Goal: Information Seeking & Learning: Learn about a topic

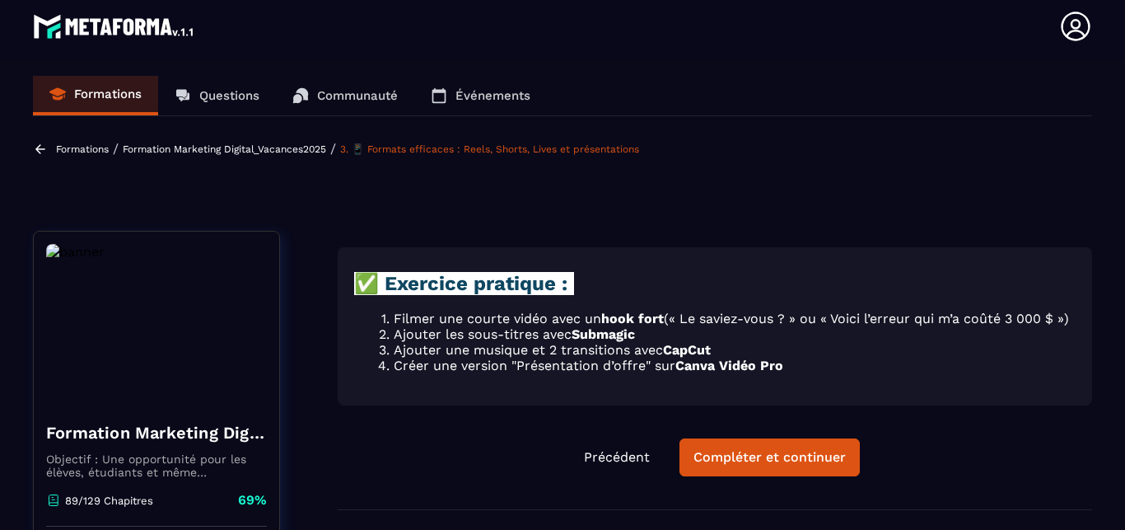
scroll to position [94, 0]
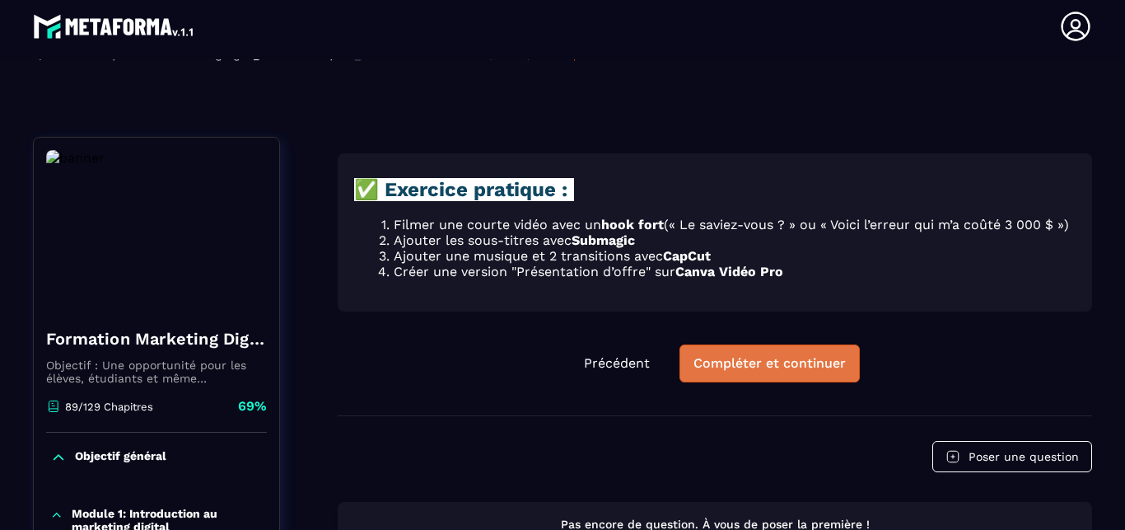
click at [751, 371] on div "Compléter et continuer" at bounding box center [770, 363] width 152 height 16
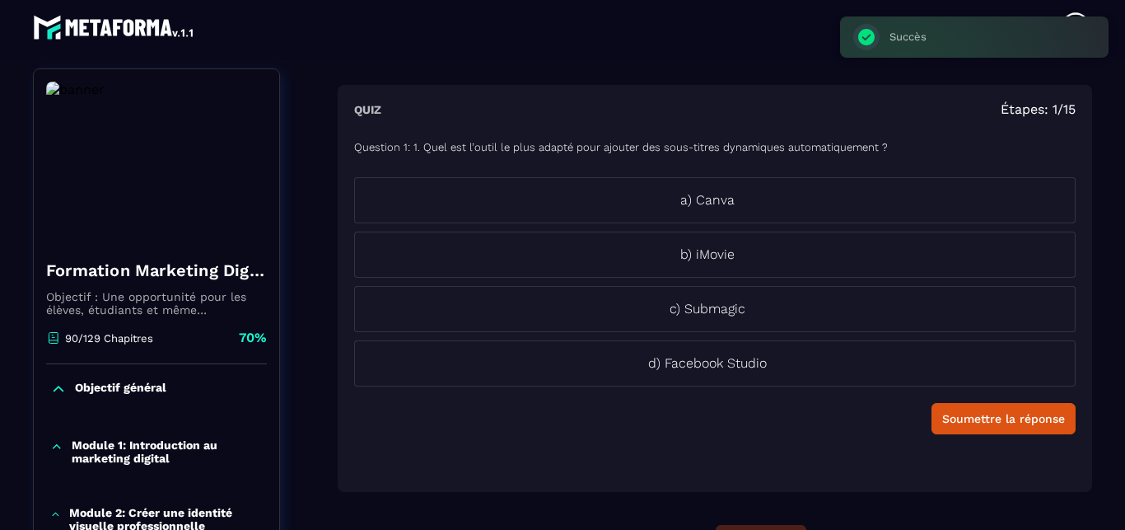
scroll to position [7, 0]
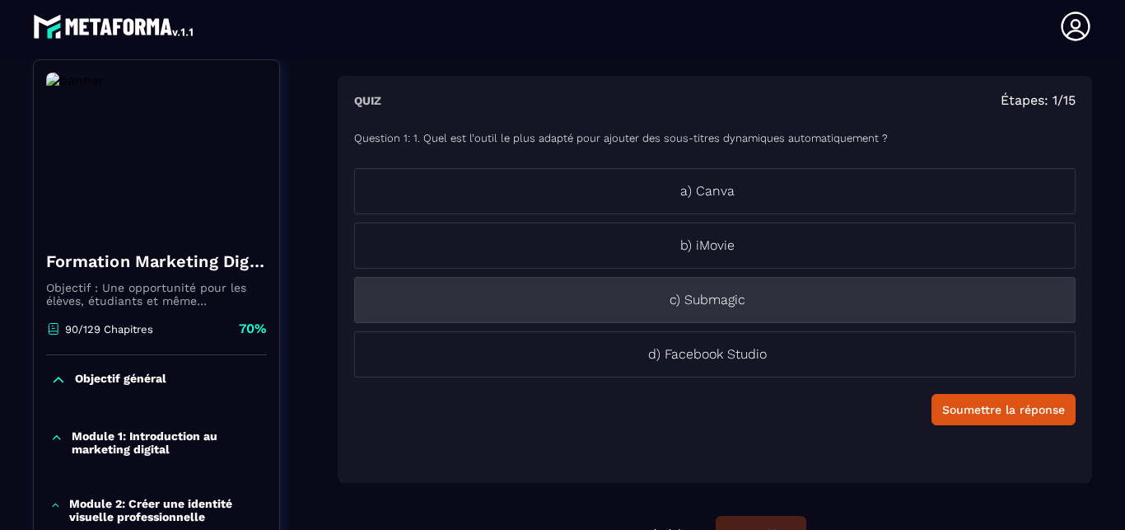
click at [766, 302] on p "c) Submagic" at bounding box center [707, 300] width 705 height 20
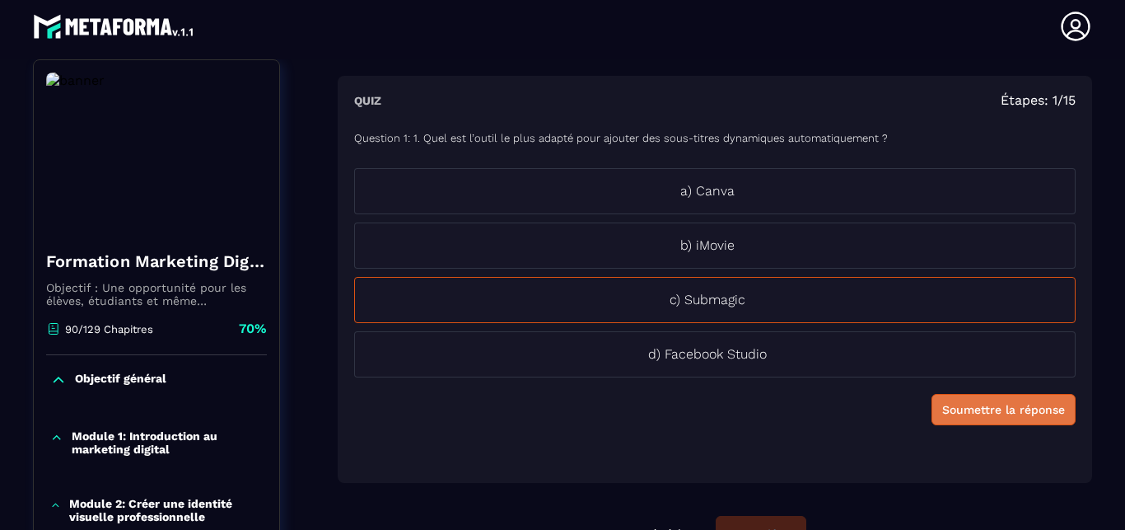
click at [962, 404] on div "Soumettre la réponse" at bounding box center [1004, 409] width 123 height 16
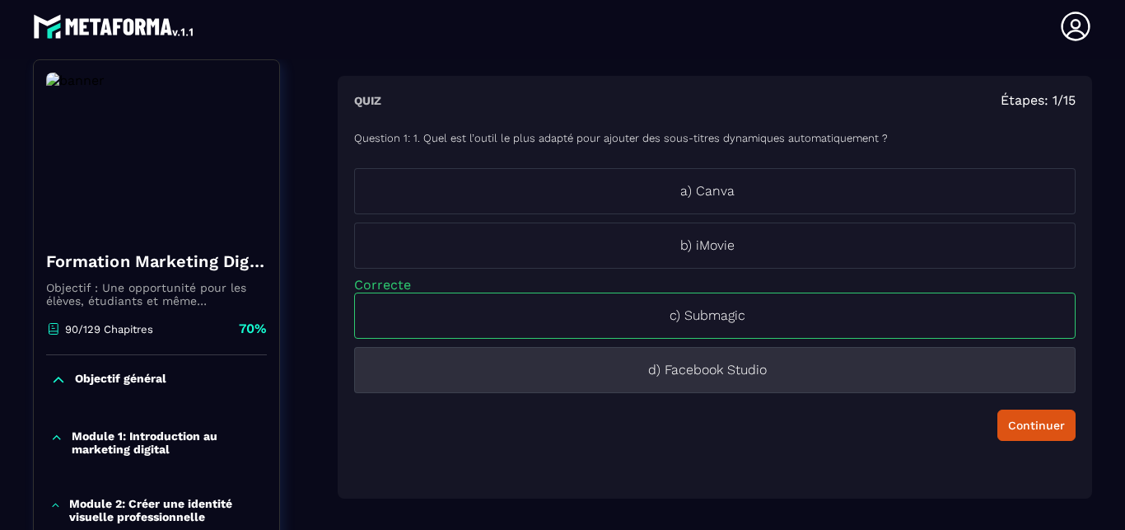
drag, startPoint x: 808, startPoint y: 373, endPoint x: 797, endPoint y: 373, distance: 11.5
click at [797, 373] on p "d) Facebook Studio" at bounding box center [707, 370] width 705 height 20
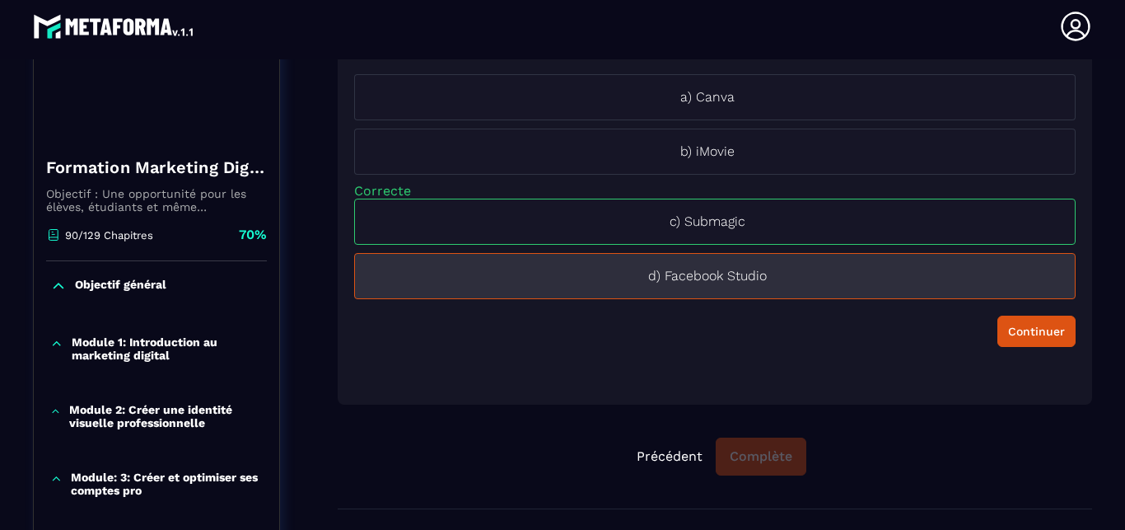
scroll to position [359, 0]
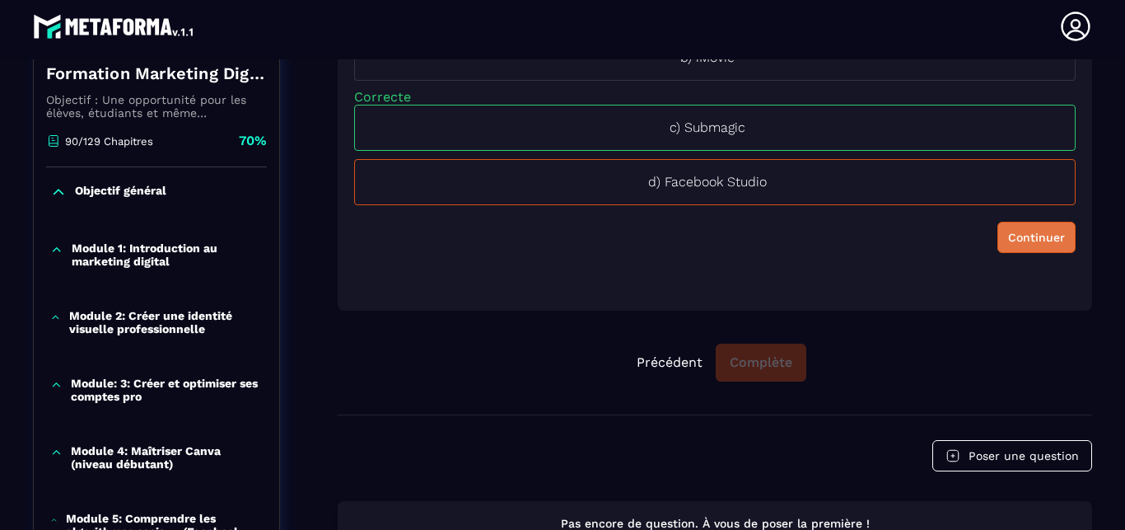
click at [1010, 231] on div "Continuer" at bounding box center [1036, 237] width 57 height 16
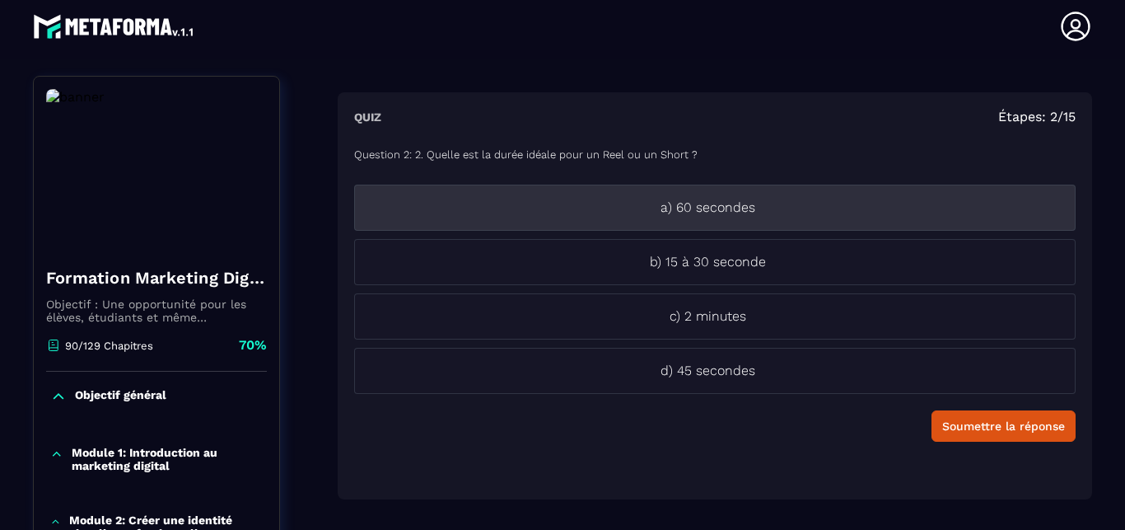
scroll to position [171, 0]
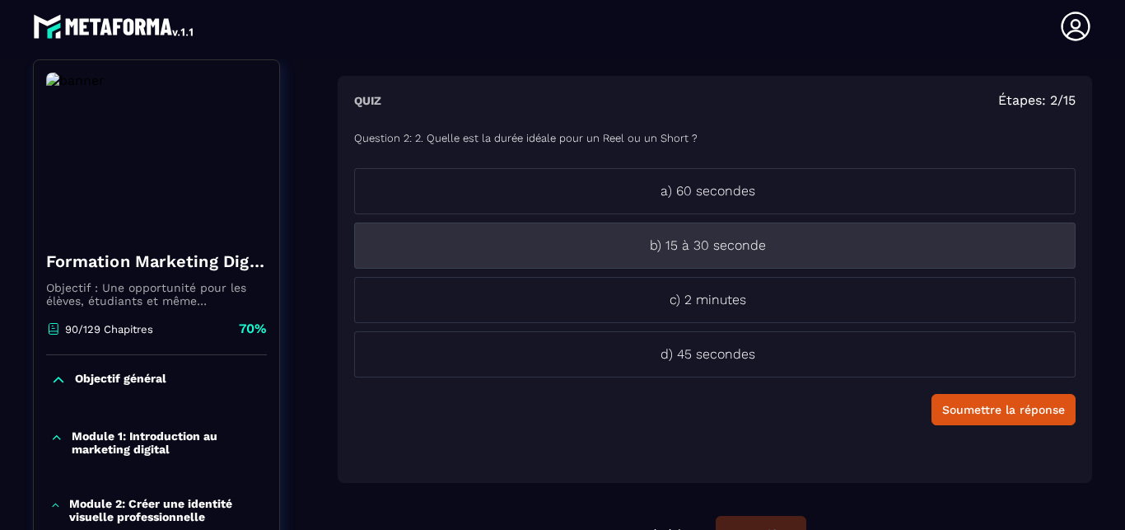
click at [742, 257] on li "b) 15 à 30 seconde" at bounding box center [715, 245] width 722 height 46
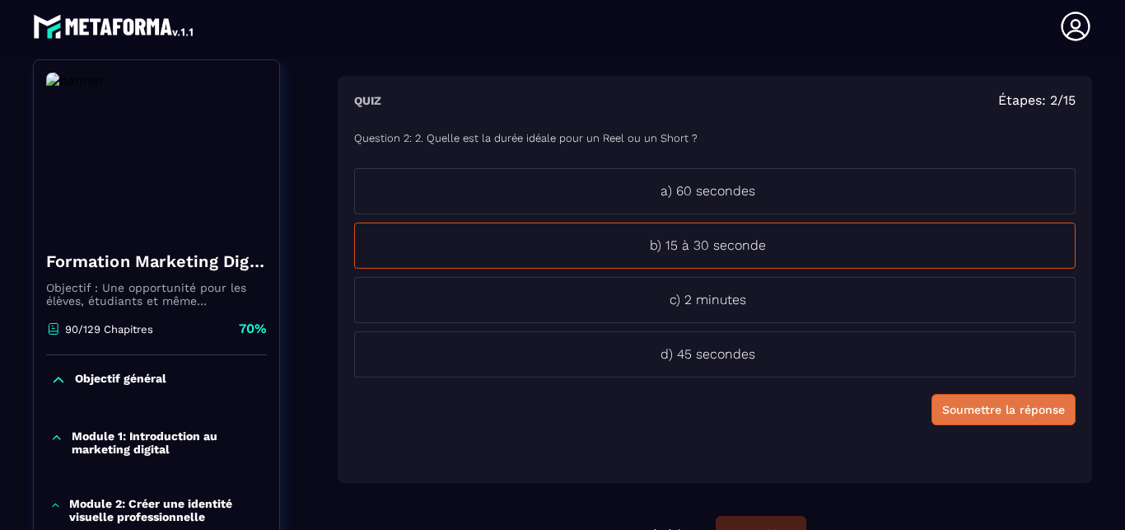
click at [971, 409] on div "Soumettre la réponse" at bounding box center [1004, 409] width 123 height 16
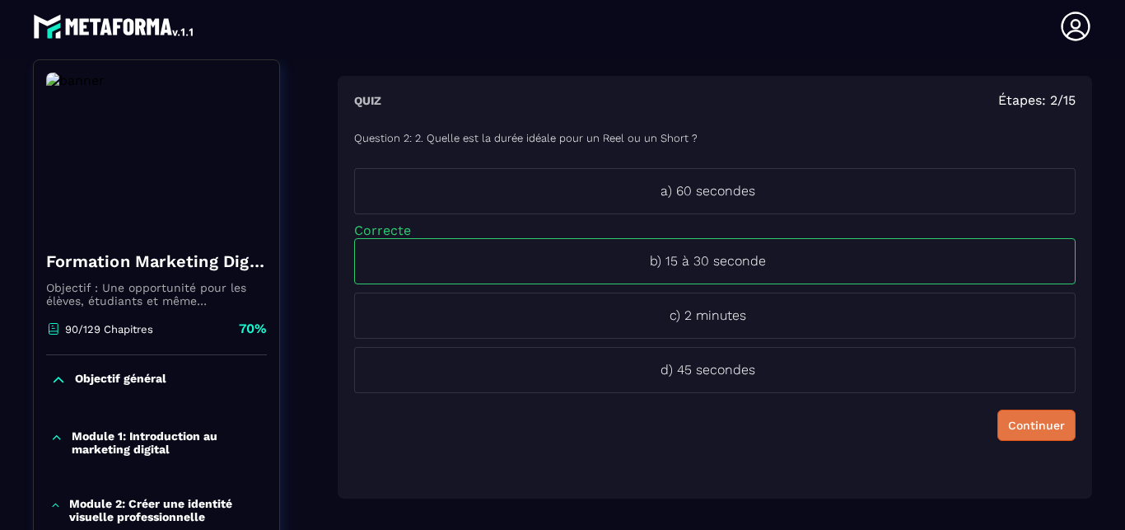
click at [1004, 416] on button "Continuer" at bounding box center [1037, 424] width 78 height 31
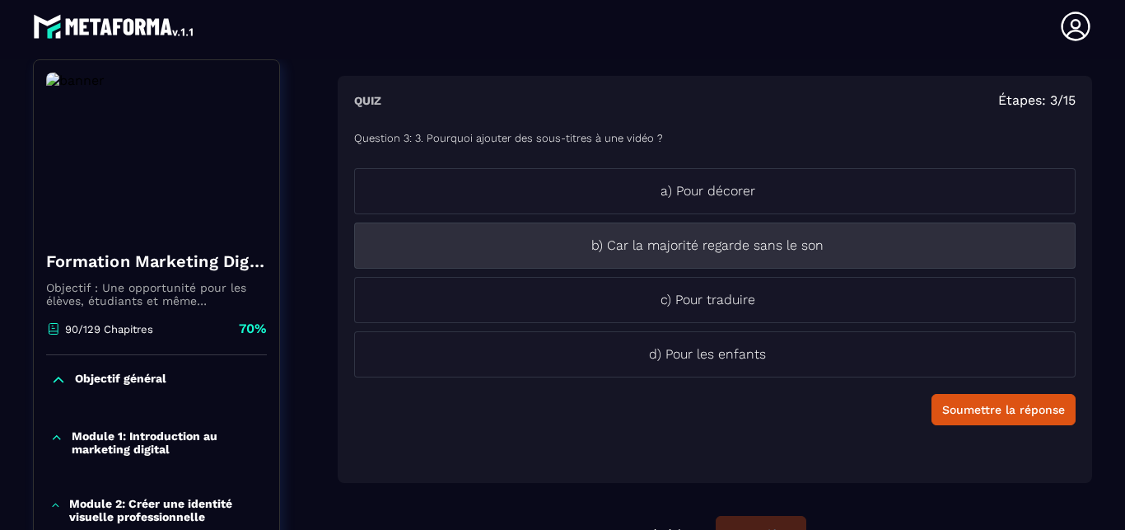
click at [847, 267] on li "b) Car la majorité regarde sans le son" at bounding box center [715, 245] width 722 height 46
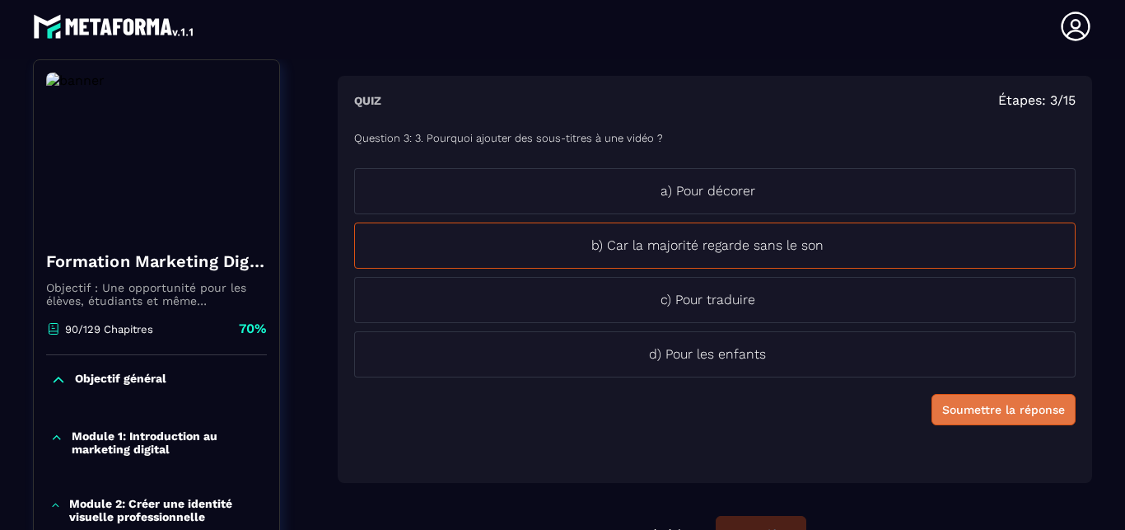
click at [953, 419] on button "Soumettre la réponse" at bounding box center [1004, 409] width 144 height 31
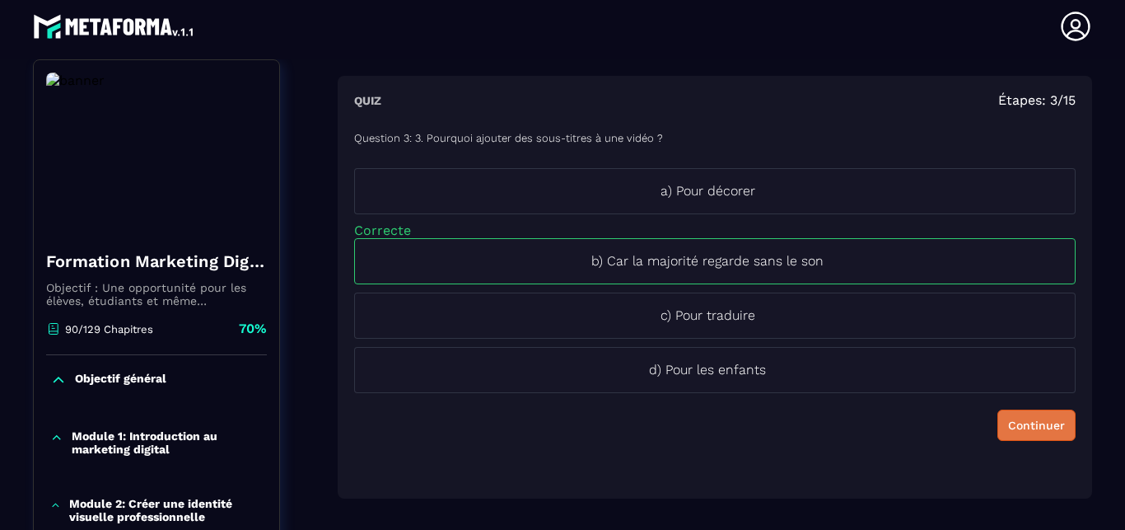
click at [1008, 417] on div "Continuer" at bounding box center [1036, 425] width 57 height 16
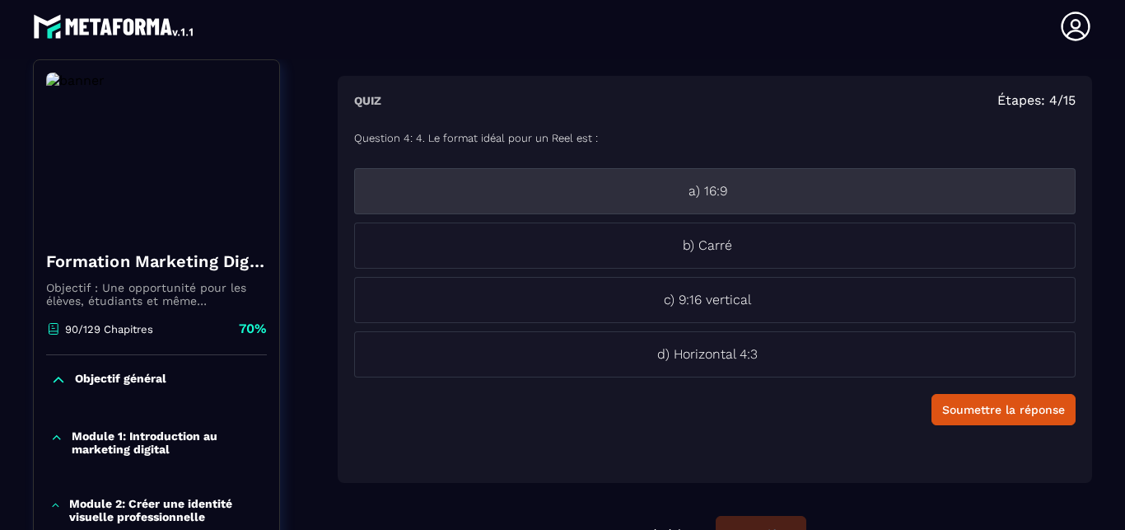
click at [879, 185] on p "a) 16:9" at bounding box center [707, 191] width 705 height 20
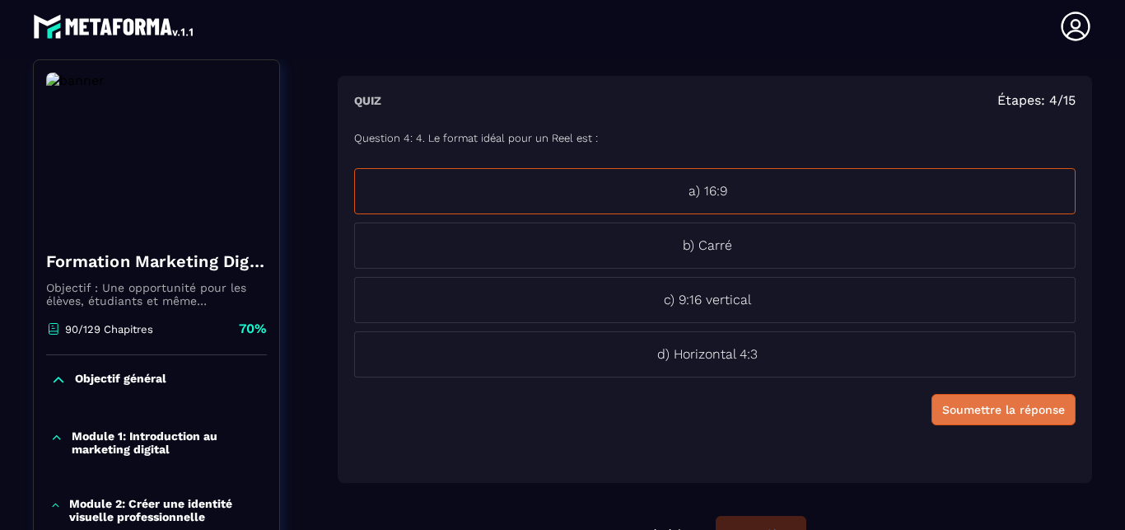
click at [987, 416] on div "Soumettre la réponse" at bounding box center [1004, 409] width 123 height 16
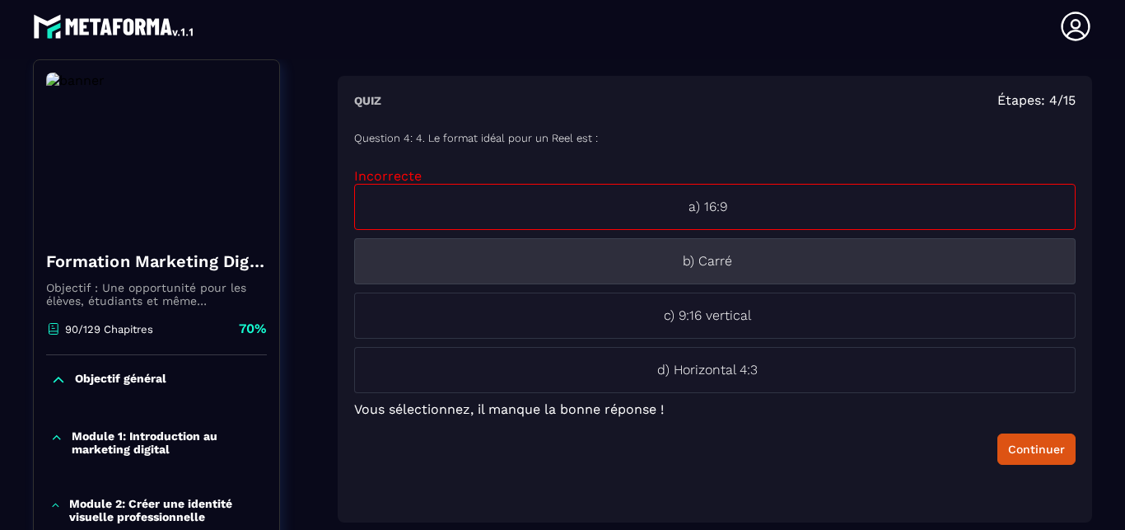
click at [707, 260] on p "b) Carré" at bounding box center [707, 261] width 705 height 20
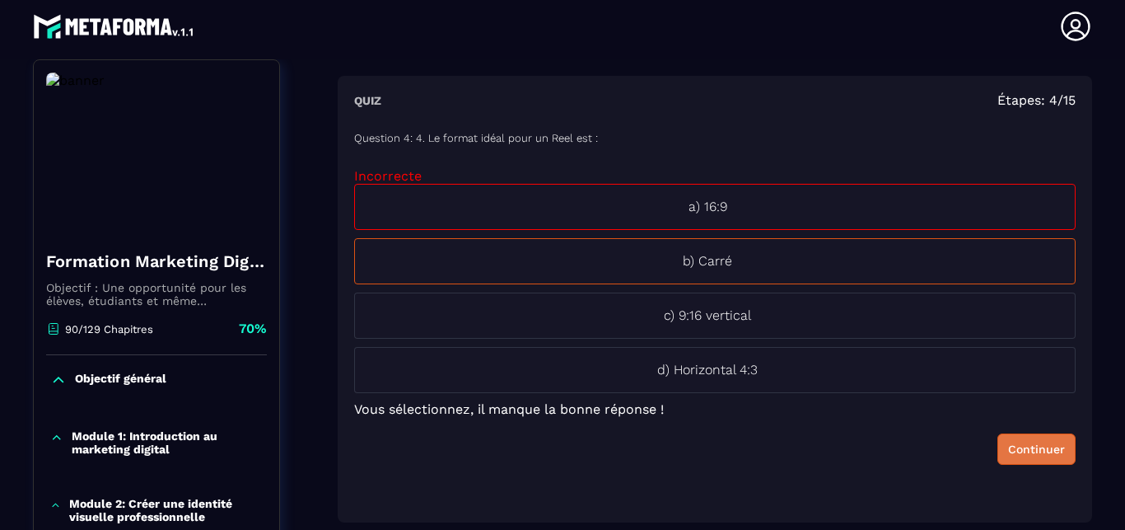
click at [1008, 446] on div "Continuer" at bounding box center [1036, 449] width 57 height 16
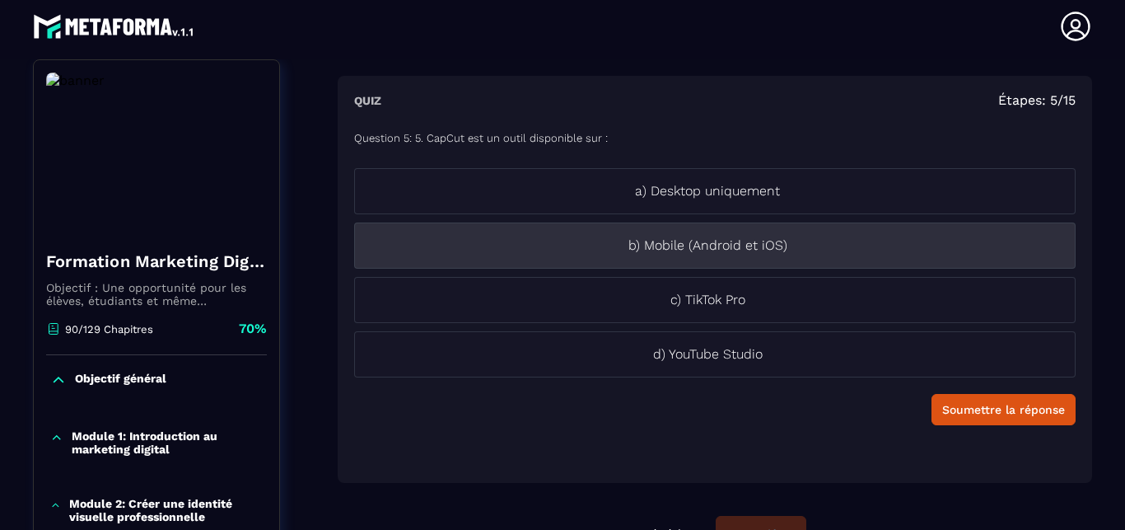
click at [722, 260] on li "b) Mobile (Android et iOS)" at bounding box center [715, 245] width 722 height 46
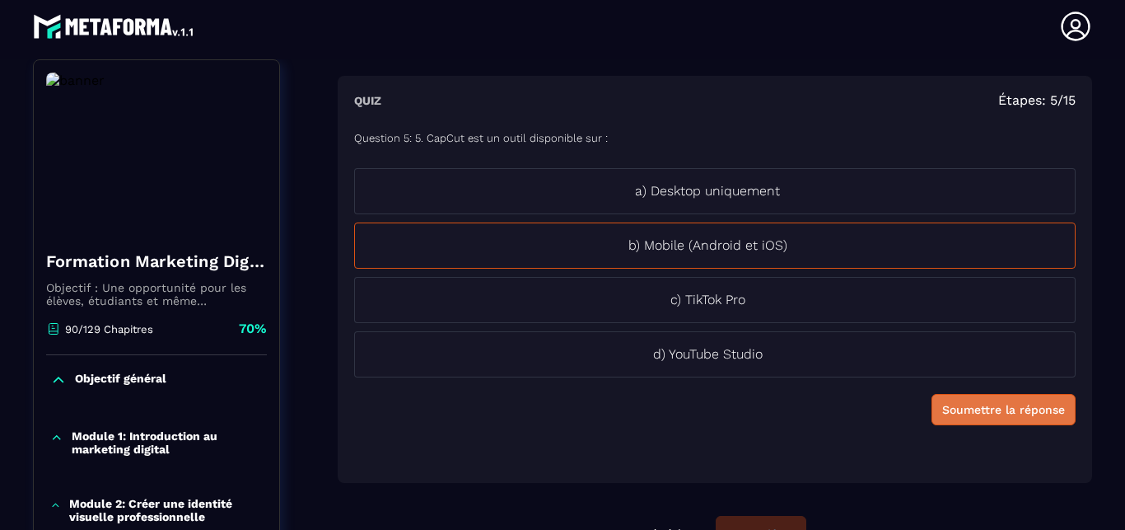
click at [956, 407] on div "Soumettre la réponse" at bounding box center [1004, 409] width 123 height 16
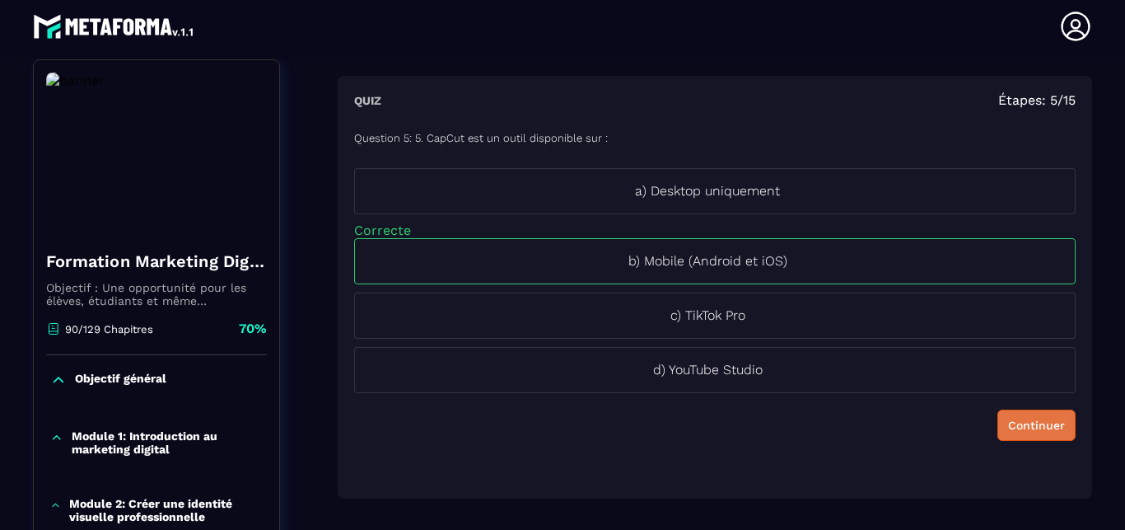
click at [956, 407] on div "Question 5: 5. CapCut est un outil disponible sur : a) Desktop uniquement Corre…" at bounding box center [715, 299] width 722 height 366
click at [1008, 428] on div "Continuer" at bounding box center [1036, 425] width 57 height 16
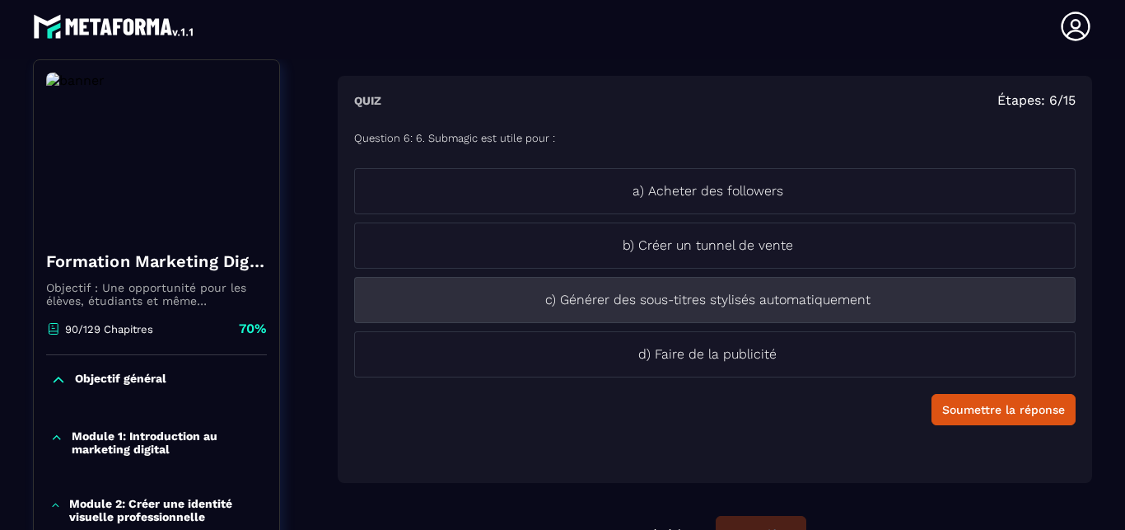
click at [753, 311] on li "c) Générer des sous-titres stylisés automatiquement" at bounding box center [715, 300] width 722 height 46
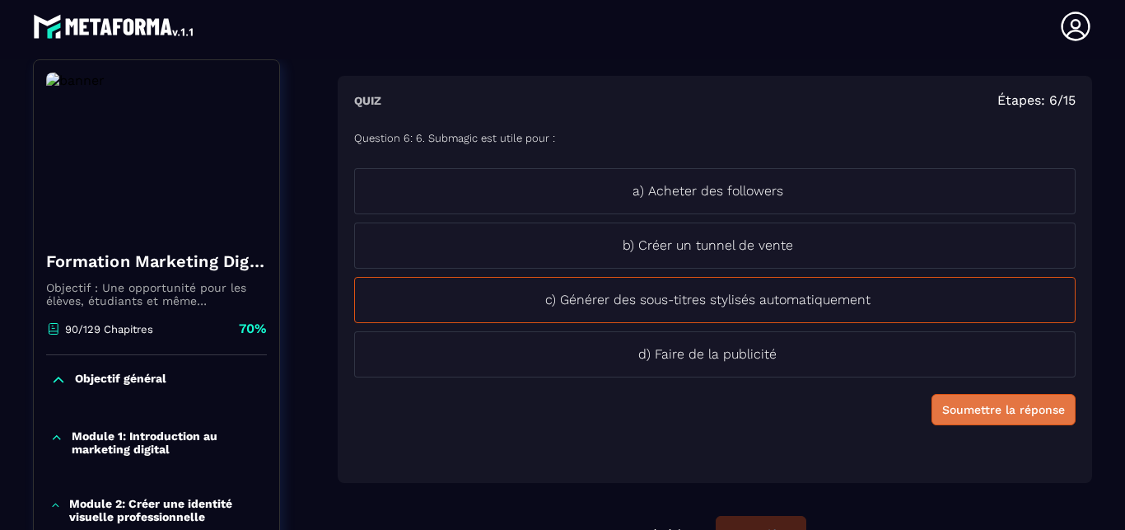
click at [967, 400] on button "Soumettre la réponse" at bounding box center [1004, 409] width 144 height 31
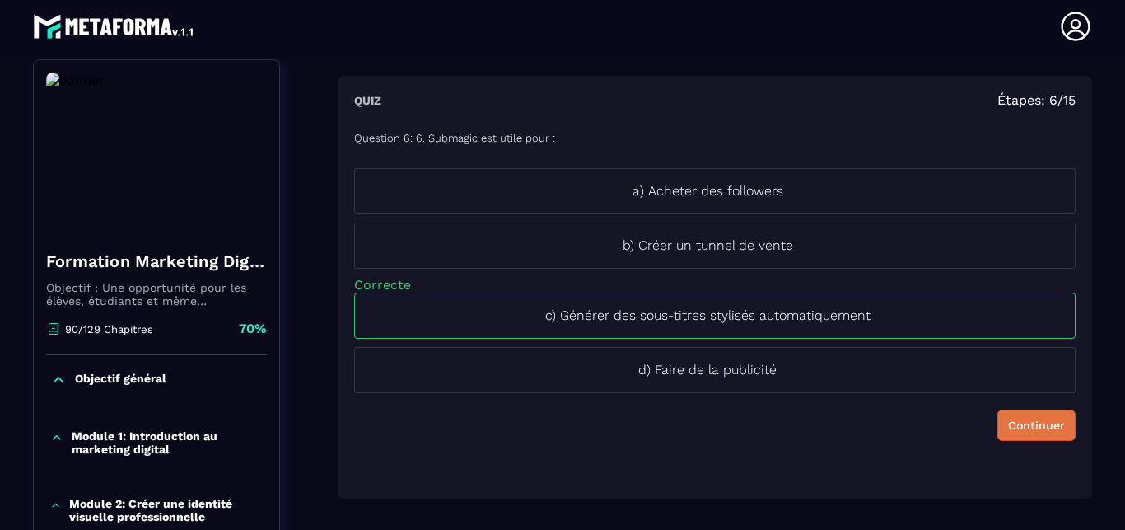
click at [1018, 421] on div "Continuer" at bounding box center [1036, 425] width 57 height 16
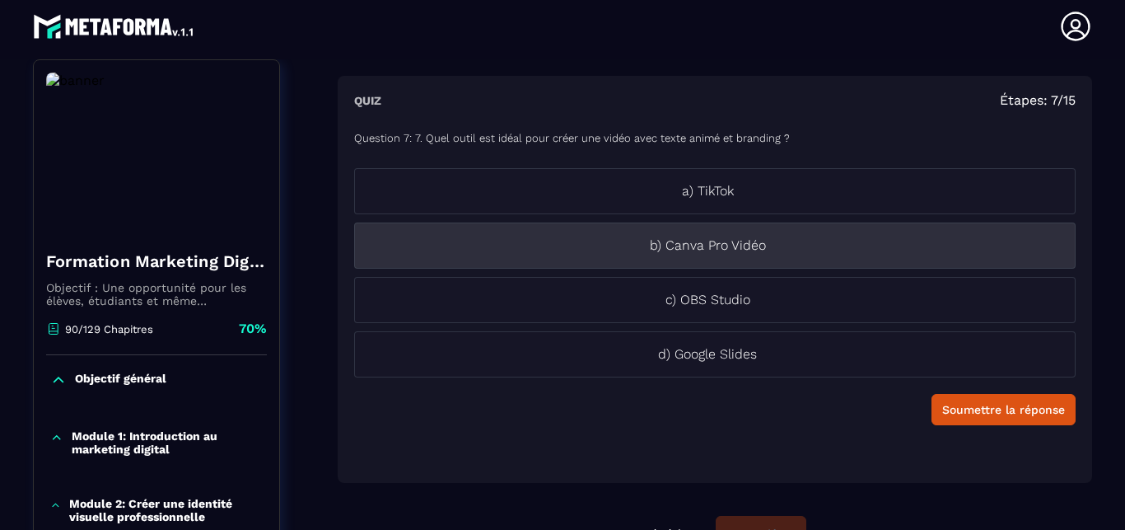
click at [745, 255] on li "b) Canva Pro Vidéo" at bounding box center [715, 245] width 722 height 46
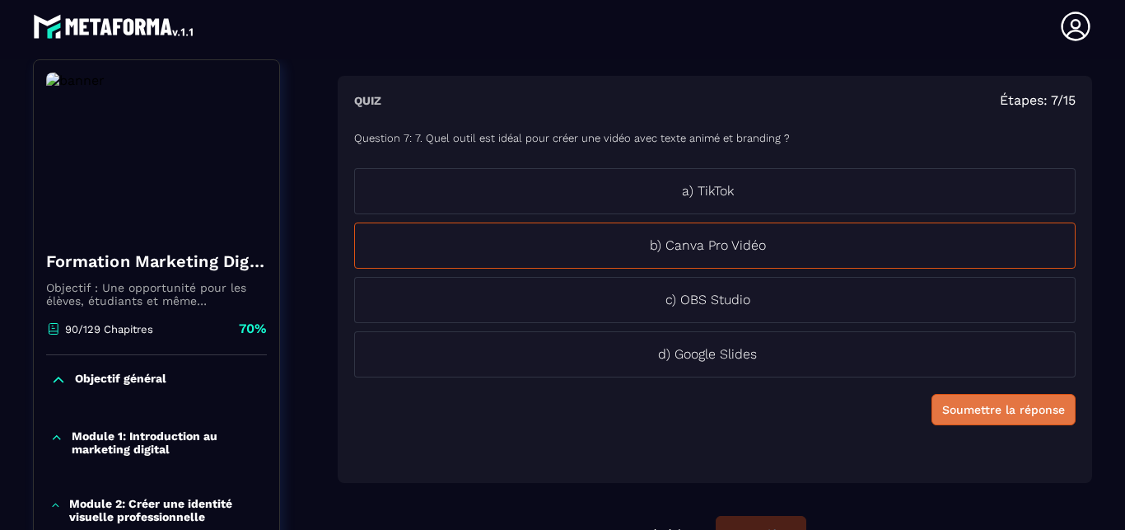
click at [972, 414] on div "Soumettre la réponse" at bounding box center [1004, 409] width 123 height 16
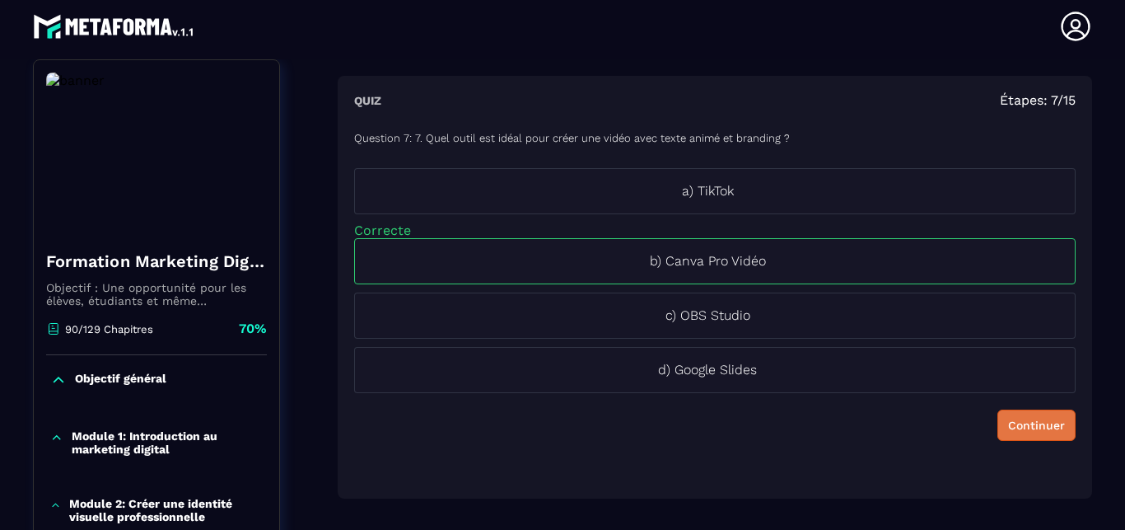
click at [1026, 420] on div "Continuer" at bounding box center [1036, 425] width 57 height 16
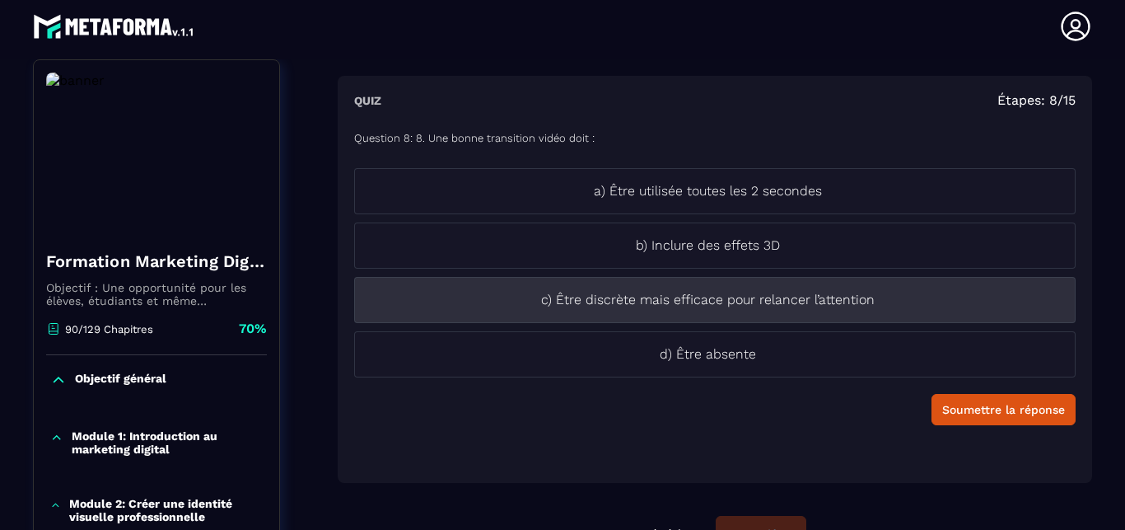
click at [694, 311] on li "c) Être discrète mais efficace pour relancer l’attention" at bounding box center [715, 300] width 722 height 46
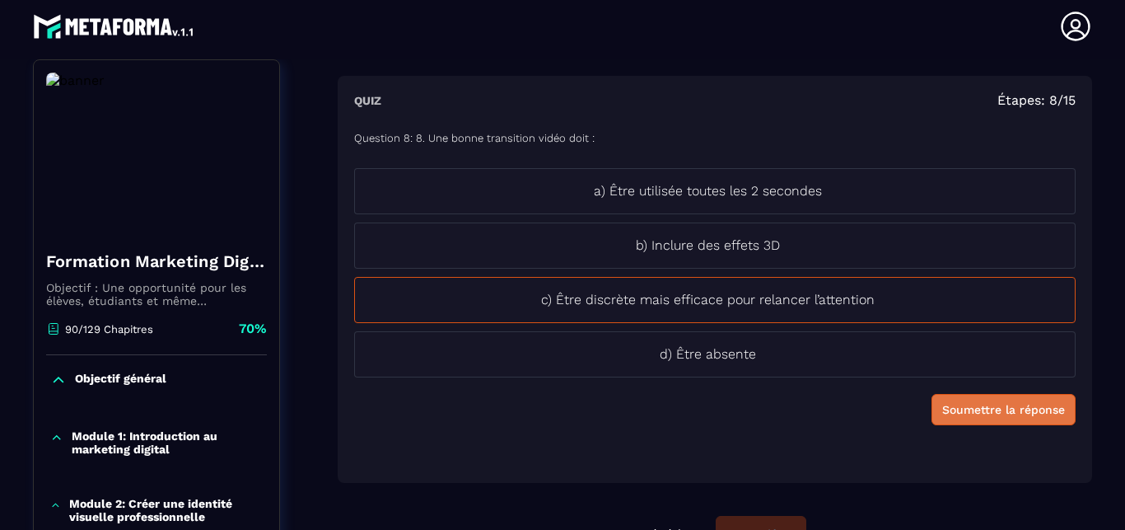
click at [971, 411] on div "Soumettre la réponse" at bounding box center [1004, 409] width 123 height 16
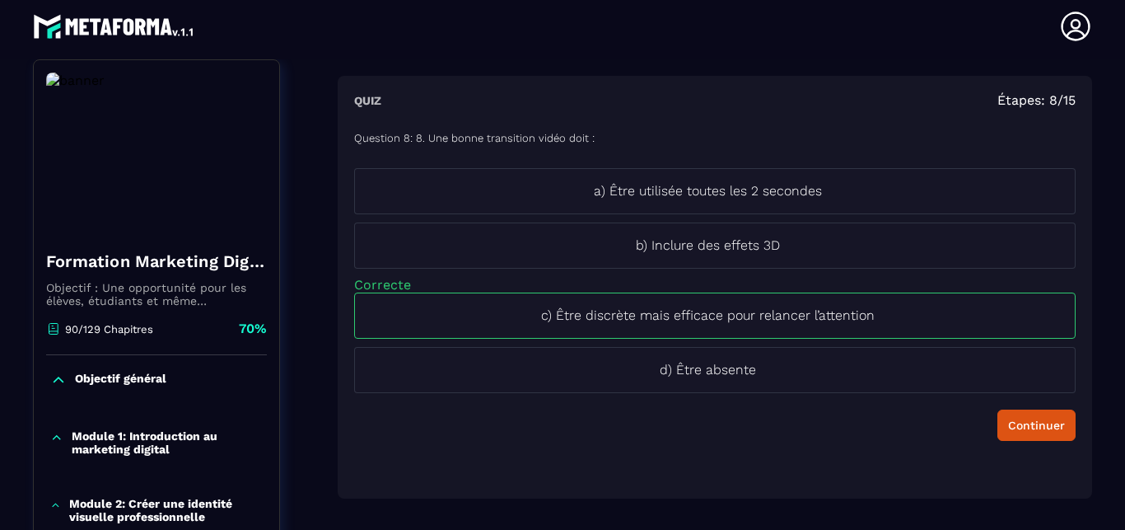
drag, startPoint x: 1008, startPoint y: 420, endPoint x: 992, endPoint y: 429, distance: 18.8
click at [1008, 420] on div "Continuer" at bounding box center [1036, 425] width 57 height 16
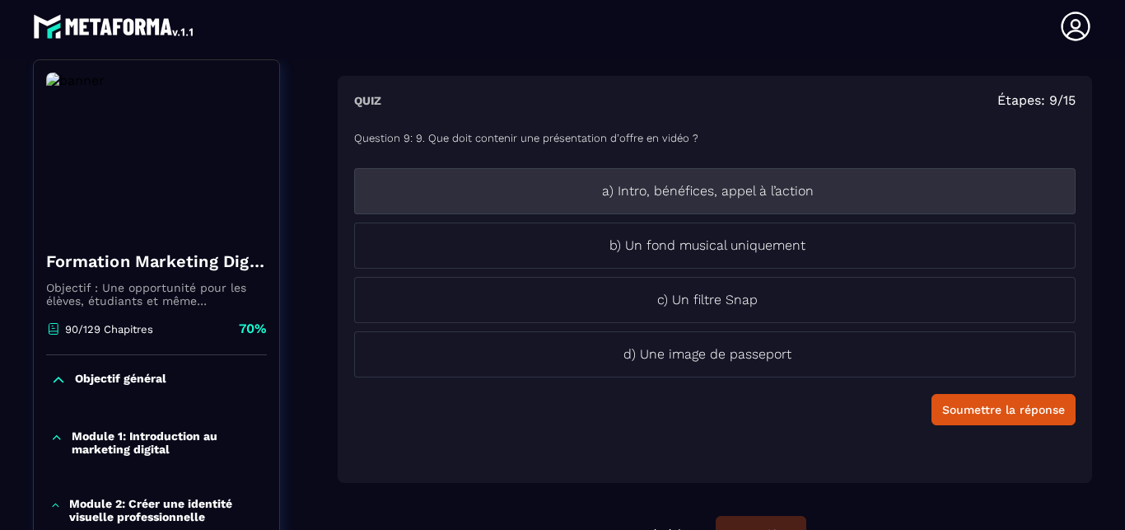
click at [760, 204] on li "a) Intro, bénéfices, appel à l’action" at bounding box center [715, 191] width 722 height 46
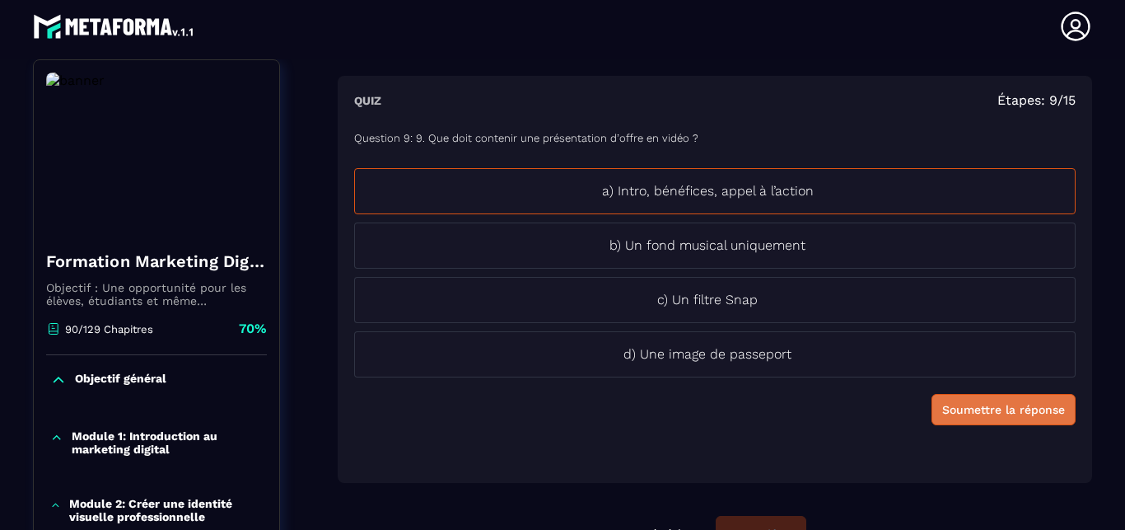
click at [973, 414] on div "Soumettre la réponse" at bounding box center [1004, 409] width 123 height 16
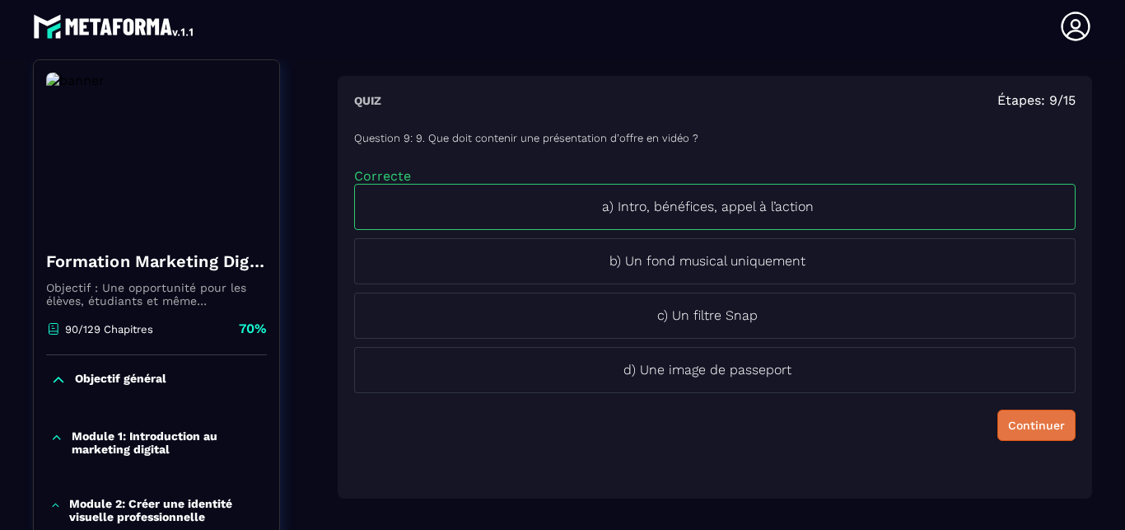
click at [1008, 419] on div "Continuer" at bounding box center [1036, 425] width 57 height 16
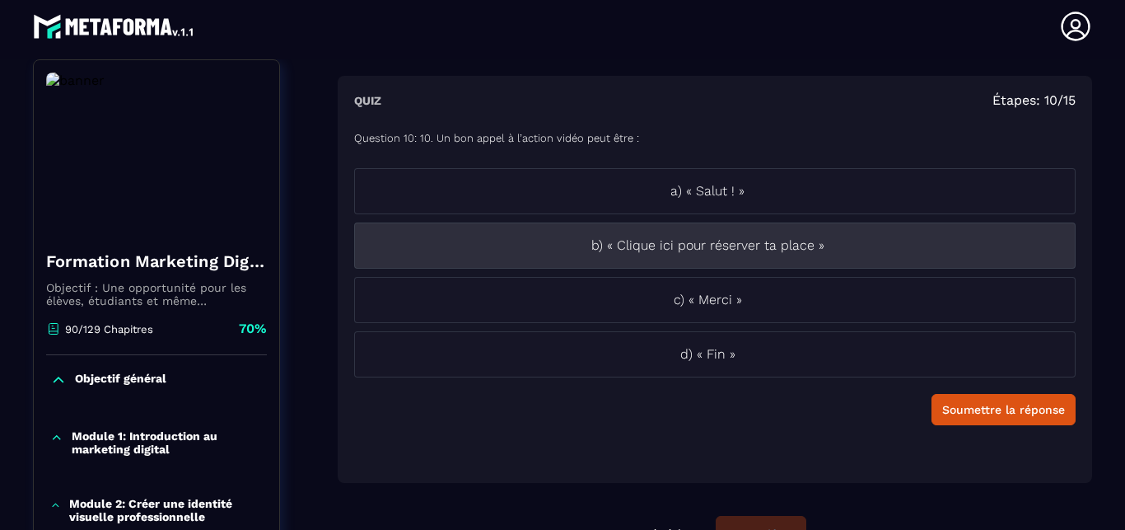
click at [710, 242] on p "b) « Clique ici pour réserver ta place »" at bounding box center [707, 246] width 705 height 20
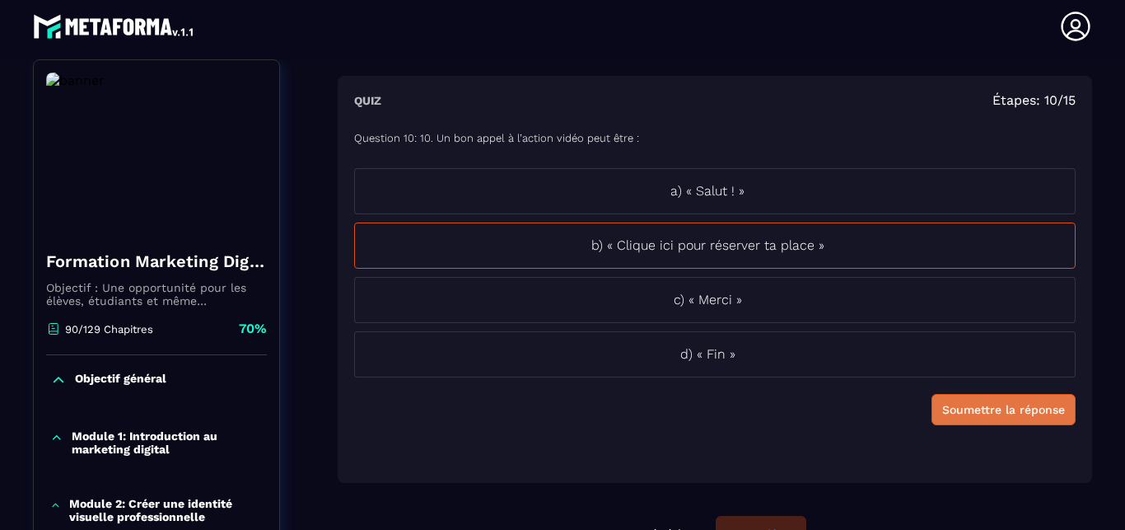
click at [953, 404] on div "Soumettre la réponse" at bounding box center [1004, 409] width 123 height 16
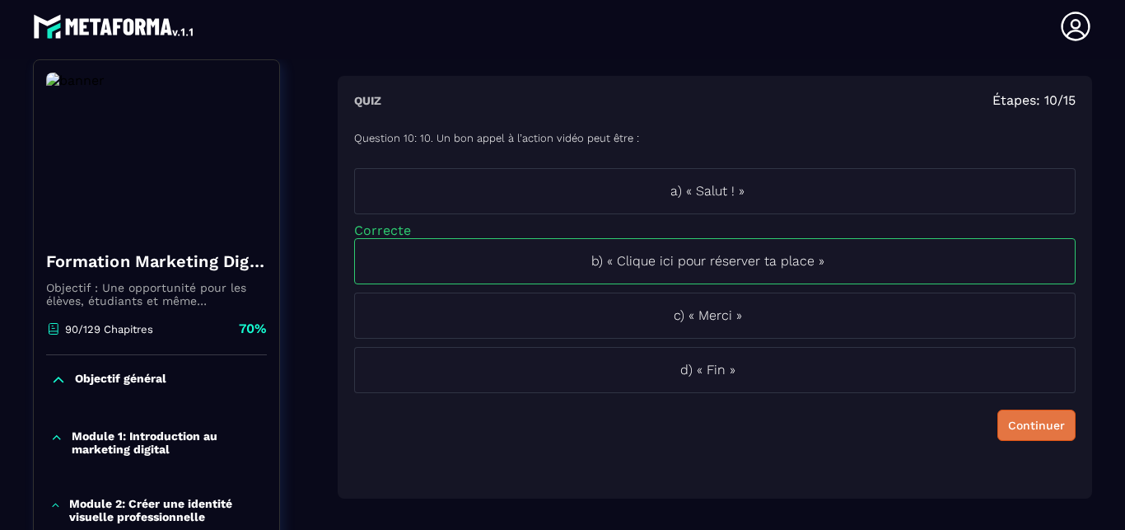
click at [1008, 419] on div "Continuer" at bounding box center [1036, 425] width 57 height 16
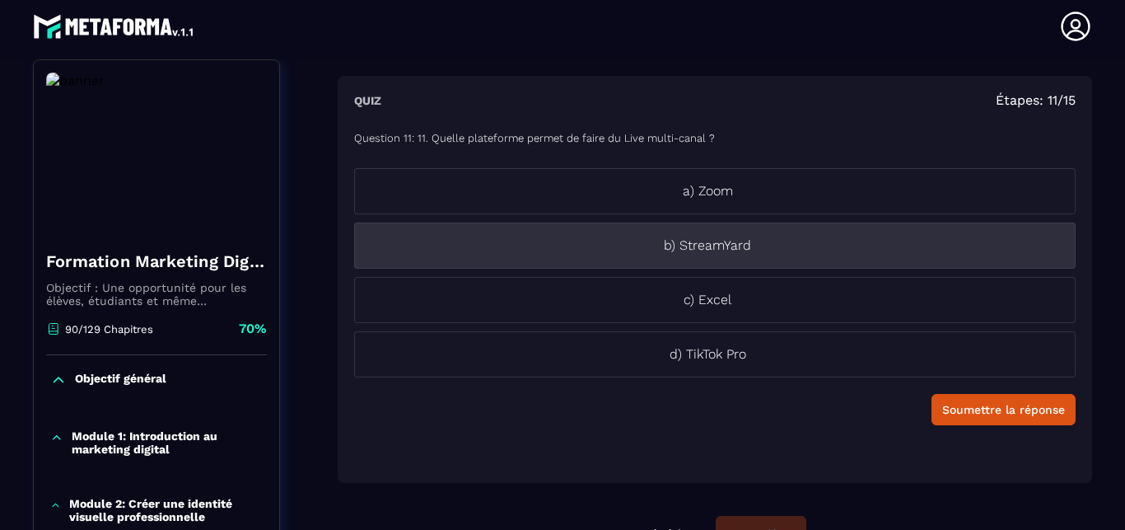
click at [732, 251] on p "b) StreamYard" at bounding box center [707, 246] width 705 height 20
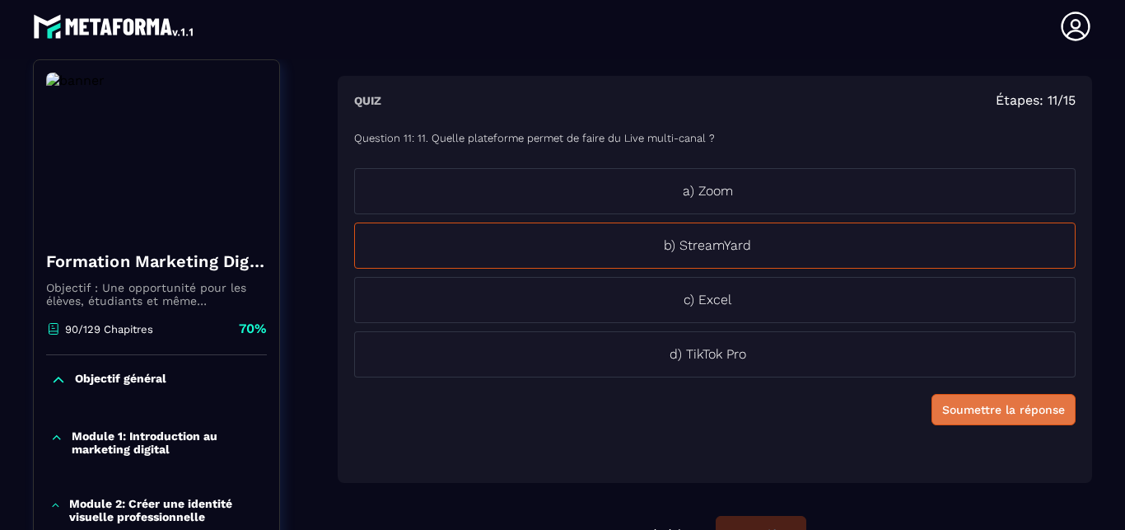
click at [952, 405] on div "Soumettre la réponse" at bounding box center [1004, 409] width 123 height 16
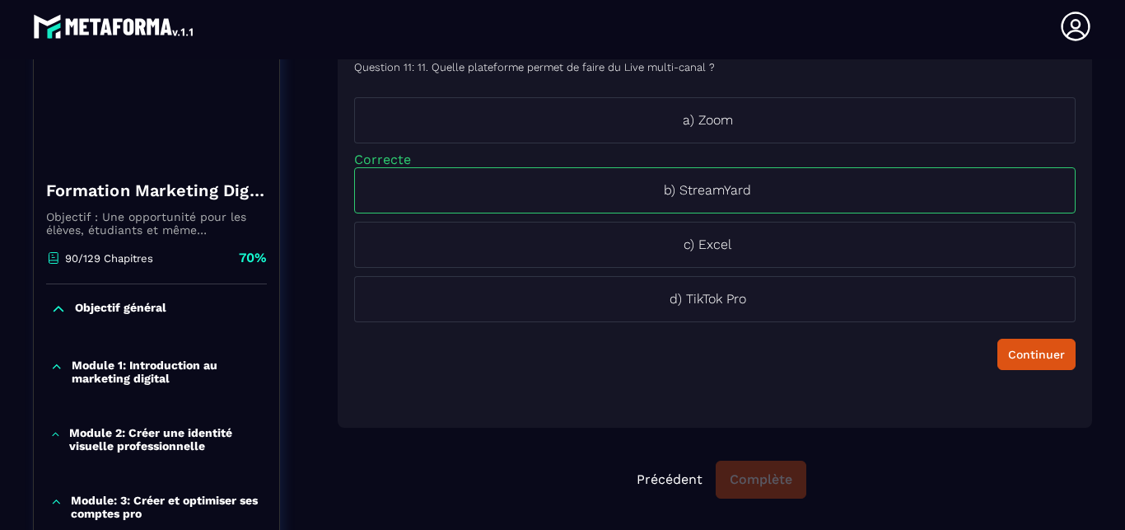
scroll to position [265, 0]
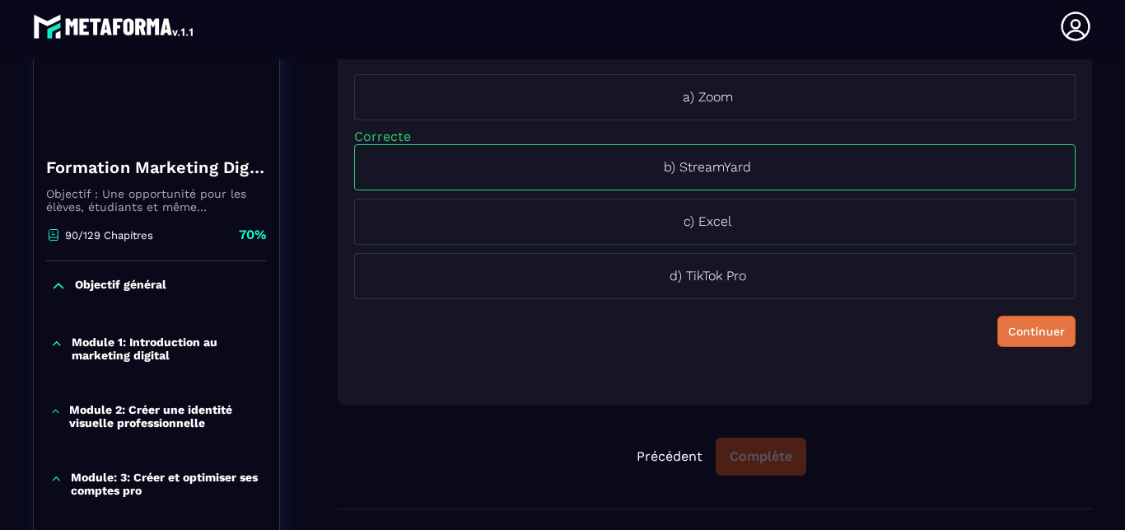
click at [1008, 330] on div "Continuer" at bounding box center [1036, 331] width 57 height 16
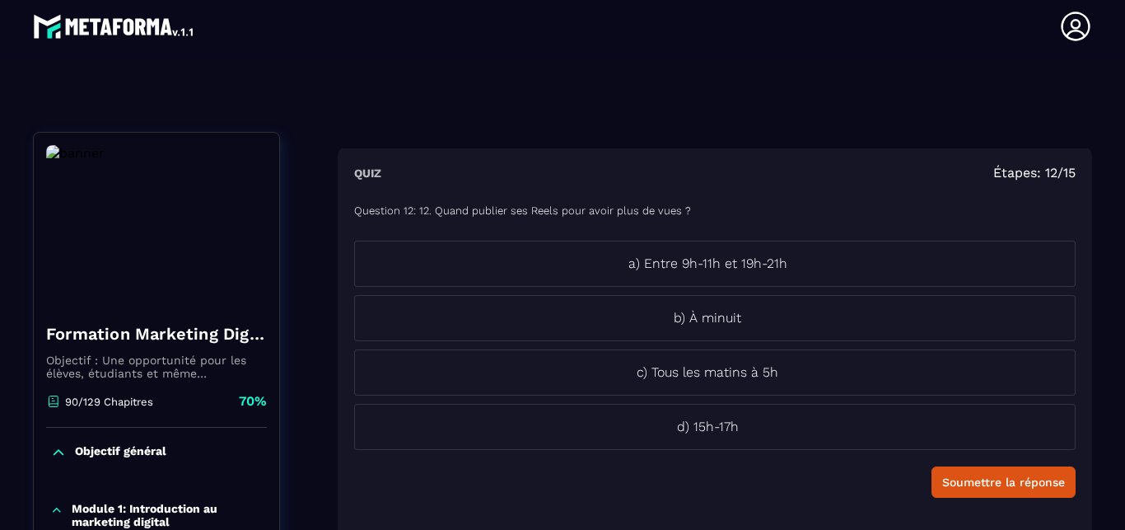
scroll to position [77, 0]
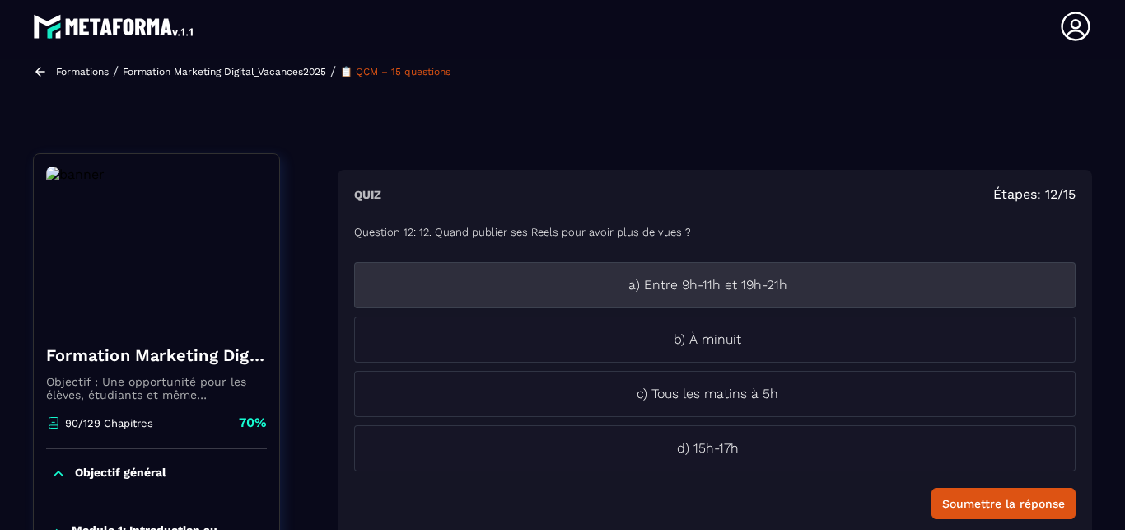
click at [687, 296] on li "a) Entre 9h-11h et 19h-21h" at bounding box center [715, 285] width 722 height 46
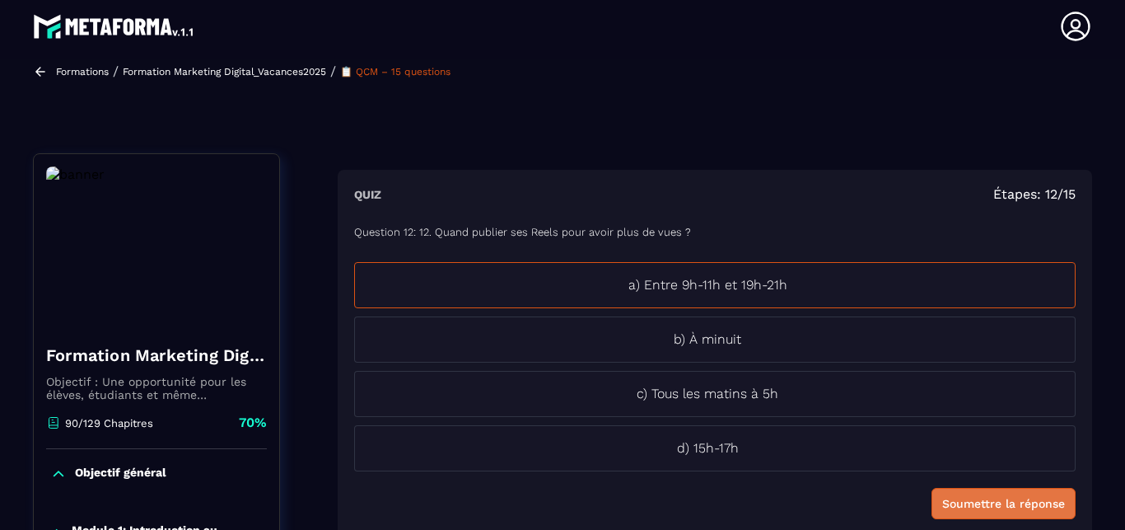
click at [943, 498] on div "Soumettre la réponse" at bounding box center [1004, 503] width 123 height 16
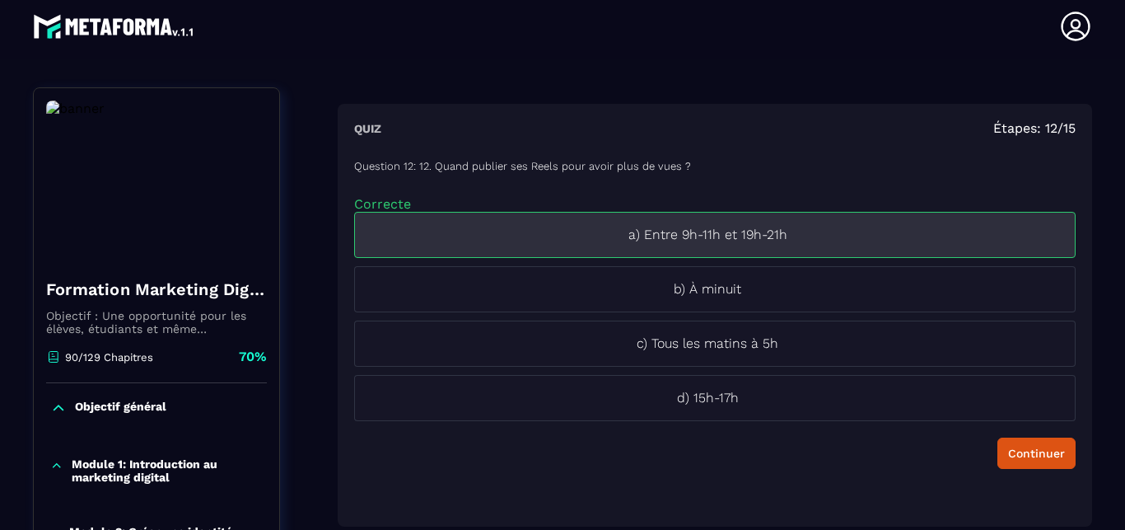
scroll to position [171, 0]
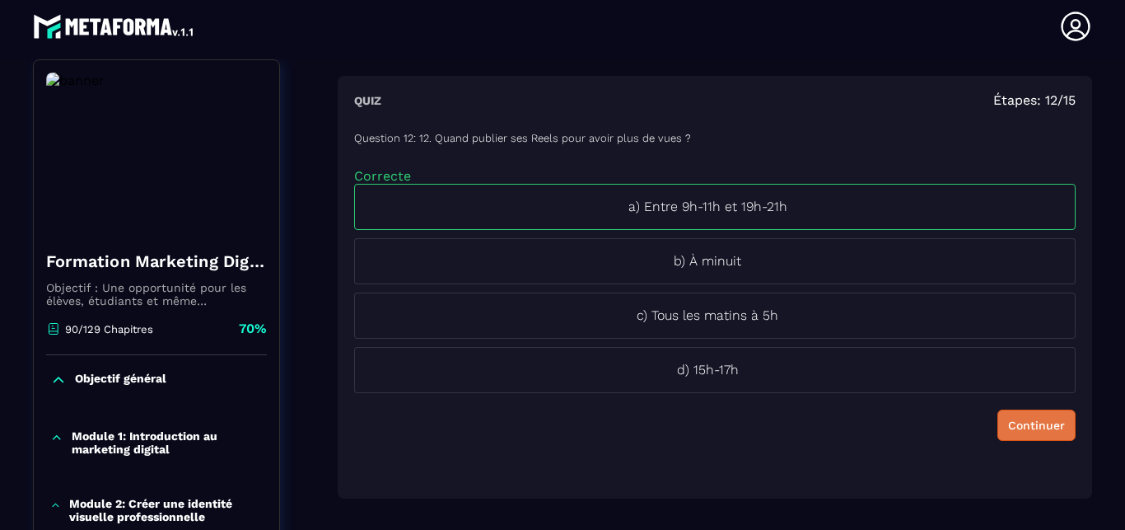
click at [1002, 434] on button "Continuer" at bounding box center [1037, 424] width 78 height 31
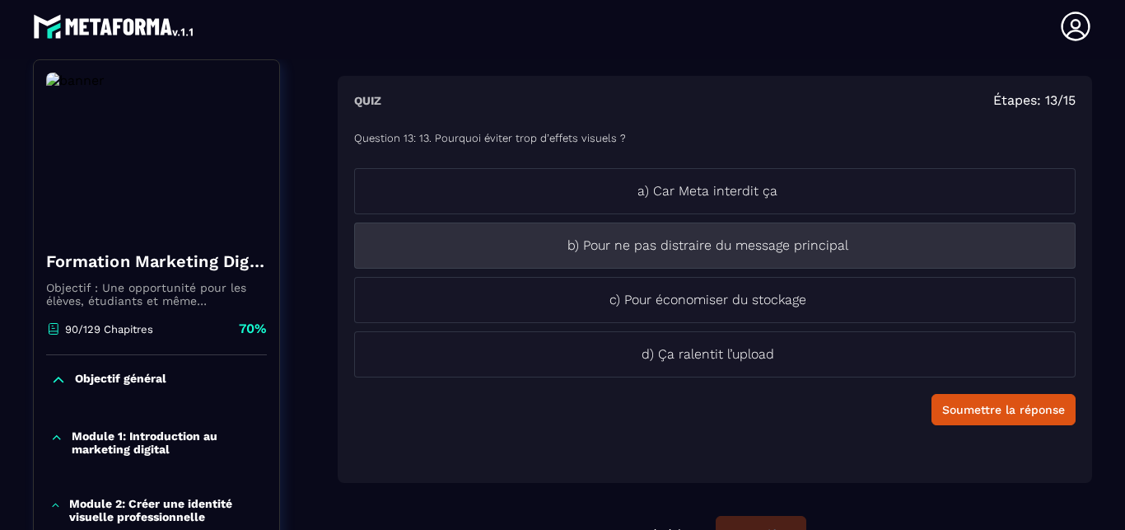
click at [676, 255] on p "b) Pour ne pas distraire du message principal" at bounding box center [707, 246] width 705 height 20
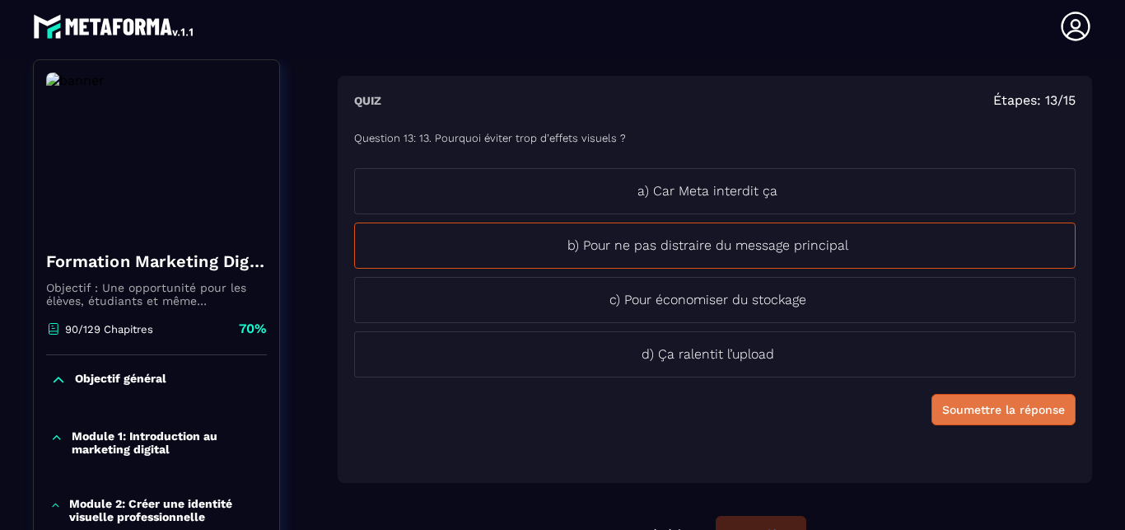
click at [1015, 409] on div "Soumettre la réponse" at bounding box center [1004, 409] width 123 height 16
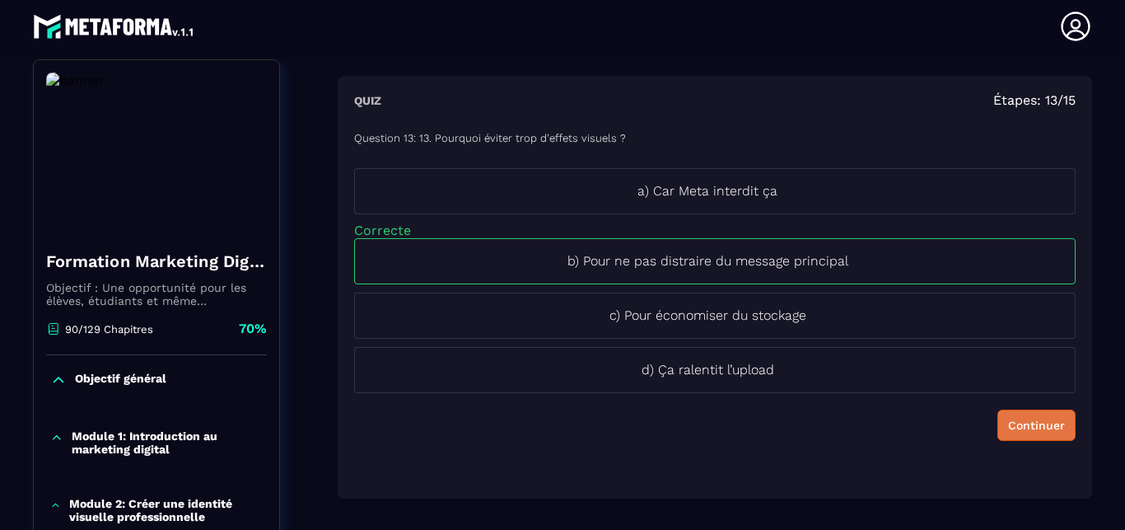
click at [1015, 409] on button "Continuer" at bounding box center [1037, 424] width 78 height 31
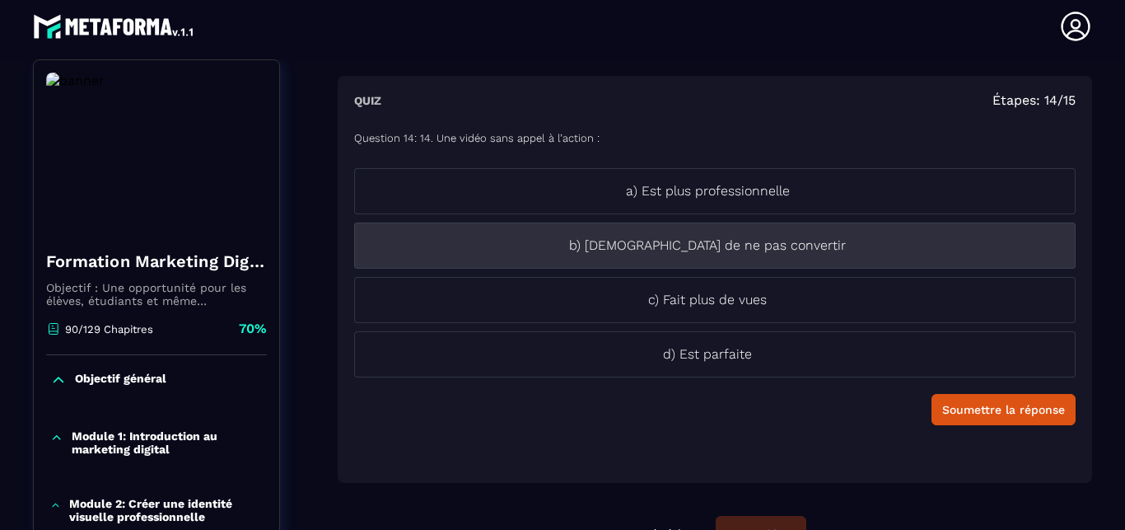
click at [753, 256] on li "b) [DEMOGRAPHIC_DATA] de ne pas convertir" at bounding box center [715, 245] width 722 height 46
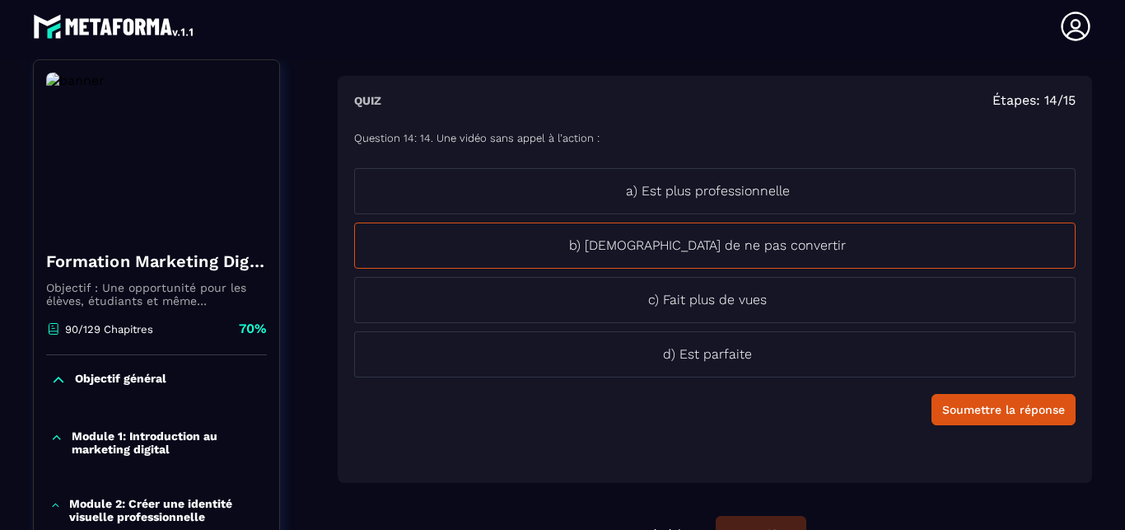
click at [932, 400] on button "Soumettre la réponse" at bounding box center [1004, 409] width 144 height 31
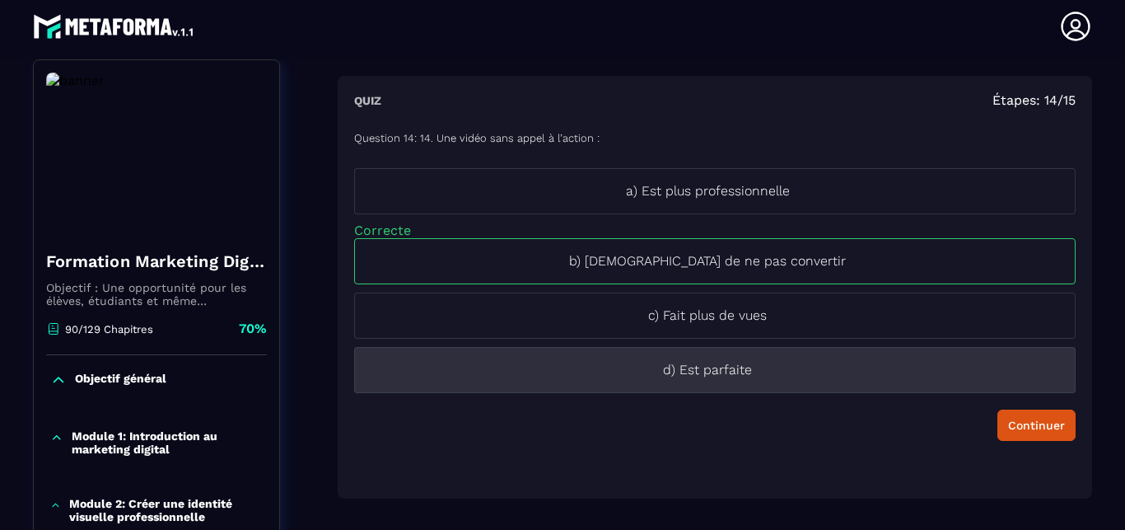
scroll to position [265, 0]
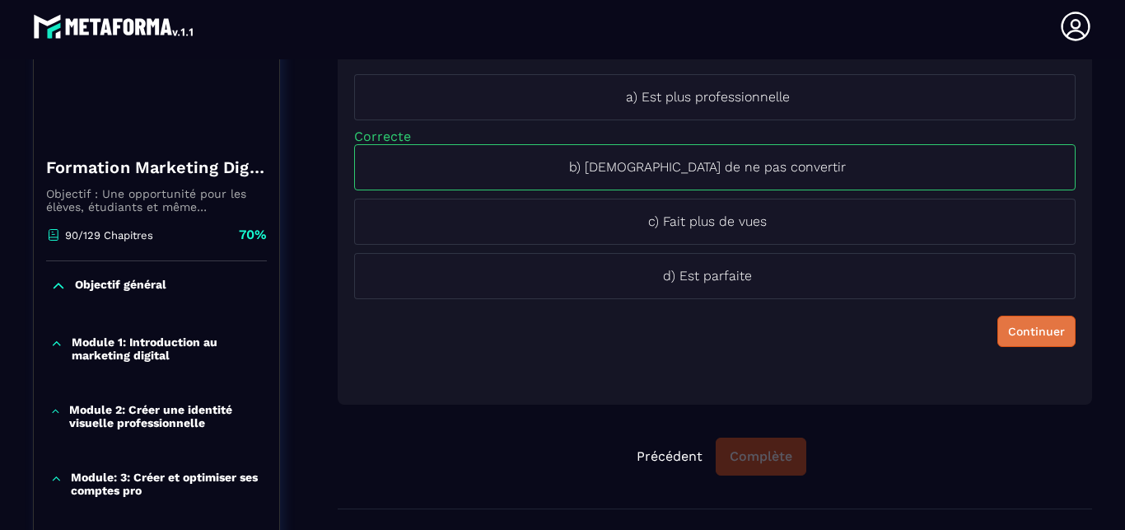
drag, startPoint x: 1003, startPoint y: 331, endPoint x: 1002, endPoint y: 310, distance: 21.4
click at [1008, 325] on div "Continuer" at bounding box center [1036, 331] width 57 height 16
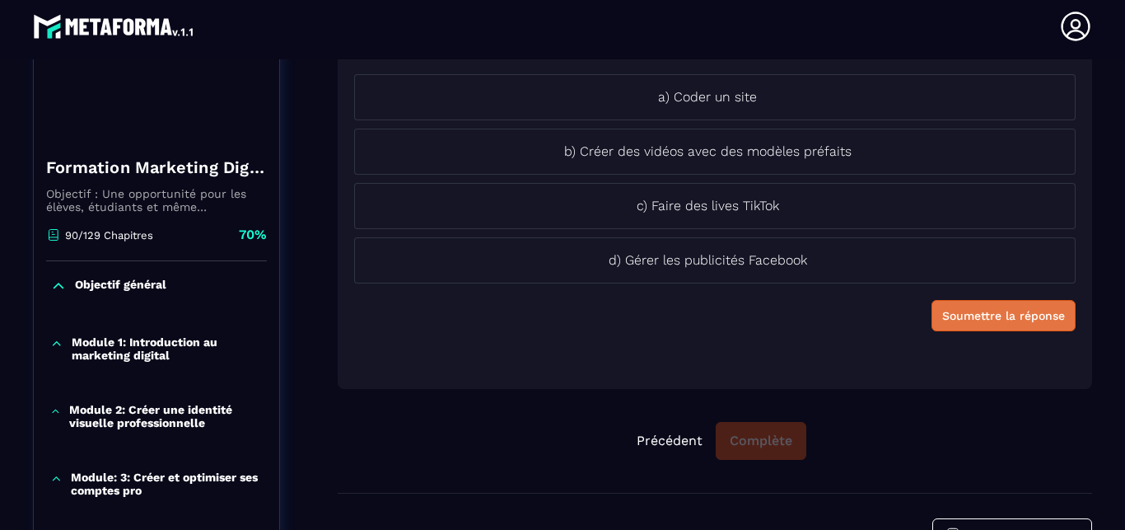
click at [974, 320] on div "Soumettre la réponse" at bounding box center [1004, 315] width 123 height 16
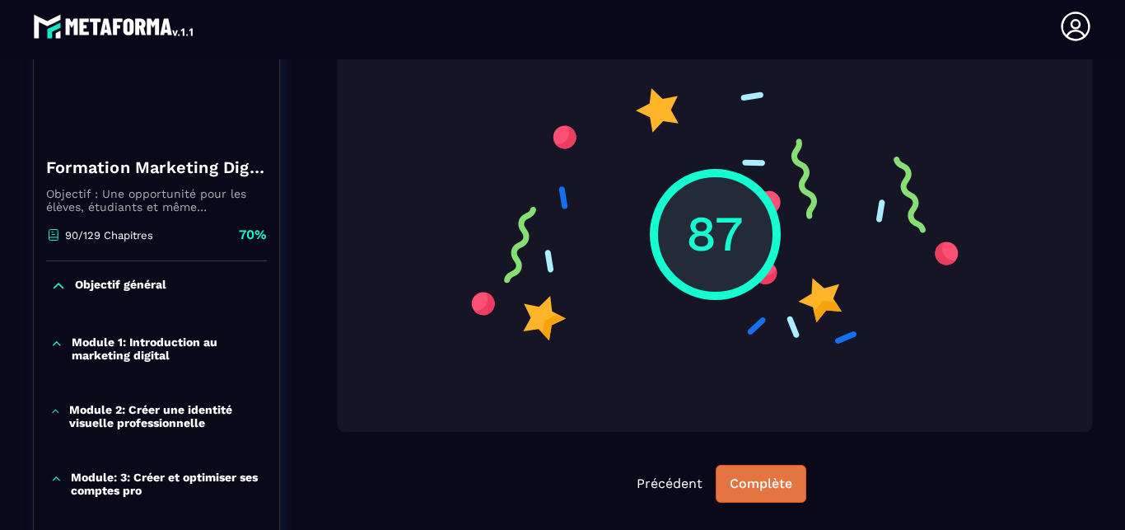
click at [748, 486] on div "Complète" at bounding box center [761, 483] width 63 height 16
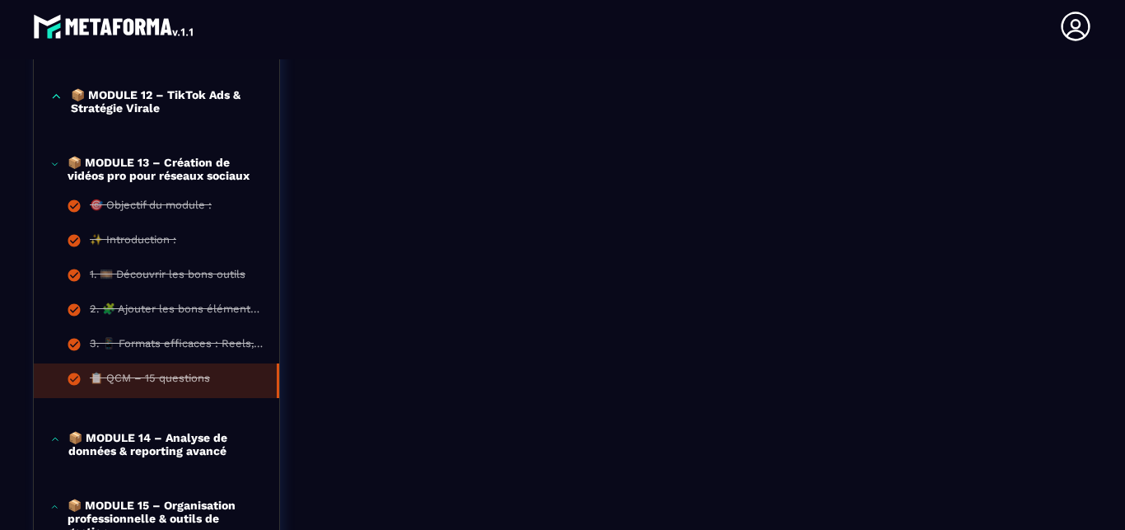
scroll to position [1392, 0]
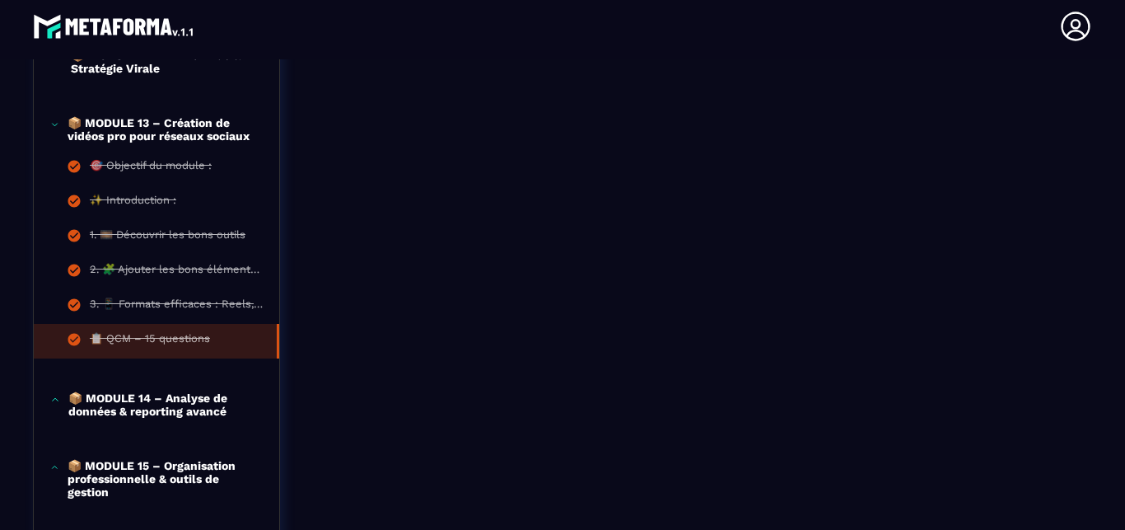
click at [170, 143] on p "📦 MODULE 13 – Création de vidéos pro pour réseaux sociaux" at bounding box center [165, 129] width 195 height 26
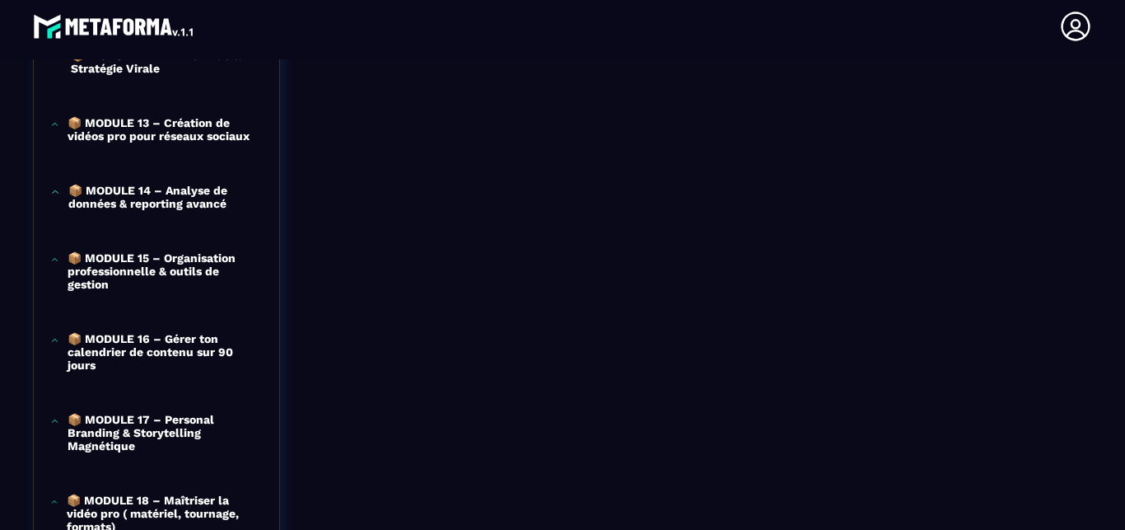
click at [145, 199] on p "📦 MODULE 14 – Analyse de données & reporting avancé" at bounding box center [165, 197] width 194 height 26
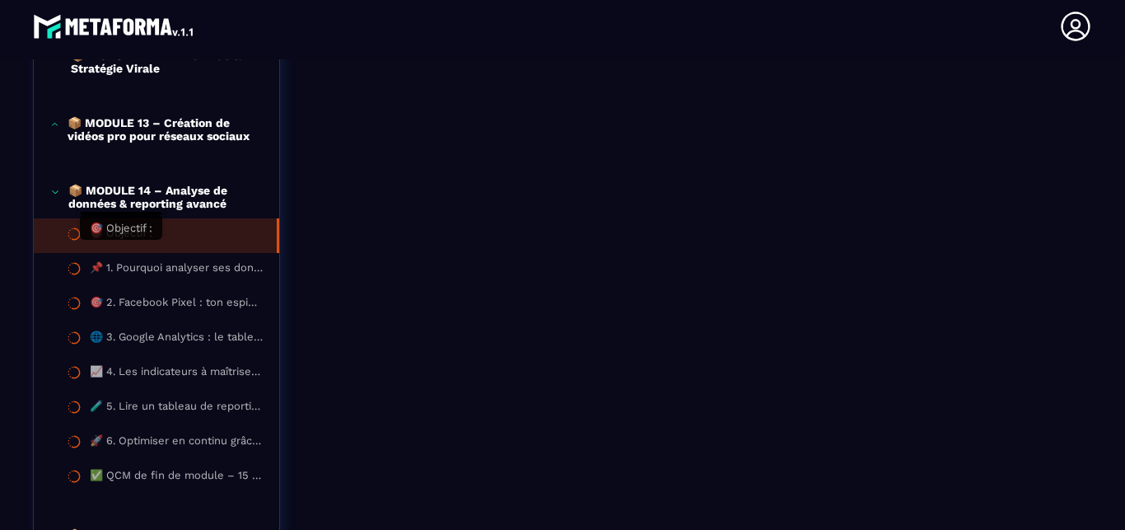
click at [118, 245] on div "🎯 Objectif :" at bounding box center [121, 236] width 63 height 18
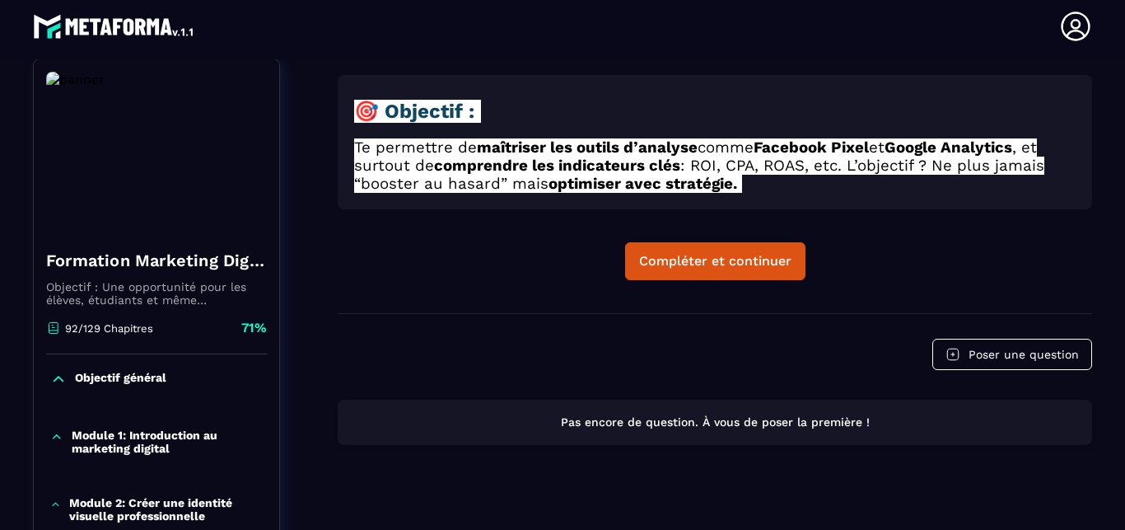
scroll to position [171, 0]
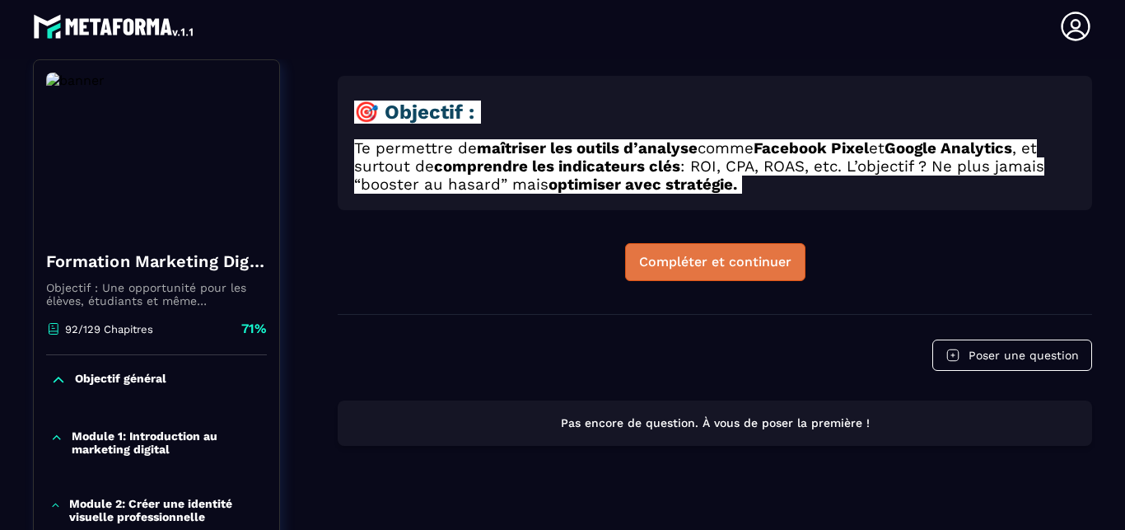
click at [687, 264] on div "Compléter et continuer" at bounding box center [715, 262] width 152 height 16
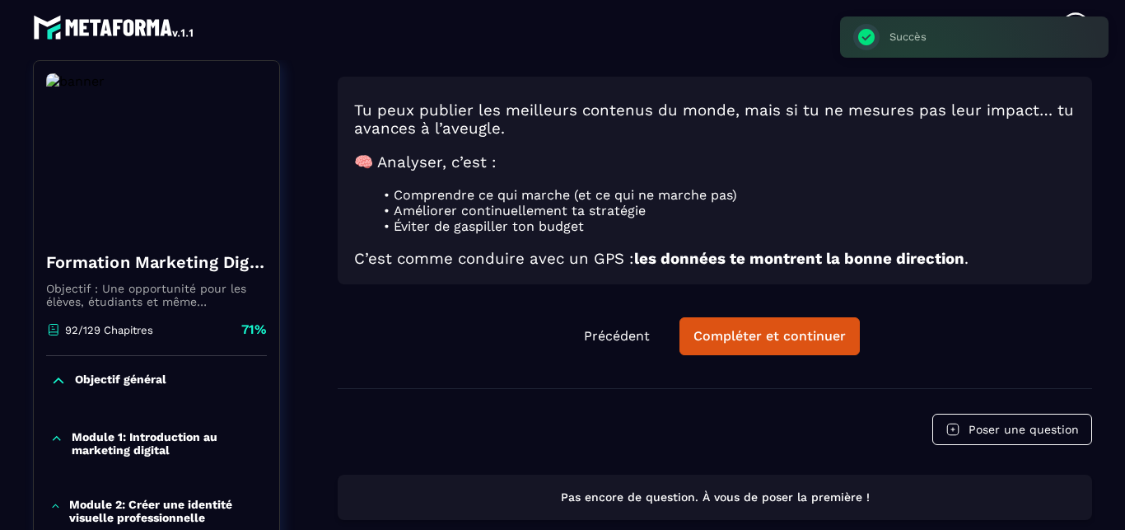
scroll to position [7, 0]
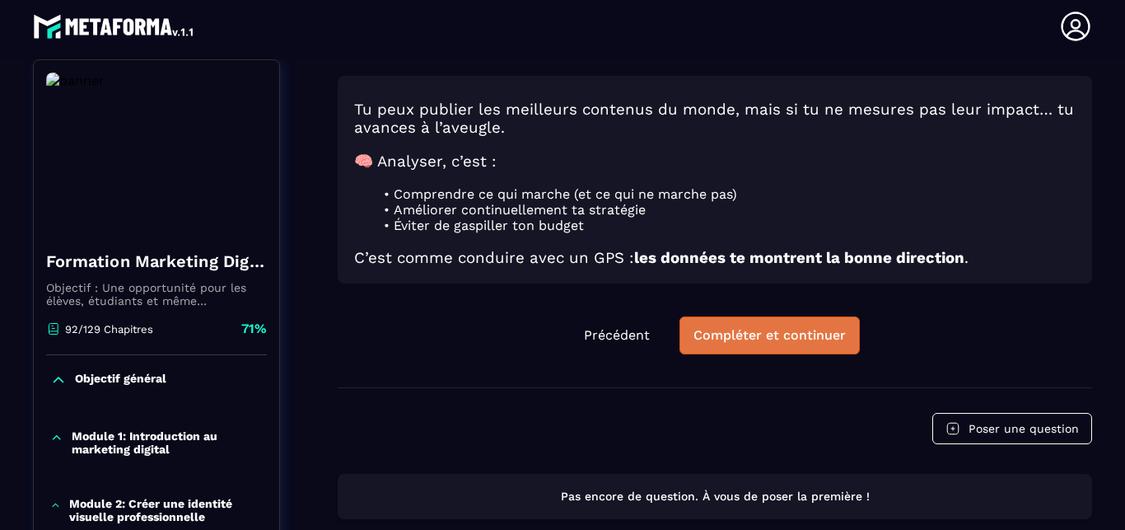
click at [738, 327] on button "Compléter et continuer" at bounding box center [770, 335] width 180 height 38
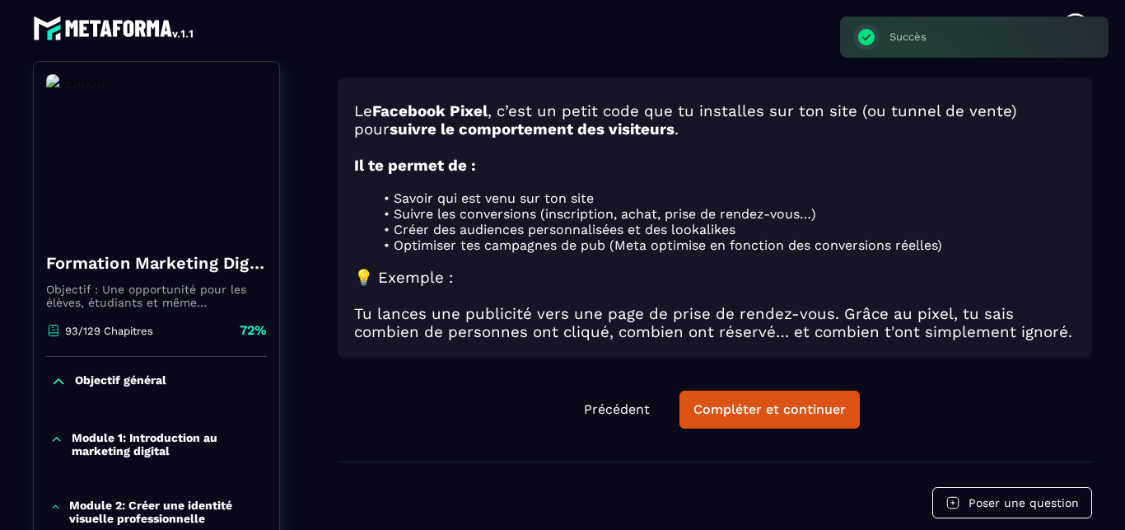
scroll to position [7, 0]
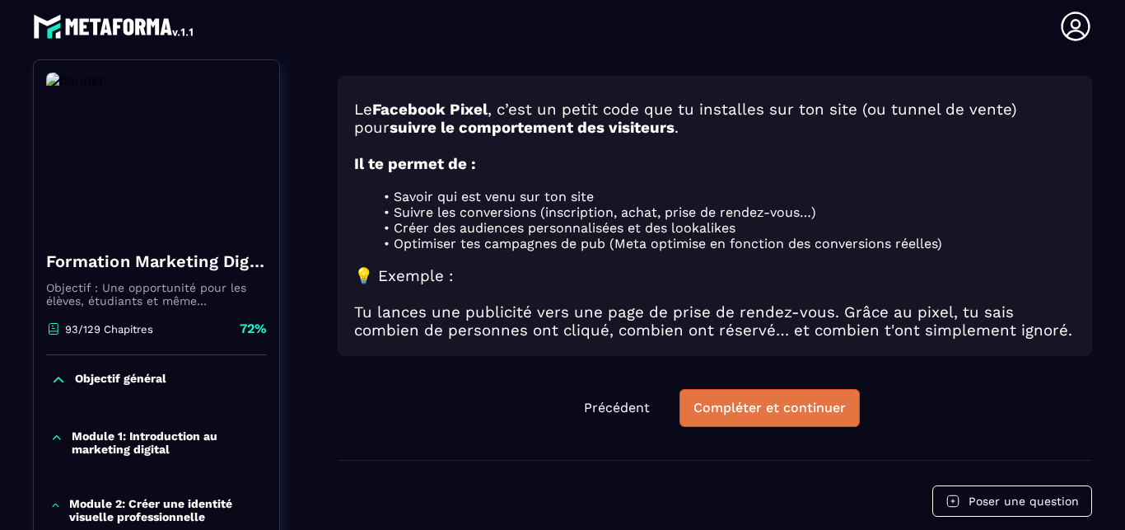
click at [776, 400] on div "Compléter et continuer" at bounding box center [770, 408] width 152 height 16
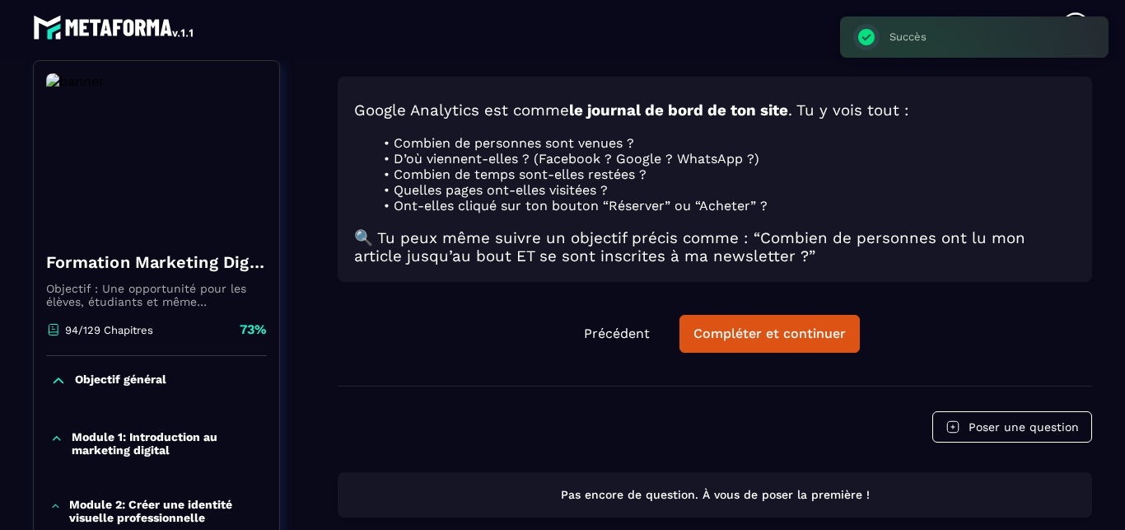
scroll to position [7, 0]
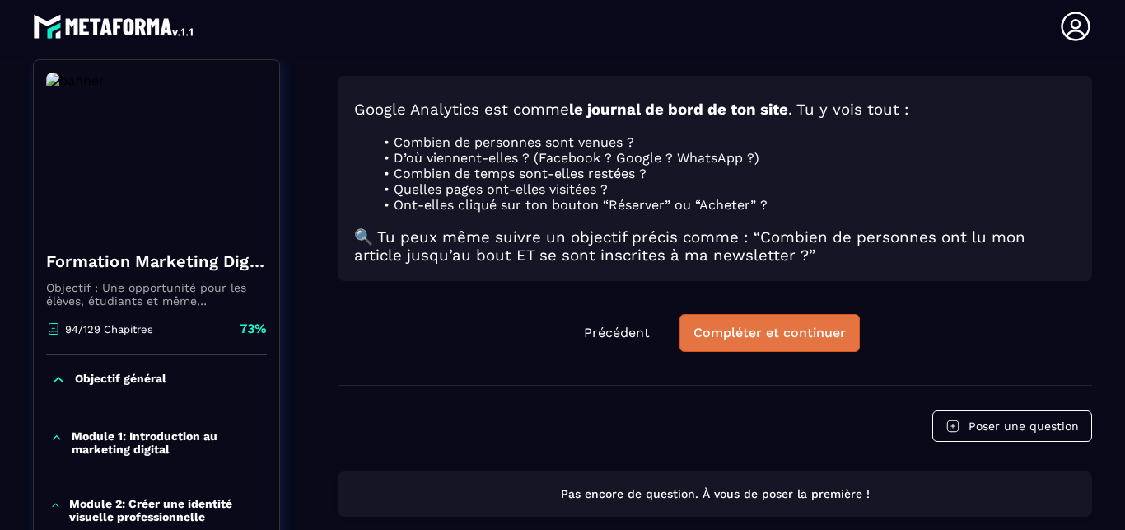
click at [731, 325] on div "Compléter et continuer" at bounding box center [770, 333] width 152 height 16
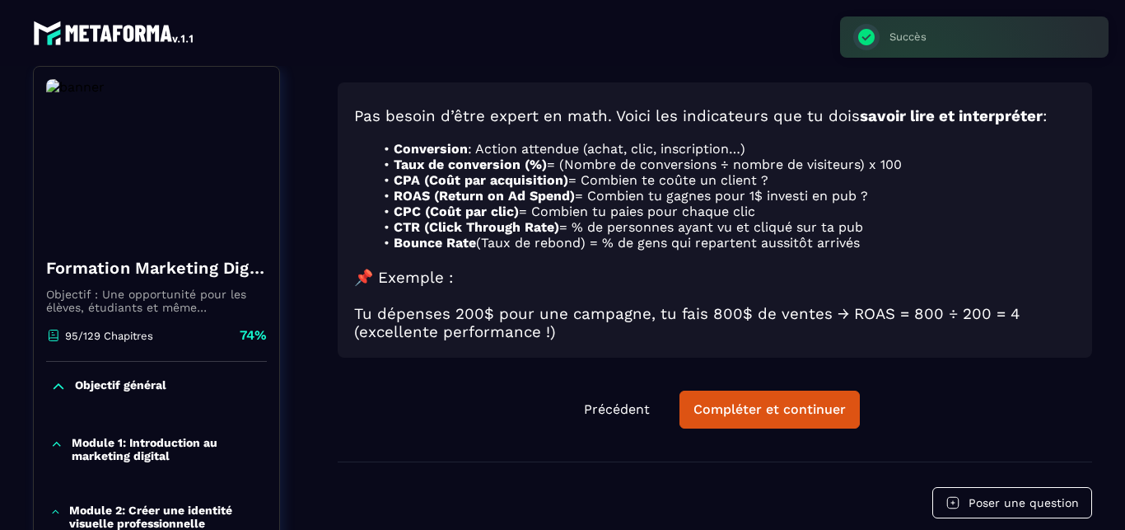
scroll to position [7, 0]
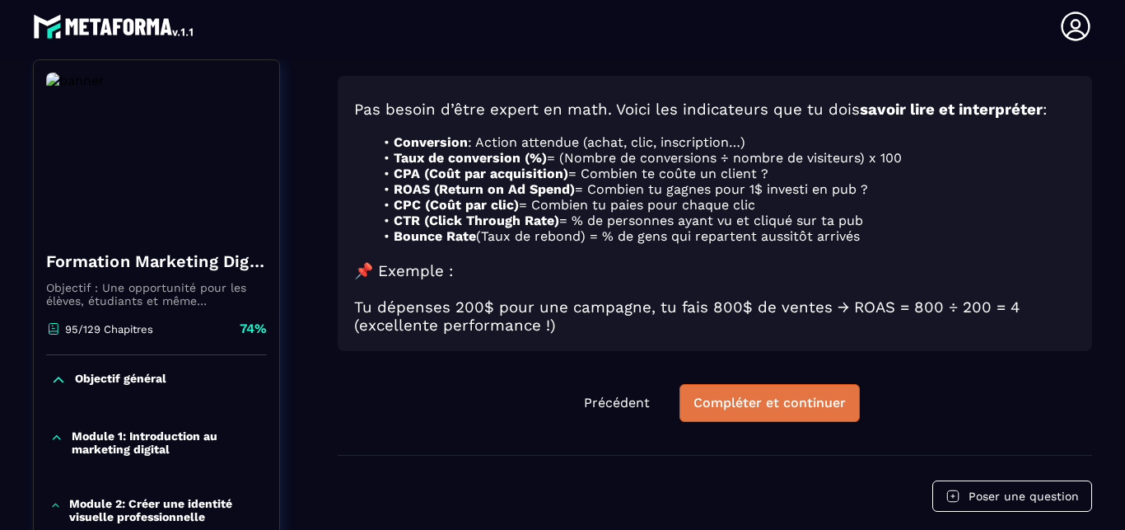
click at [784, 386] on button "Compléter et continuer" at bounding box center [770, 403] width 180 height 38
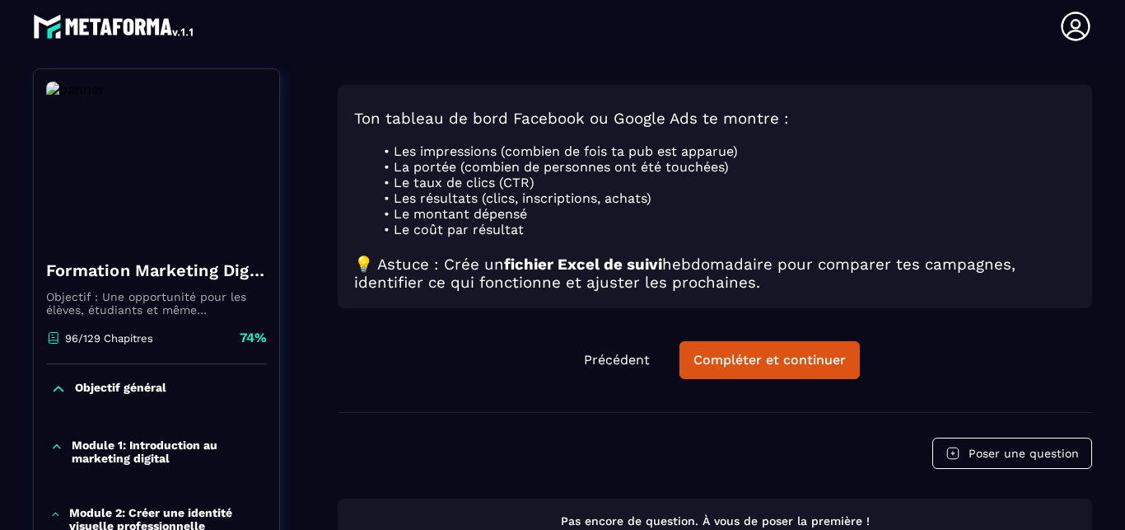
scroll to position [282, 0]
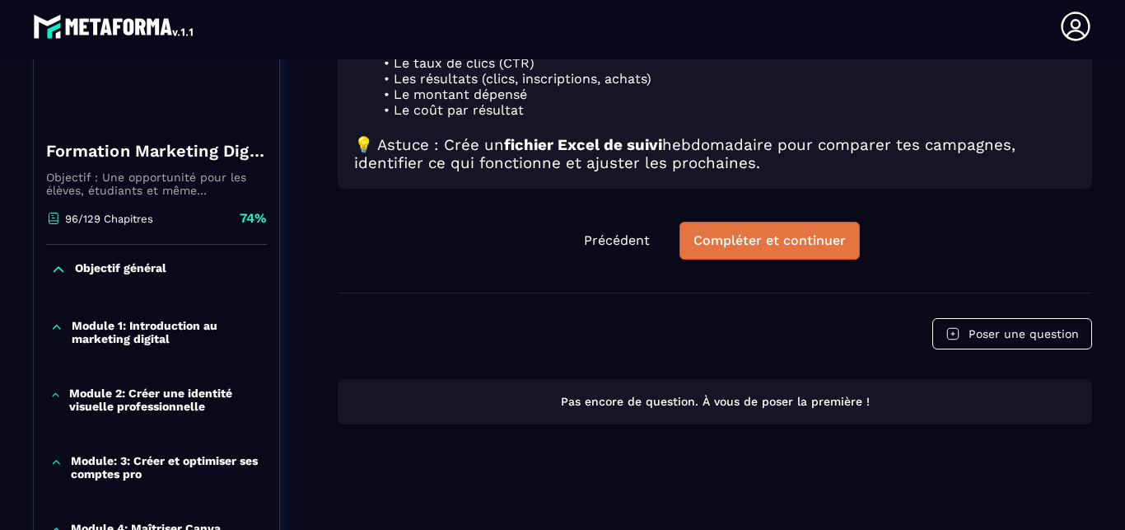
click at [789, 238] on button "Compléter et continuer" at bounding box center [770, 241] width 180 height 38
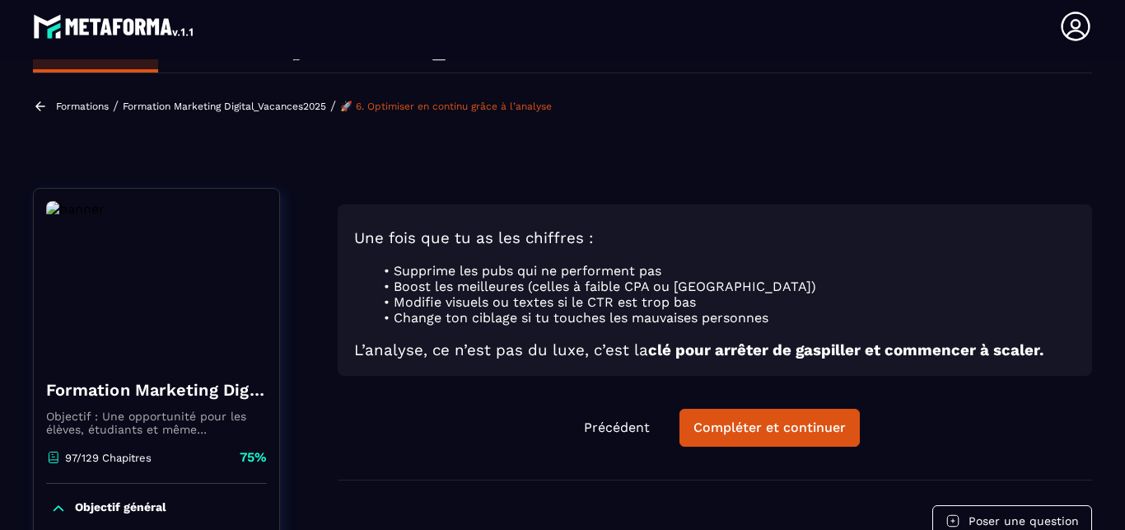
scroll to position [94, 0]
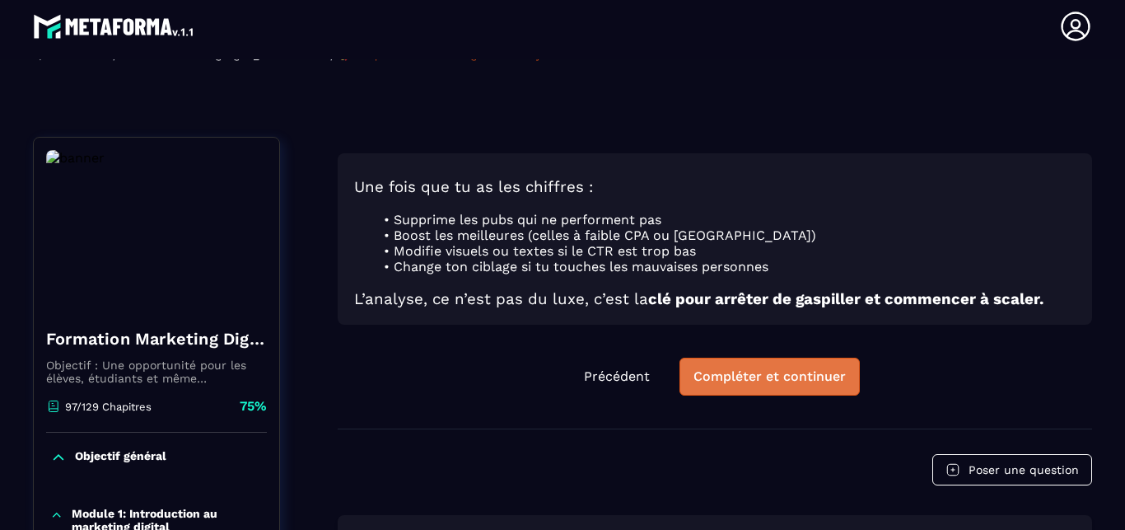
click at [724, 368] on div "Compléter et continuer" at bounding box center [770, 376] width 152 height 16
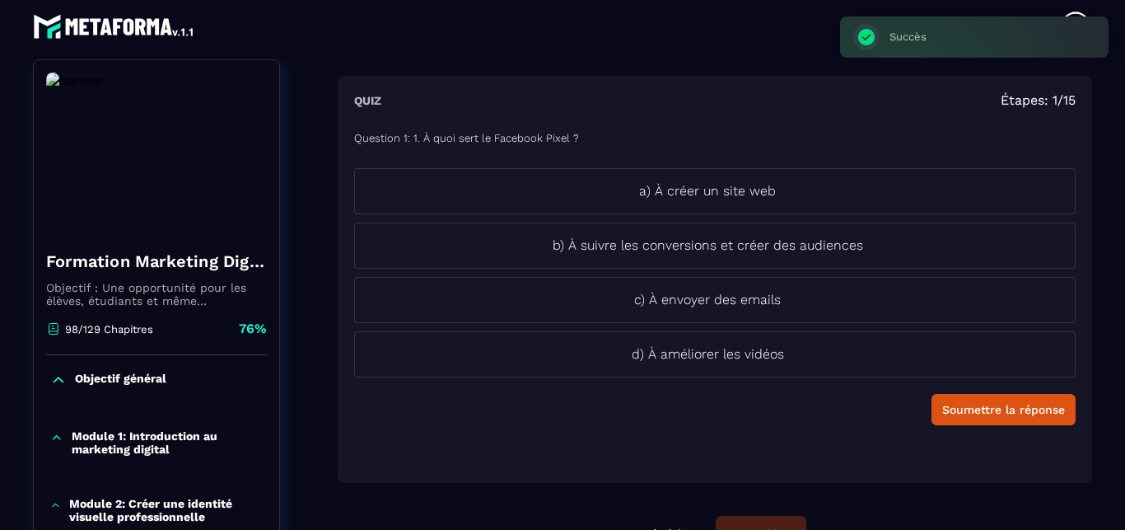
scroll to position [77, 0]
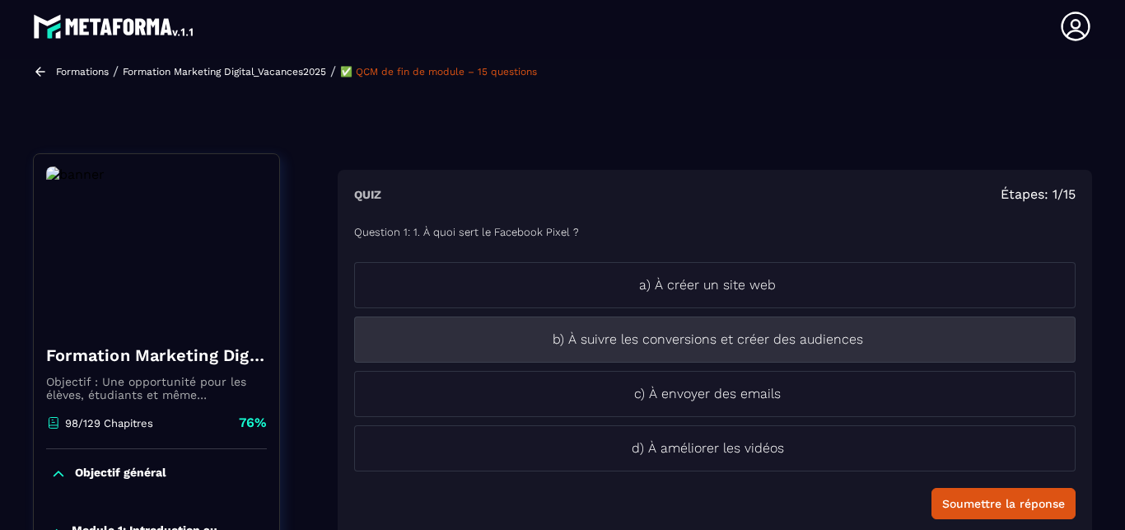
click at [702, 349] on p "b) À suivre les conversions et créer des audiences" at bounding box center [707, 340] width 705 height 20
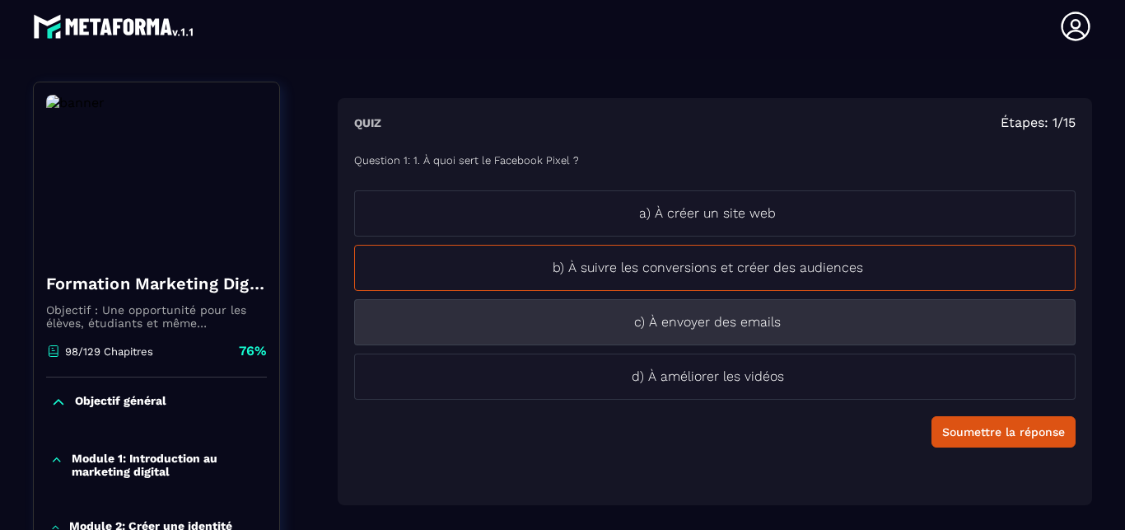
scroll to position [171, 0]
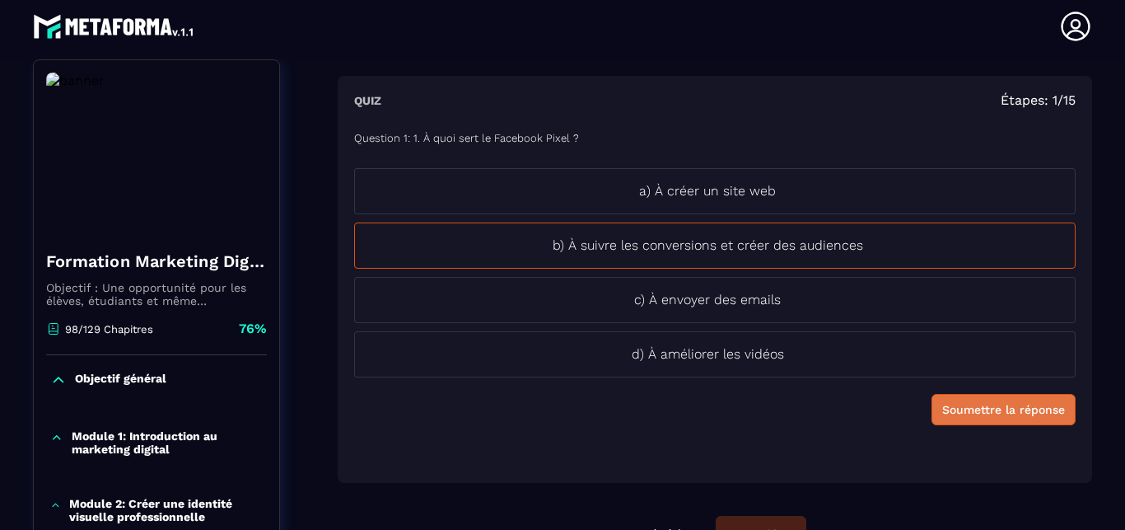
click at [932, 405] on button "Soumettre la réponse" at bounding box center [1004, 409] width 144 height 31
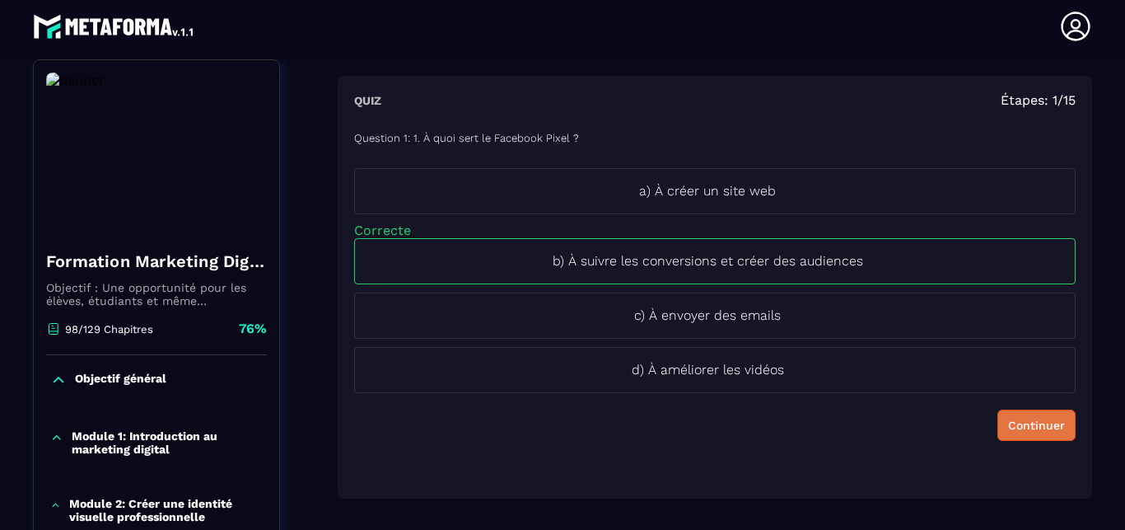
click at [1008, 426] on div "Continuer" at bounding box center [1036, 425] width 57 height 16
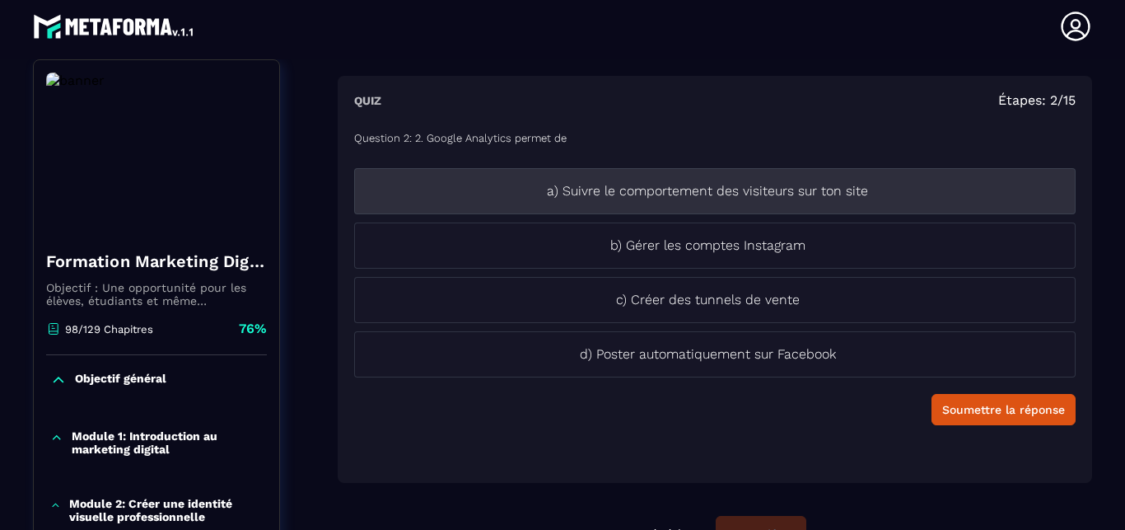
click at [826, 194] on p "a) Suivre le comportement des visiteurs sur ton site" at bounding box center [707, 191] width 705 height 20
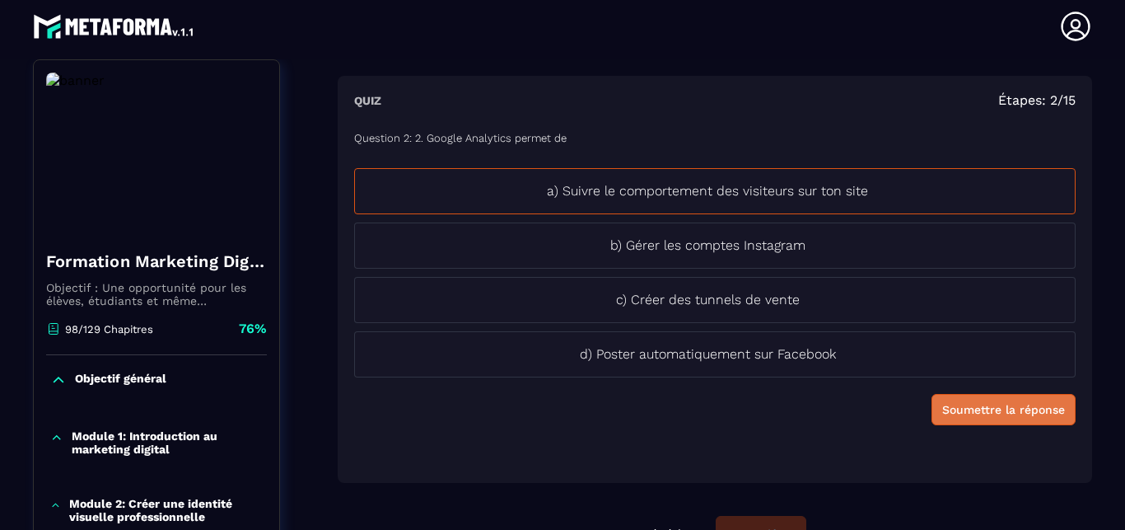
click at [957, 409] on div "Soumettre la réponse" at bounding box center [1004, 409] width 123 height 16
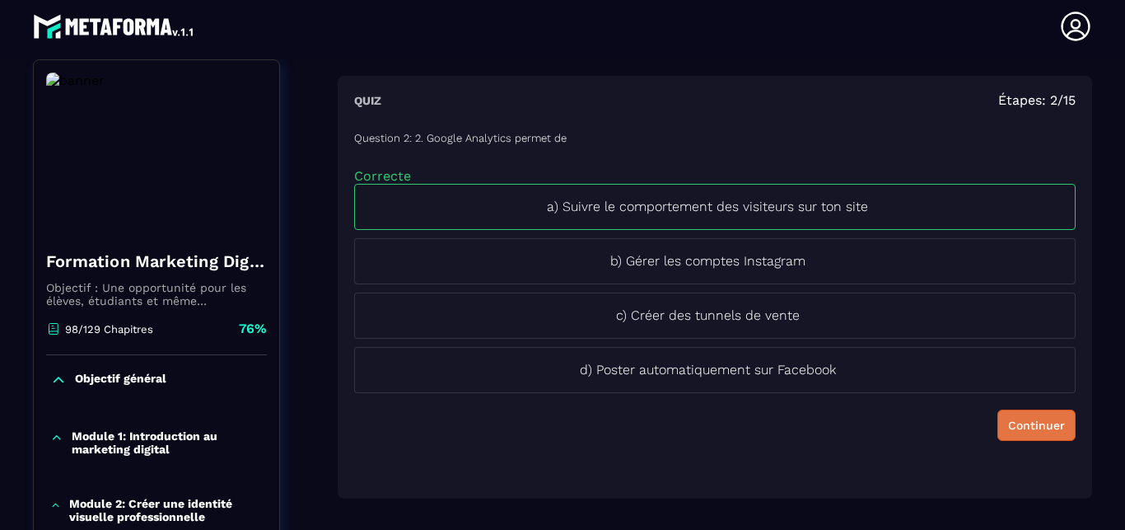
click at [1008, 428] on div "Continuer" at bounding box center [1036, 425] width 57 height 16
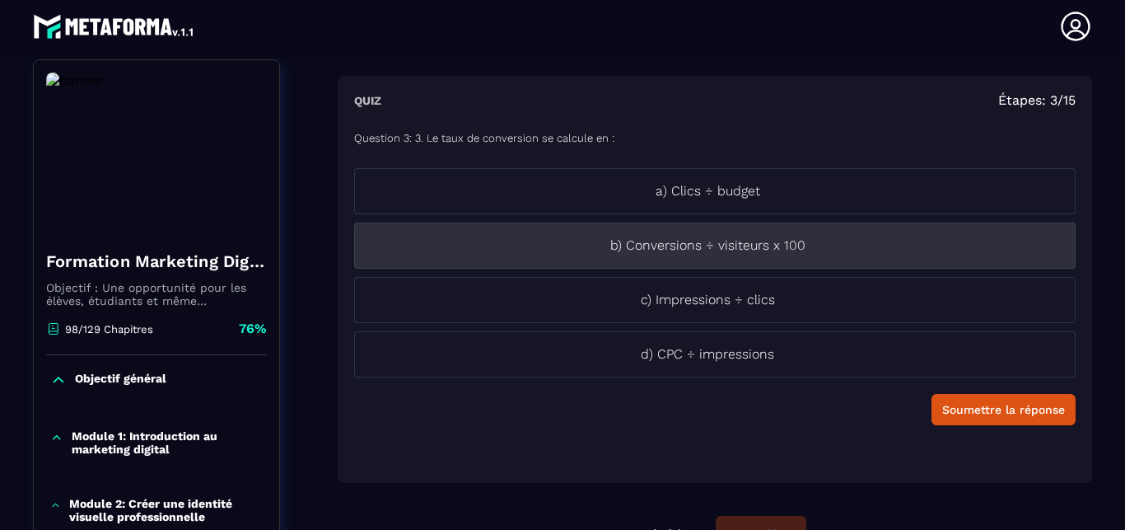
click at [738, 242] on p "b) Conversions ÷ visiteurs x 100" at bounding box center [707, 246] width 705 height 20
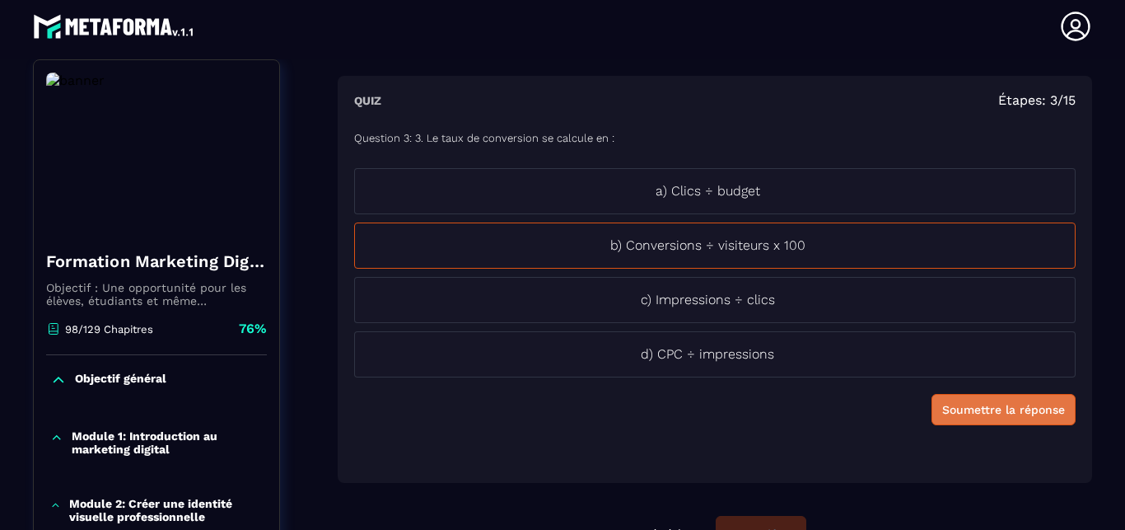
click at [943, 404] on div "Soumettre la réponse" at bounding box center [1004, 409] width 123 height 16
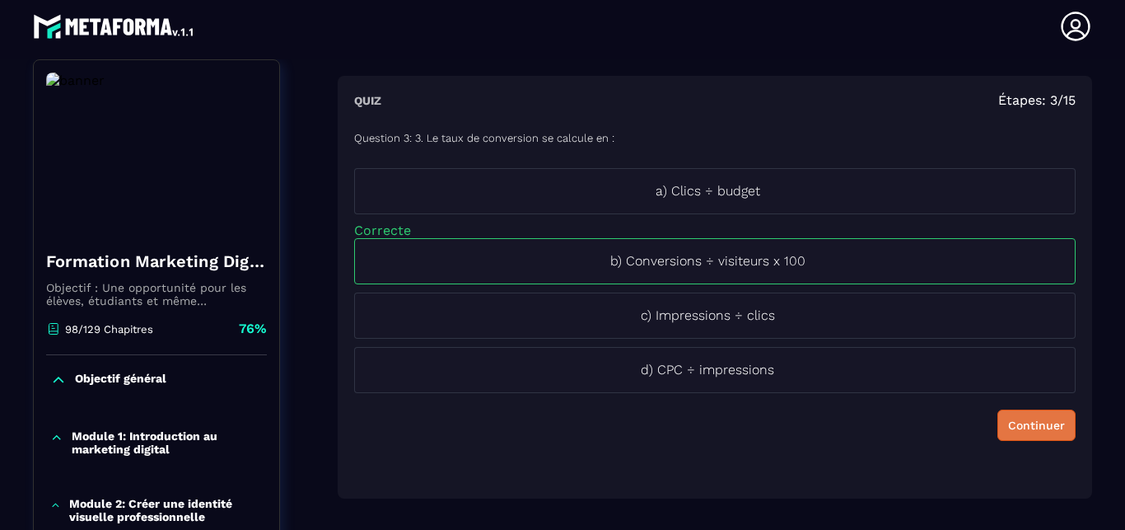
click at [1008, 424] on div "Continuer" at bounding box center [1036, 425] width 57 height 16
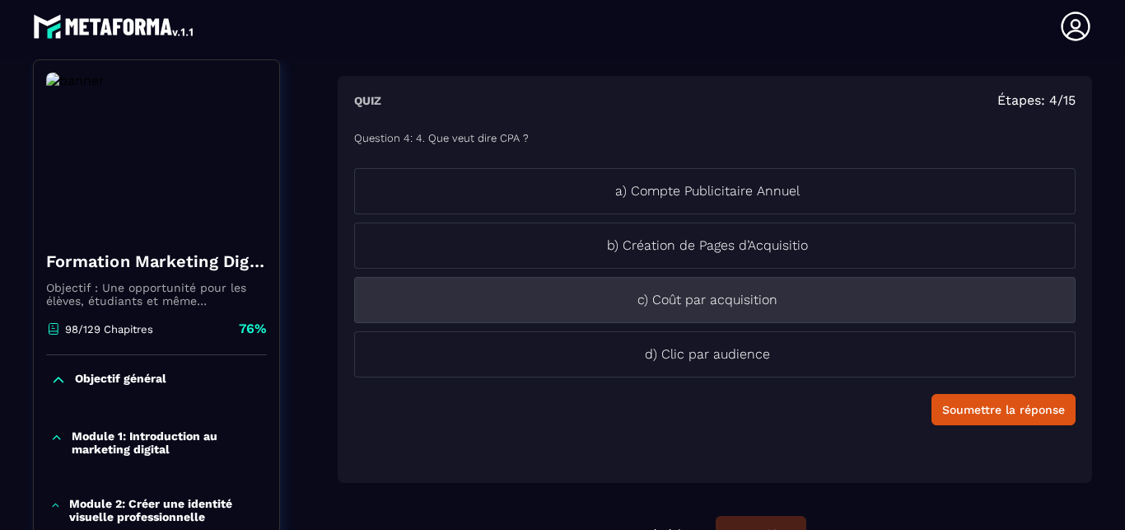
click at [714, 310] on li "c) Coût par acquisition" at bounding box center [715, 300] width 722 height 46
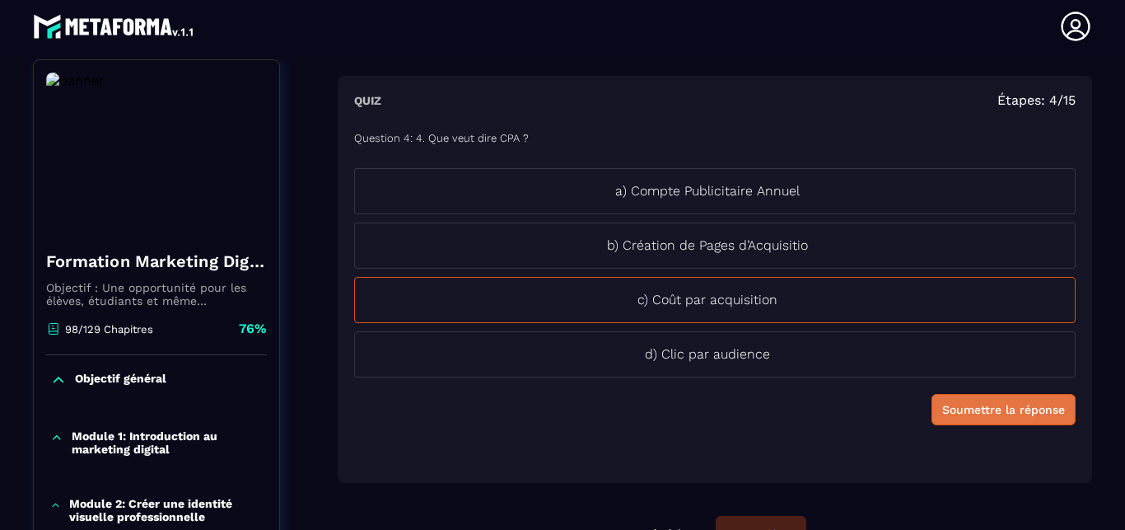
click at [967, 410] on div "Soumettre la réponse" at bounding box center [1004, 409] width 123 height 16
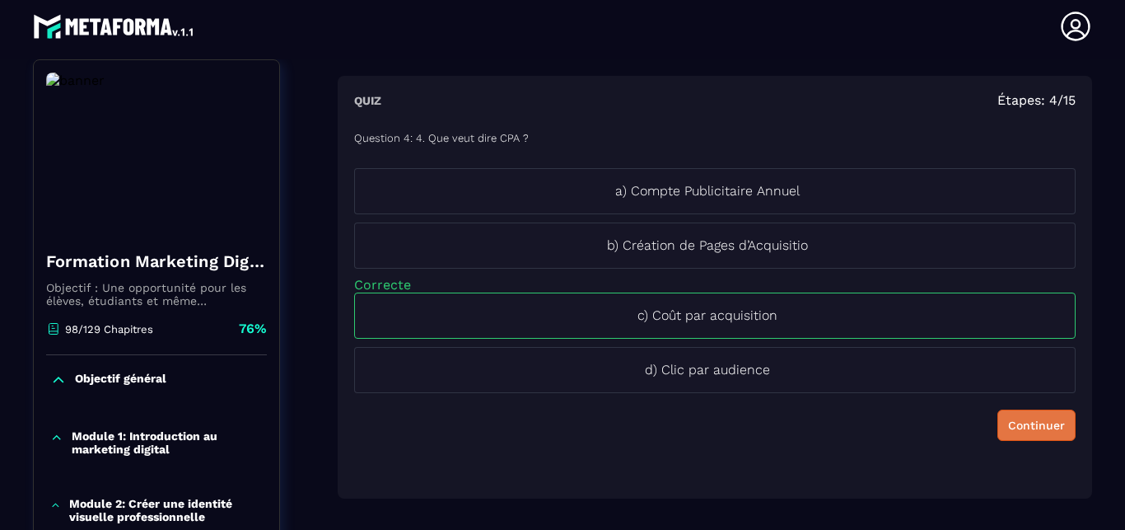
click at [1008, 422] on div "Continuer" at bounding box center [1036, 425] width 57 height 16
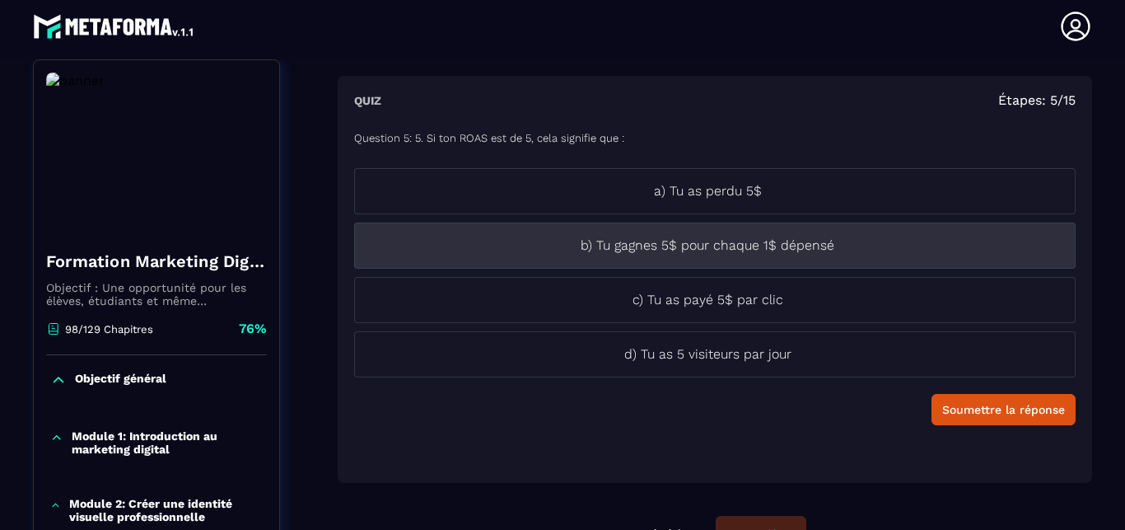
click at [700, 262] on li "b) Tu gagnes 5$ pour chaque 1$ dépensé" at bounding box center [715, 245] width 722 height 46
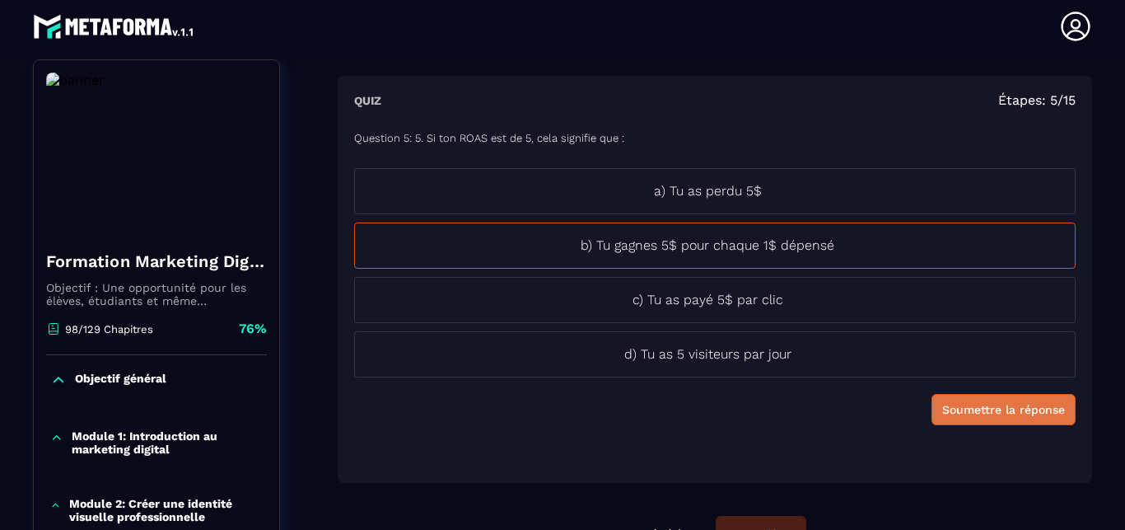
click at [943, 401] on div "Soumettre la réponse" at bounding box center [1004, 409] width 123 height 16
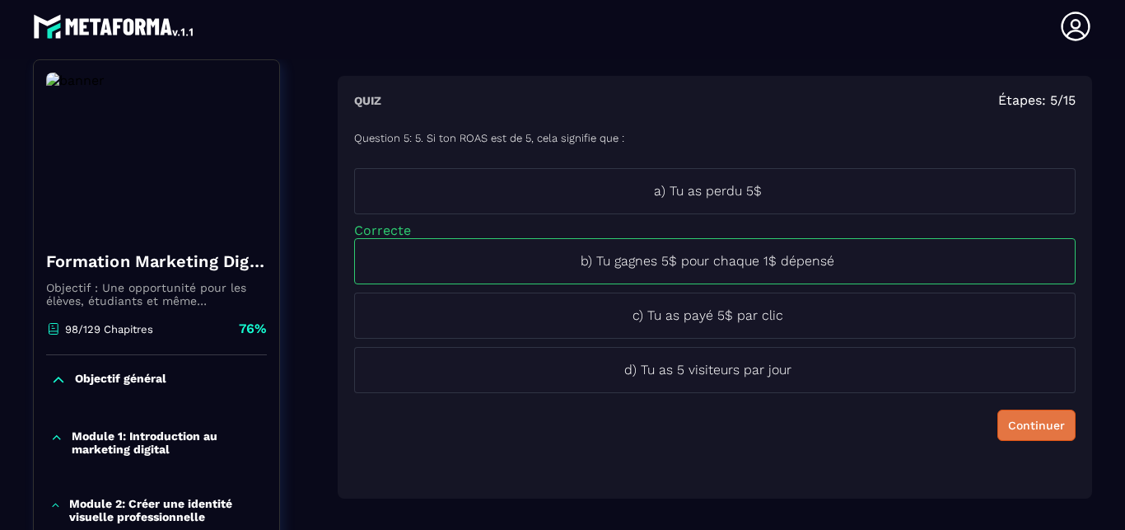
click at [1008, 419] on div "Continuer" at bounding box center [1036, 425] width 57 height 16
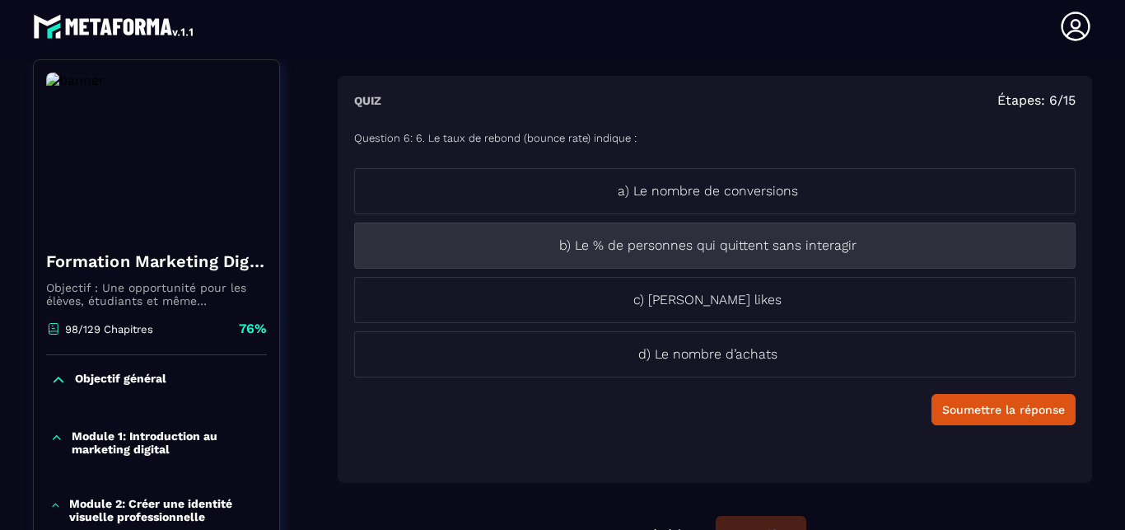
click at [714, 259] on li "b) Le % de personnes qui quittent sans interagir" at bounding box center [715, 245] width 722 height 46
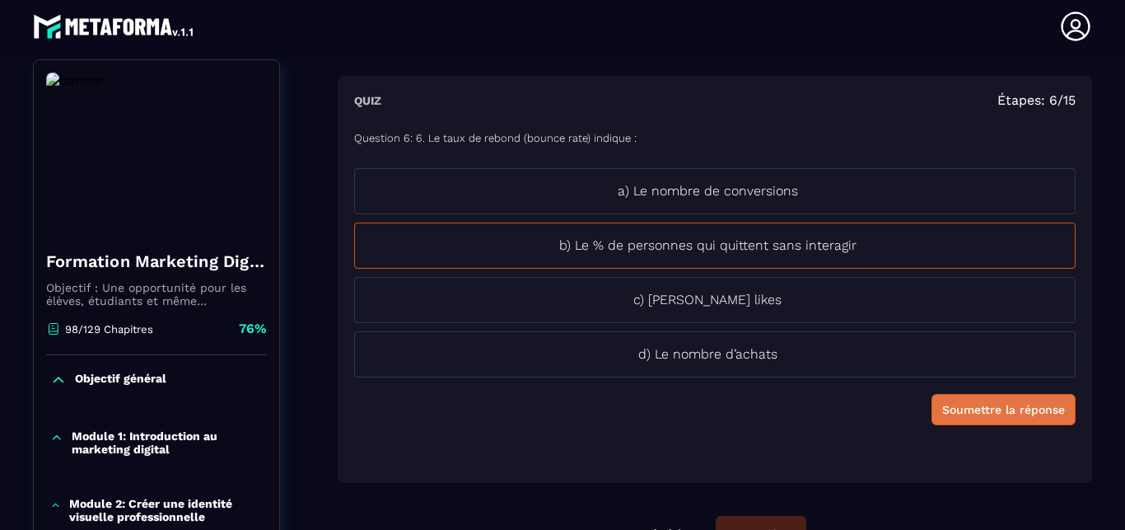
click at [943, 404] on div "Soumettre la réponse" at bounding box center [1004, 409] width 123 height 16
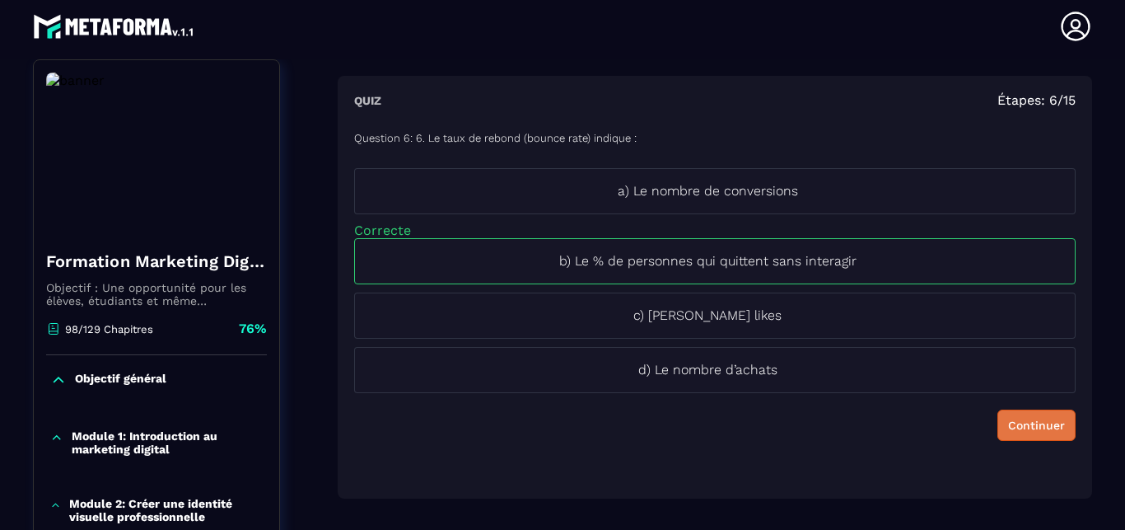
click at [1008, 430] on div "Continuer" at bounding box center [1036, 425] width 57 height 16
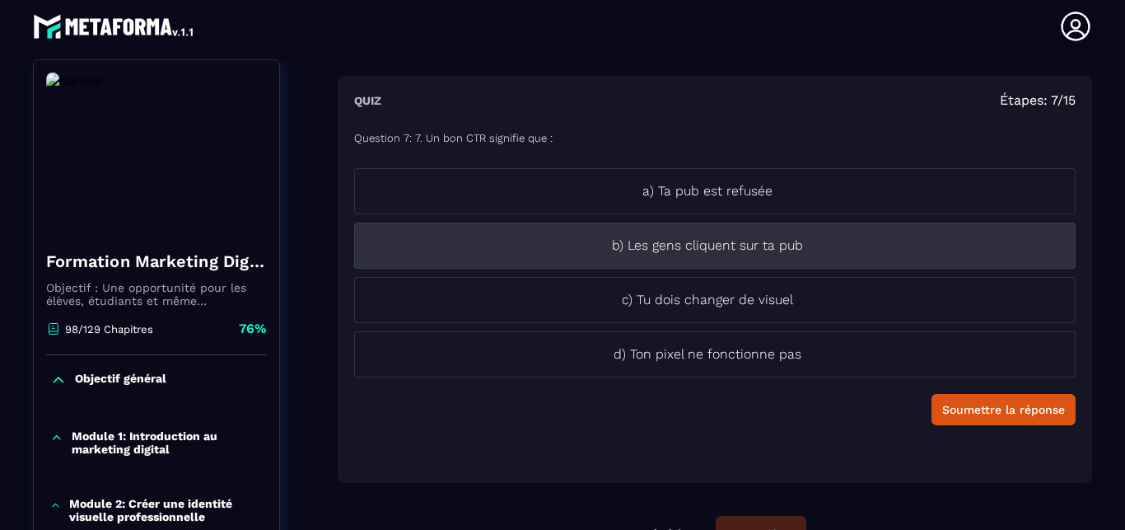
click at [723, 255] on li "b) Les gens cliquent sur ta pub" at bounding box center [715, 245] width 722 height 46
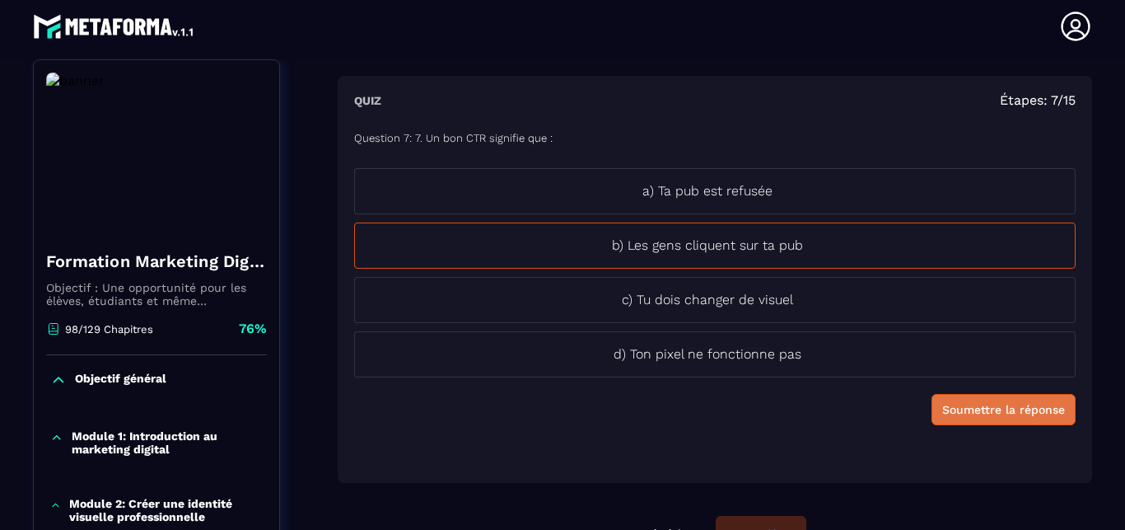
click at [968, 409] on div "Soumettre la réponse" at bounding box center [1004, 409] width 123 height 16
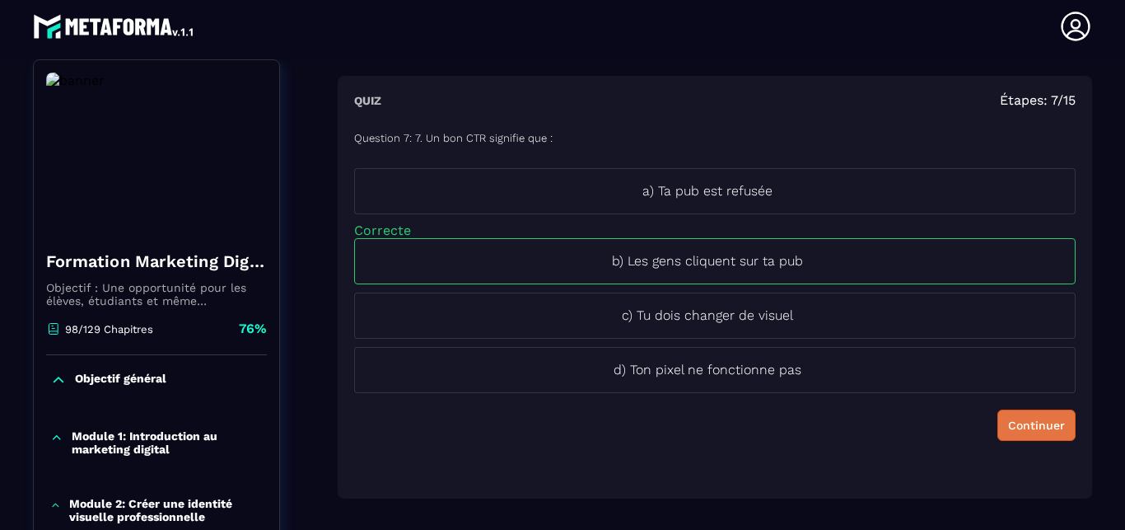
click at [1008, 426] on div "Continuer" at bounding box center [1036, 425] width 57 height 16
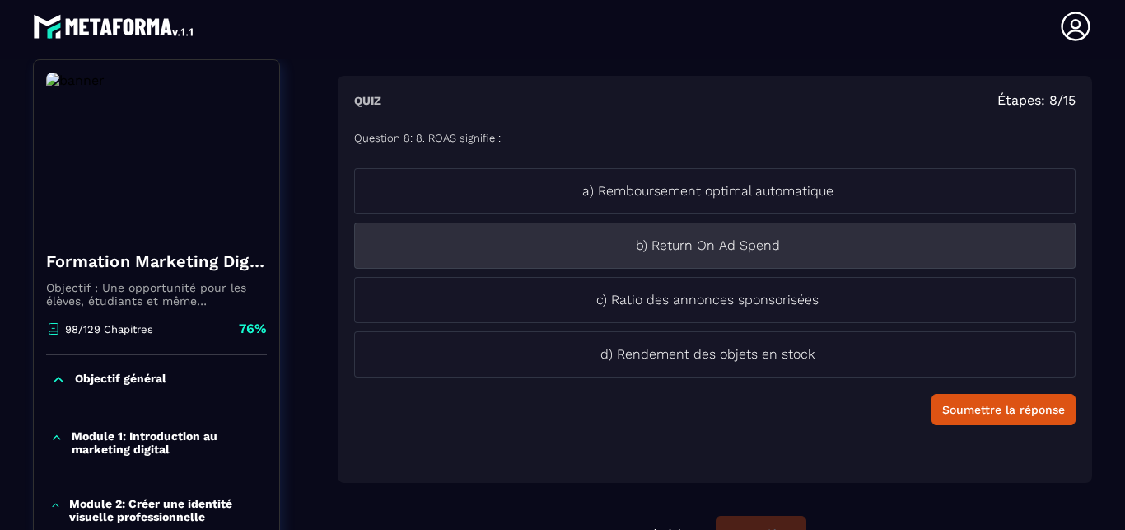
click at [733, 255] on p "b) Return On Ad Spend" at bounding box center [707, 246] width 705 height 20
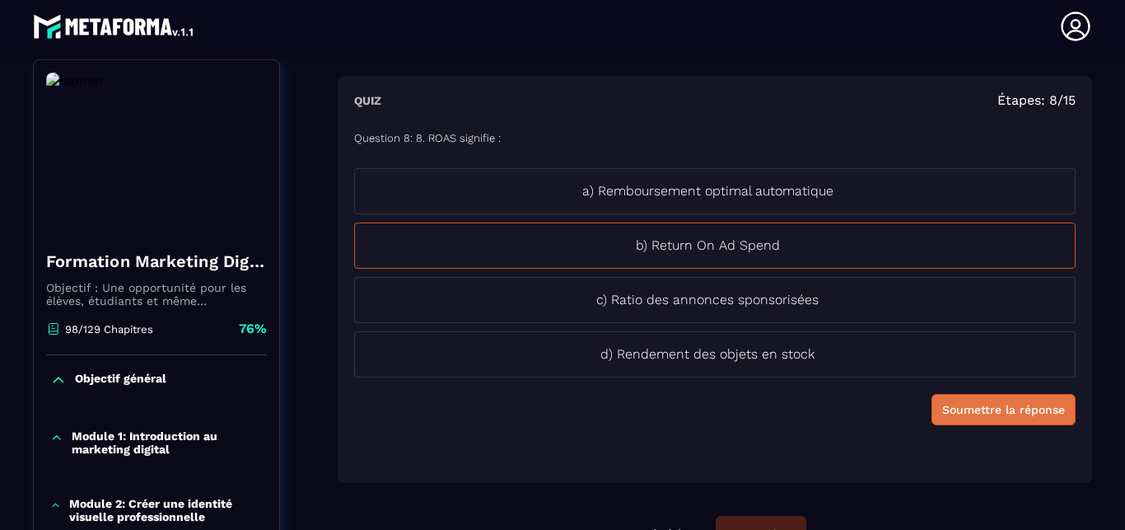
click at [994, 405] on div "Soumettre la réponse" at bounding box center [1004, 409] width 123 height 16
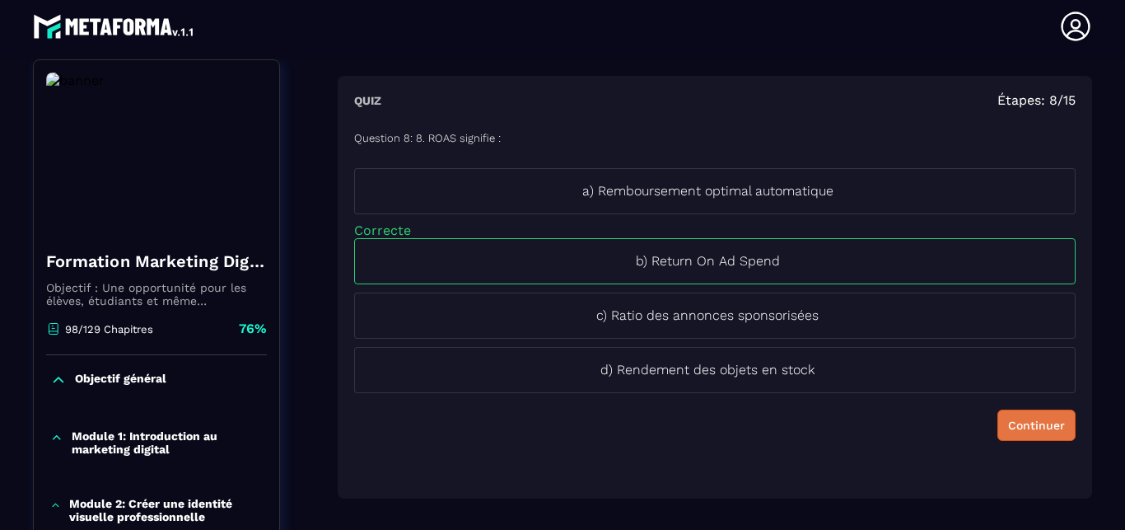
click at [998, 414] on button "Continuer" at bounding box center [1037, 424] width 78 height 31
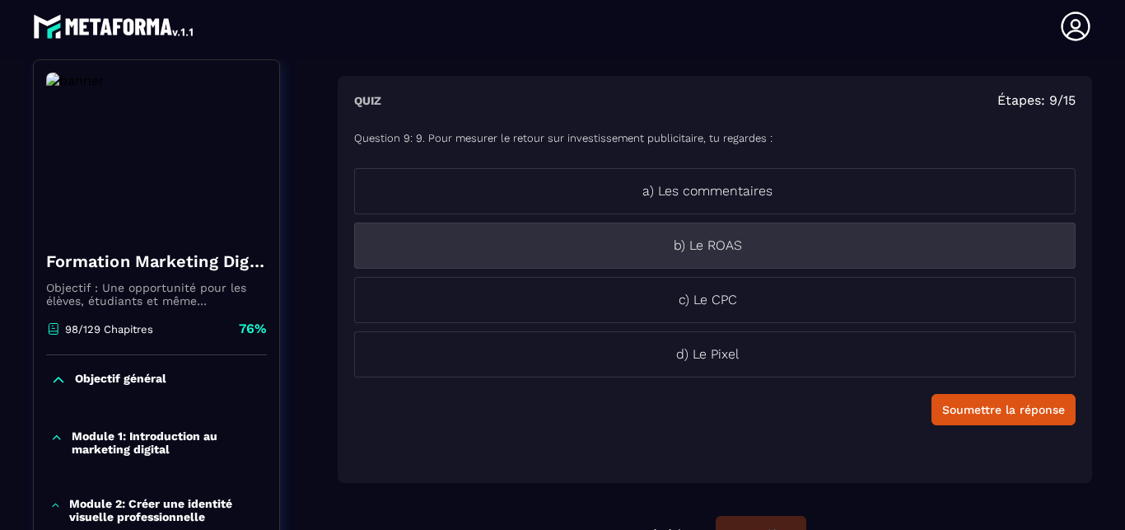
click at [712, 255] on p "b) Le ROAS" at bounding box center [707, 246] width 705 height 20
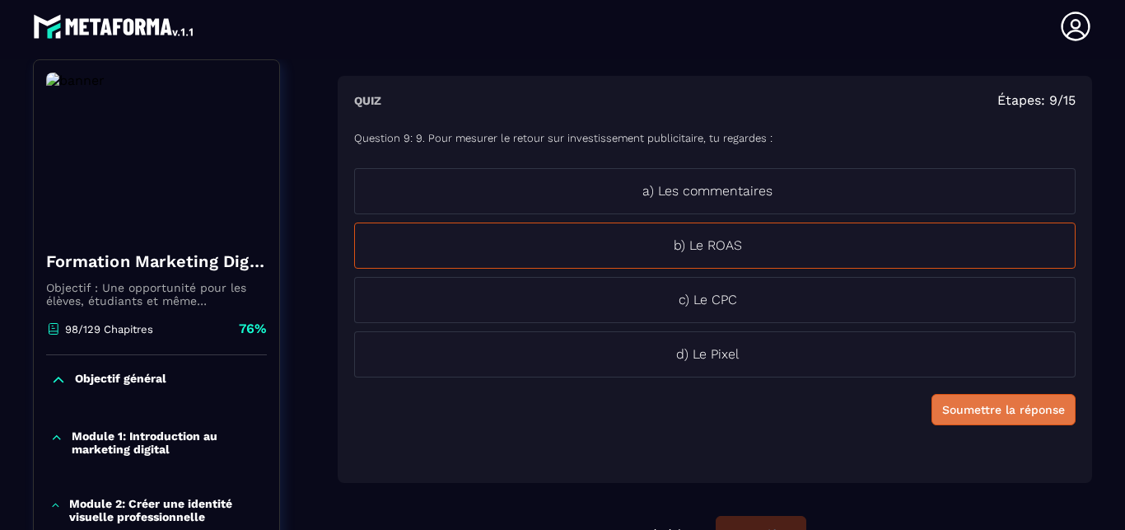
click at [966, 414] on div "Soumettre la réponse" at bounding box center [1004, 409] width 123 height 16
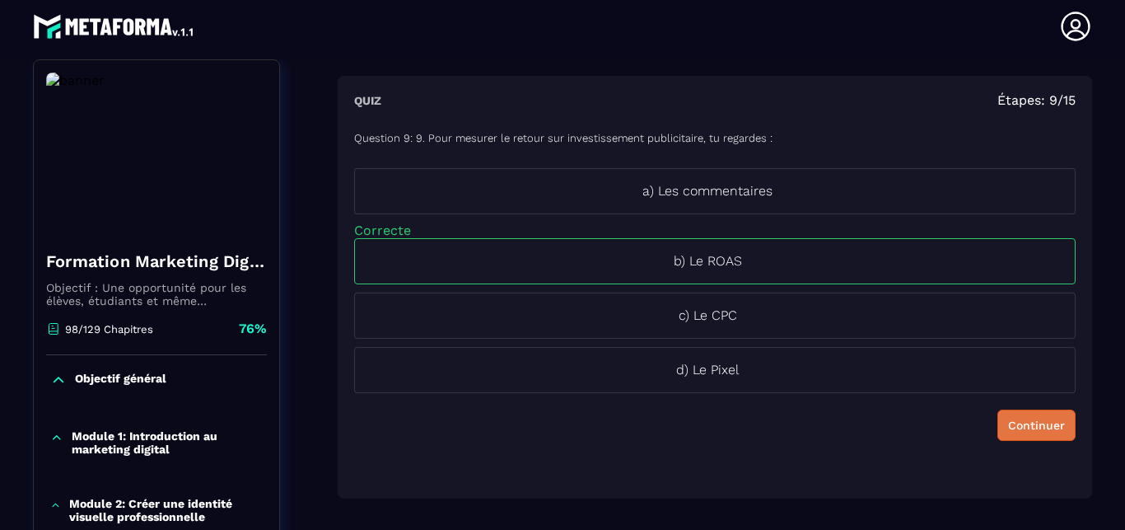
click at [1008, 428] on div "Continuer" at bounding box center [1036, 425] width 57 height 16
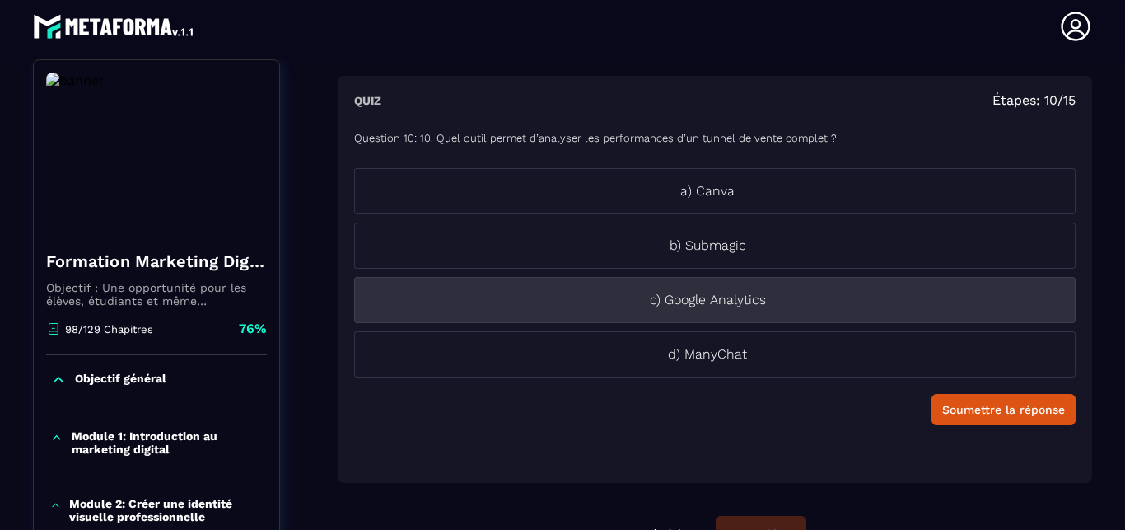
click at [709, 289] on li "c) Google Analytics" at bounding box center [715, 300] width 722 height 46
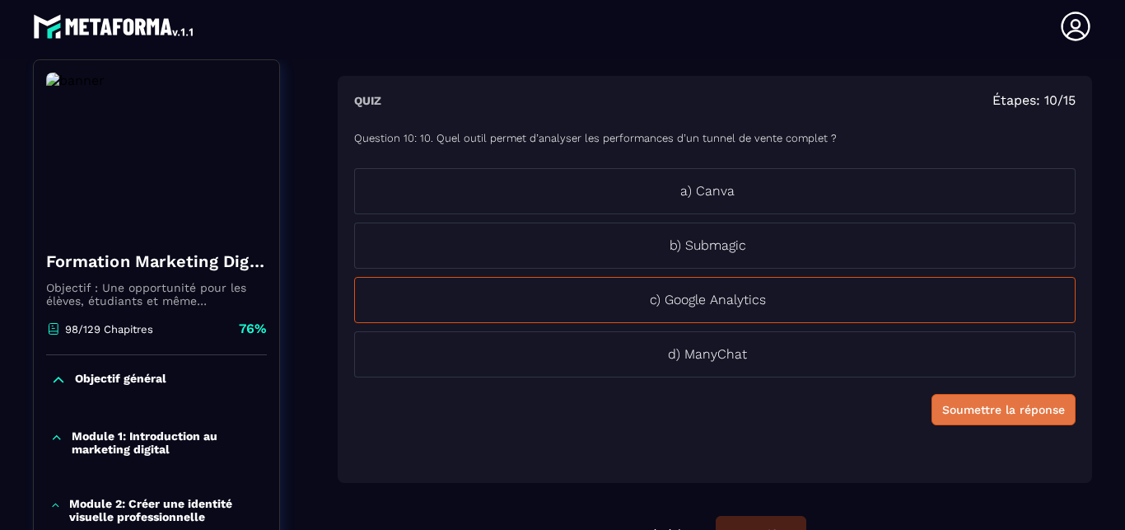
click at [979, 410] on div "Soumettre la réponse" at bounding box center [1004, 409] width 123 height 16
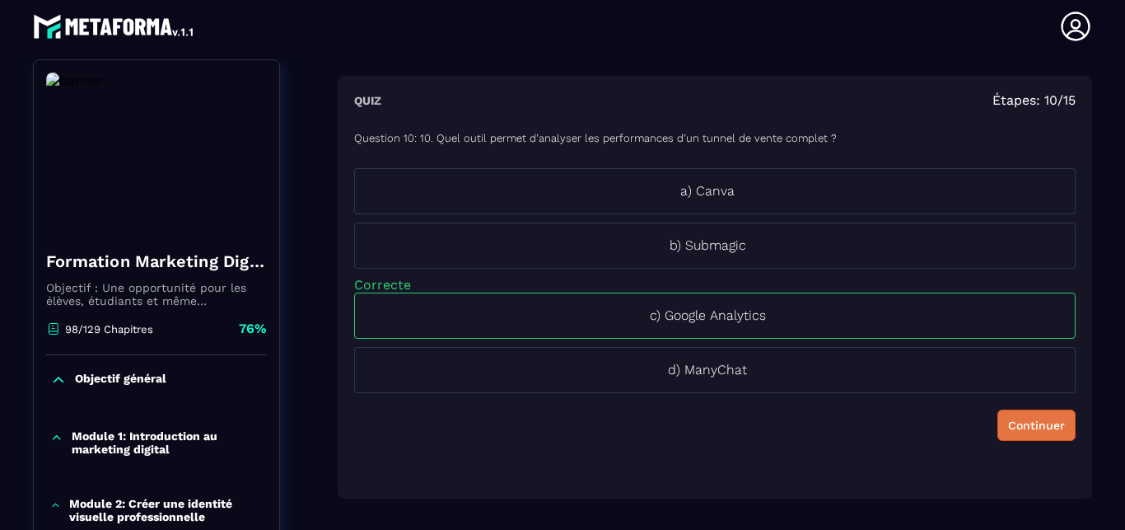
click at [1008, 431] on div "Continuer" at bounding box center [1036, 425] width 57 height 16
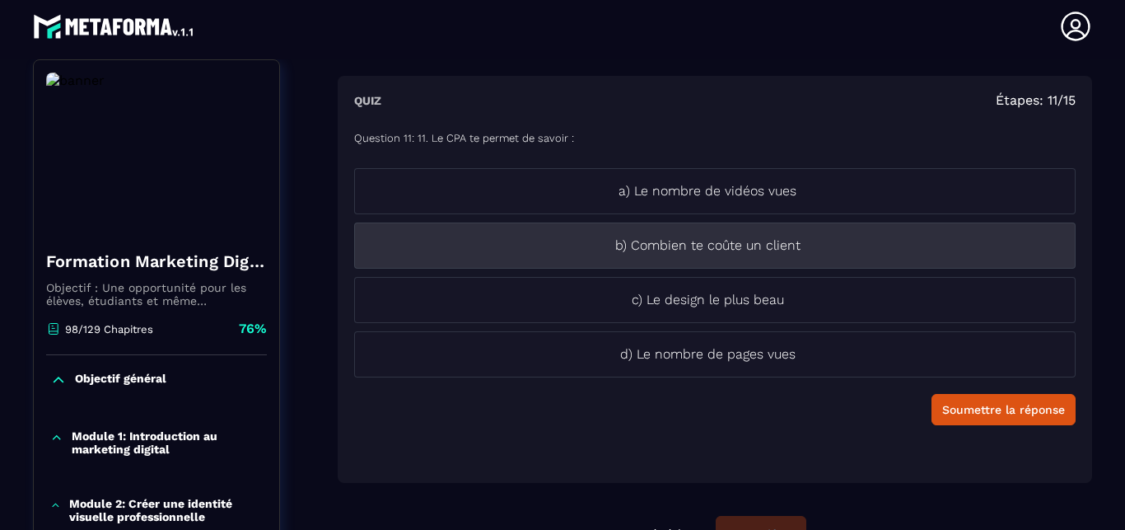
click at [755, 265] on li "b) Combien te coûte un client" at bounding box center [715, 245] width 722 height 46
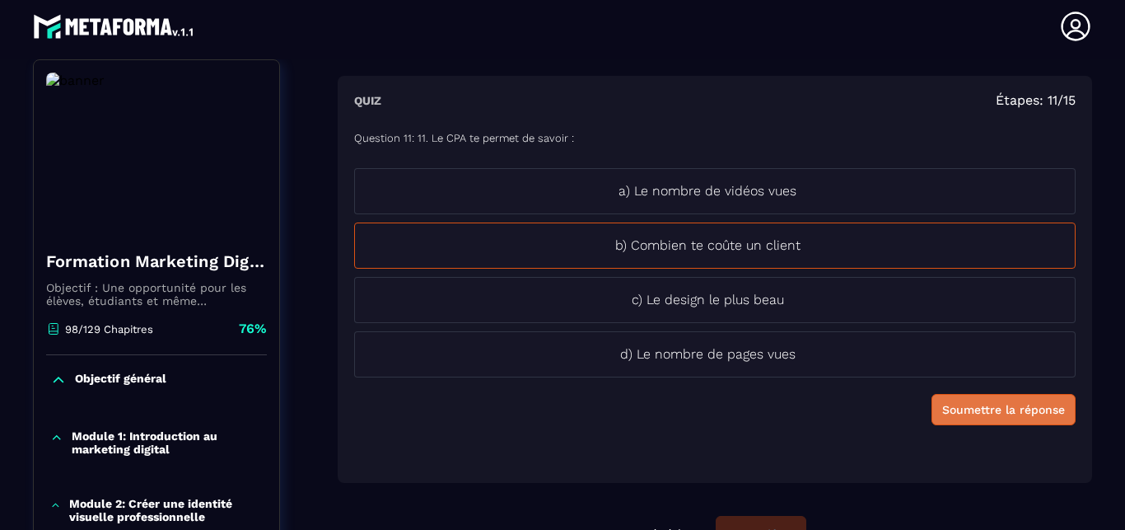
click at [984, 403] on div "Soumettre la réponse" at bounding box center [1004, 409] width 123 height 16
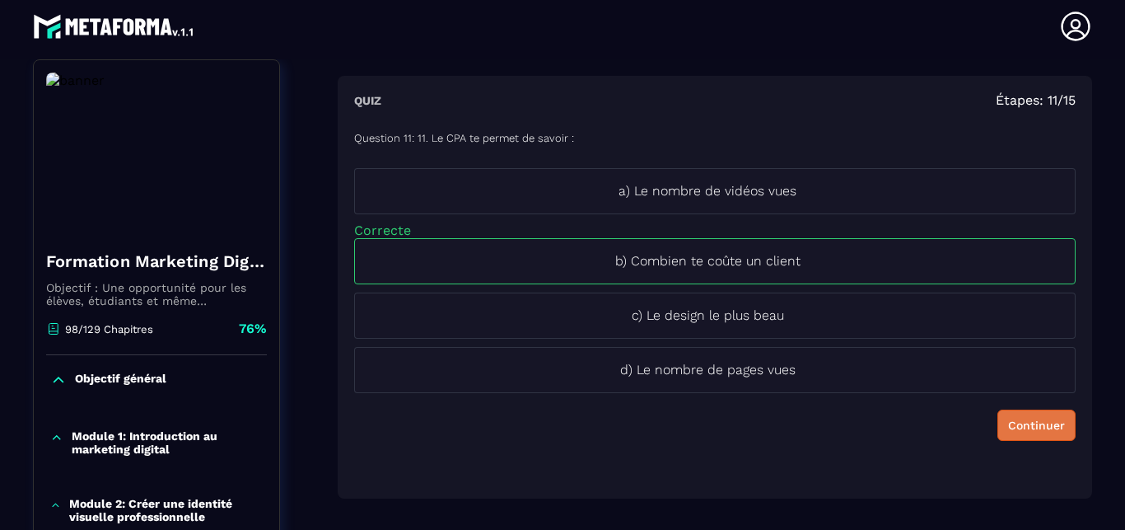
click at [1008, 418] on div "Continuer" at bounding box center [1036, 425] width 57 height 16
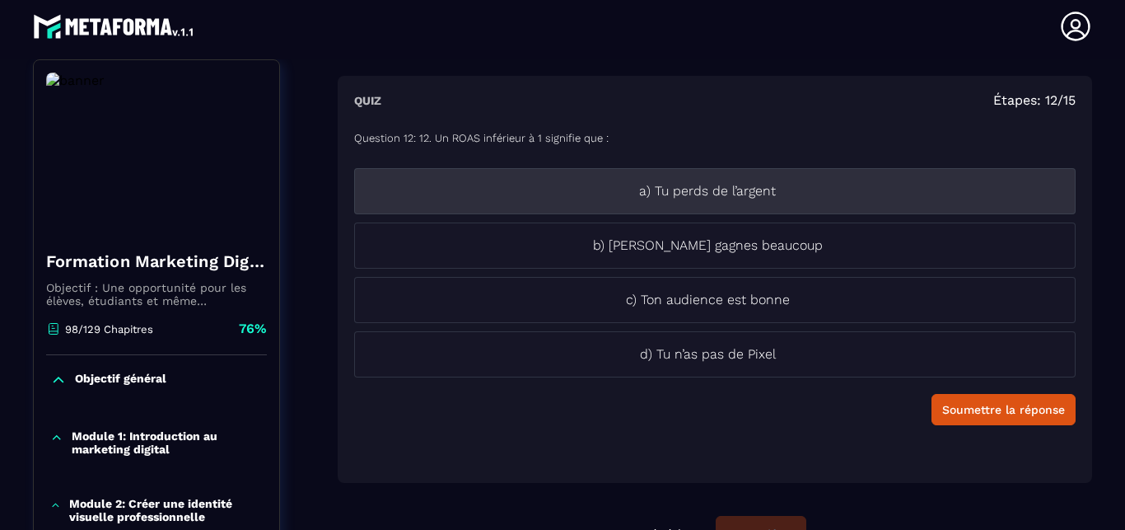
click at [715, 202] on li "a) Tu perds de l’argent" at bounding box center [715, 191] width 722 height 46
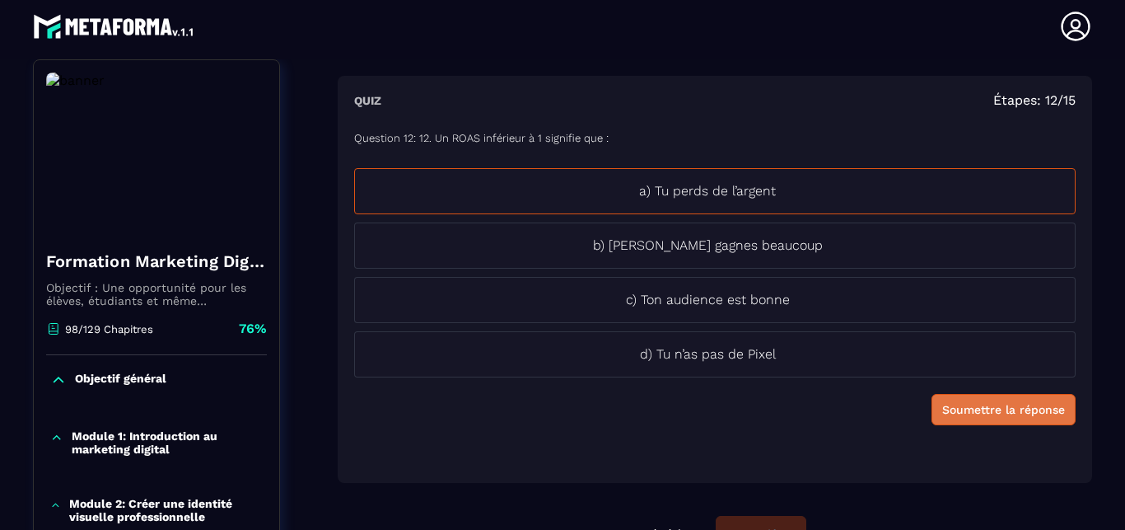
click at [965, 407] on div "Soumettre la réponse" at bounding box center [1004, 409] width 123 height 16
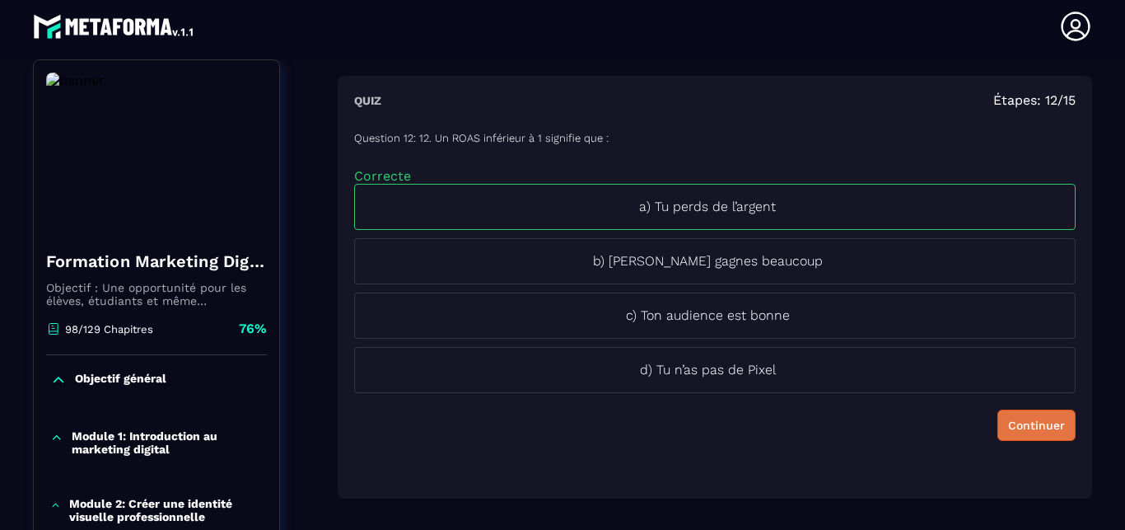
click at [1008, 417] on div "Continuer" at bounding box center [1036, 425] width 57 height 16
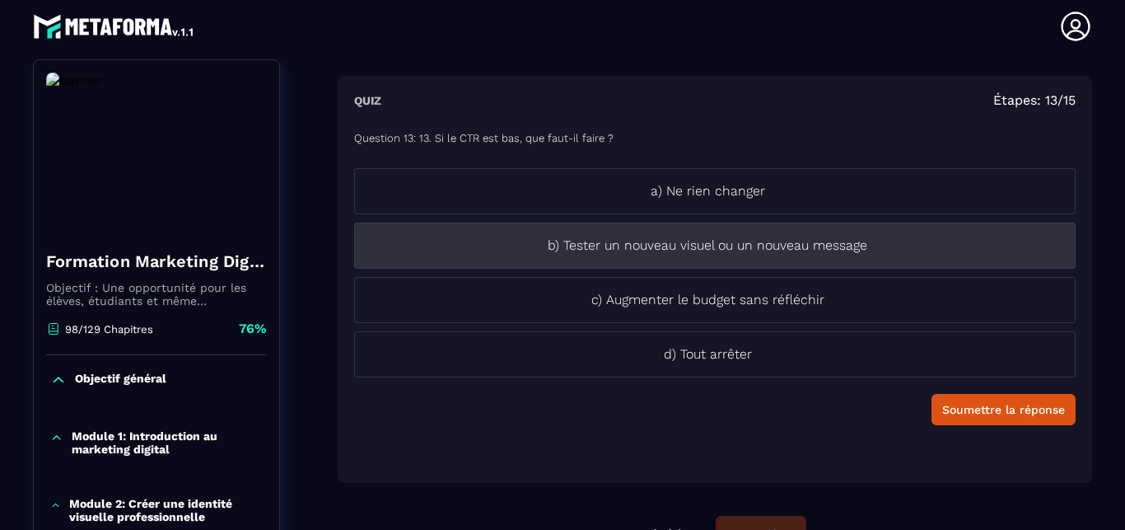
click at [636, 252] on p "b) Tester un nouveau visuel ou un nouveau message" at bounding box center [707, 246] width 705 height 20
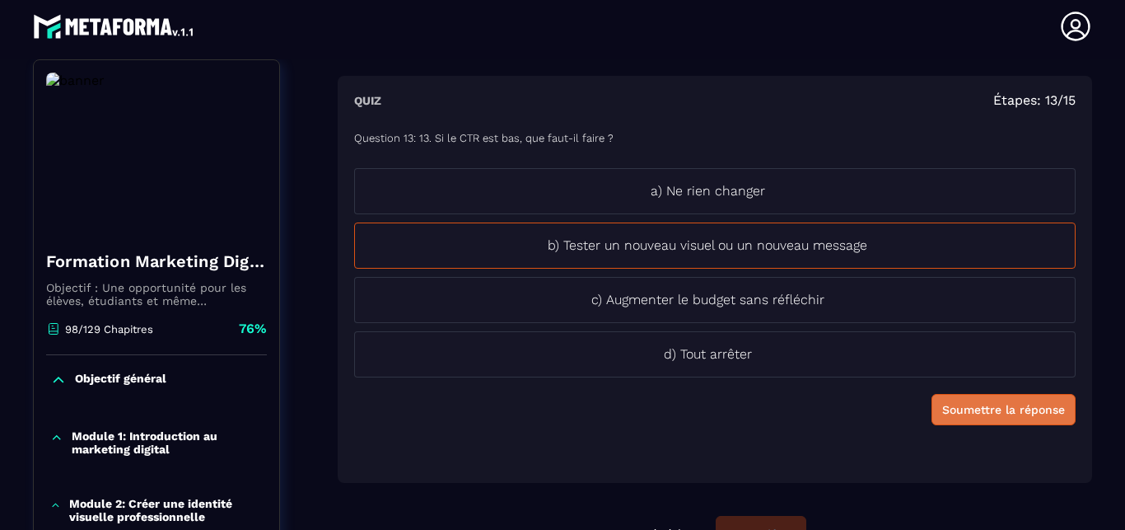
click at [938, 418] on button "Soumettre la réponse" at bounding box center [1004, 409] width 144 height 31
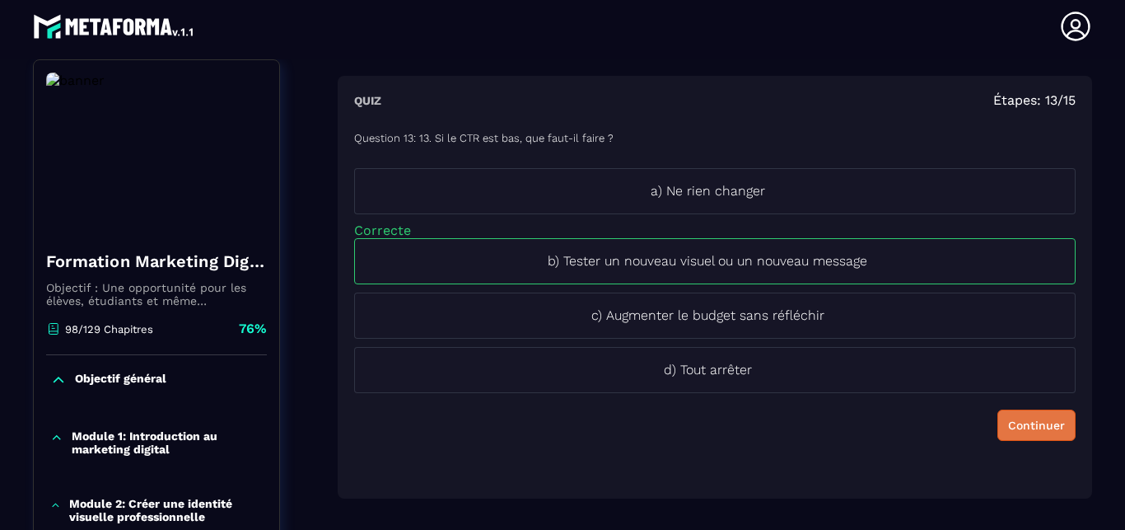
click at [998, 412] on button "Continuer" at bounding box center [1037, 424] width 78 height 31
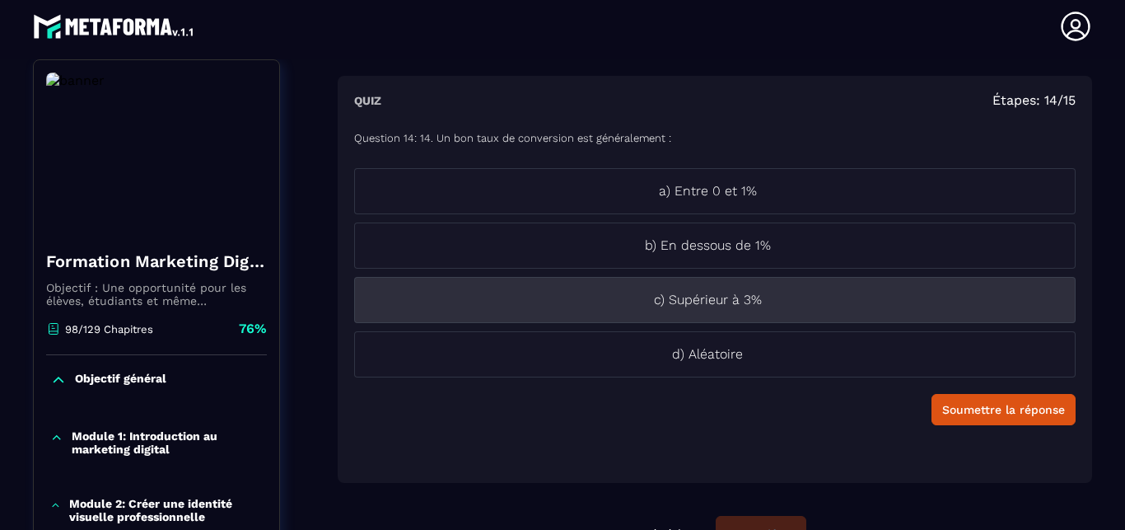
click at [626, 306] on p "c) Supérieur à 3%" at bounding box center [707, 300] width 705 height 20
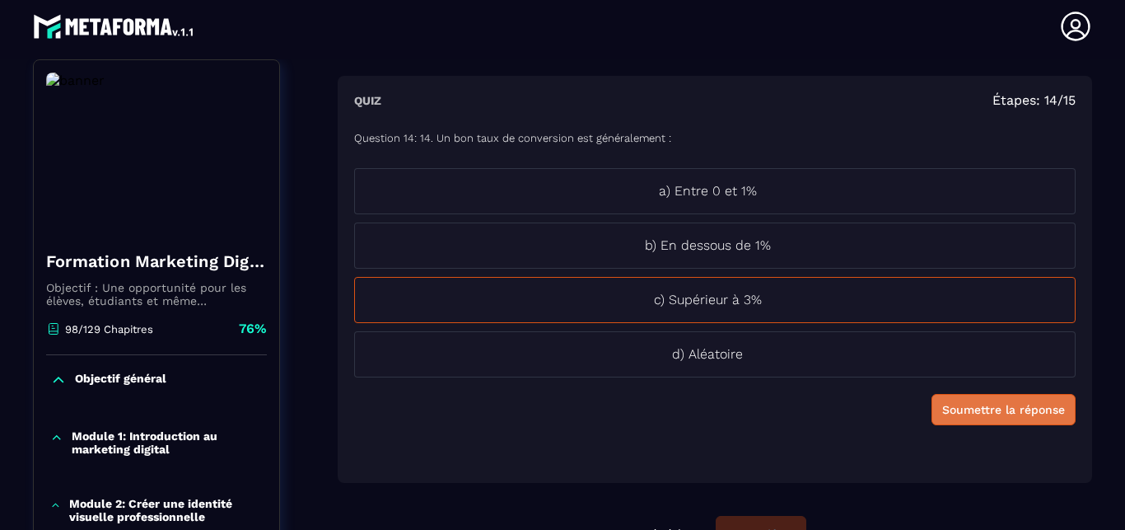
click at [958, 422] on button "Soumettre la réponse" at bounding box center [1004, 409] width 144 height 31
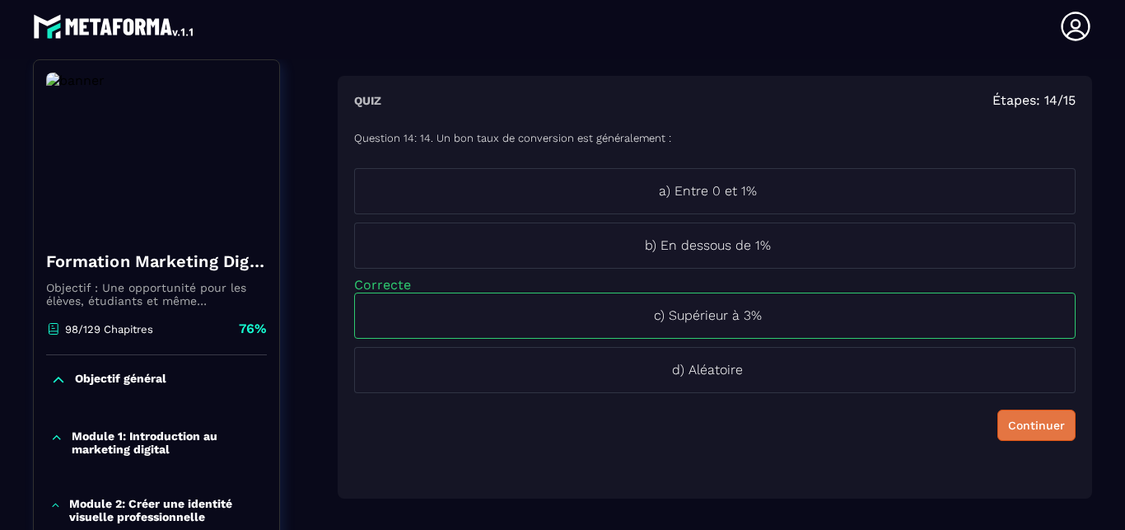
click at [1021, 421] on div "Continuer" at bounding box center [1036, 425] width 57 height 16
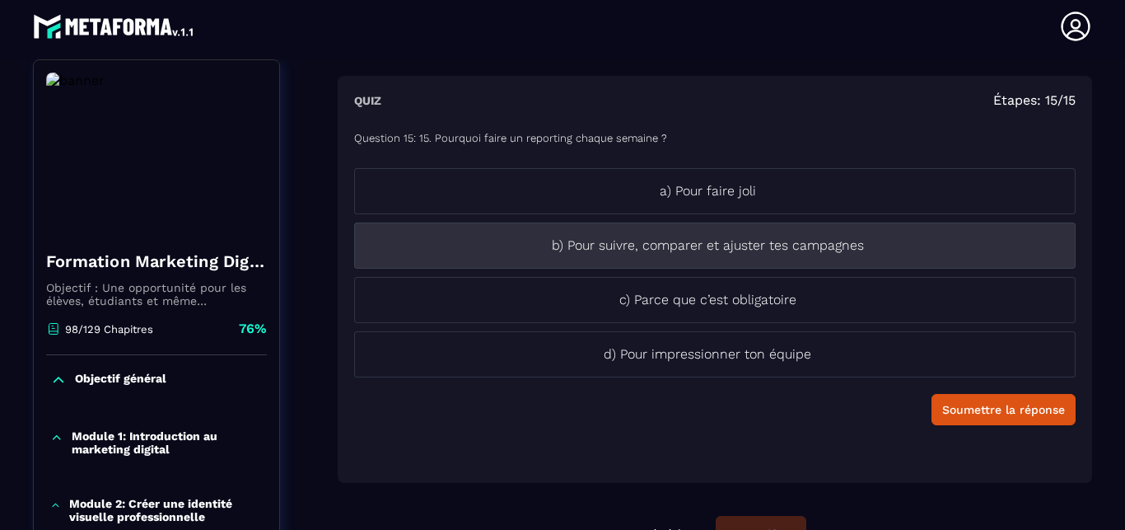
click at [732, 260] on li "b) Pour suivre, comparer et ajuster tes campagnes" at bounding box center [715, 245] width 722 height 46
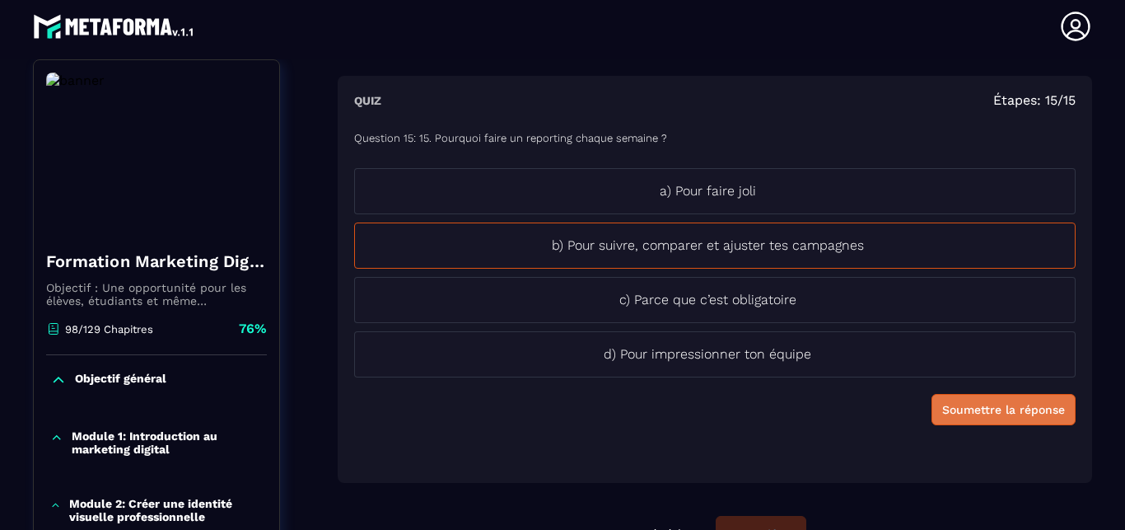
click at [992, 405] on div "Soumettre la réponse" at bounding box center [1004, 409] width 123 height 16
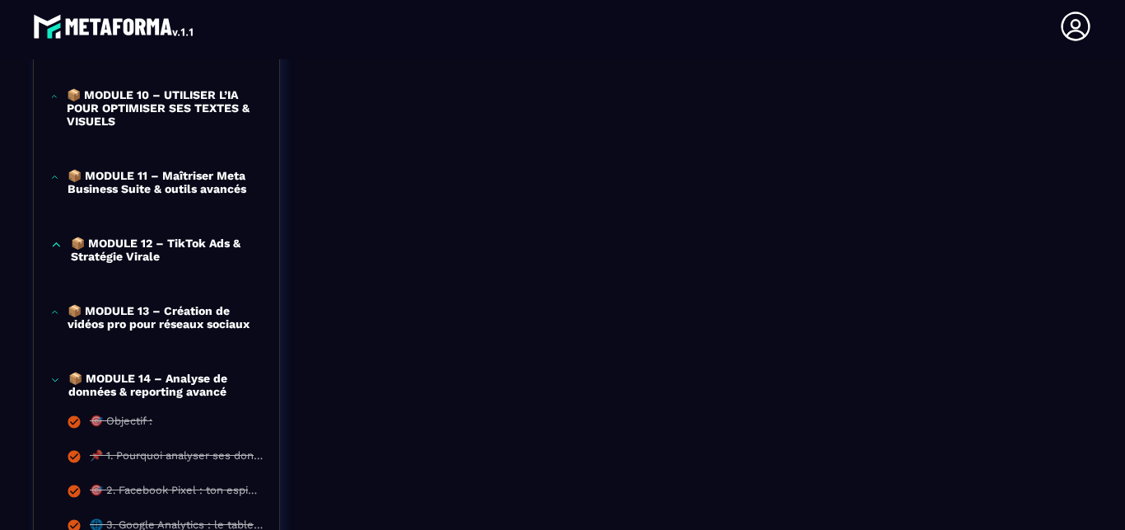
scroll to position [1299, 0]
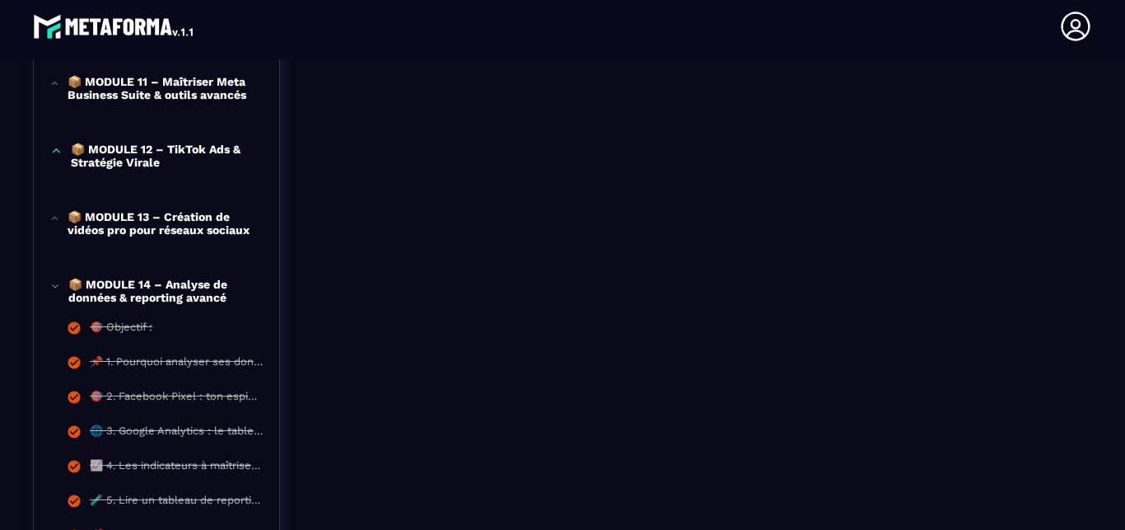
click at [182, 304] on p "📦 MODULE 14 – Analyse de données & reporting avancé" at bounding box center [165, 291] width 194 height 26
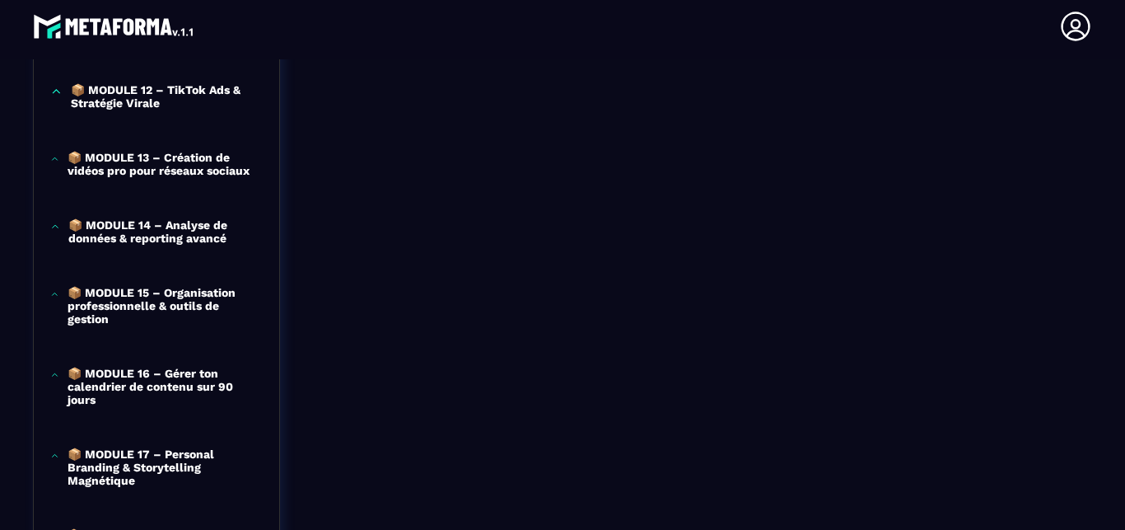
scroll to position [1392, 0]
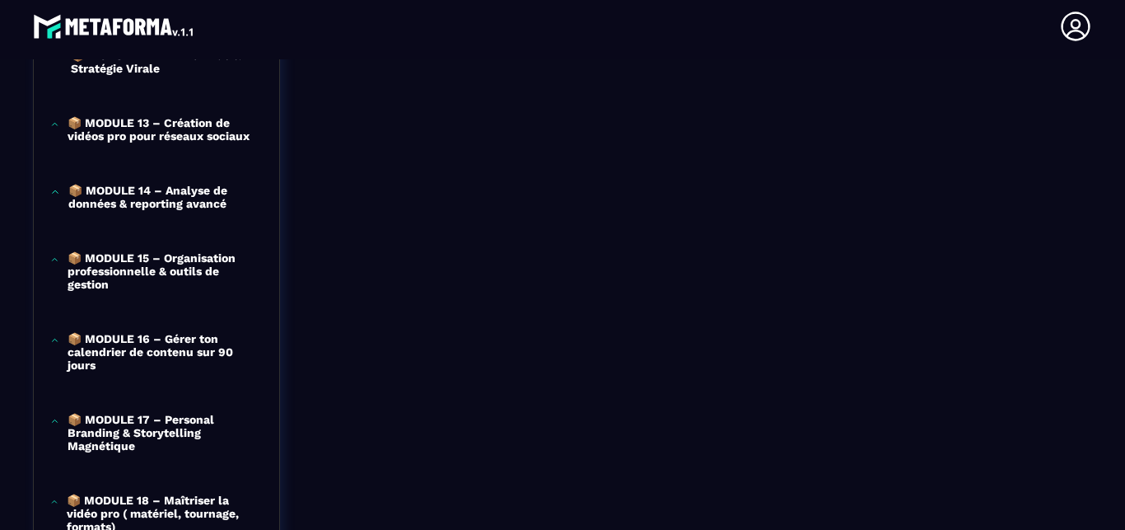
click at [177, 278] on p "📦 MODULE 15 – Organisation professionnelle & outils de gestion" at bounding box center [165, 271] width 195 height 40
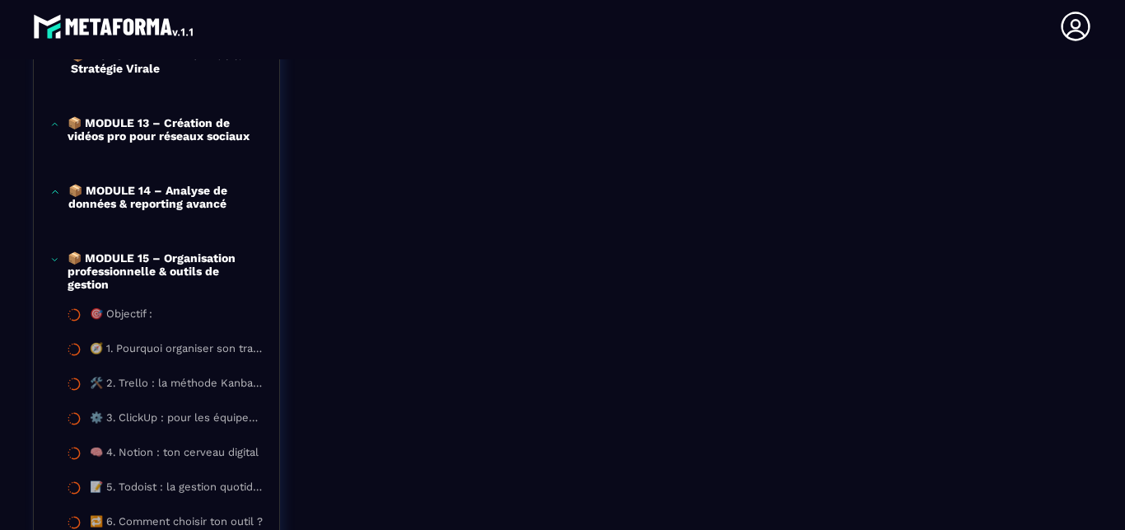
click at [170, 283] on p "📦 MODULE 15 – Organisation professionnelle & outils de gestion" at bounding box center [165, 271] width 195 height 40
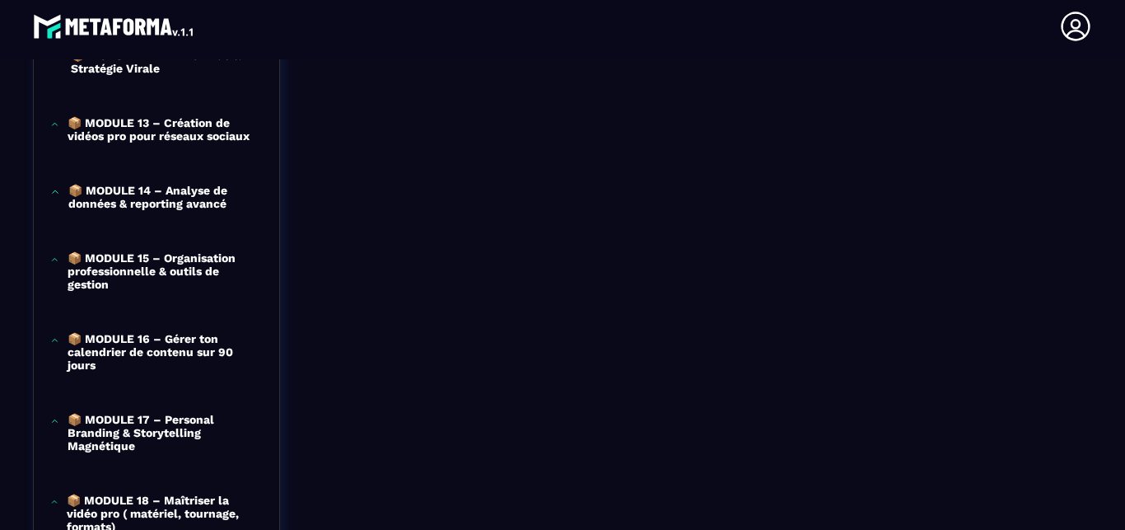
click at [163, 291] on p "📦 MODULE 15 – Organisation professionnelle & outils de gestion" at bounding box center [165, 271] width 195 height 40
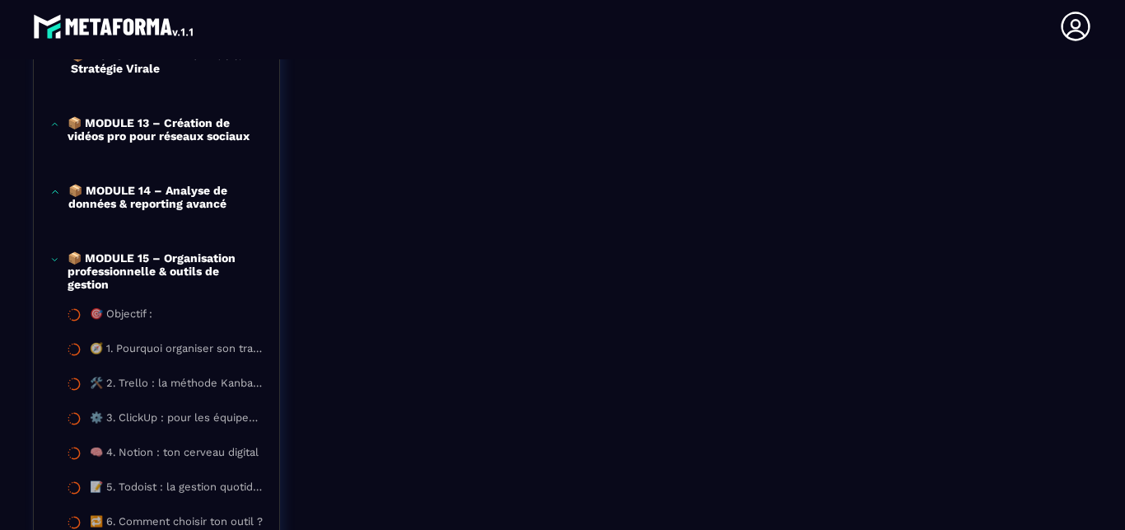
click at [140, 277] on p "📦 MODULE 15 – Organisation professionnelle & outils de gestion" at bounding box center [165, 271] width 195 height 40
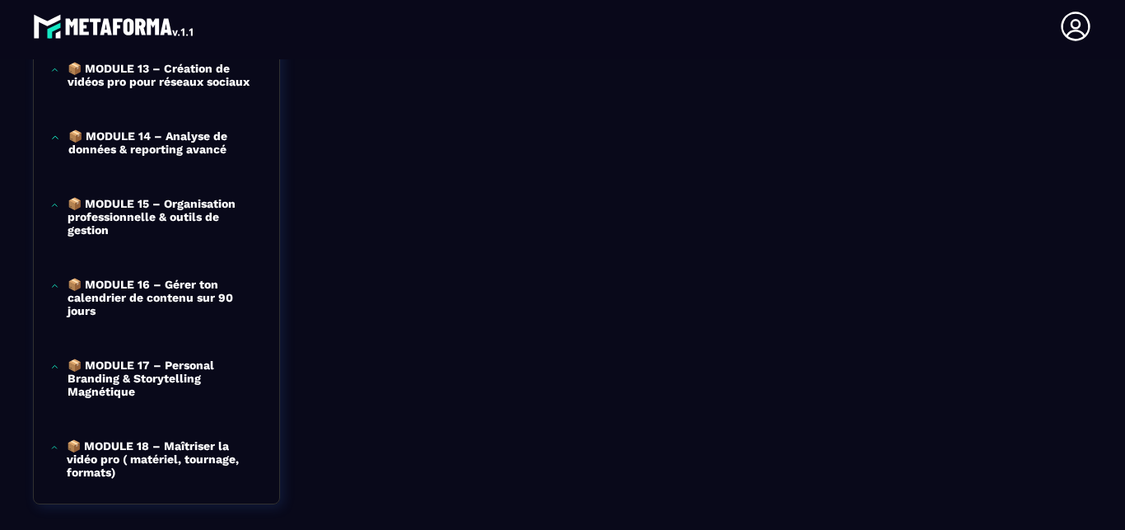
scroll to position [1375, 0]
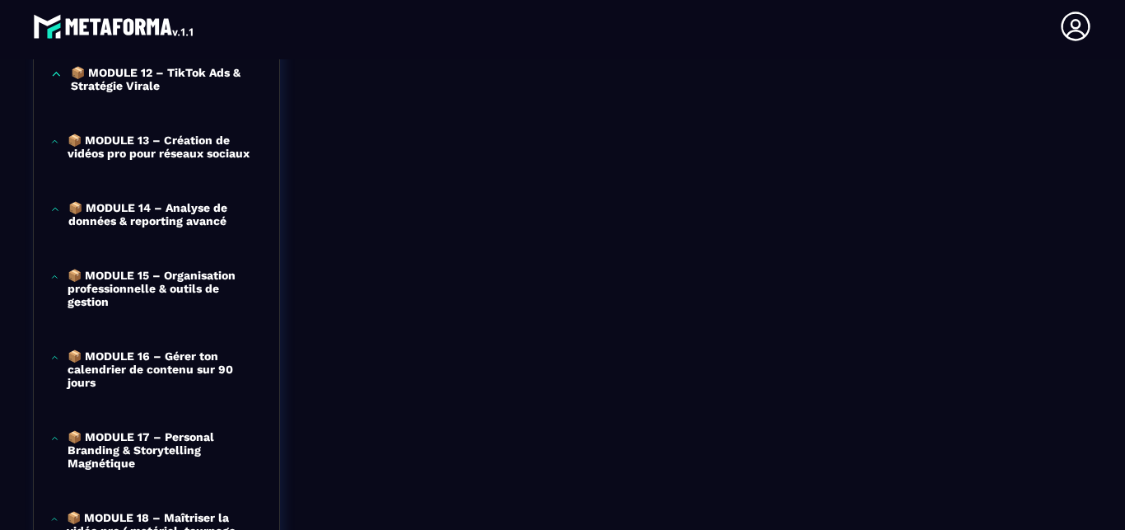
click at [140, 299] on p "📦 MODULE 15 – Organisation professionnelle & outils de gestion" at bounding box center [165, 289] width 195 height 40
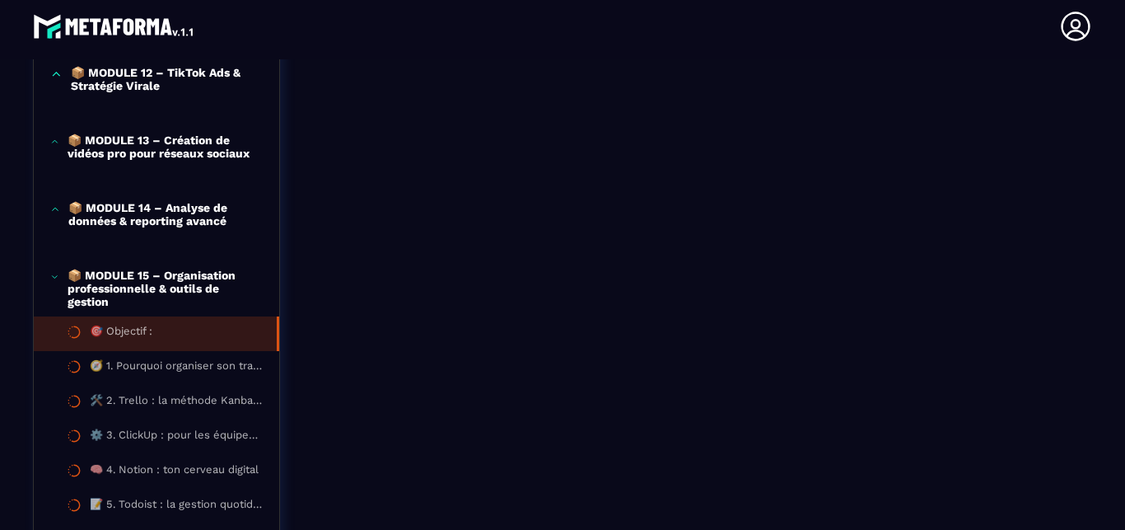
click at [133, 340] on li "🎯 Objectif :" at bounding box center [157, 333] width 246 height 35
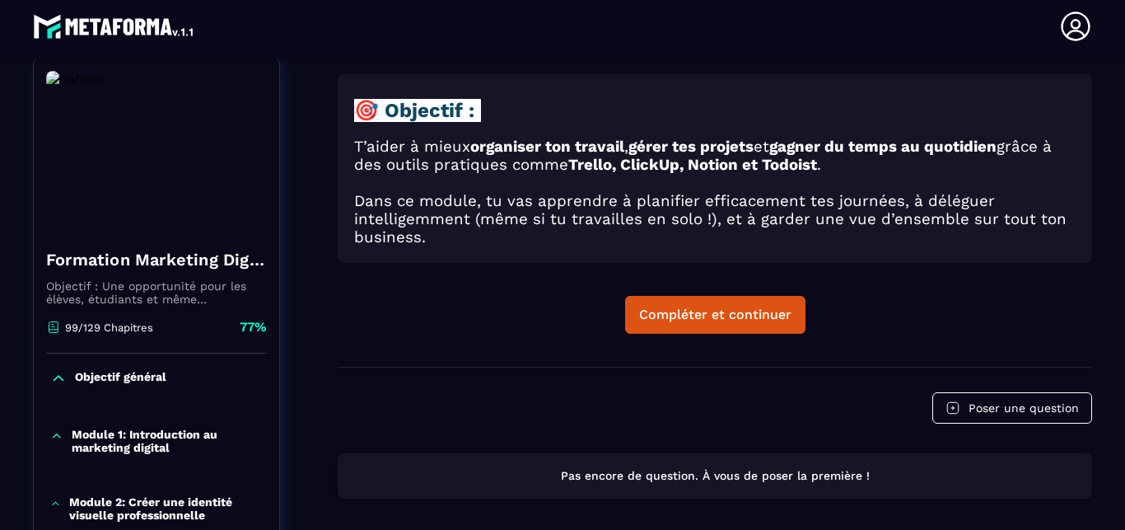
scroll to position [171, 0]
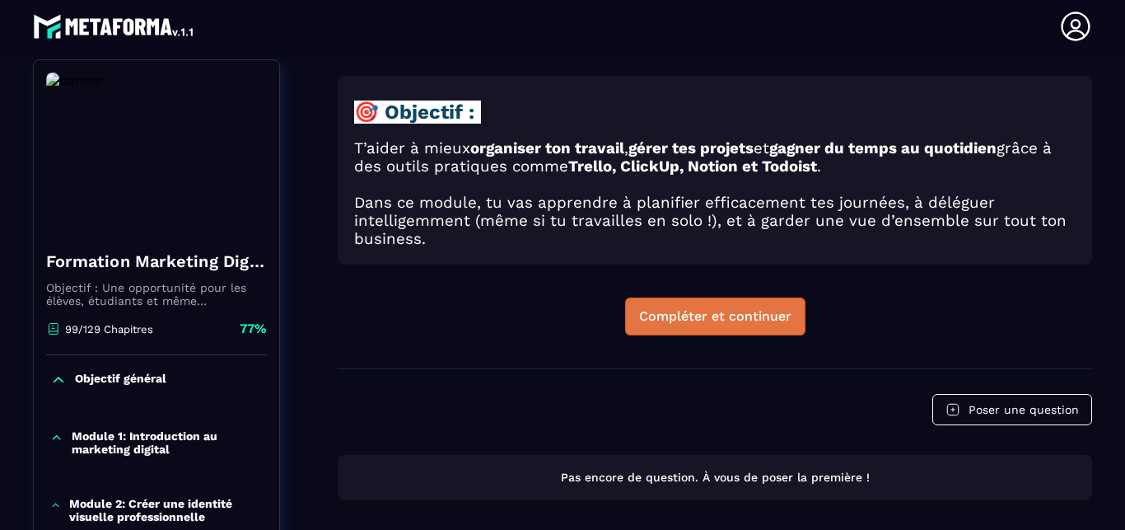
click at [693, 308] on div "Compléter et continuer" at bounding box center [715, 316] width 152 height 16
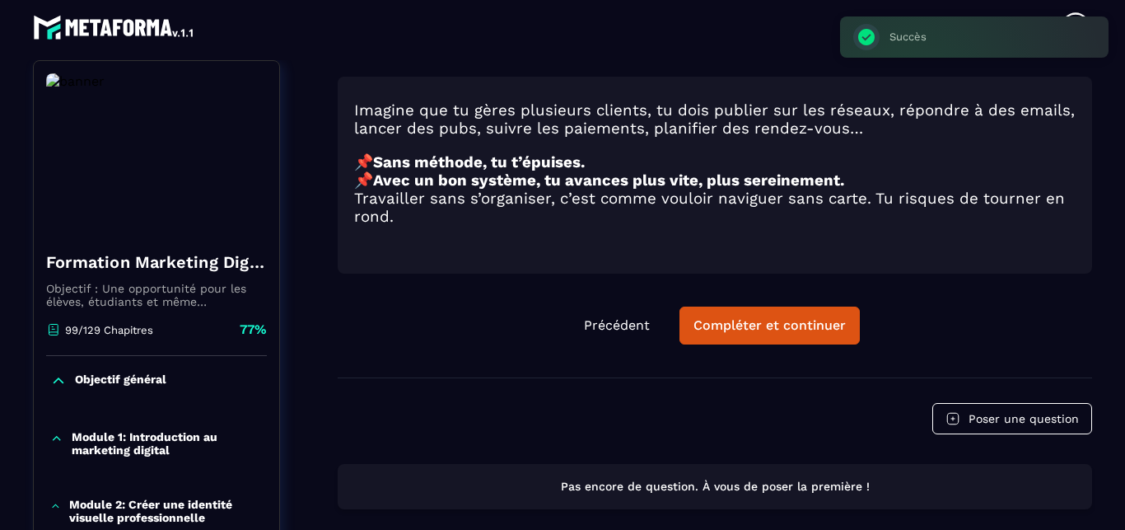
scroll to position [7, 0]
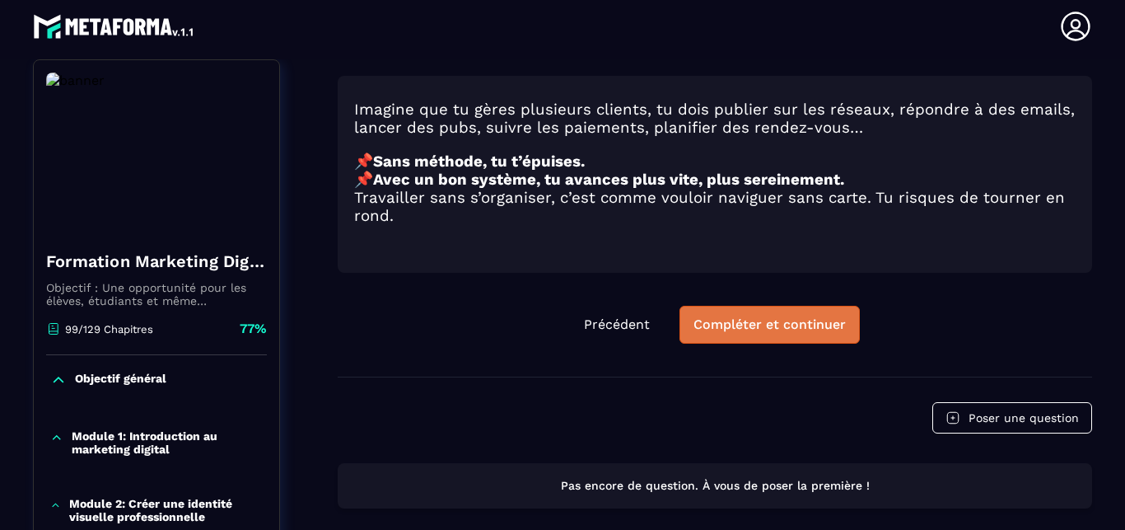
click at [767, 318] on div "Compléter et continuer" at bounding box center [770, 324] width 152 height 16
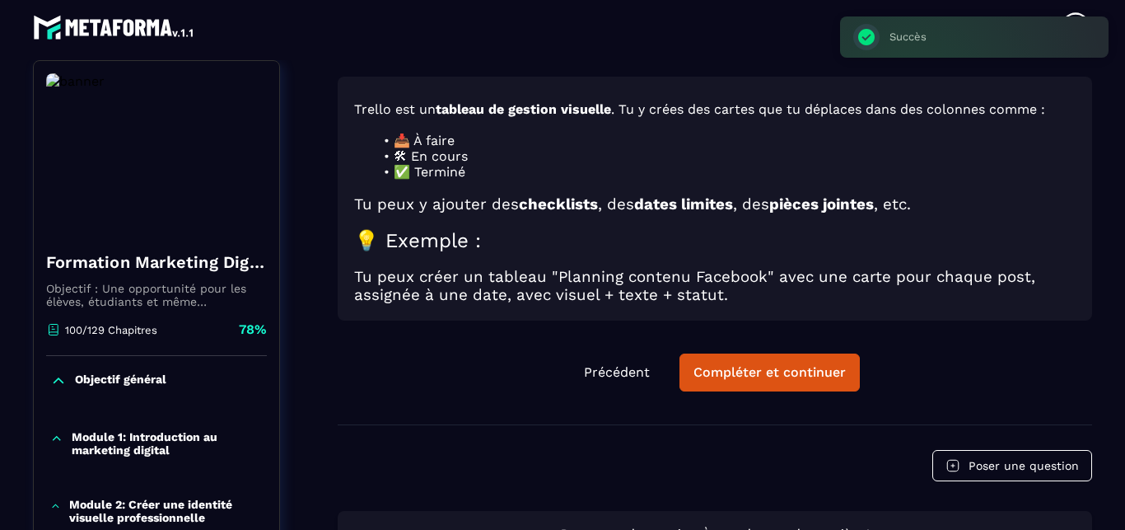
scroll to position [7, 0]
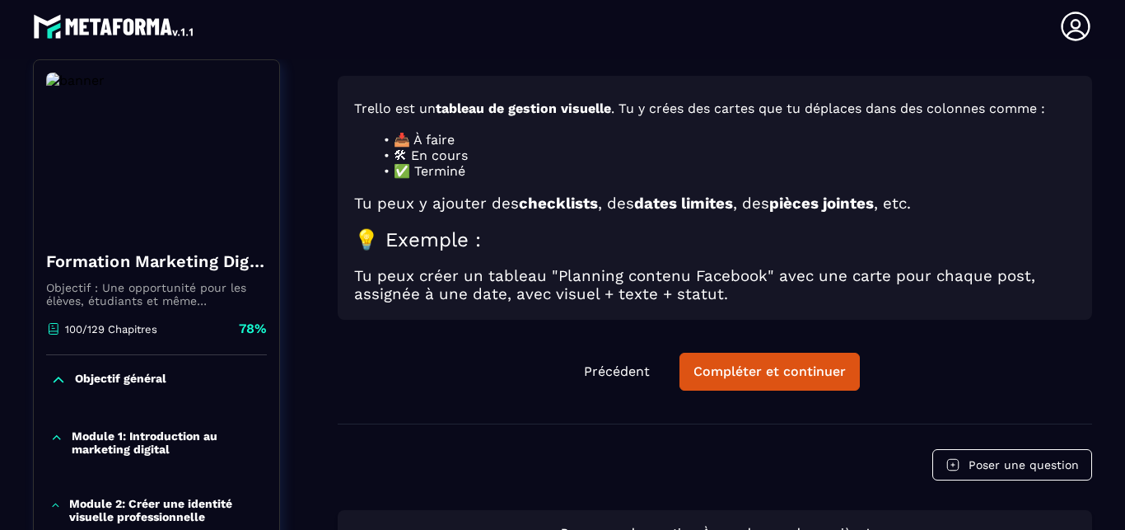
click at [745, 363] on div "Compléter et continuer" at bounding box center [770, 371] width 152 height 16
click at [731, 342] on div at bounding box center [562, 258] width 1125 height 530
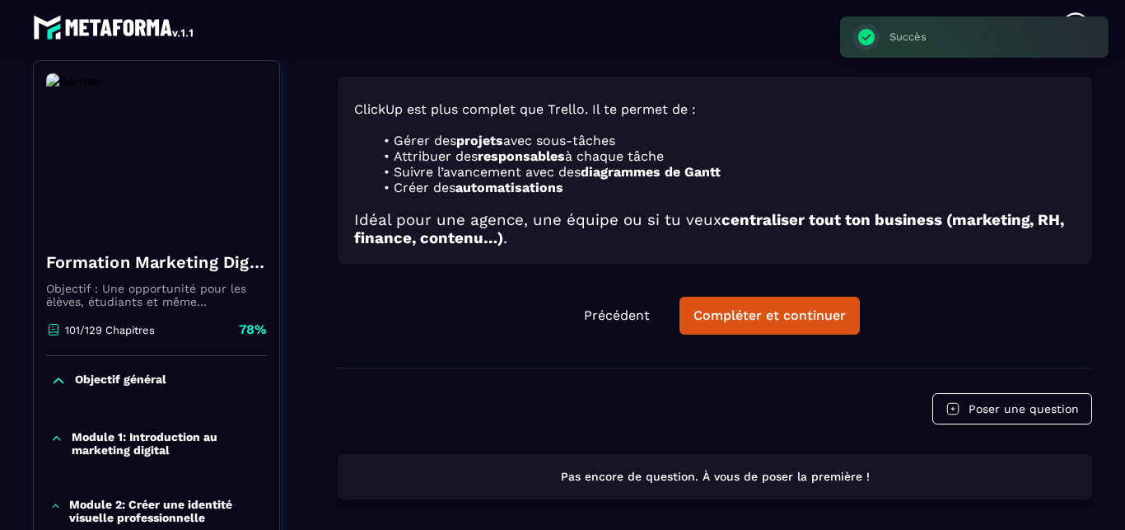
scroll to position [7, 0]
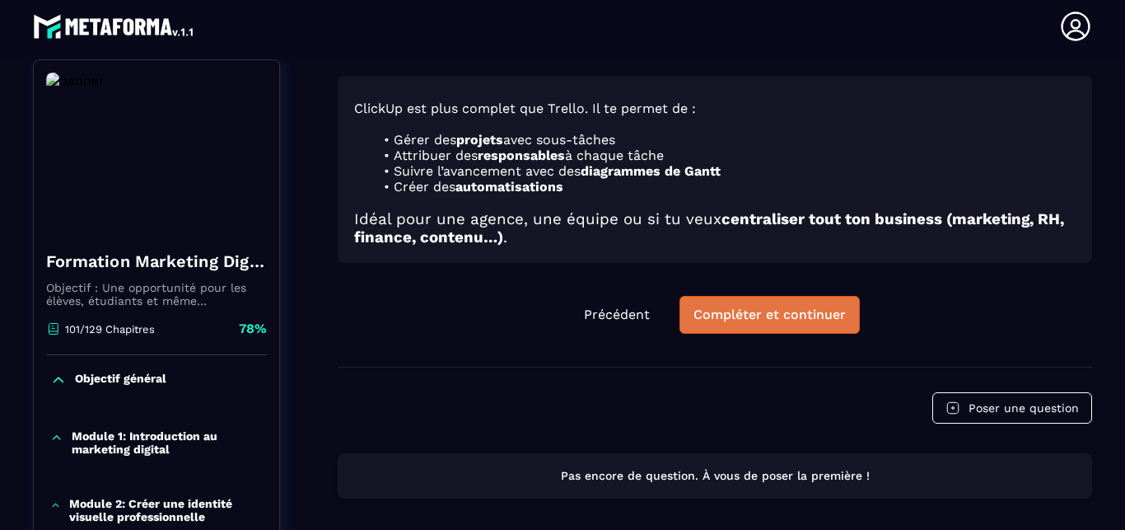
click at [736, 307] on div "Compléter et continuer" at bounding box center [770, 315] width 152 height 16
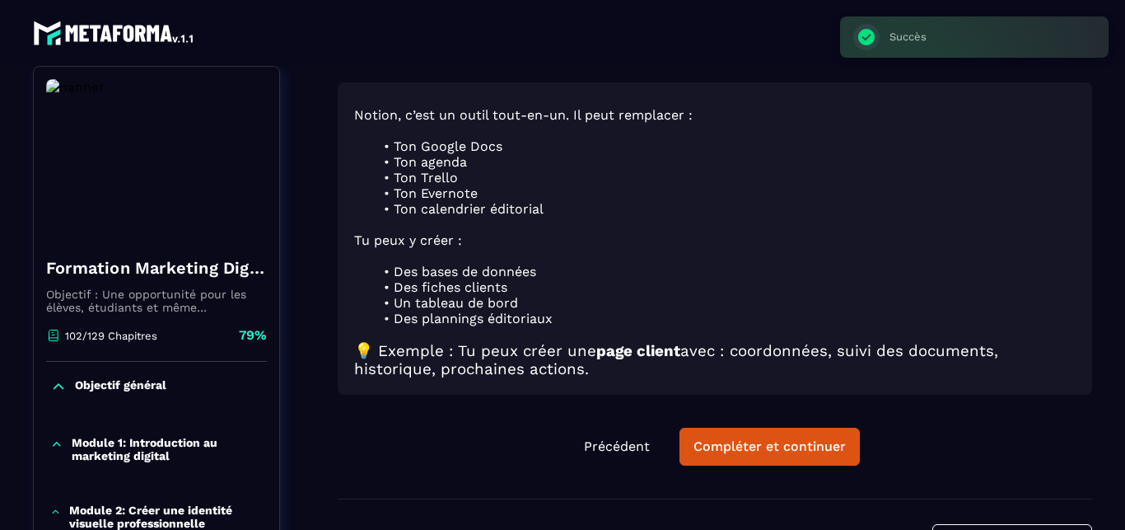
scroll to position [7, 0]
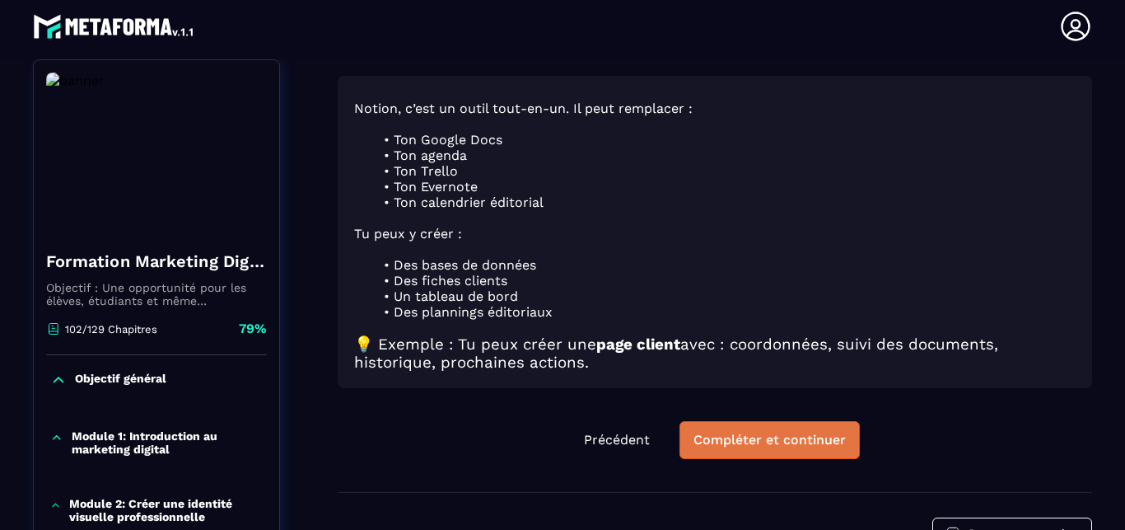
click at [759, 432] on div "Compléter et continuer" at bounding box center [770, 440] width 152 height 16
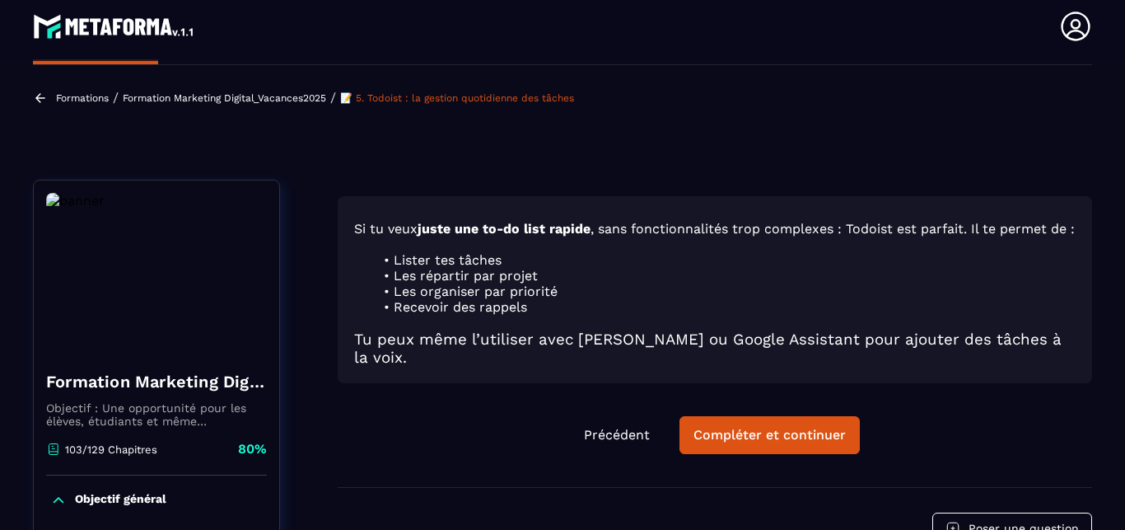
scroll to position [94, 0]
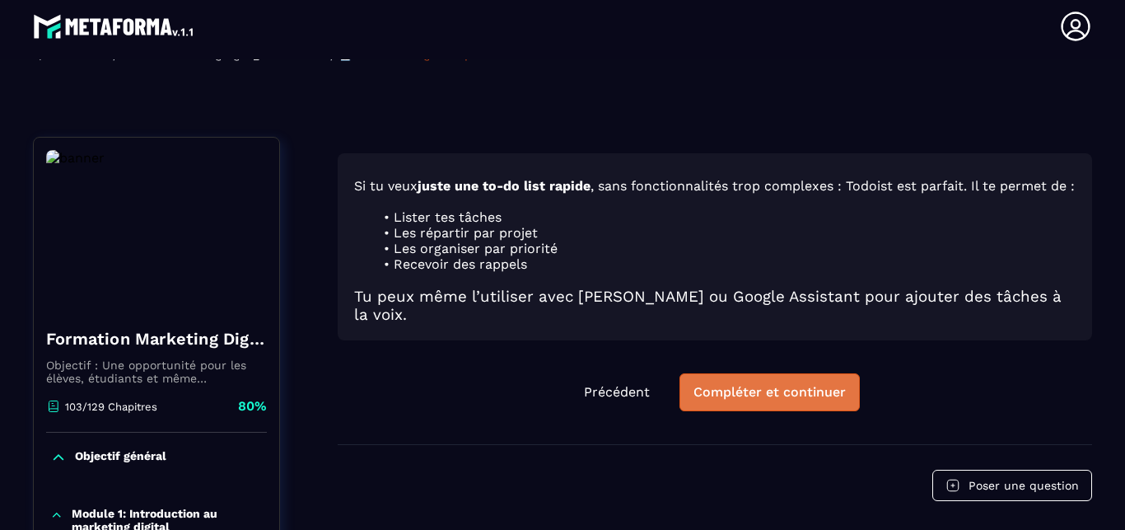
click at [750, 391] on button "Compléter et continuer" at bounding box center [770, 392] width 180 height 38
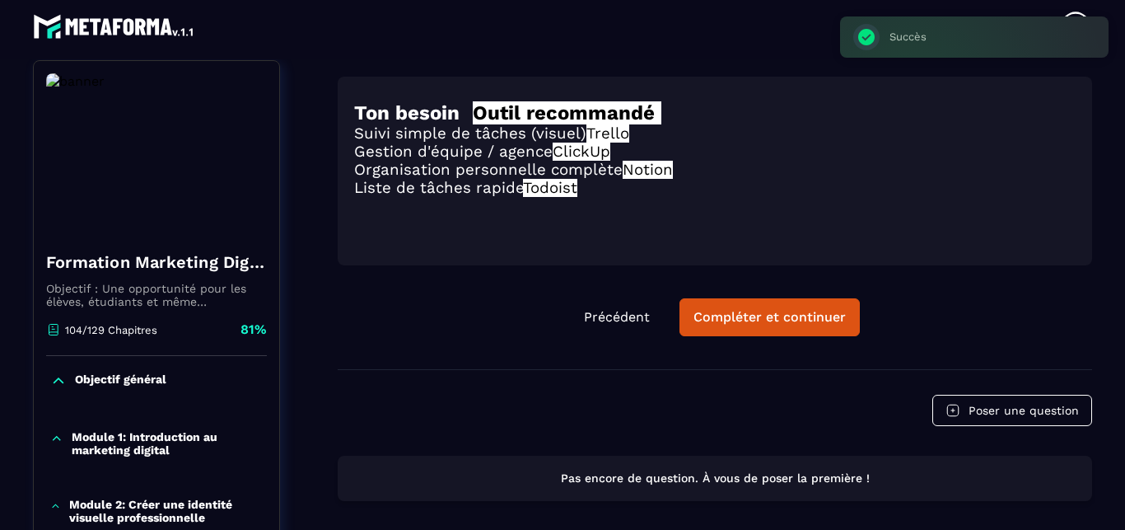
scroll to position [171, 0]
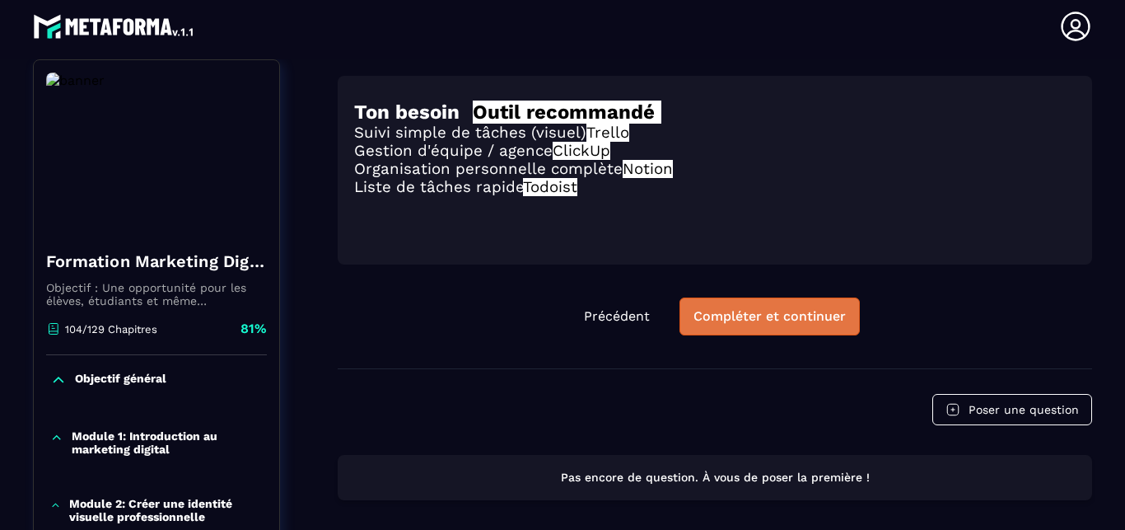
click at [728, 297] on button "Compléter et continuer" at bounding box center [770, 316] width 180 height 38
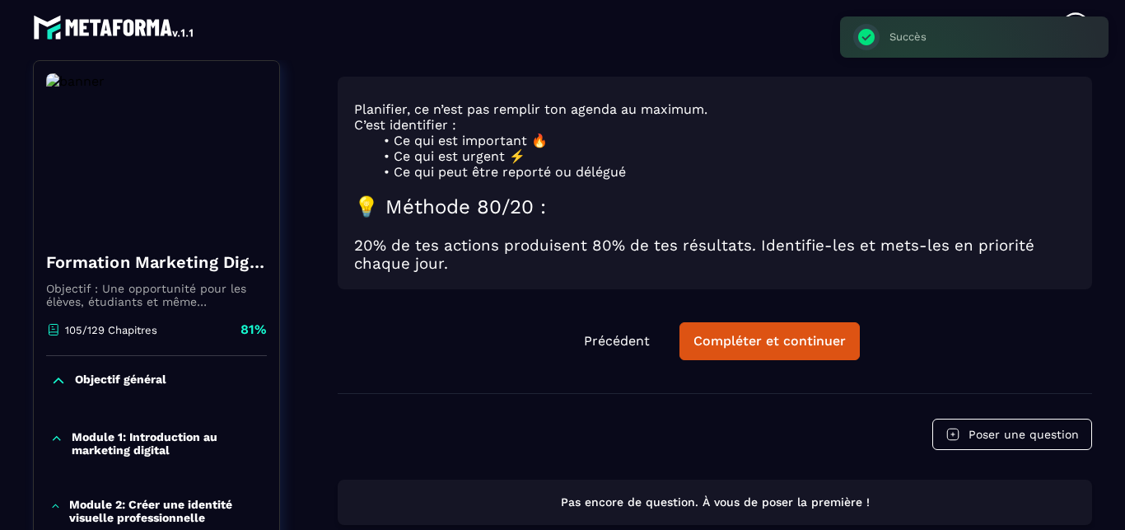
scroll to position [7, 0]
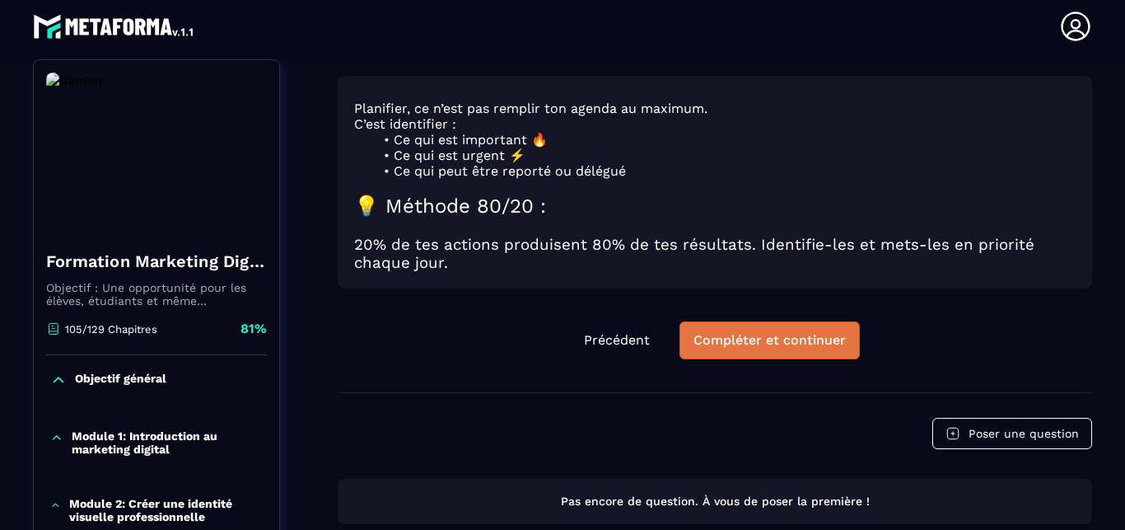
click at [775, 338] on button "Compléter et continuer" at bounding box center [770, 340] width 180 height 38
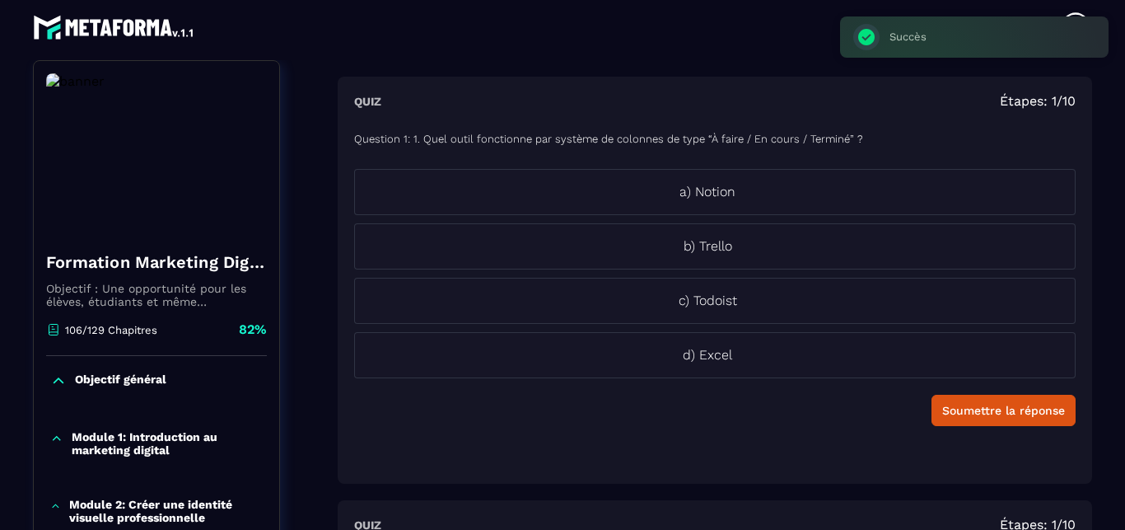
scroll to position [7, 0]
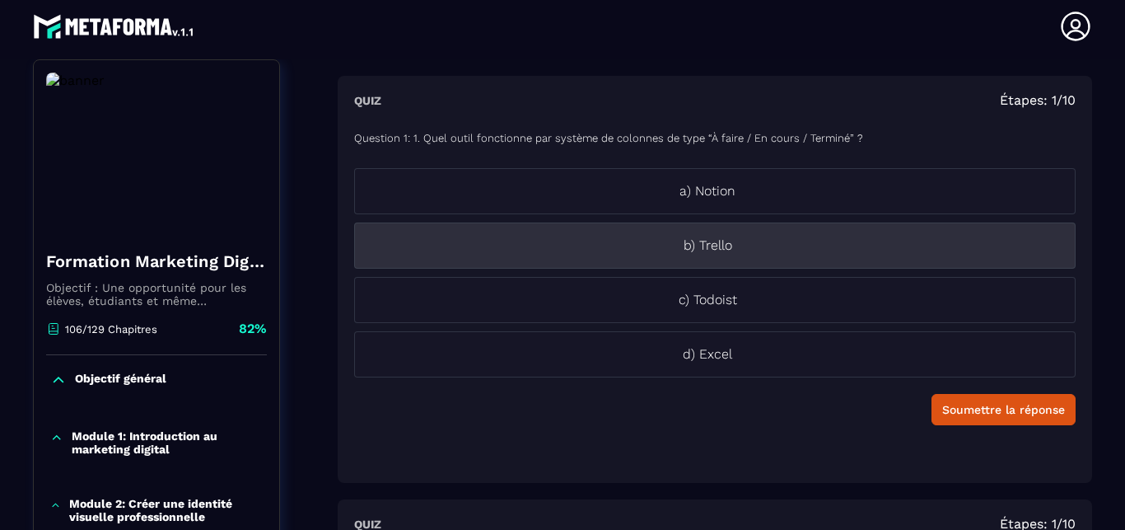
click at [782, 250] on p "b) Trello" at bounding box center [707, 246] width 705 height 20
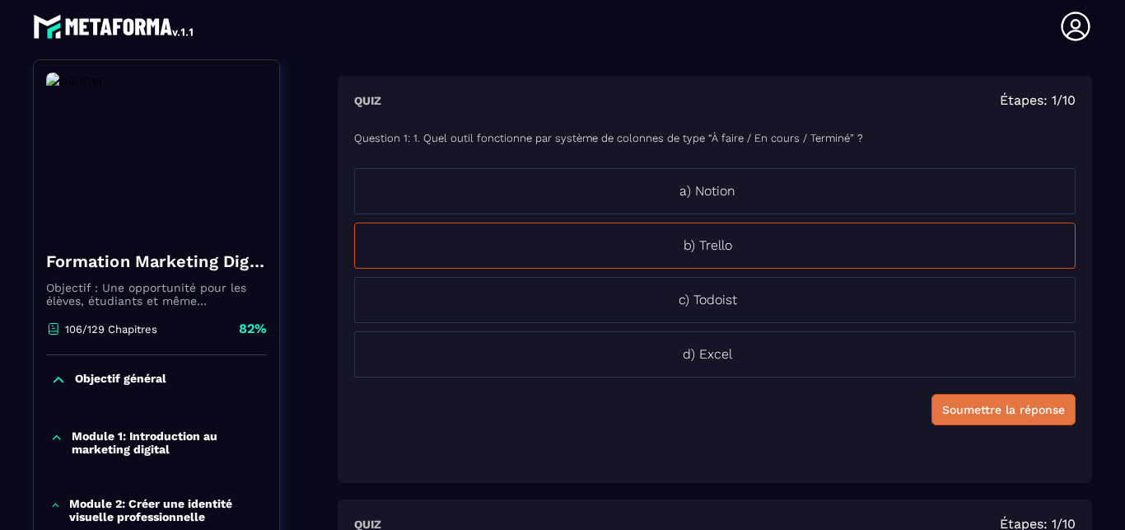
click at [948, 399] on button "Soumettre la réponse" at bounding box center [1004, 409] width 144 height 31
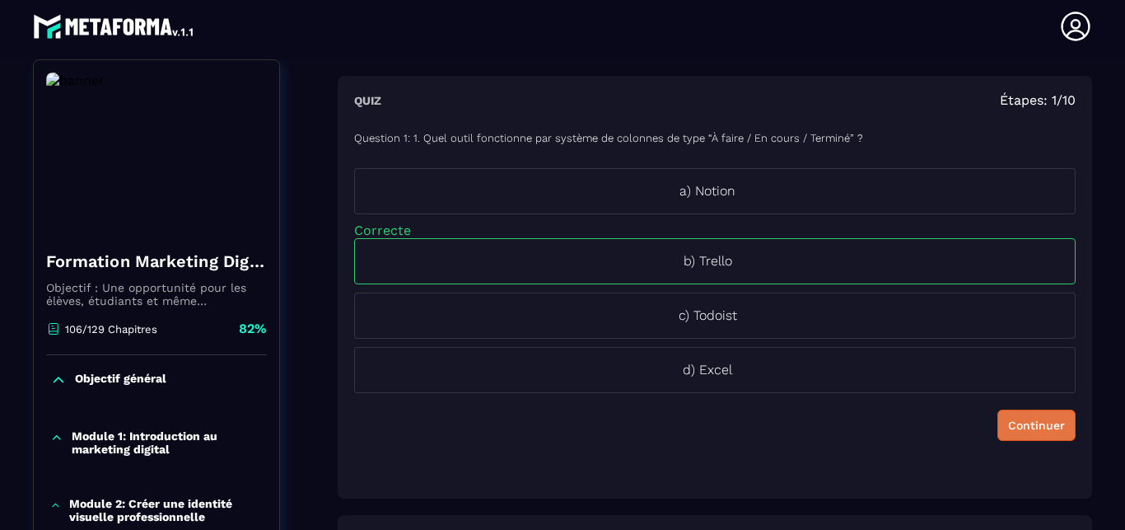
click at [1008, 424] on div "Continuer" at bounding box center [1036, 425] width 57 height 16
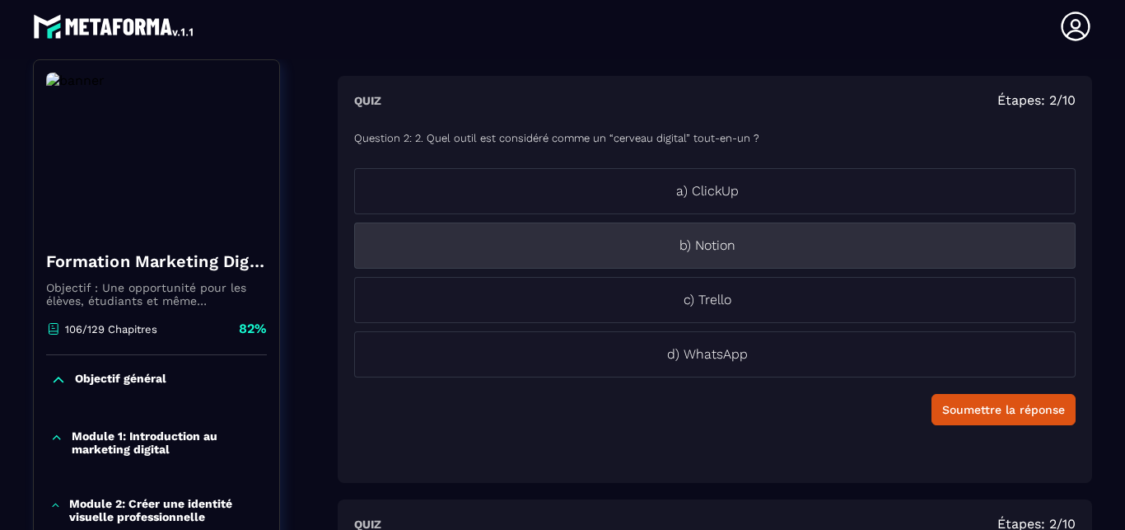
click at [765, 253] on p "b) Notion" at bounding box center [707, 246] width 705 height 20
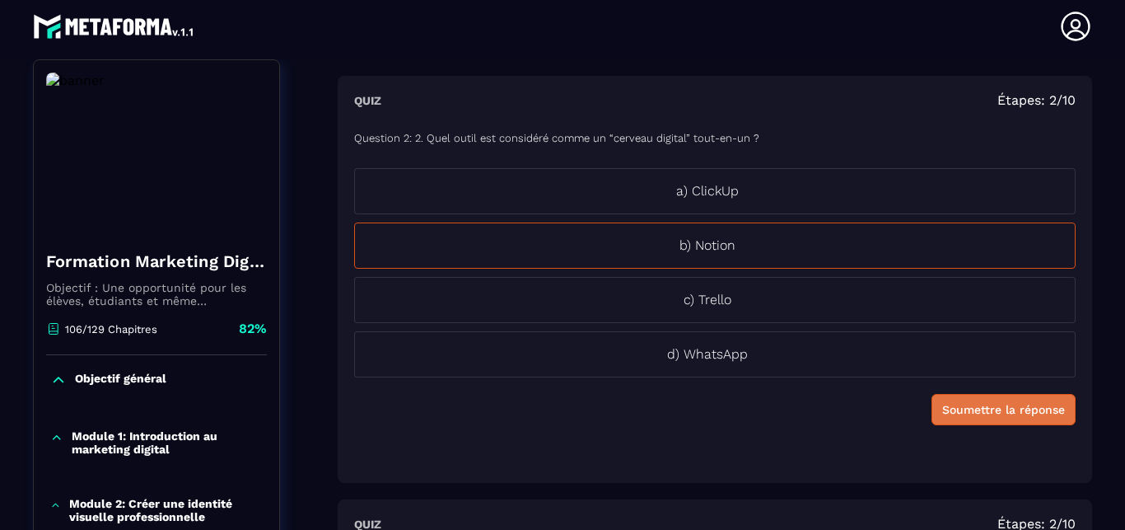
click at [943, 402] on div "Soumettre la réponse" at bounding box center [1004, 409] width 123 height 16
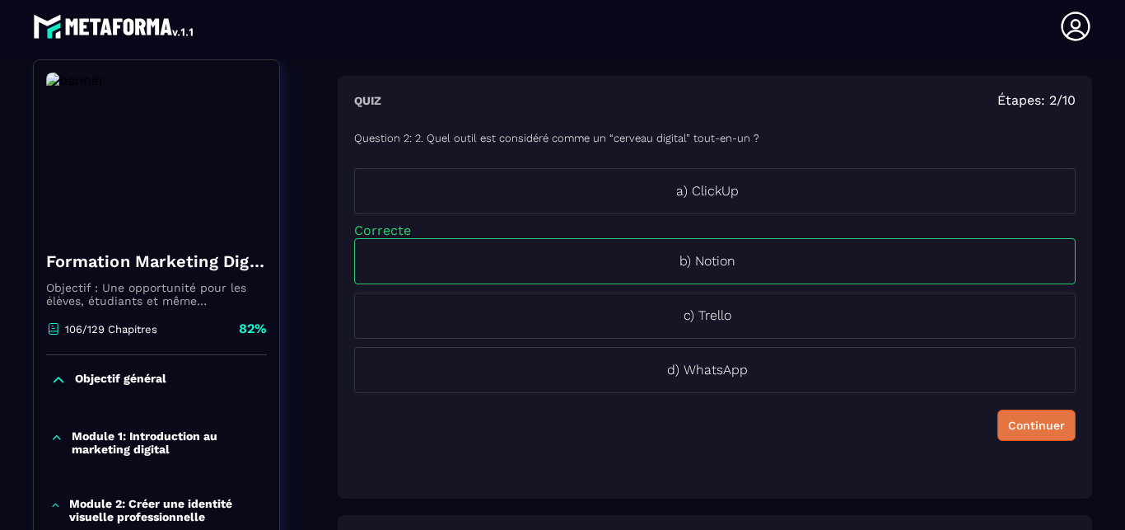
click at [1025, 429] on div "Continuer" at bounding box center [1036, 425] width 57 height 16
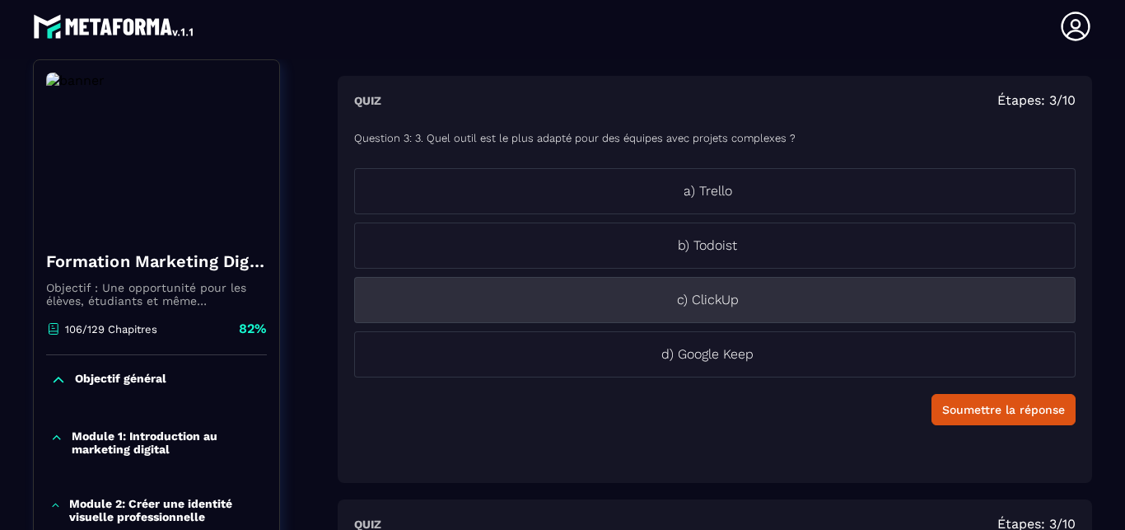
click at [732, 298] on p "c) ClickUp" at bounding box center [707, 300] width 705 height 20
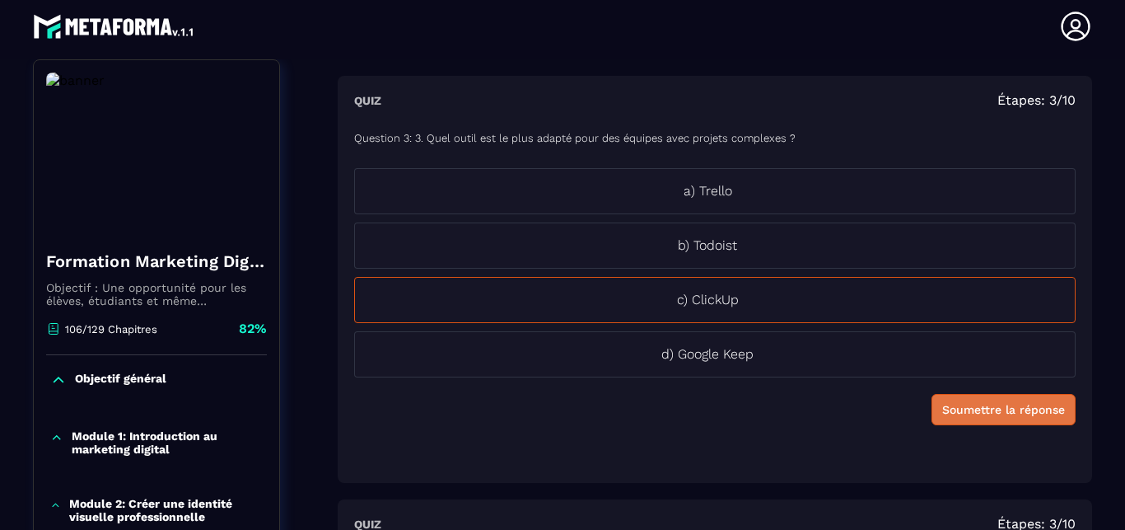
click at [982, 414] on div "Soumettre la réponse" at bounding box center [1004, 409] width 123 height 16
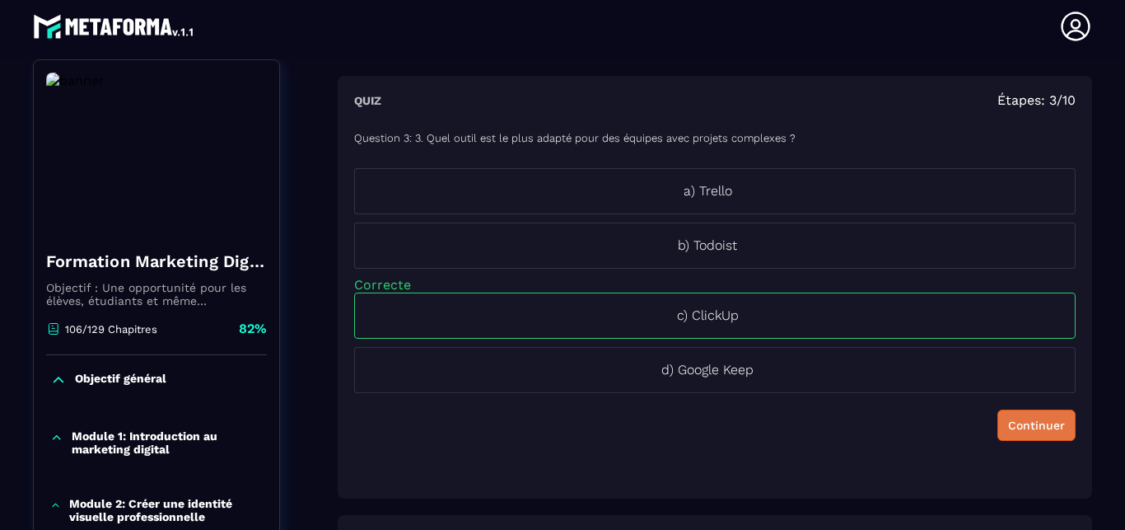
click at [998, 414] on button "Continuer" at bounding box center [1037, 424] width 78 height 31
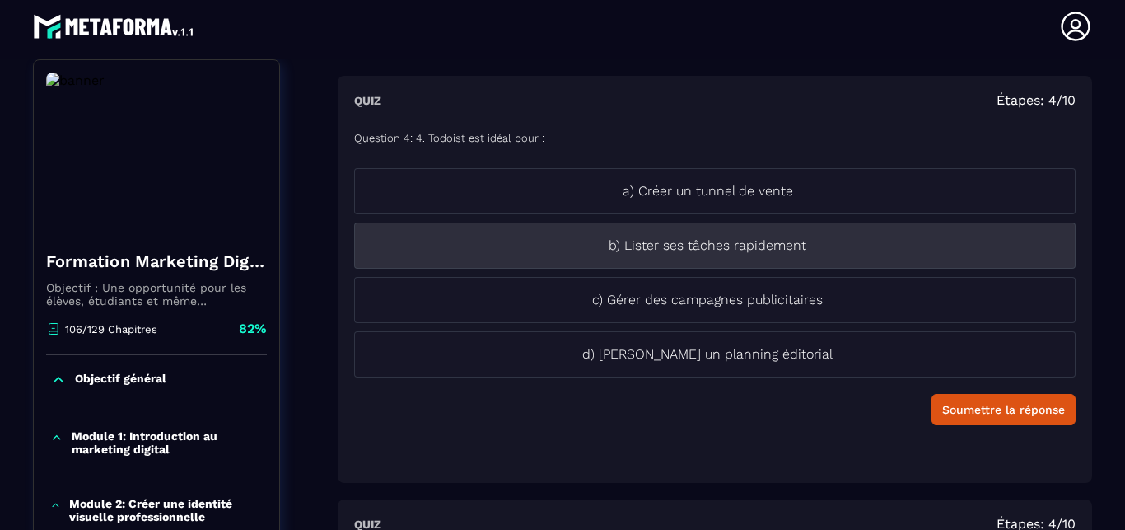
click at [734, 261] on li "b) Lister ses tâches rapidement" at bounding box center [715, 245] width 722 height 46
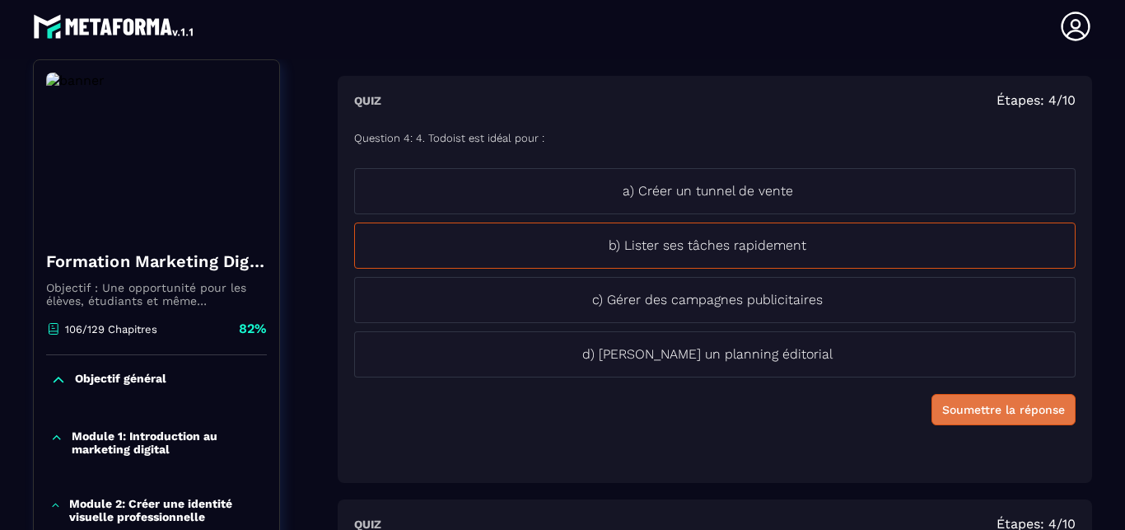
click at [943, 407] on div "Soumettre la réponse" at bounding box center [1004, 409] width 123 height 16
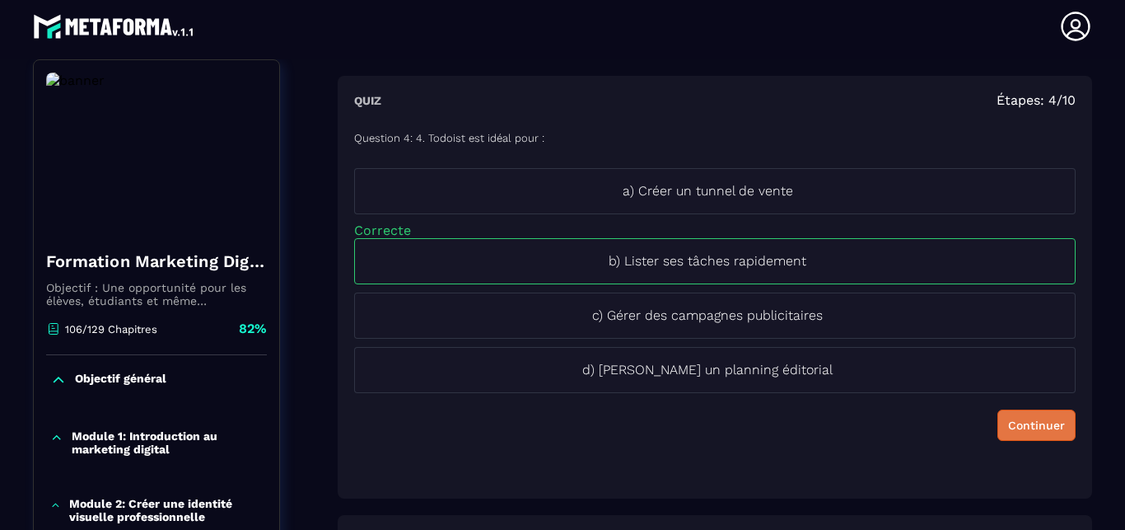
click at [1008, 420] on div "Continuer" at bounding box center [1036, 425] width 57 height 16
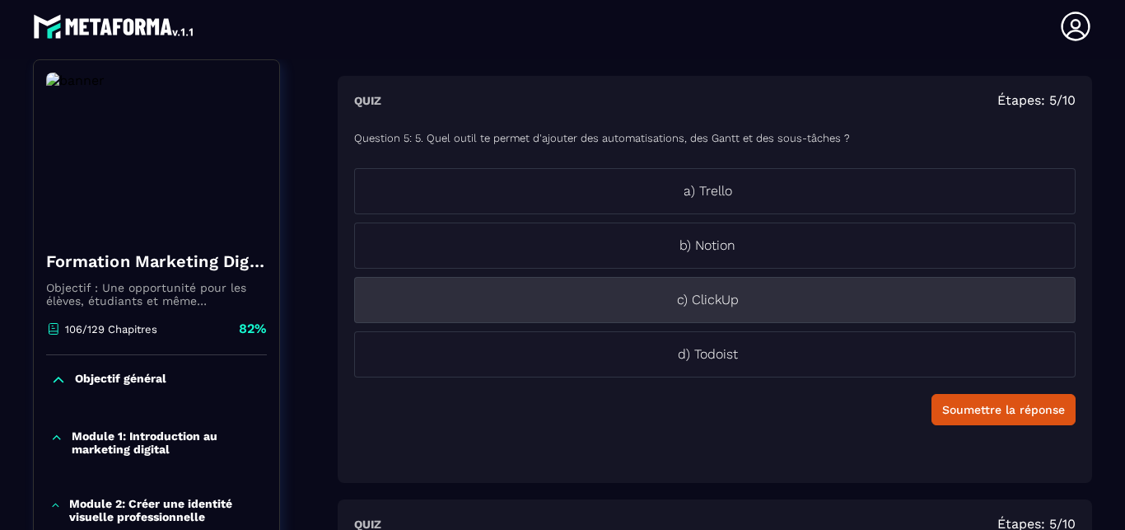
click at [719, 294] on p "c) ClickUp" at bounding box center [707, 300] width 705 height 20
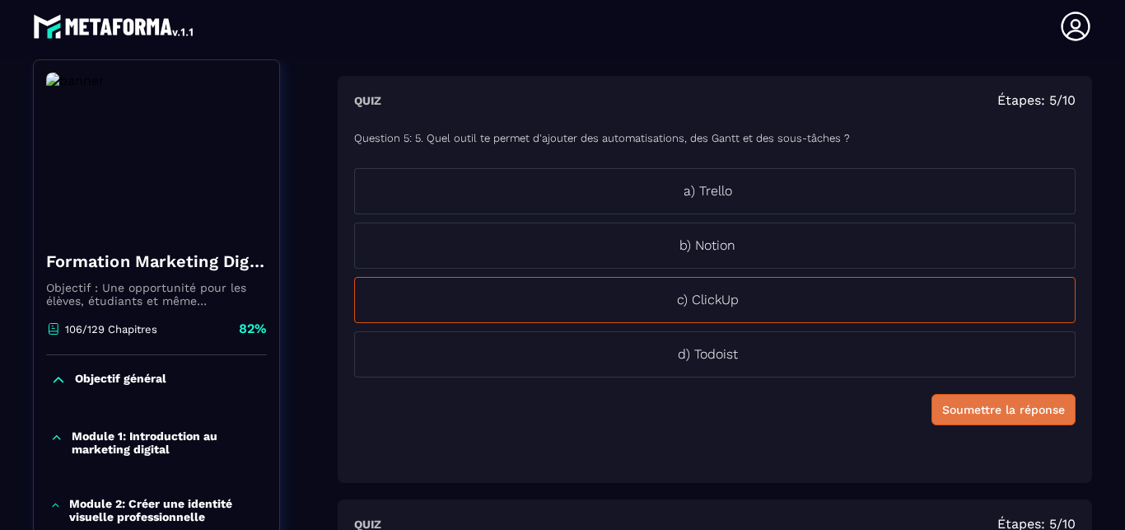
click at [965, 409] on div "Soumettre la réponse" at bounding box center [1004, 409] width 123 height 16
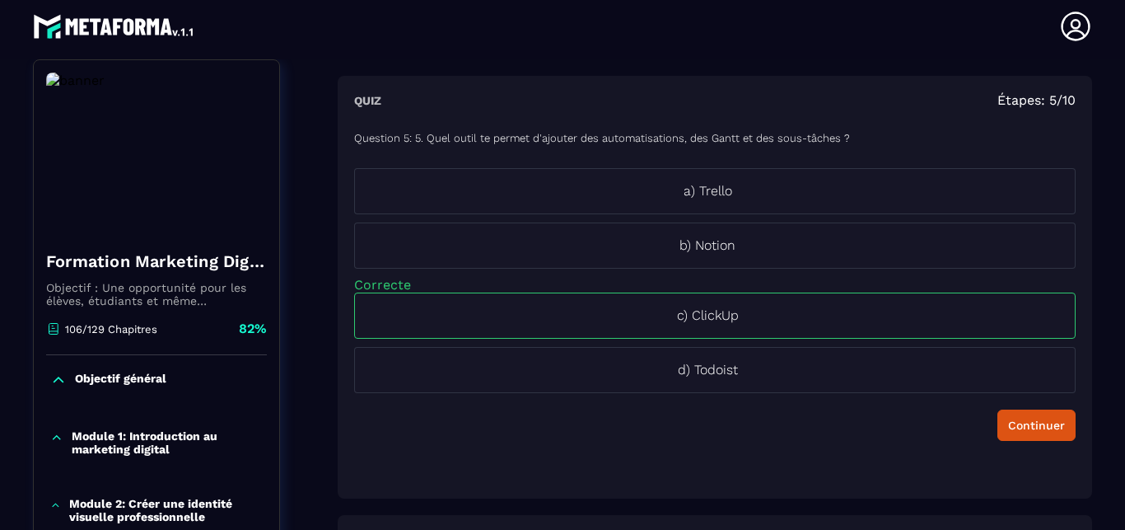
click at [965, 410] on div "Continuer" at bounding box center [715, 424] width 722 height 31
click at [1009, 431] on div "Continuer" at bounding box center [1036, 425] width 57 height 16
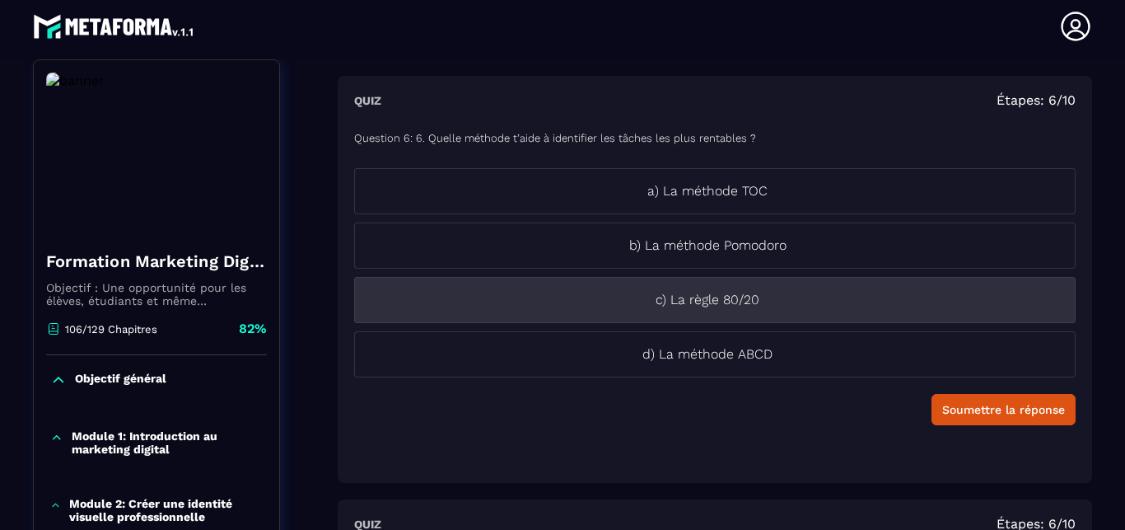
click at [760, 302] on p "c) La règle 80/20" at bounding box center [707, 300] width 705 height 20
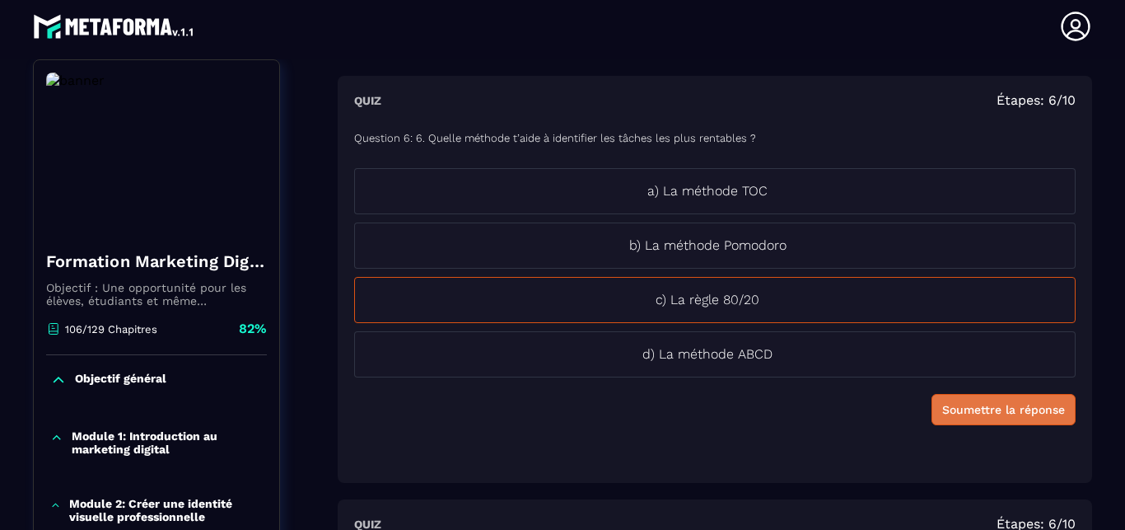
click at [989, 414] on div "Soumettre la réponse" at bounding box center [1004, 409] width 123 height 16
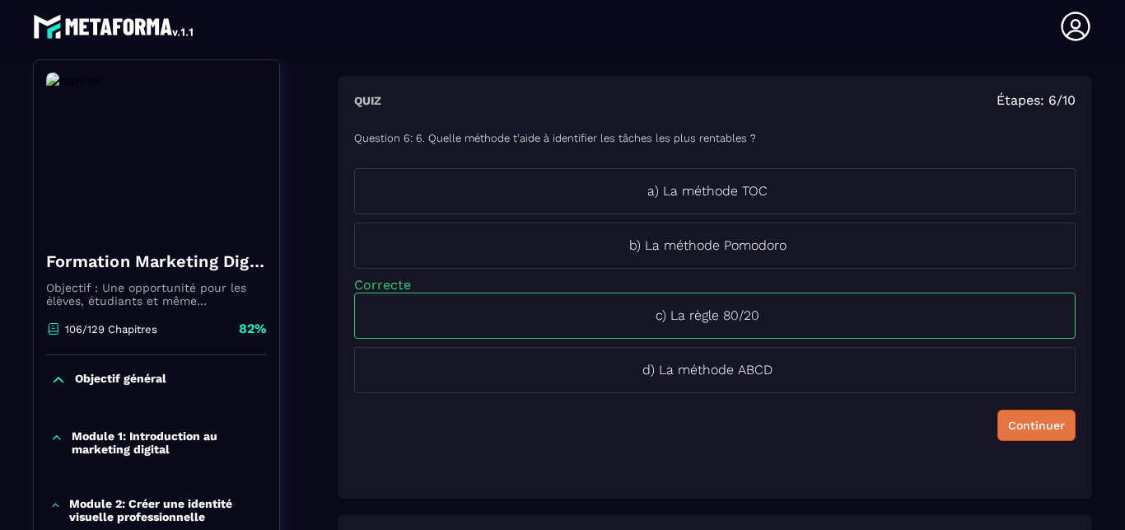
click at [1023, 421] on div "Continuer" at bounding box center [1036, 425] width 57 height 16
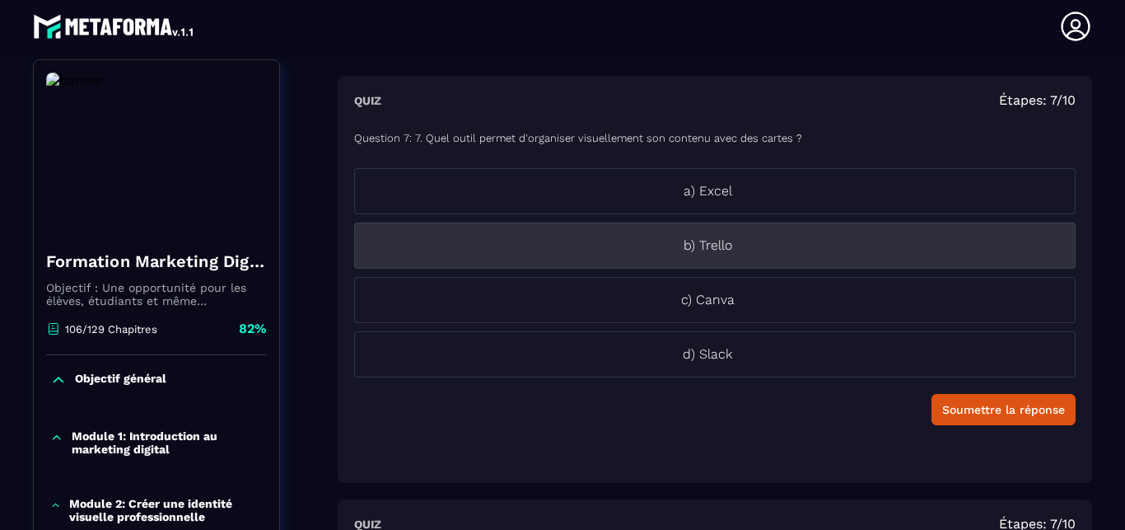
click at [746, 259] on li "b) Trello" at bounding box center [715, 245] width 722 height 46
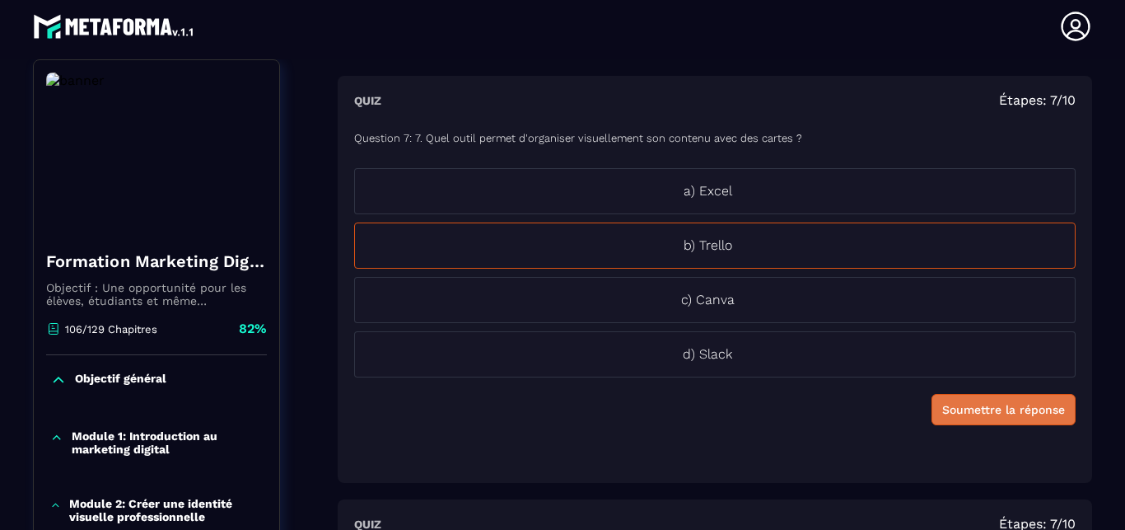
click at [999, 404] on div "Soumettre la réponse" at bounding box center [1004, 409] width 123 height 16
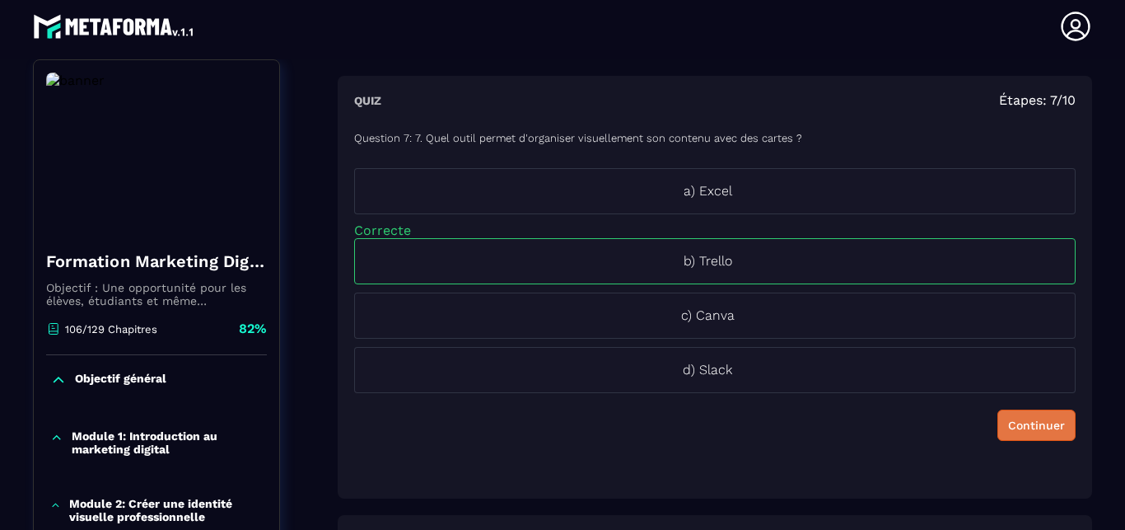
click at [1013, 419] on div "Continuer" at bounding box center [1036, 425] width 57 height 16
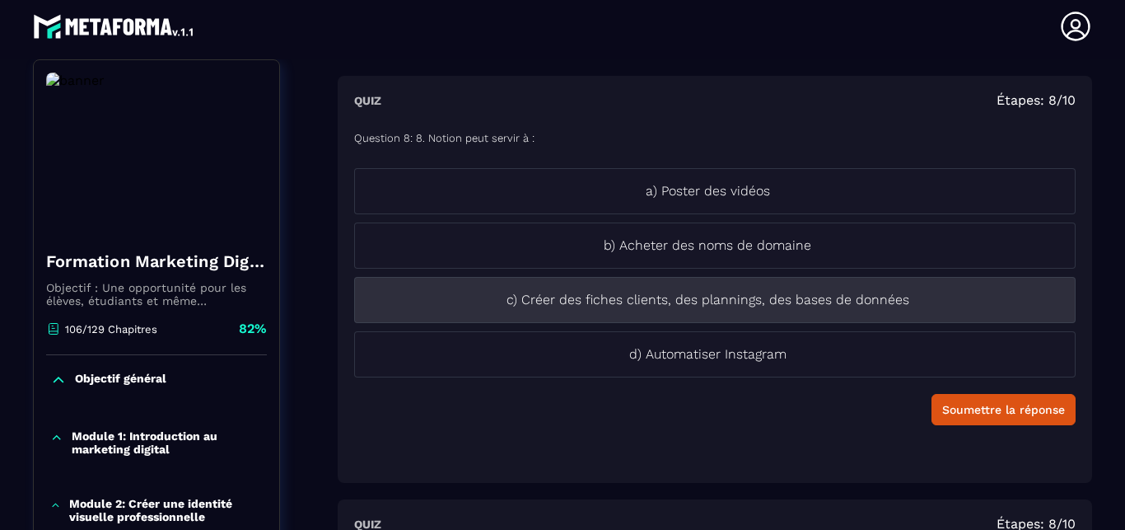
click at [672, 307] on p "c) Créer des fiches clients, des plannings, des bases de données" at bounding box center [707, 300] width 705 height 20
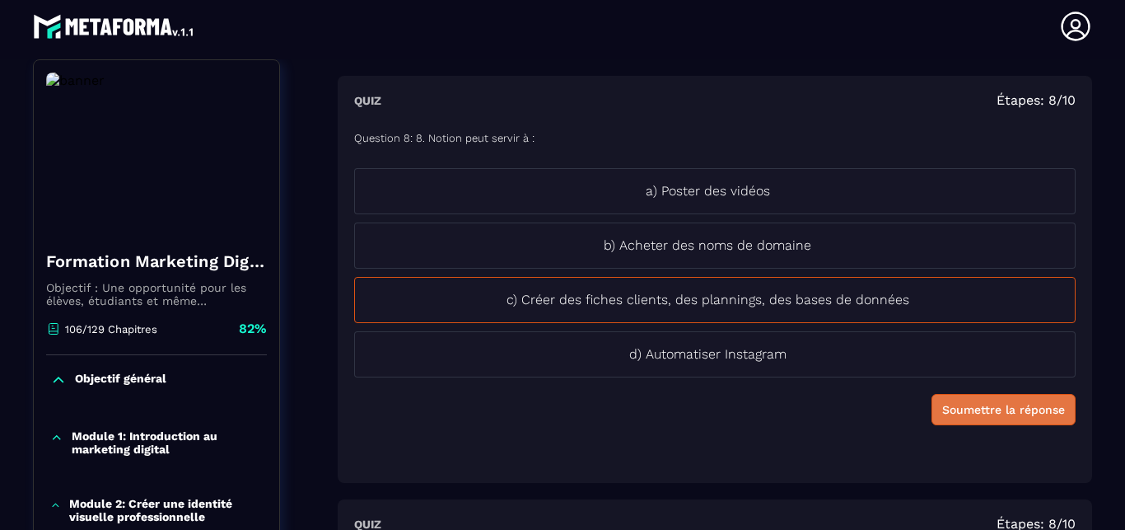
click at [970, 420] on button "Soumettre la réponse" at bounding box center [1004, 409] width 144 height 31
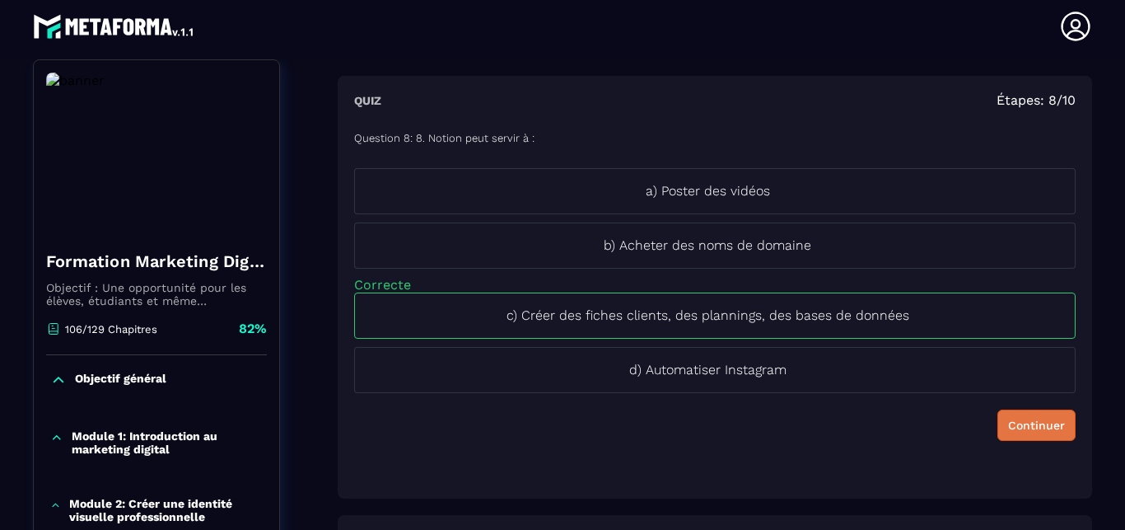
click at [1008, 423] on div "Continuer" at bounding box center [1036, 425] width 57 height 16
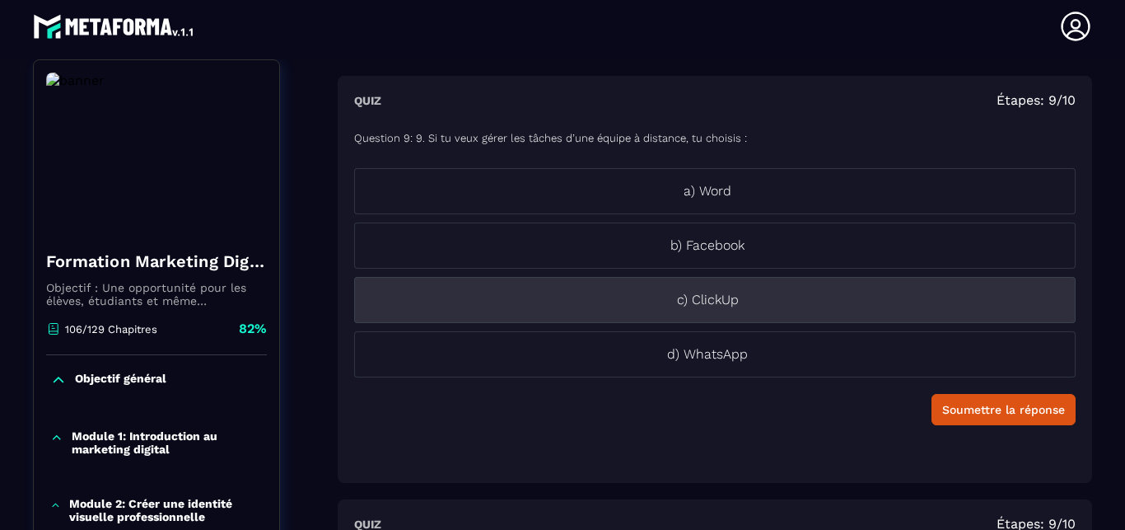
click at [723, 307] on p "c) ClickUp" at bounding box center [707, 300] width 705 height 20
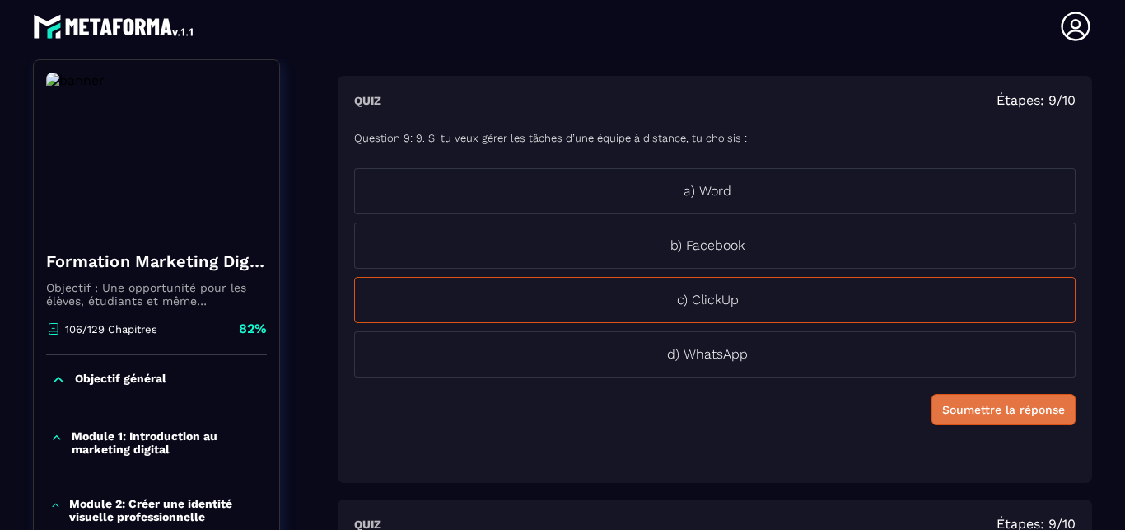
click at [997, 414] on div "Soumettre la réponse" at bounding box center [1004, 409] width 123 height 16
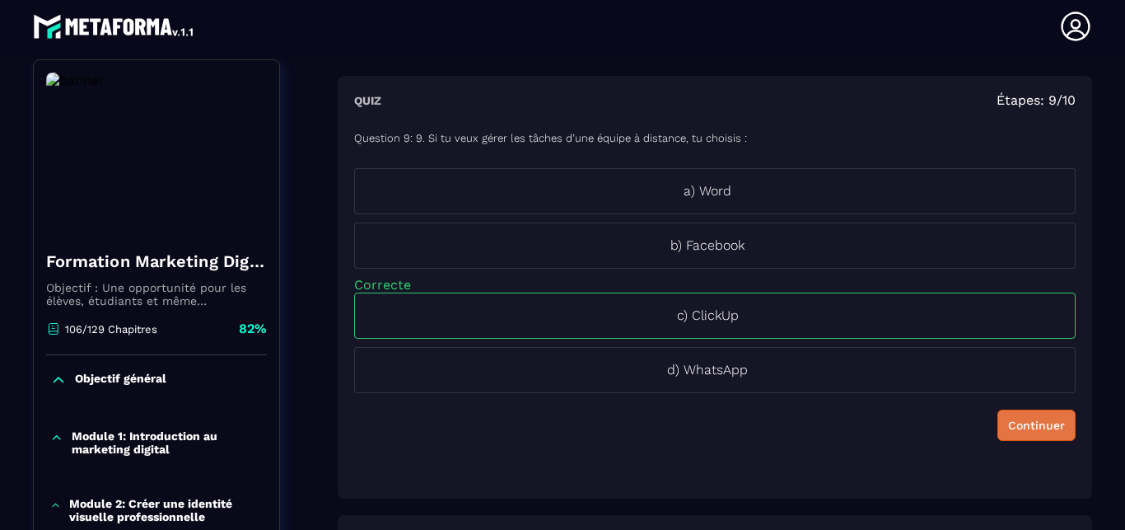
click at [1030, 423] on div "Continuer" at bounding box center [1036, 425] width 57 height 16
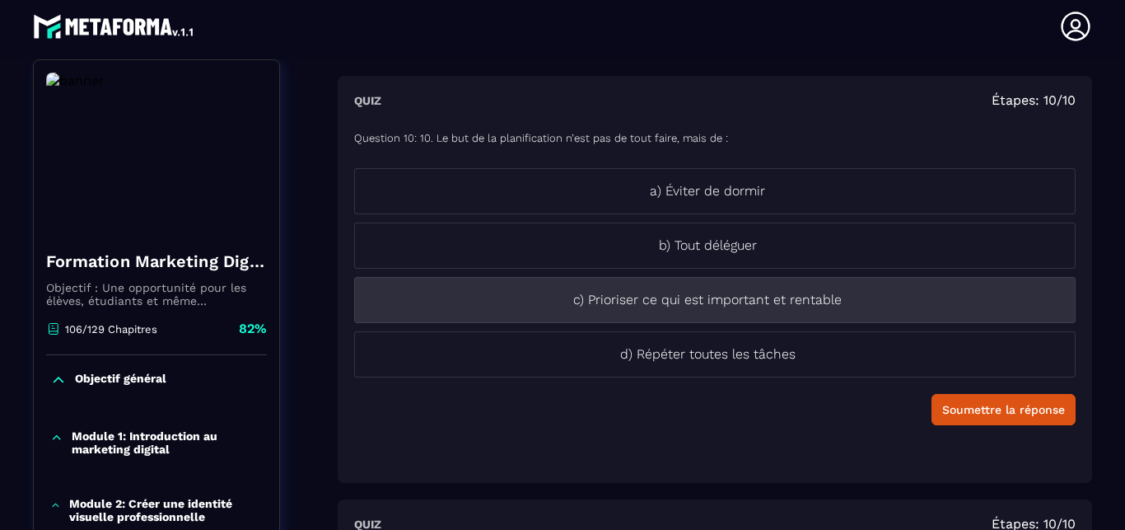
click at [743, 321] on li "c) Prioriser ce qui est important et rentable" at bounding box center [715, 300] width 722 height 46
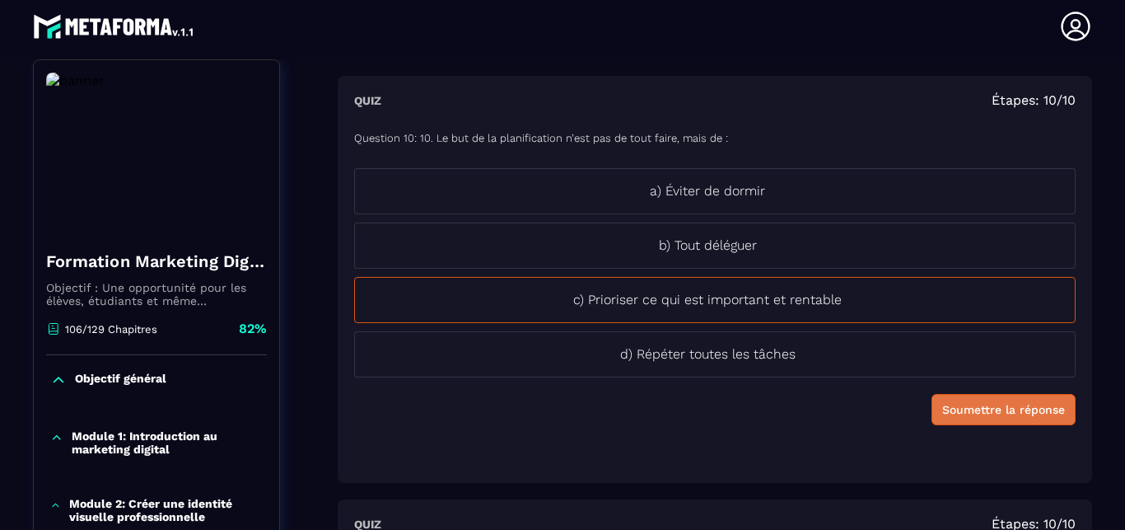
click at [968, 408] on div "Soumettre la réponse" at bounding box center [1004, 409] width 123 height 16
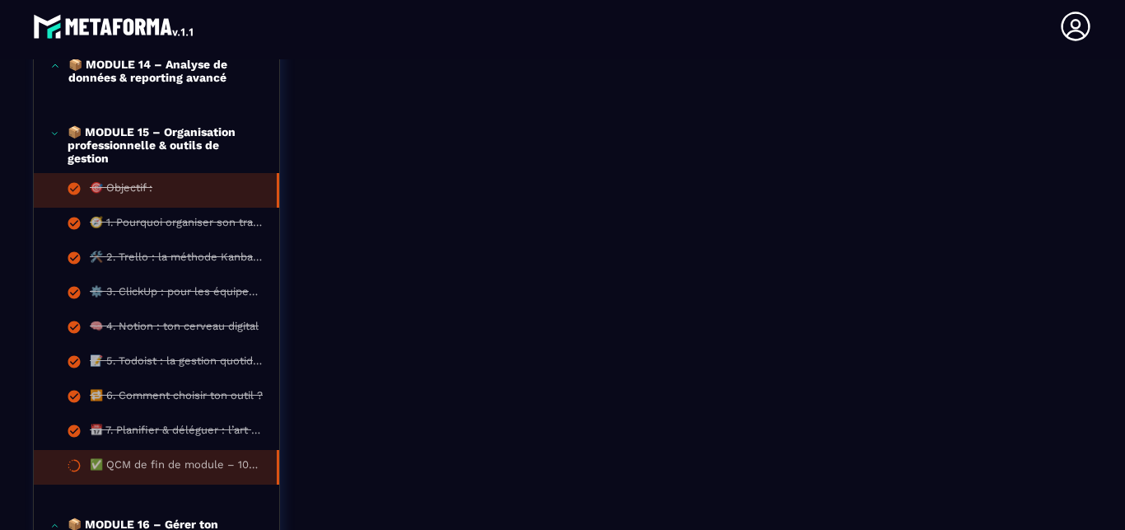
scroll to position [1580, 0]
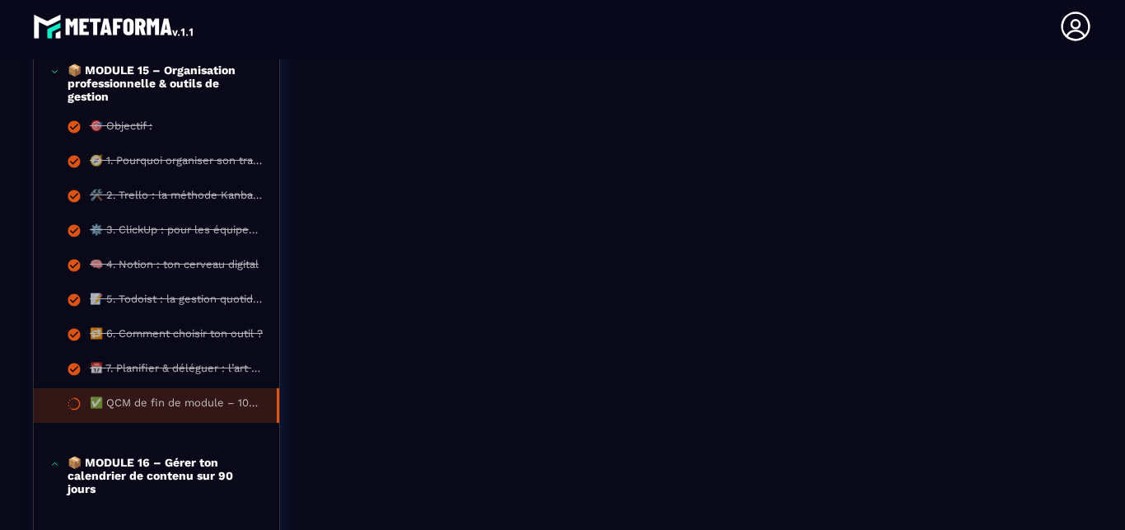
click at [153, 96] on p "📦 MODULE 15 – Organisation professionnelle & outils de gestion" at bounding box center [165, 83] width 195 height 40
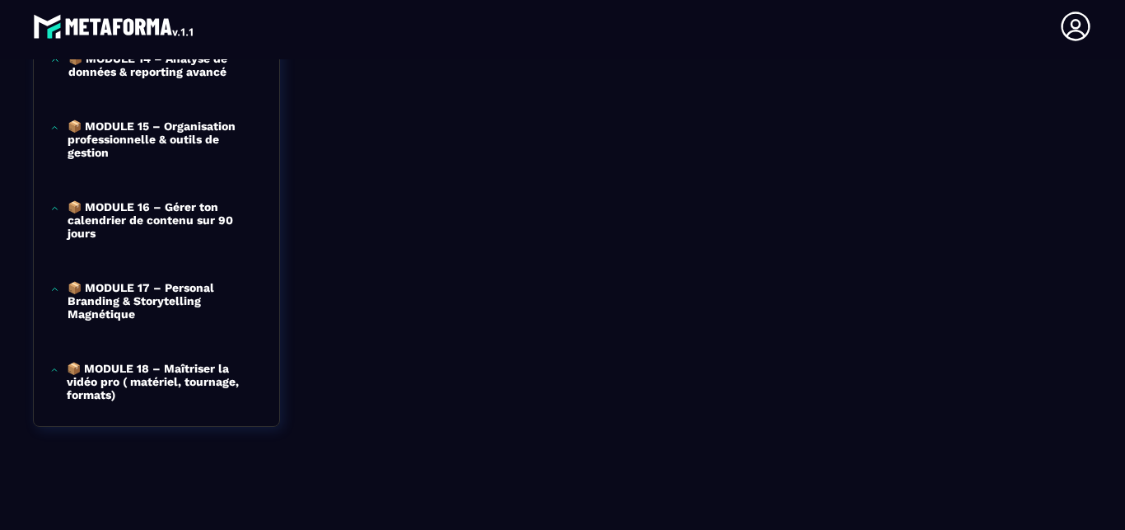
click at [94, 200] on p "📦 MODULE 16 – Gérer ton calendrier de contenu sur 90 jours" at bounding box center [165, 220] width 195 height 40
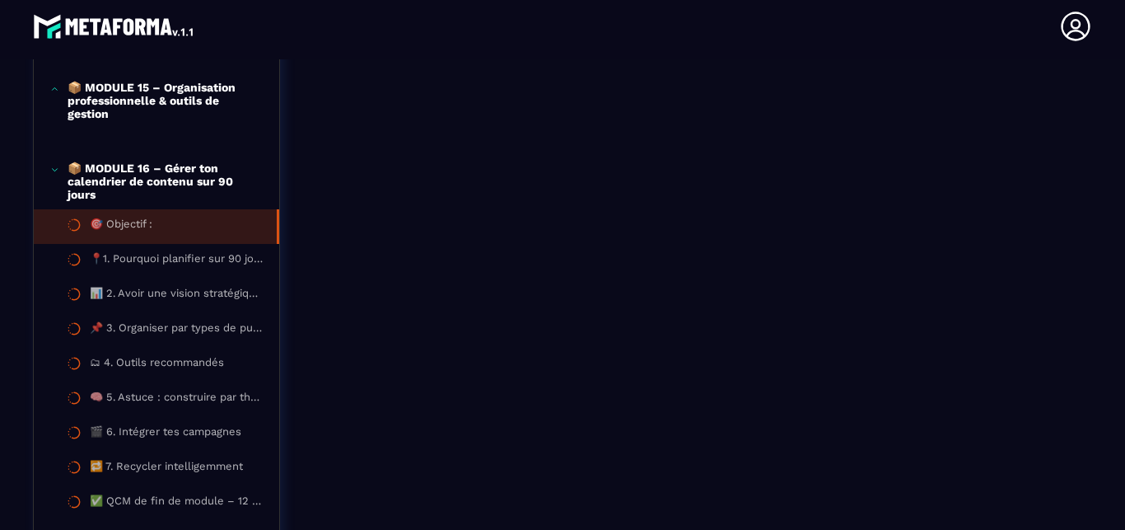
click at [128, 236] on div "🎯 Objectif :" at bounding box center [121, 227] width 63 height 18
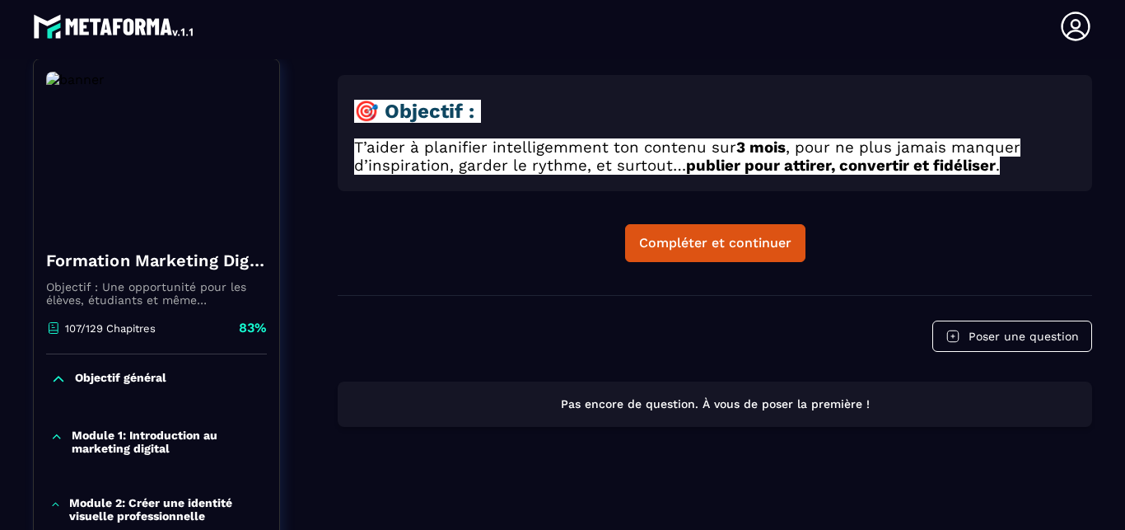
scroll to position [171, 0]
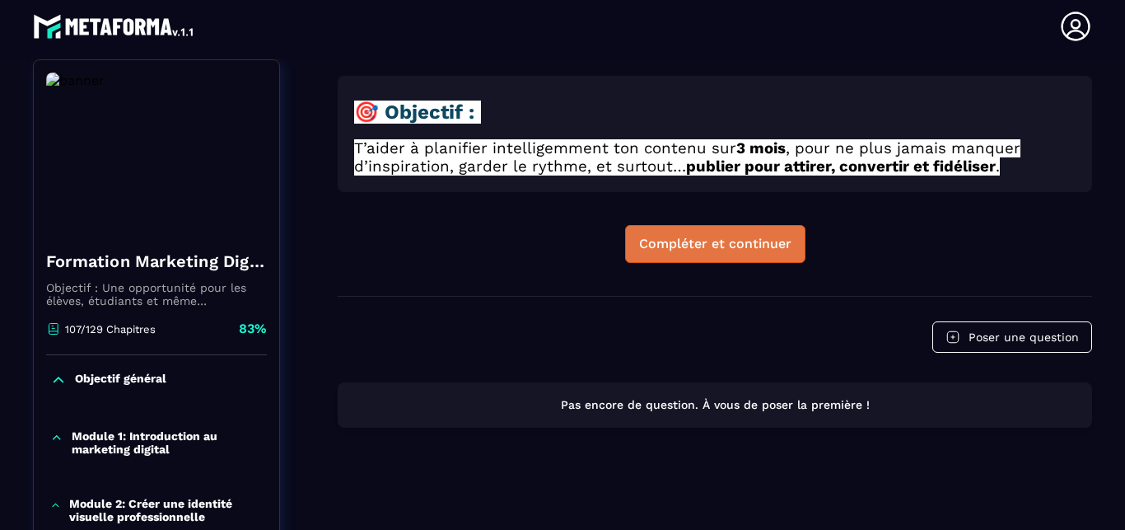
click at [683, 242] on div "Compléter et continuer" at bounding box center [715, 244] width 152 height 16
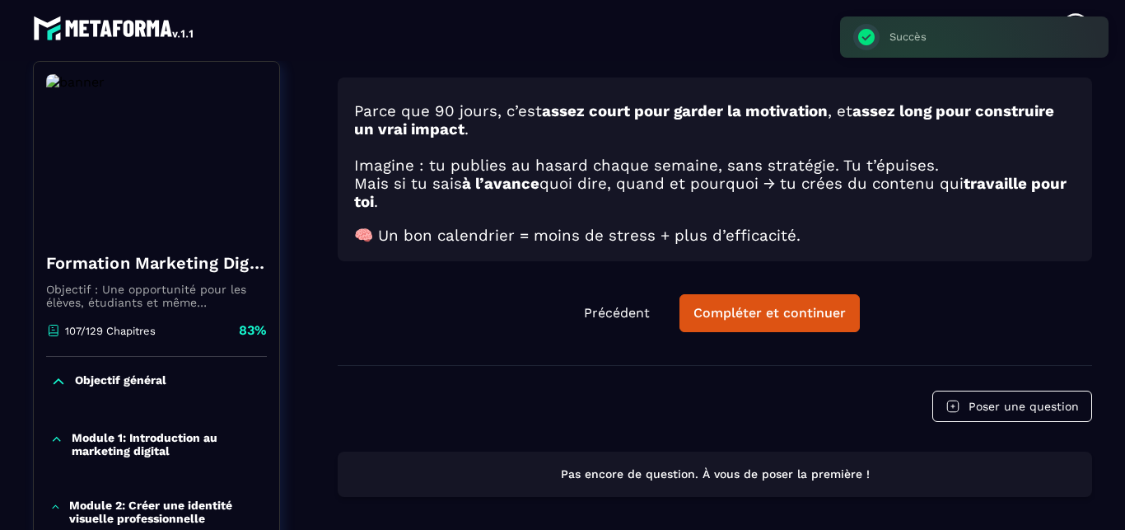
scroll to position [7, 0]
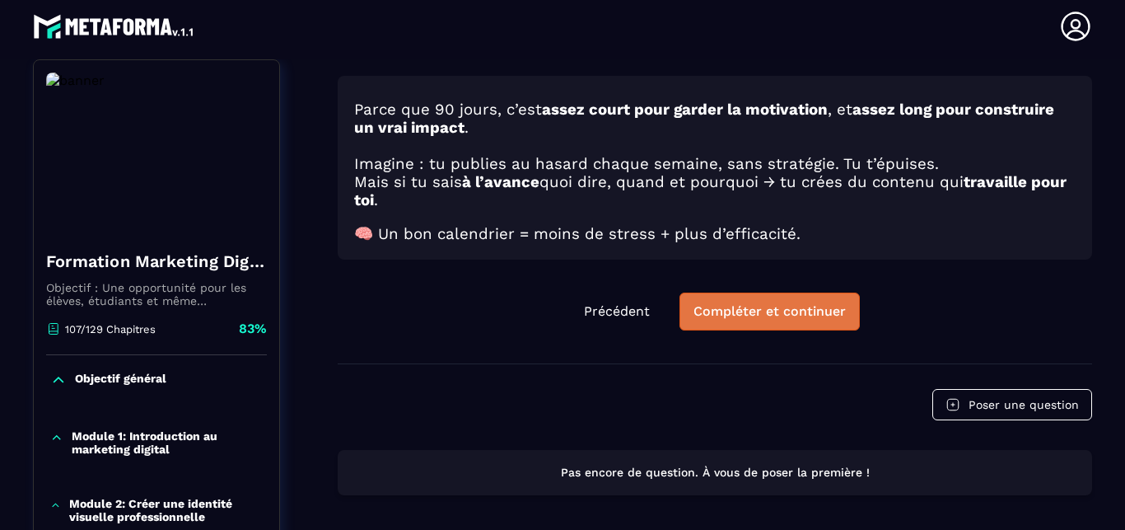
click at [714, 303] on div "Compléter et continuer" at bounding box center [770, 311] width 152 height 16
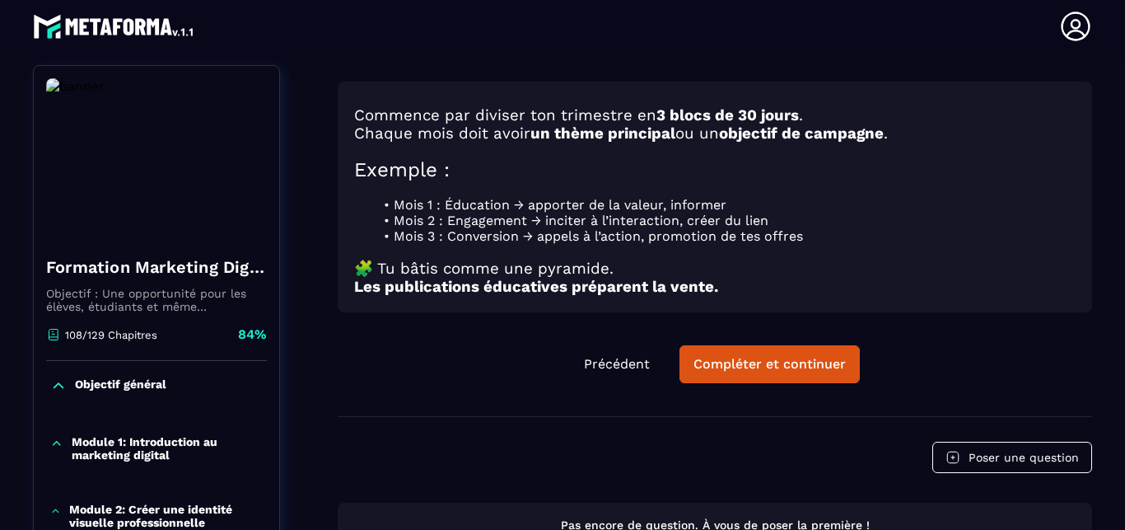
scroll to position [188, 0]
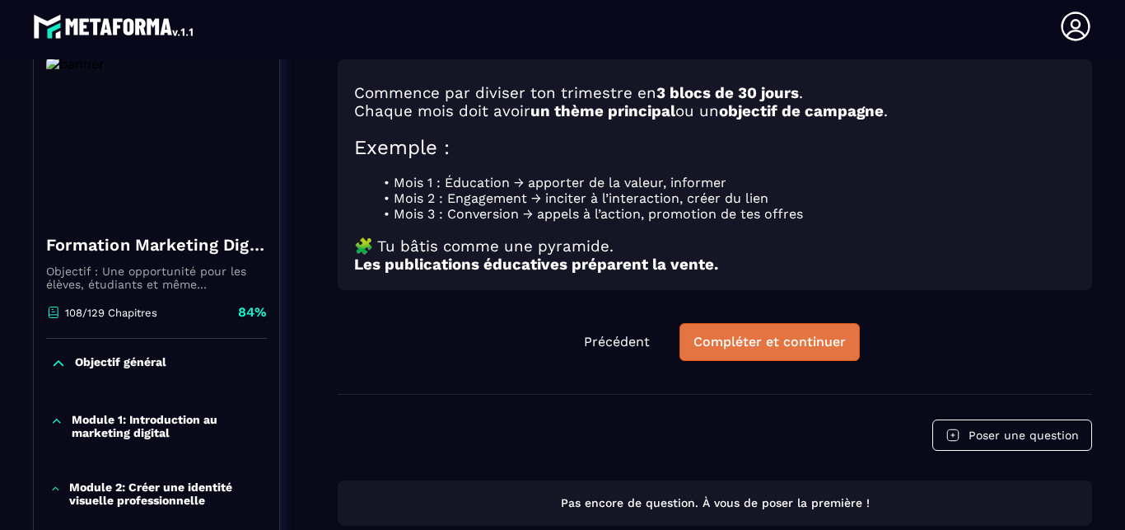
click at [776, 334] on div "Compléter et continuer" at bounding box center [770, 342] width 152 height 16
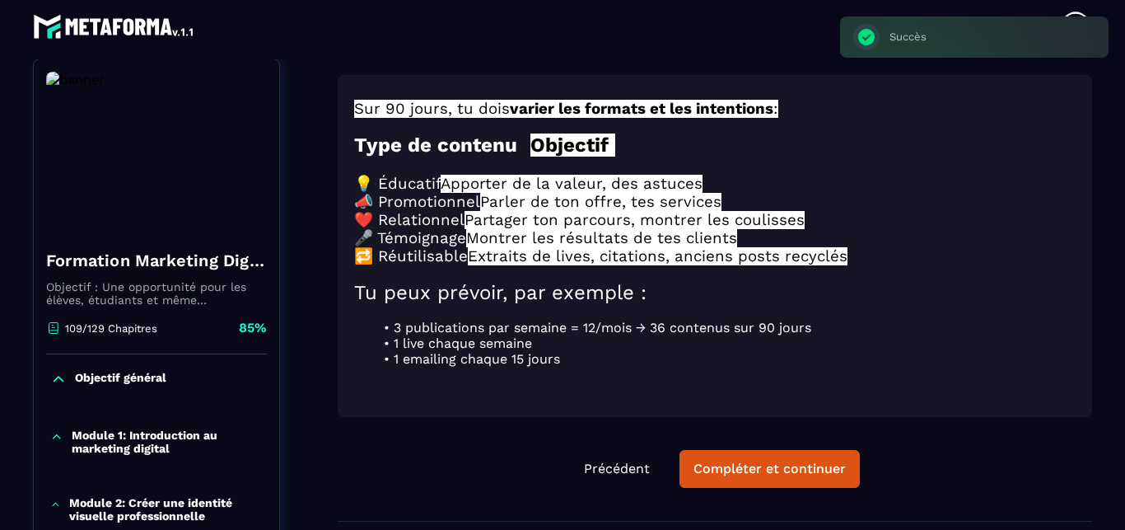
scroll to position [171, 0]
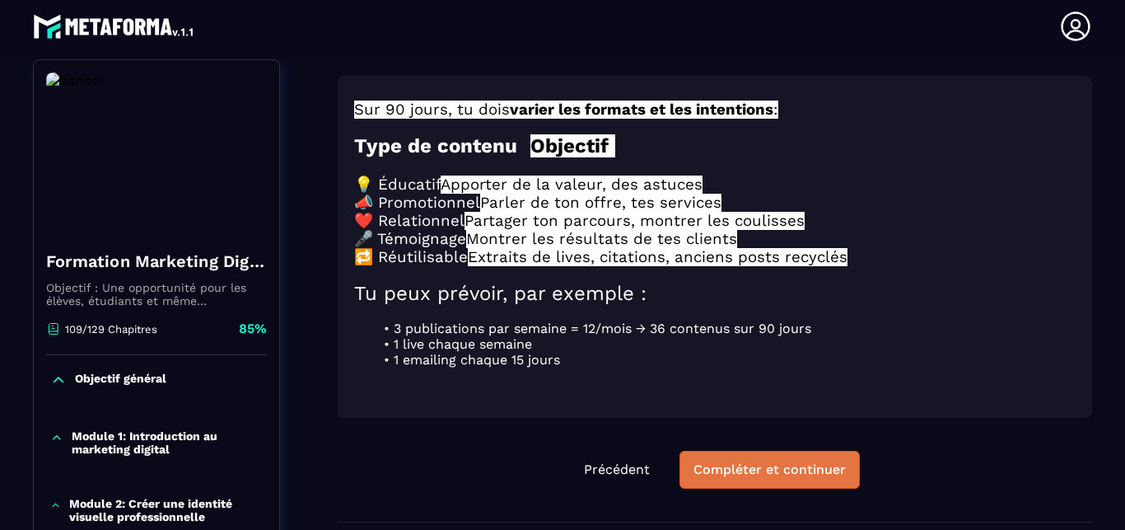
click at [773, 451] on button "Compléter et continuer" at bounding box center [770, 470] width 180 height 38
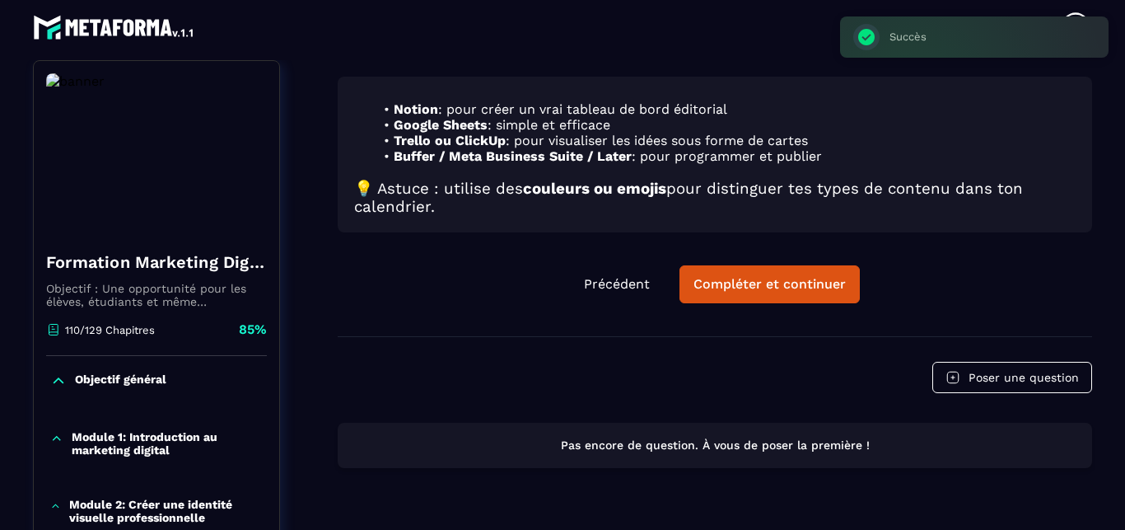
scroll to position [7, 0]
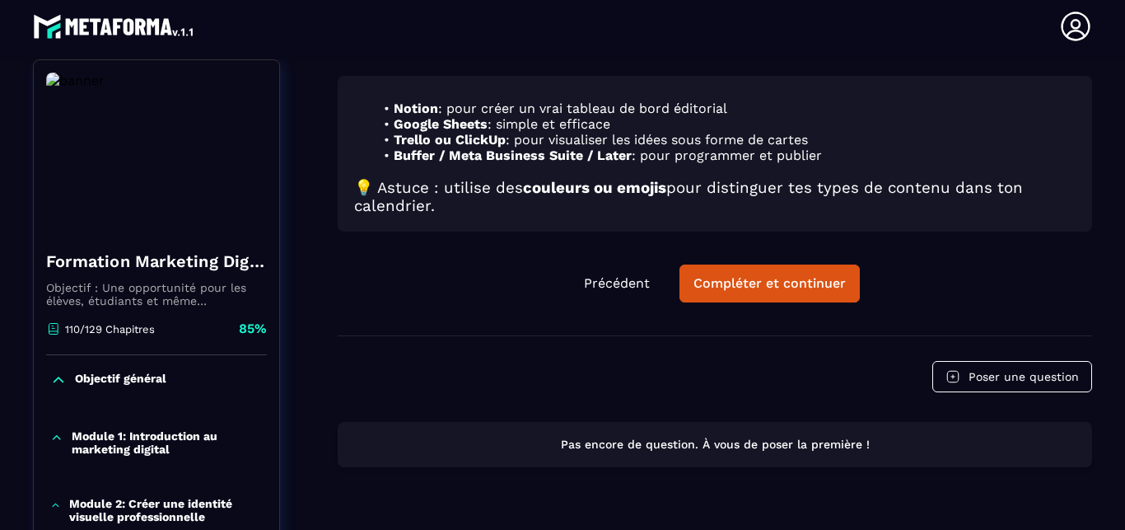
drag, startPoint x: 798, startPoint y: 280, endPoint x: 810, endPoint y: 116, distance: 164.4
click at [810, 116] on div "Notion : pour créer un vrai tableau de bord éditorial Google Sheets : simple et…" at bounding box center [715, 206] width 755 height 260
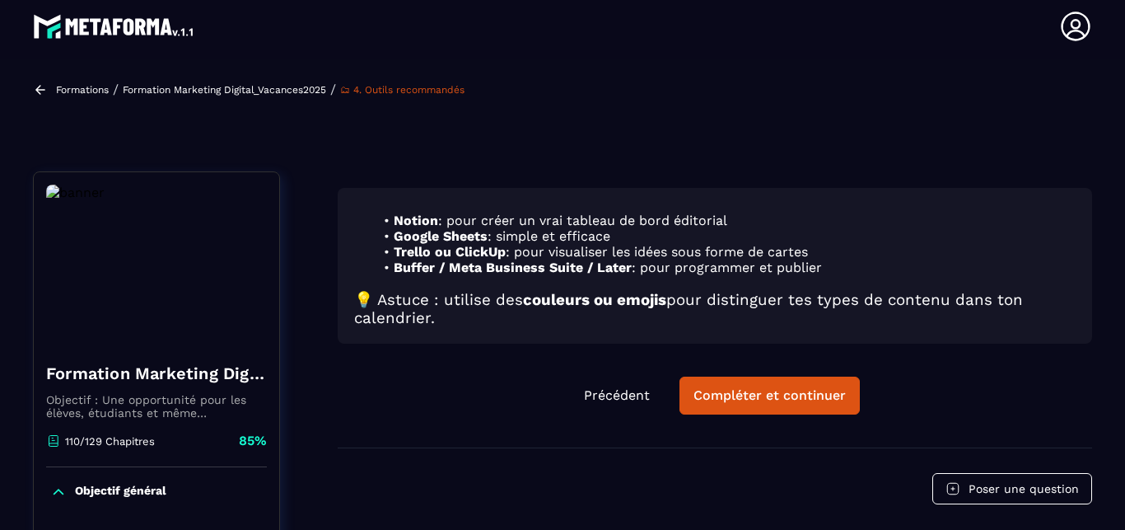
scroll to position [94, 0]
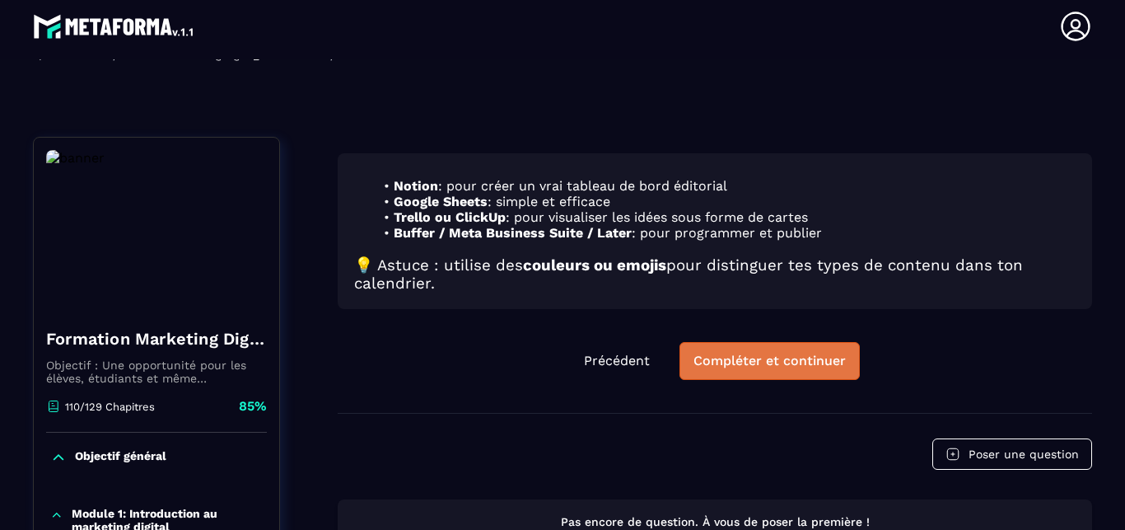
click at [719, 363] on div "Compléter et continuer" at bounding box center [770, 361] width 152 height 16
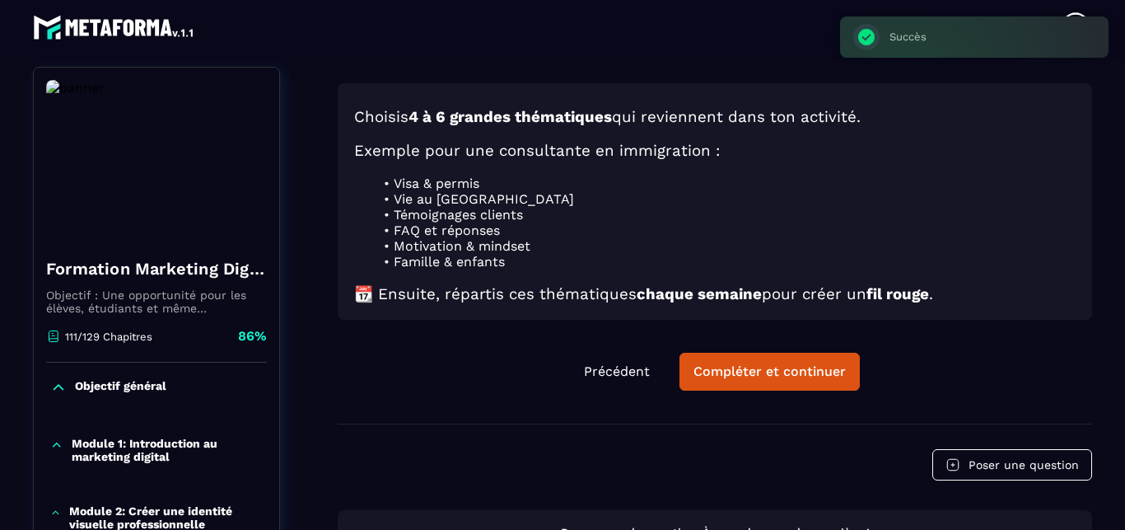
scroll to position [7, 0]
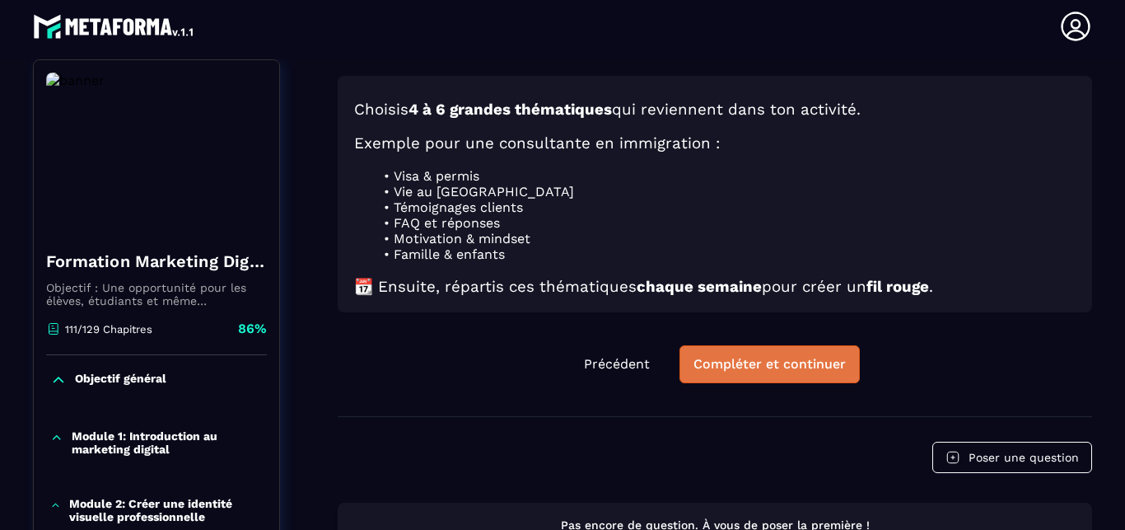
click at [793, 353] on button "Compléter et continuer" at bounding box center [770, 364] width 180 height 38
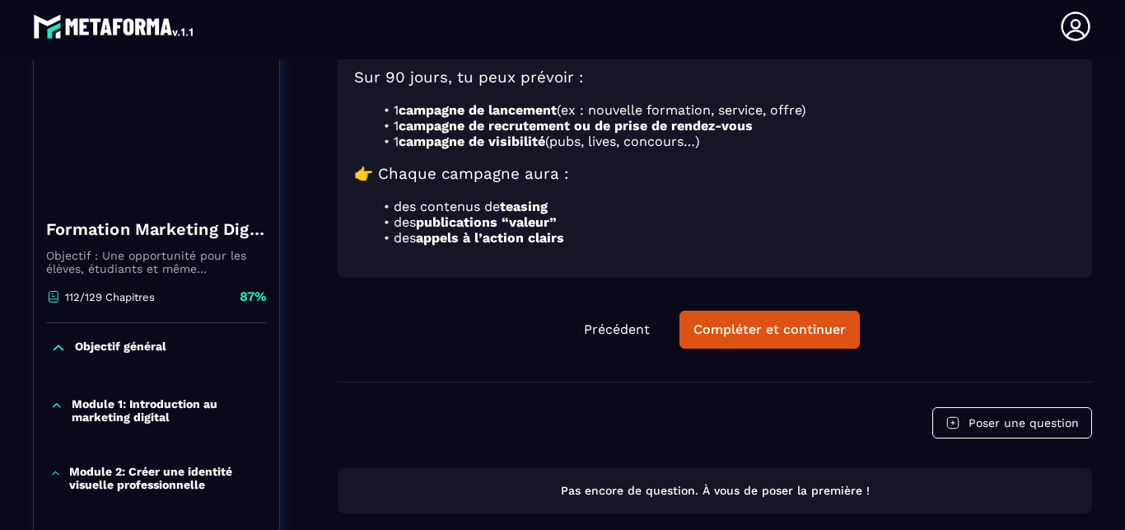
scroll to position [171, 0]
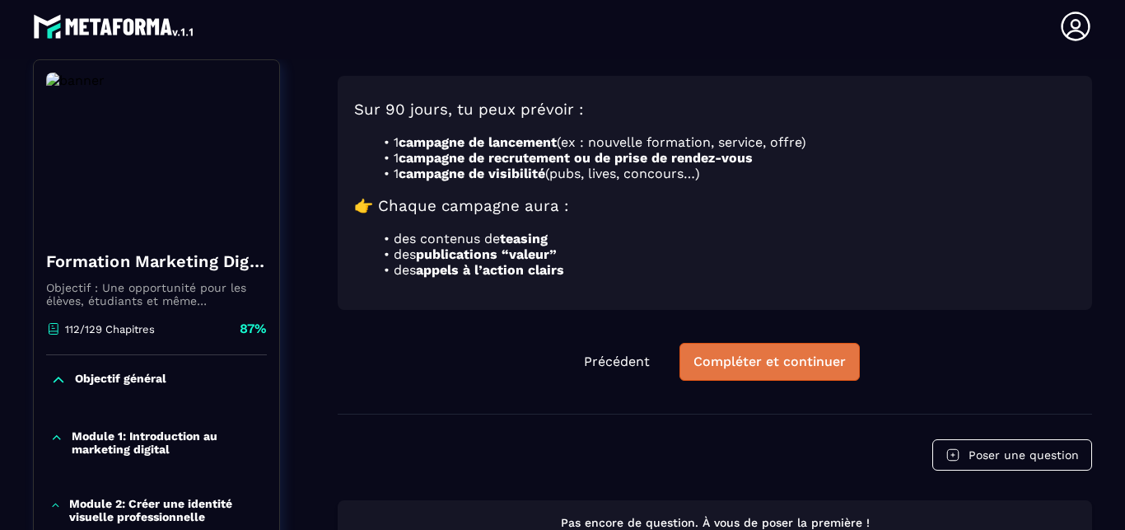
click at [708, 343] on button "Compléter et continuer" at bounding box center [770, 362] width 180 height 38
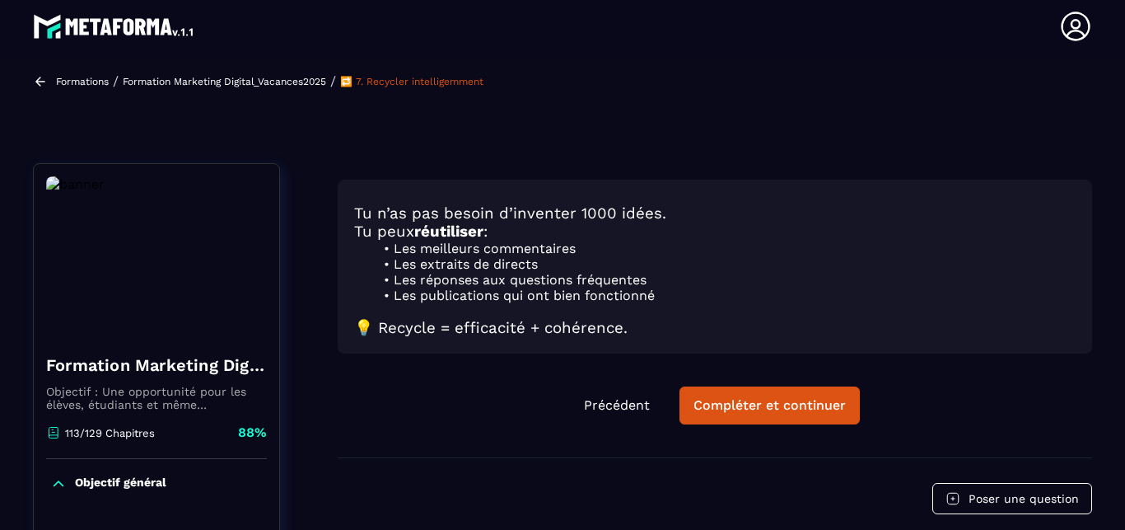
scroll to position [94, 0]
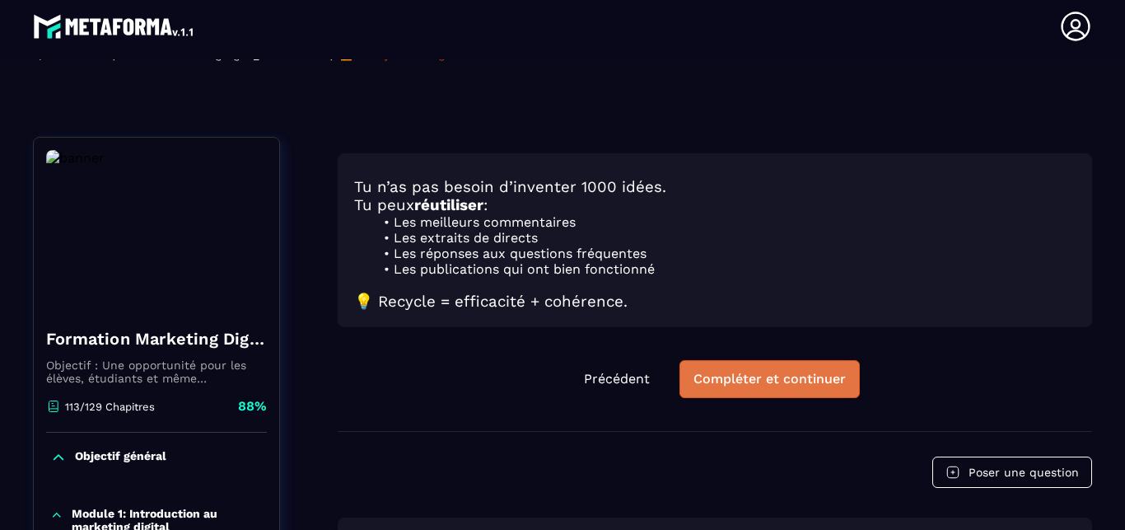
click at [775, 382] on button "Compléter et continuer" at bounding box center [770, 379] width 180 height 38
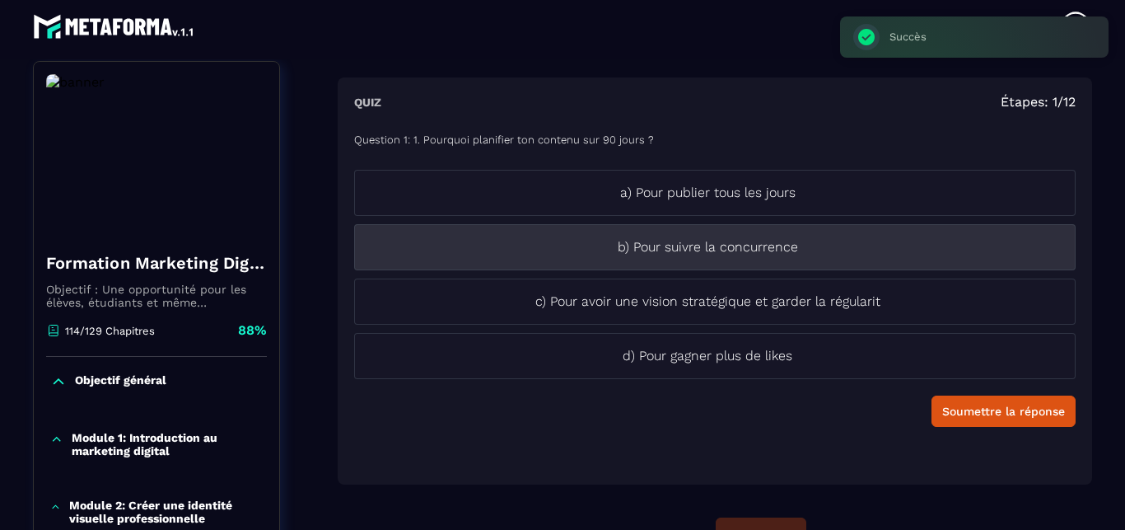
scroll to position [171, 0]
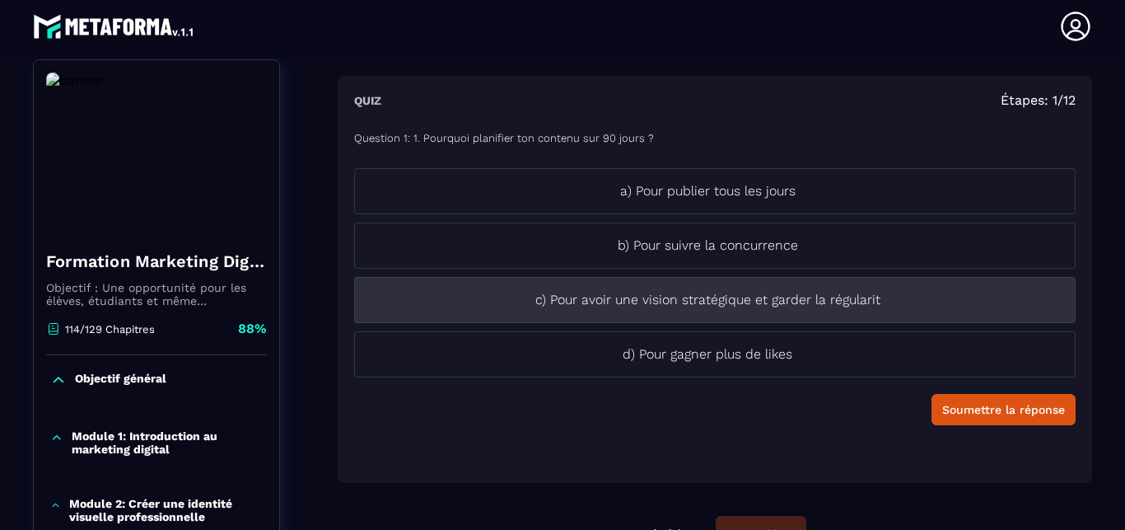
click at [712, 309] on p "c) Pour avoir une vision stratégique et garder la régularit" at bounding box center [707, 300] width 705 height 20
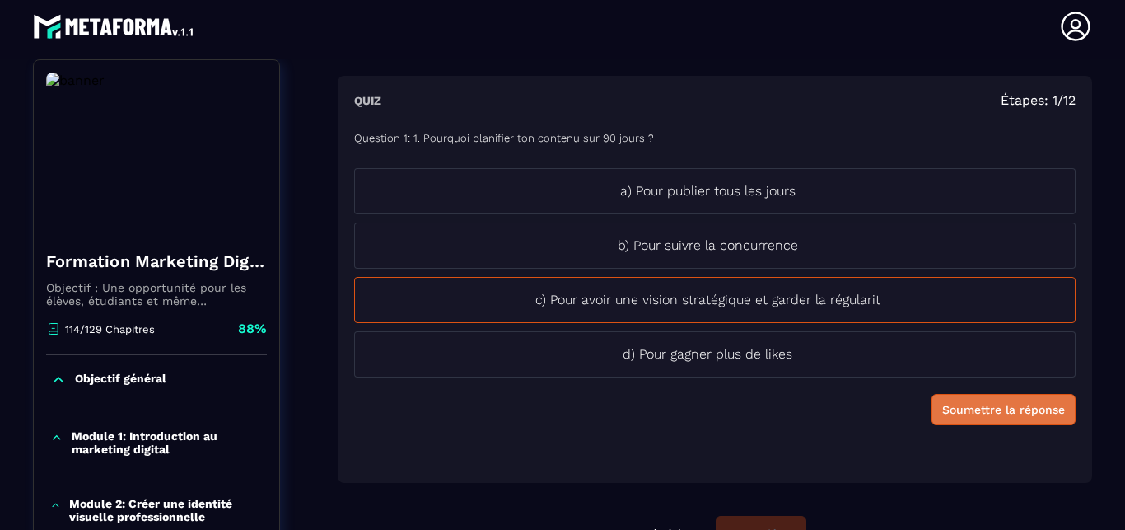
click at [946, 405] on div "Soumettre la réponse" at bounding box center [1004, 409] width 123 height 16
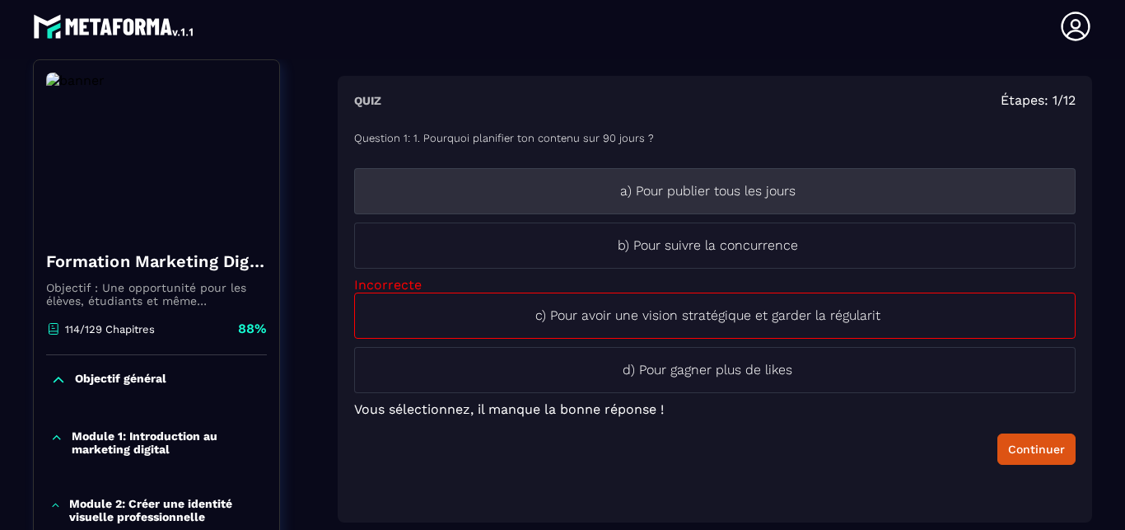
click at [779, 208] on li "a) Pour publier tous les jours" at bounding box center [715, 191] width 722 height 46
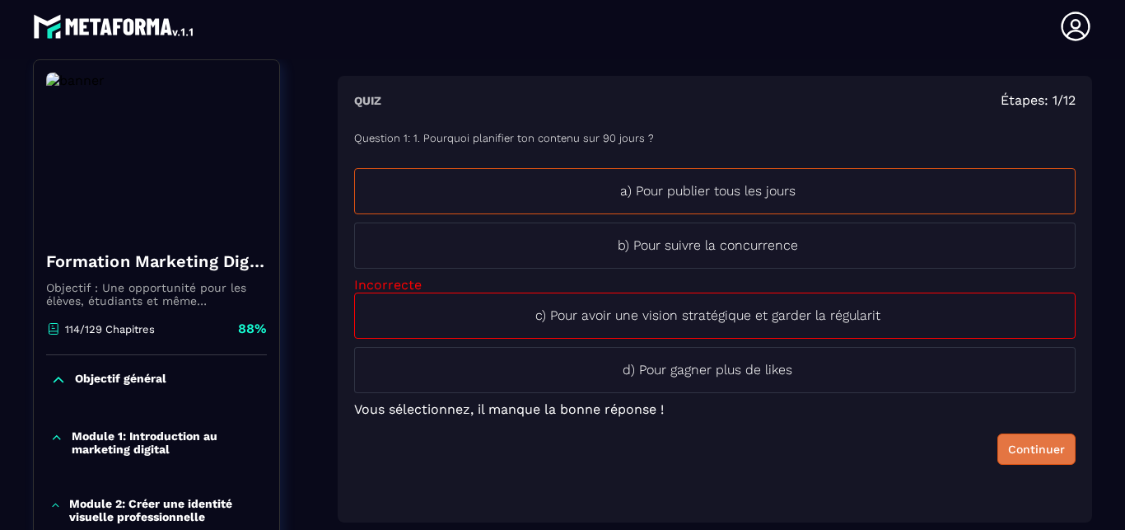
click at [1009, 445] on div "Continuer" at bounding box center [1036, 449] width 57 height 16
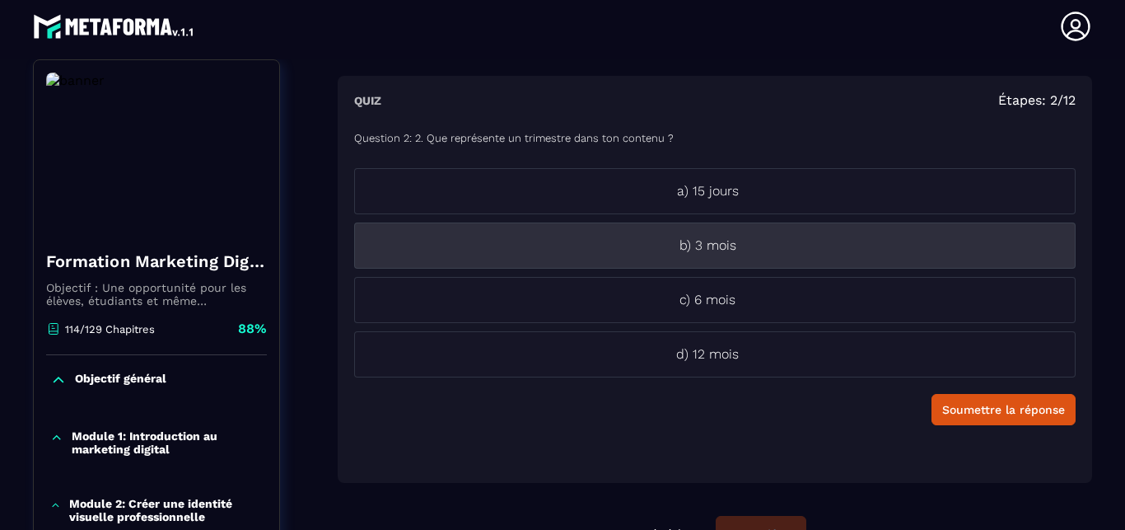
click at [737, 236] on p "b) 3 mois" at bounding box center [707, 246] width 705 height 20
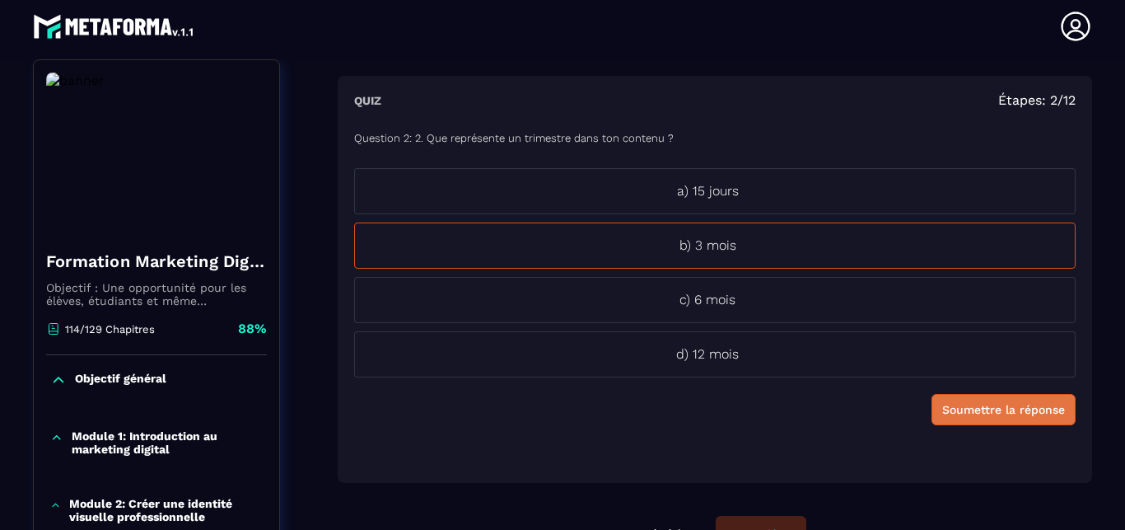
click at [972, 404] on div "Soumettre la réponse" at bounding box center [1004, 409] width 123 height 16
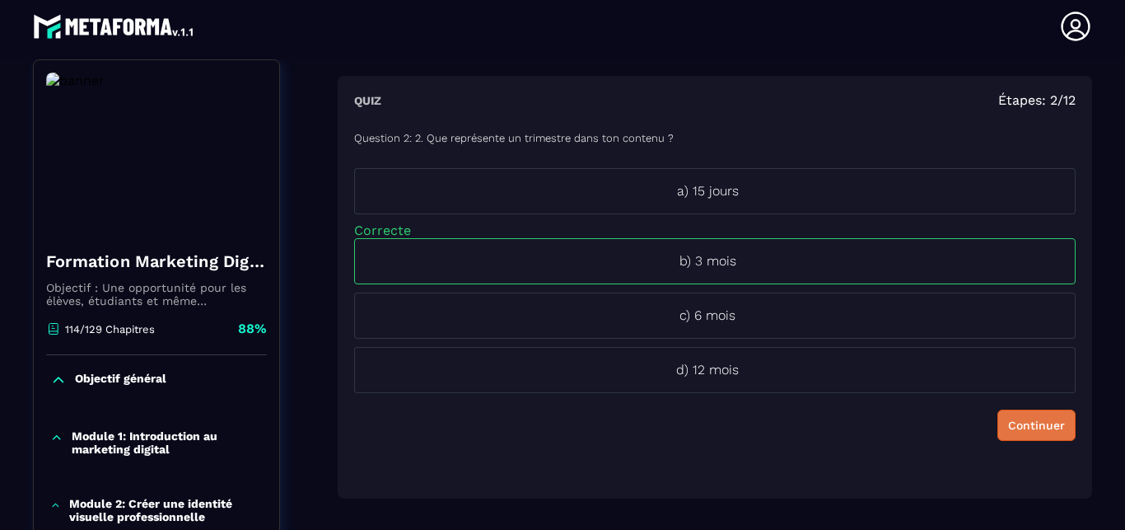
click at [1008, 420] on div "Continuer" at bounding box center [1036, 425] width 57 height 16
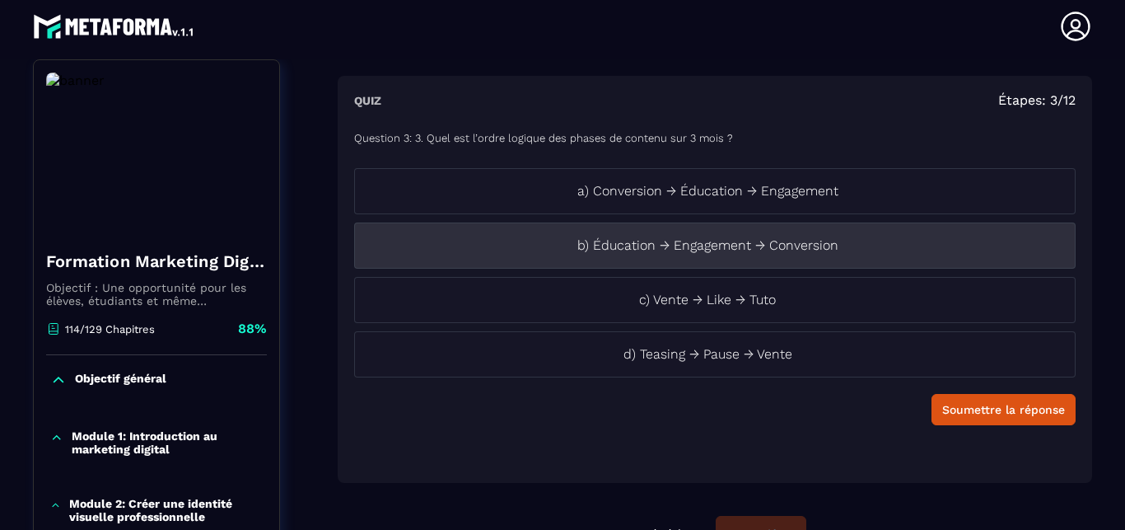
click at [733, 264] on li "b) Éducation → Engagement → Conversion" at bounding box center [715, 245] width 722 height 46
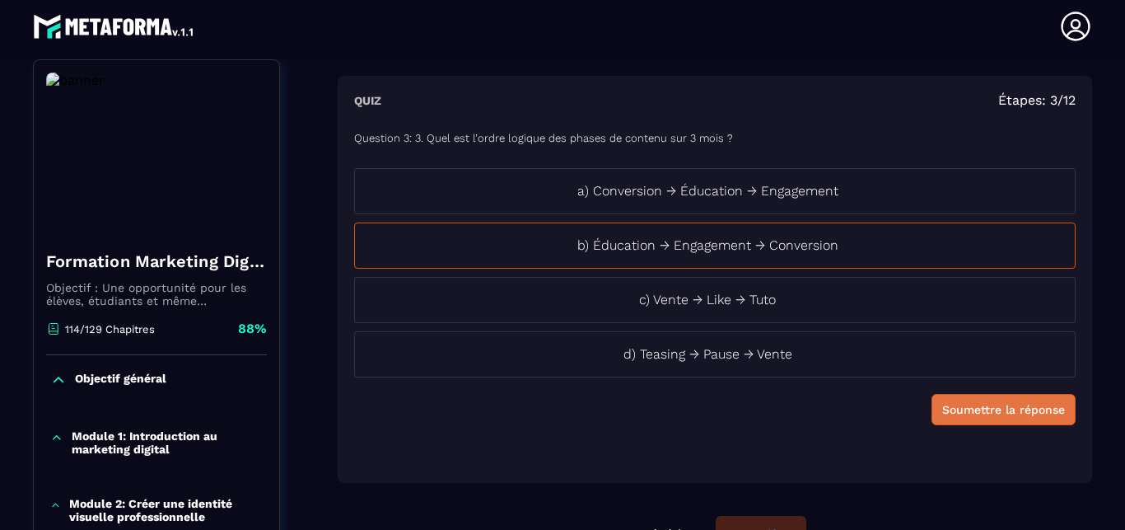
click at [990, 408] on div "Soumettre la réponse" at bounding box center [1004, 409] width 123 height 16
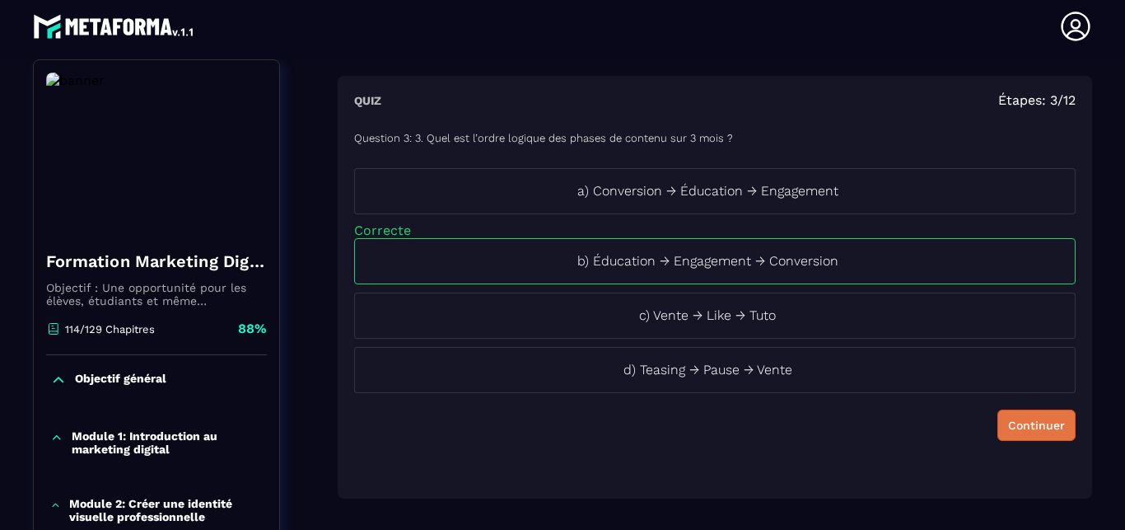
click at [1010, 421] on div "Continuer" at bounding box center [1036, 425] width 57 height 16
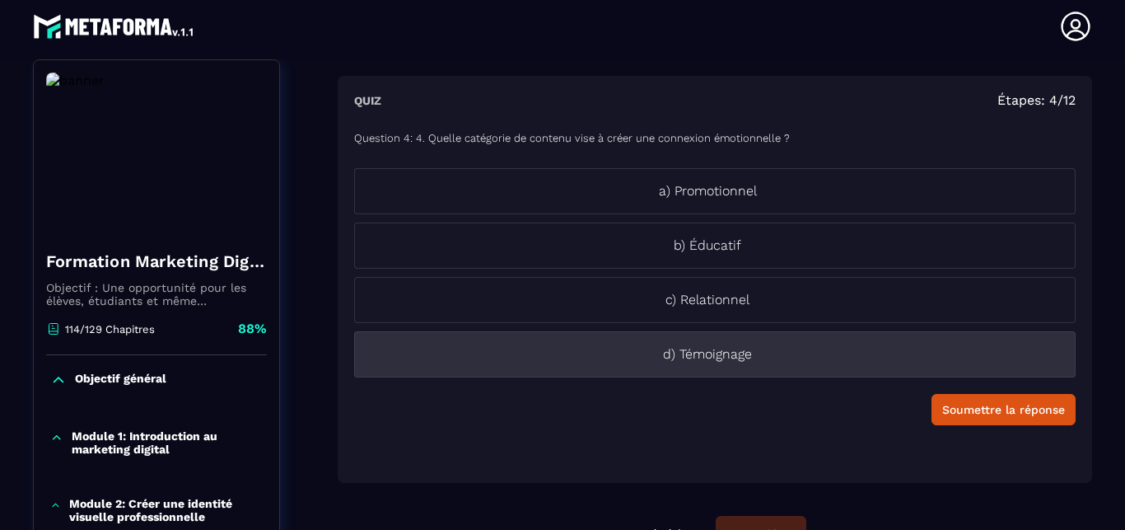
click at [690, 353] on p "d) Témoignage" at bounding box center [707, 354] width 705 height 20
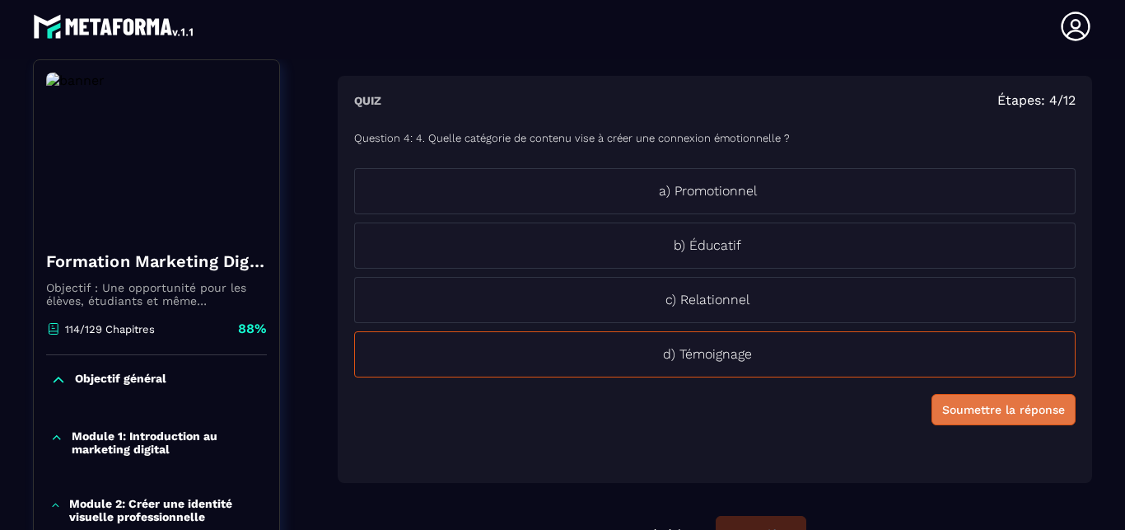
click at [957, 409] on div "Soumettre la réponse" at bounding box center [1004, 409] width 123 height 16
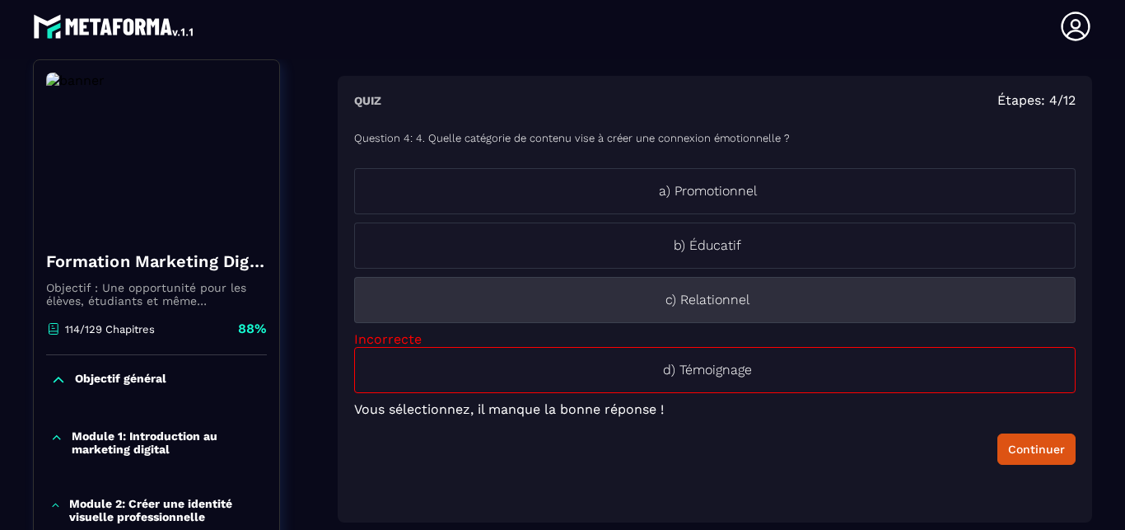
click at [775, 310] on li "c) Relationnel" at bounding box center [715, 300] width 722 height 46
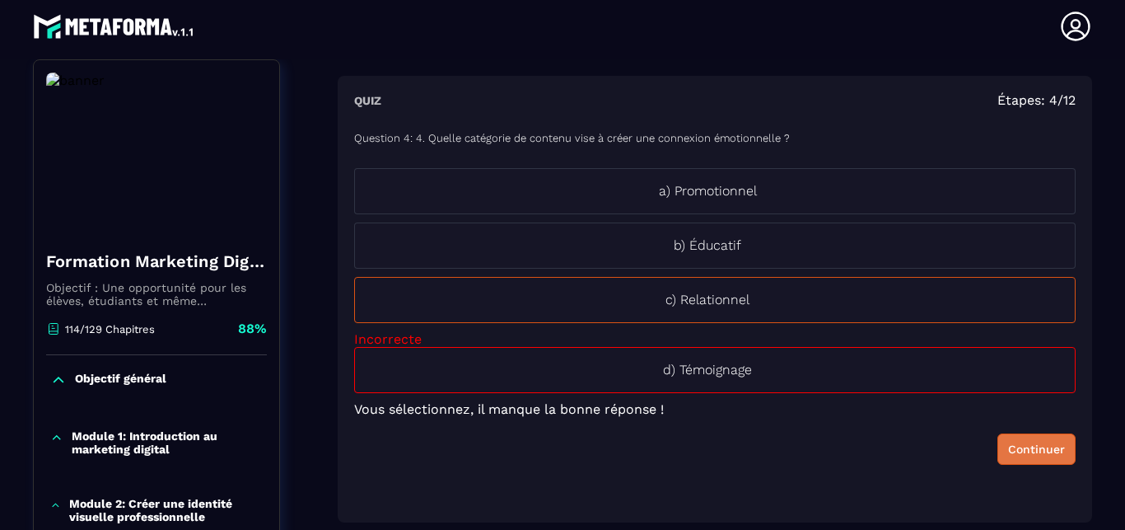
click at [1014, 450] on div "Continuer" at bounding box center [1036, 449] width 57 height 16
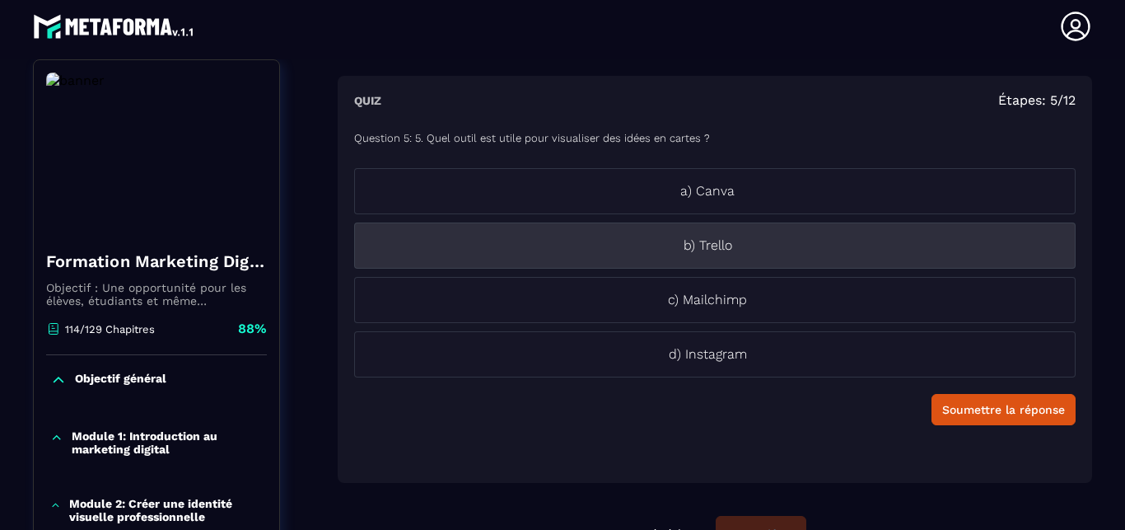
click at [732, 246] on p "b) Trello" at bounding box center [707, 246] width 705 height 20
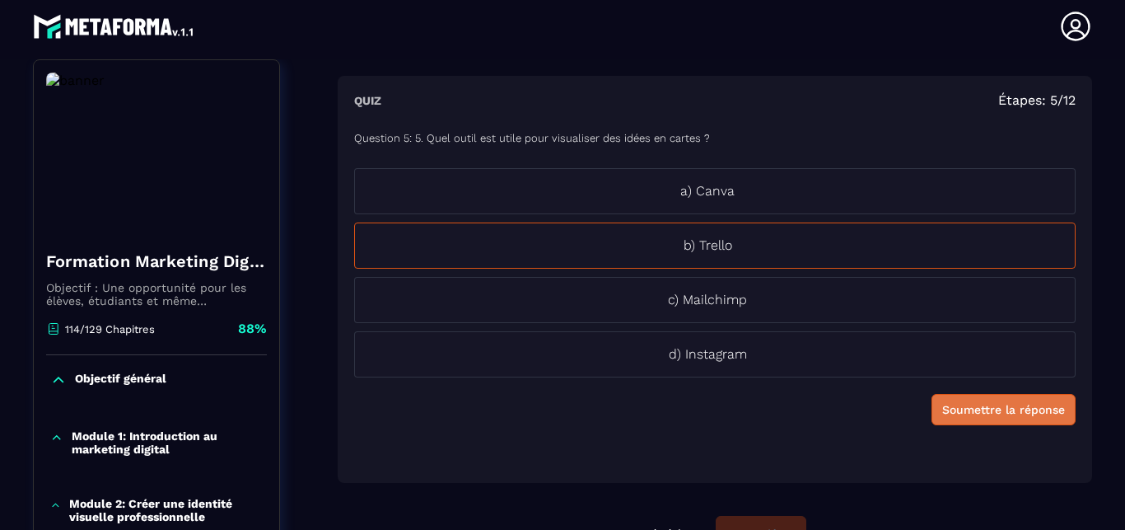
click at [950, 407] on div "Soumettre la réponse" at bounding box center [1004, 409] width 123 height 16
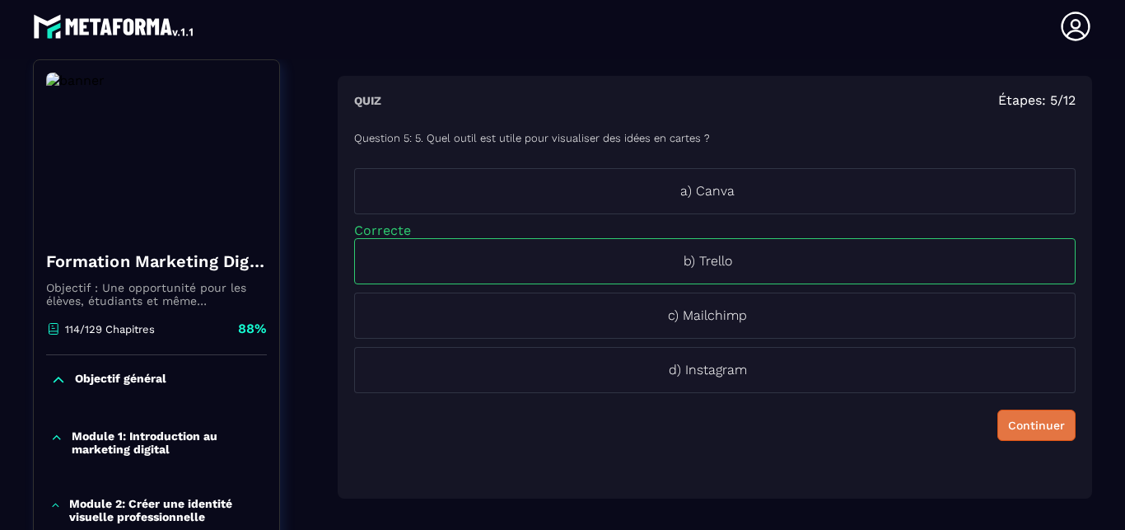
click at [1008, 425] on div "Continuer" at bounding box center [1036, 425] width 57 height 16
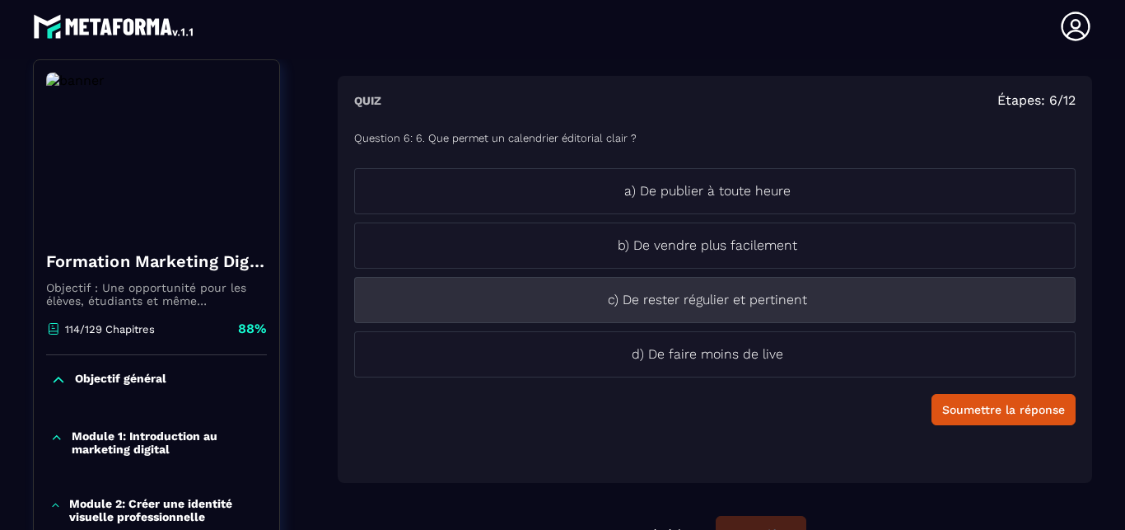
click at [699, 311] on li "c) De rester régulier et pertinent" at bounding box center [715, 300] width 722 height 46
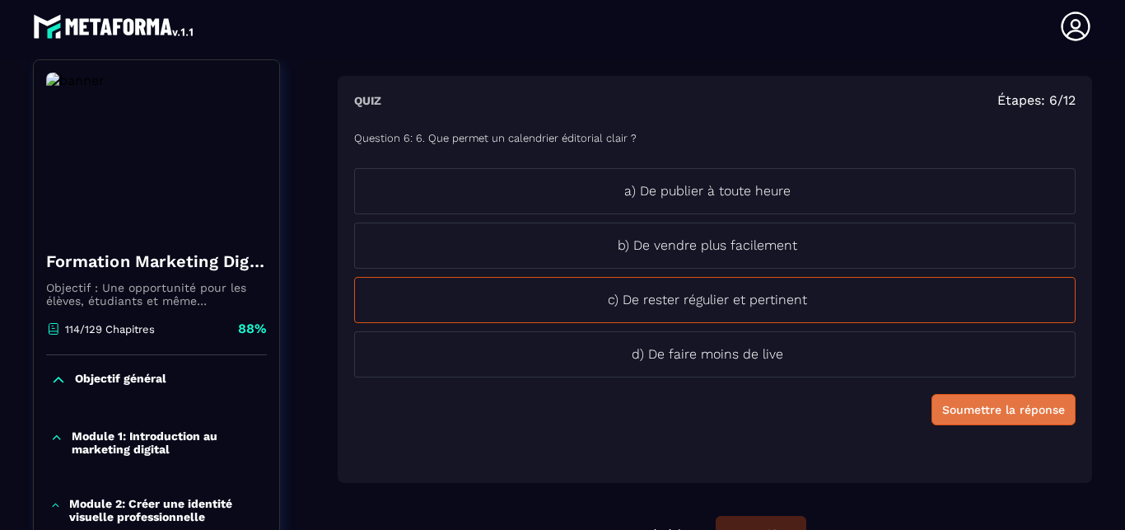
click at [960, 417] on div "Soumettre la réponse" at bounding box center [1004, 409] width 123 height 16
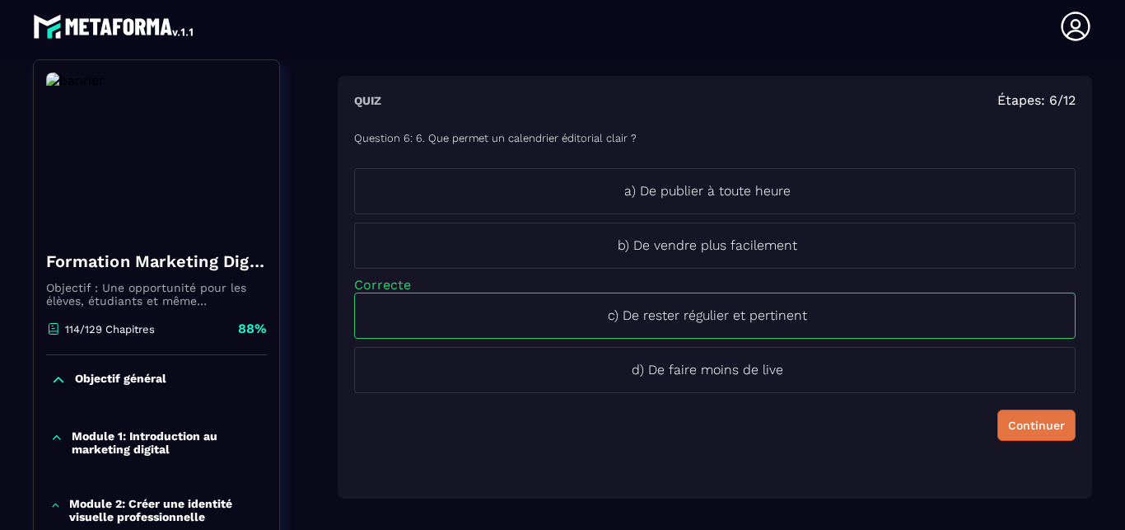
click at [1008, 433] on div "Continuer" at bounding box center [1036, 425] width 57 height 16
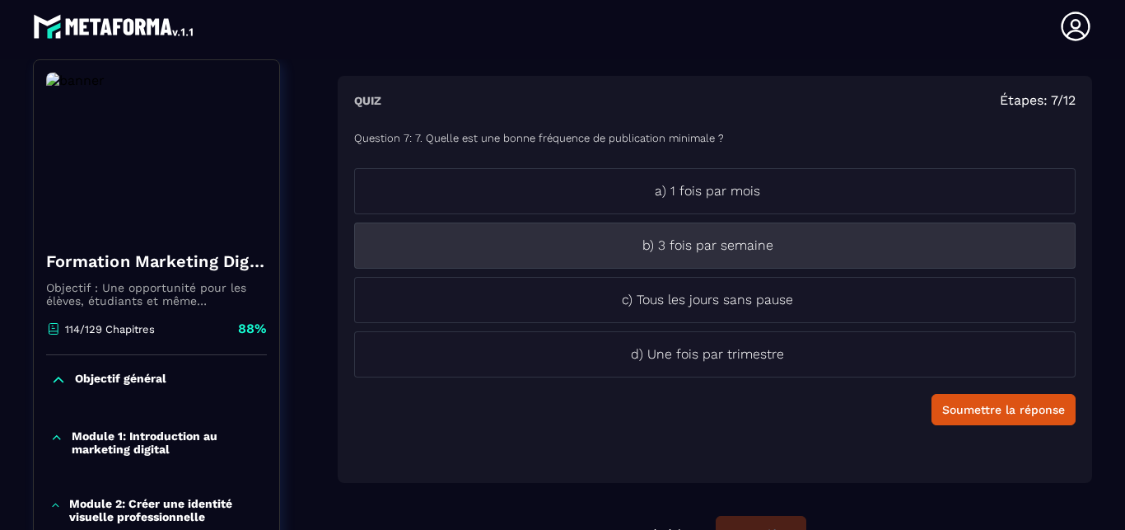
click at [714, 252] on p "b) 3 fois par semaine" at bounding box center [707, 246] width 705 height 20
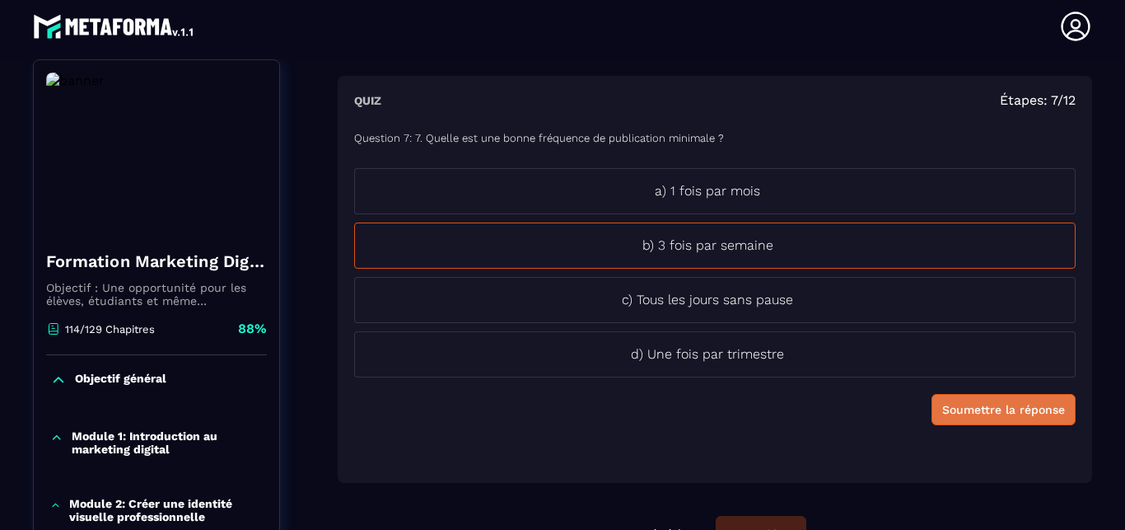
click at [943, 404] on div "Soumettre la réponse" at bounding box center [1004, 409] width 123 height 16
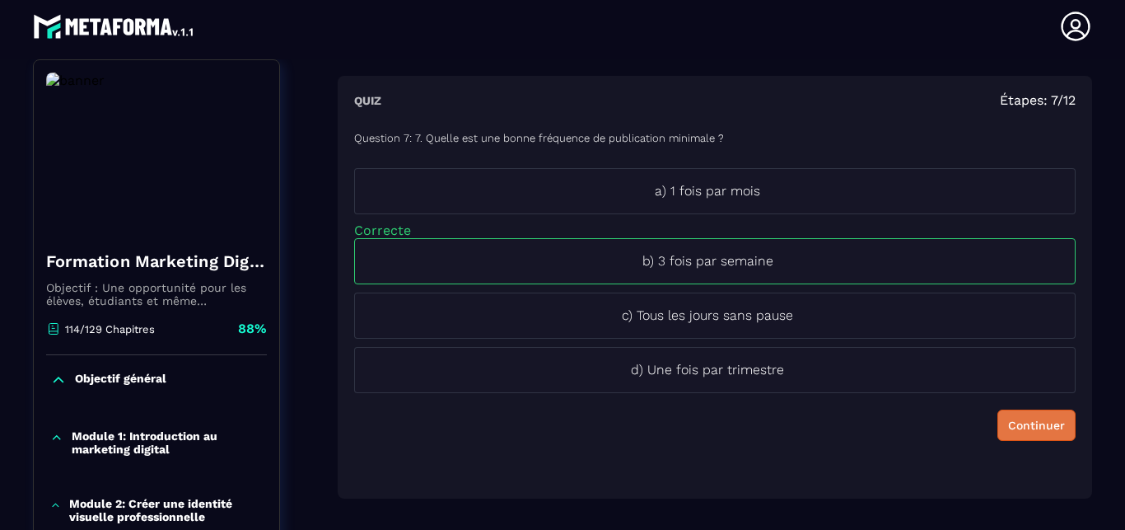
click at [1008, 419] on div "Continuer" at bounding box center [1036, 425] width 57 height 16
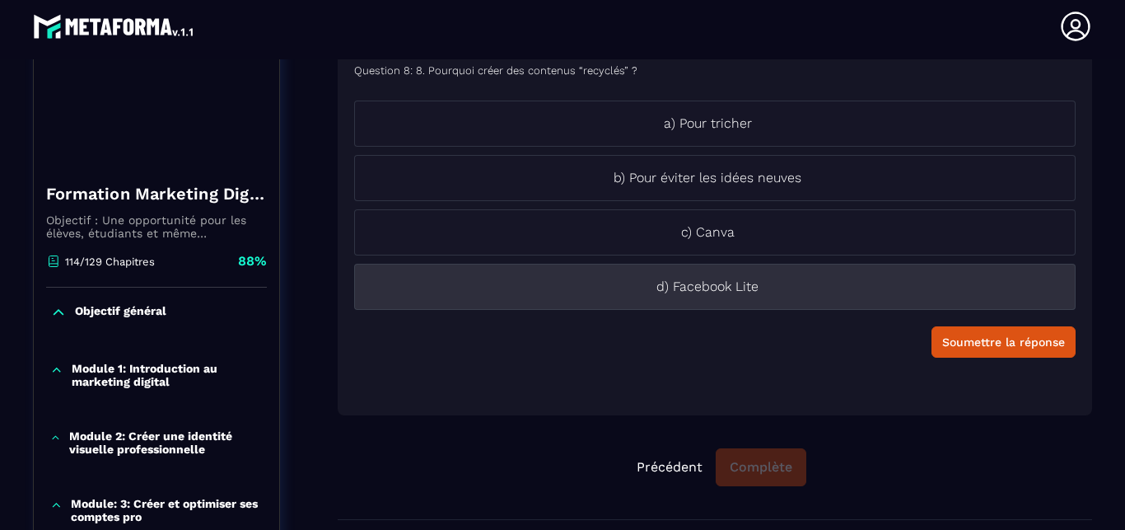
scroll to position [265, 0]
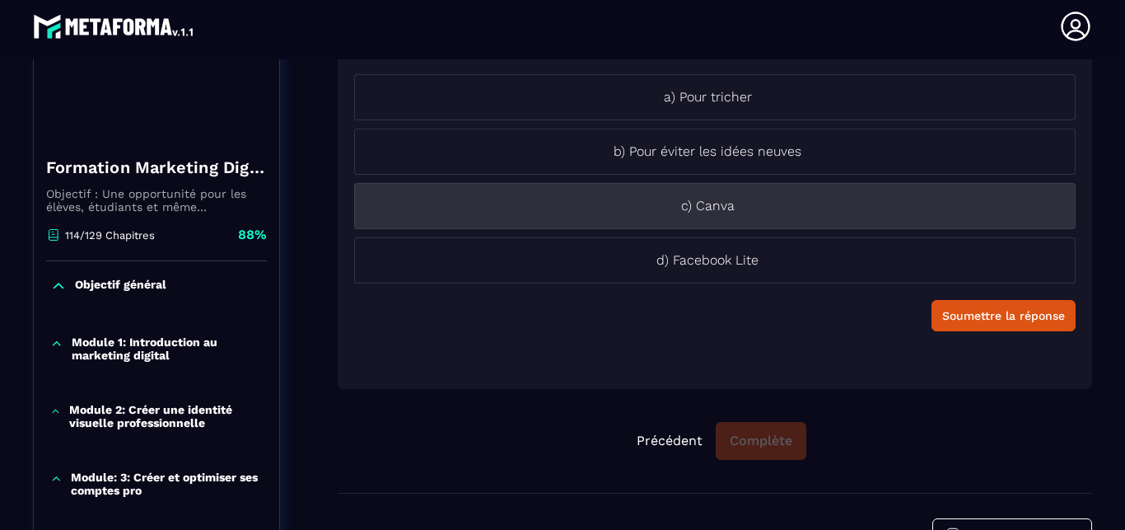
click at [686, 216] on li "c) Canva" at bounding box center [715, 206] width 722 height 46
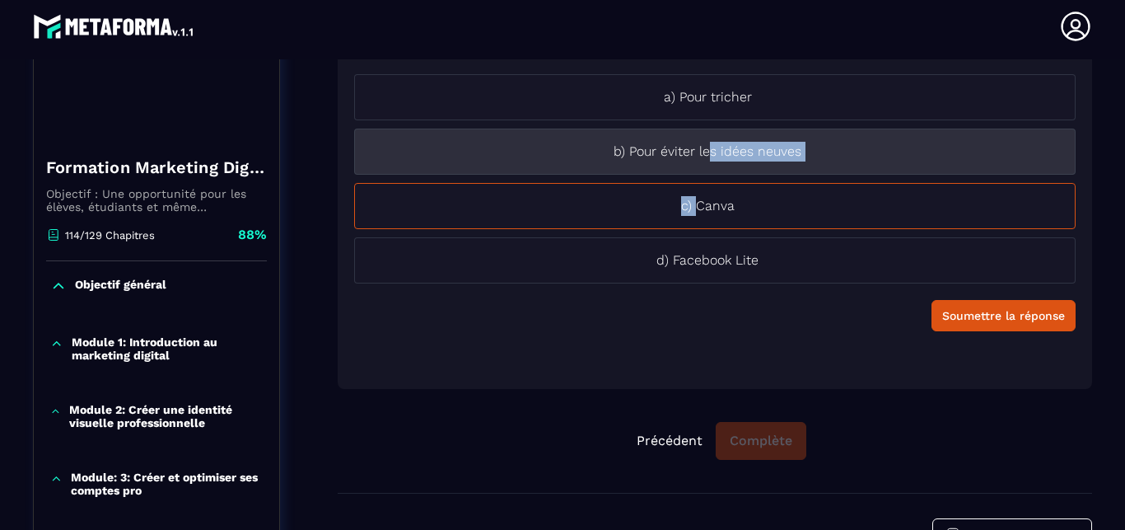
drag, startPoint x: 686, startPoint y: 216, endPoint x: 666, endPoint y: 163, distance: 56.3
click at [672, 161] on ul "a) Pour tricher b) Pour éviter les idées neuves c) Canva d) Facebook Lite" at bounding box center [715, 178] width 722 height 209
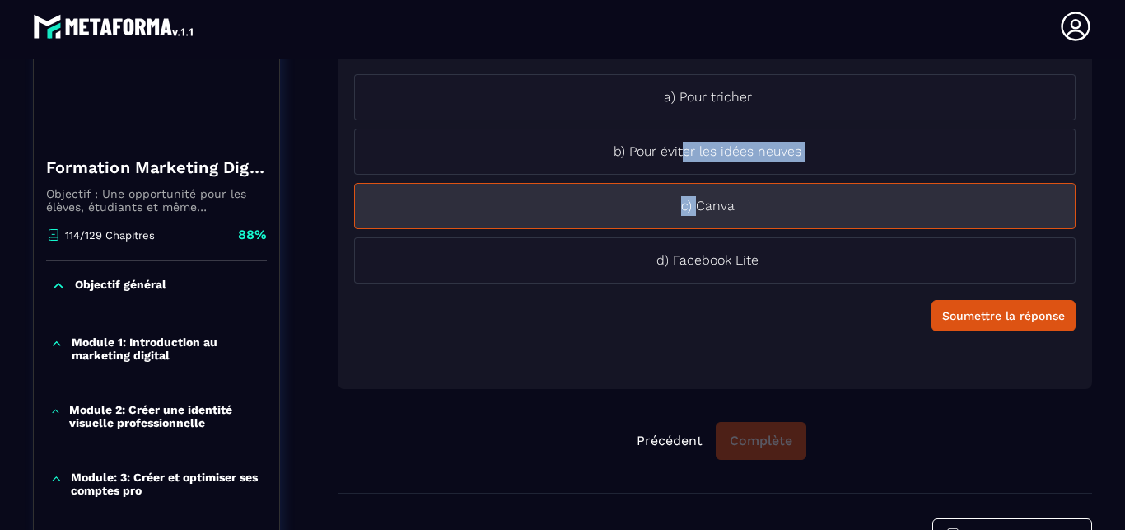
click at [559, 204] on p "c) Canva" at bounding box center [707, 206] width 705 height 20
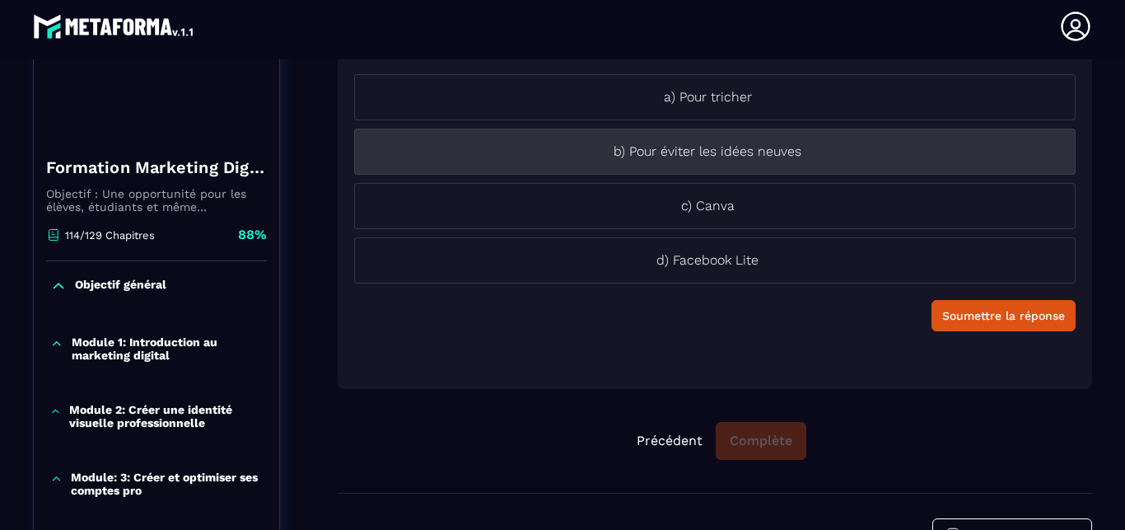
click at [738, 157] on p "b) Pour éviter les idées neuves" at bounding box center [707, 152] width 705 height 20
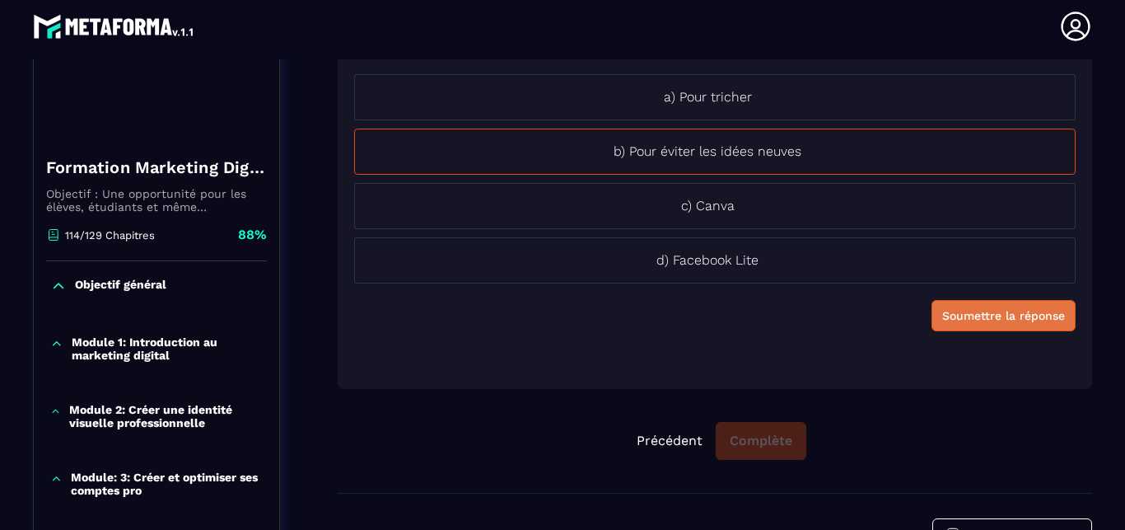
click at [943, 311] on div "Soumettre la réponse" at bounding box center [1004, 315] width 123 height 16
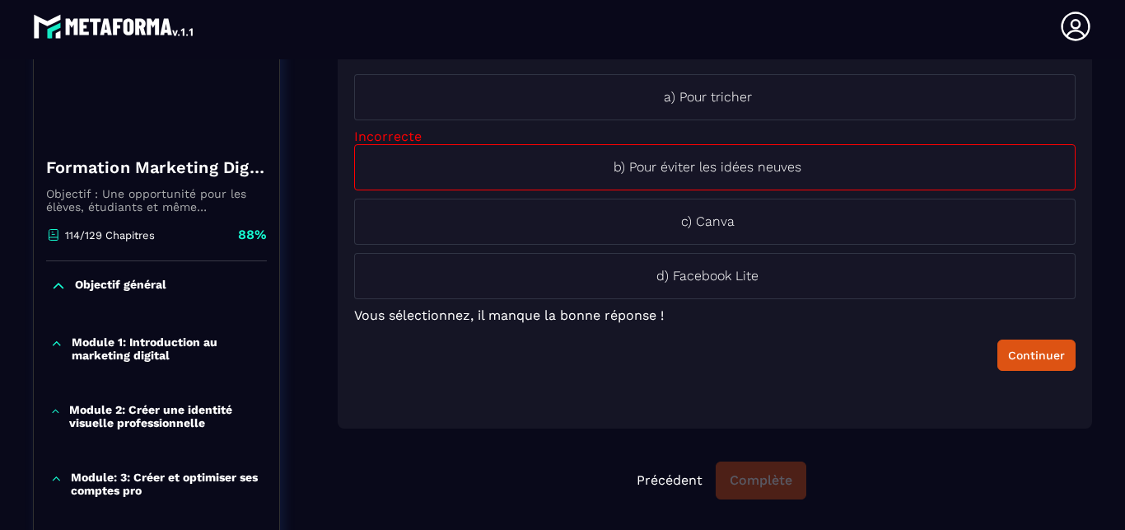
click at [733, 351] on div "Continuer" at bounding box center [715, 354] width 722 height 31
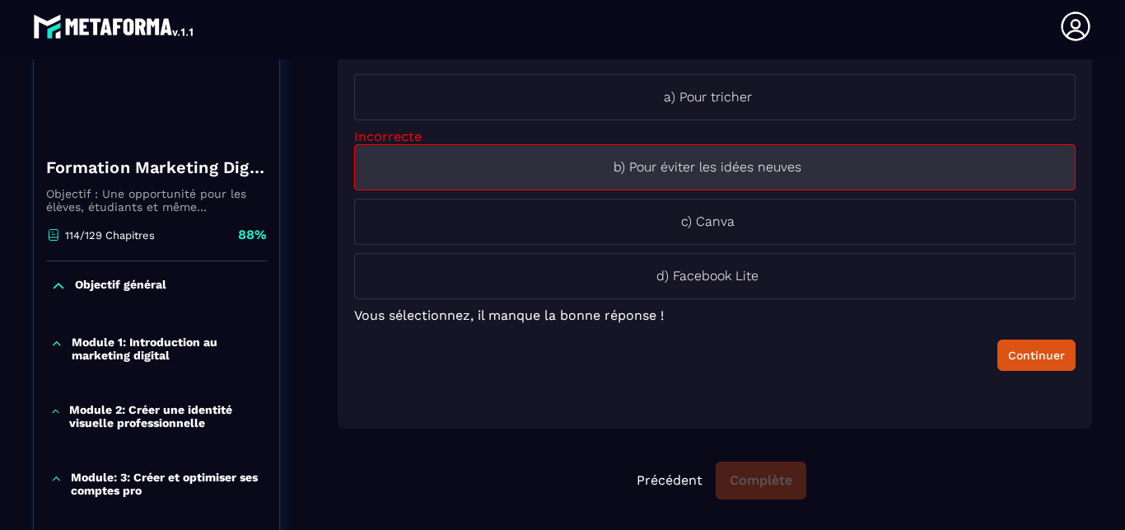
click at [772, 171] on p "b) Pour éviter les idées neuves" at bounding box center [707, 167] width 705 height 20
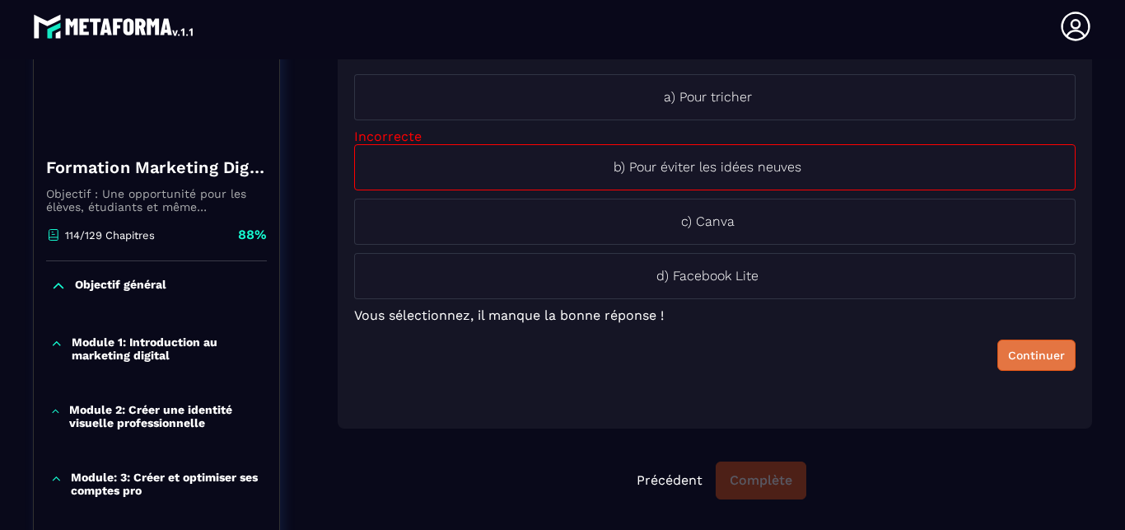
click at [1016, 353] on div "Continuer" at bounding box center [1036, 355] width 57 height 16
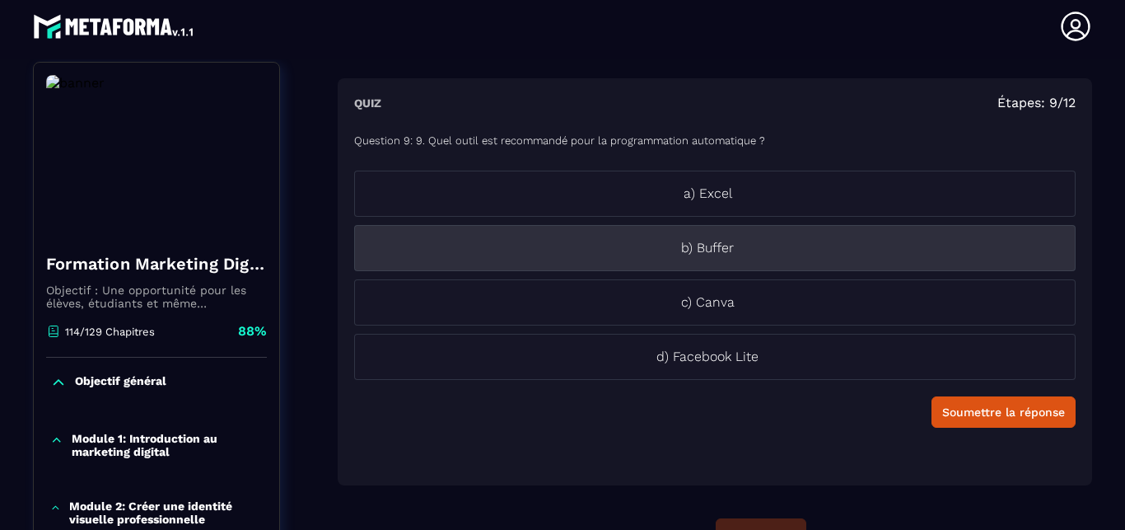
scroll to position [77, 0]
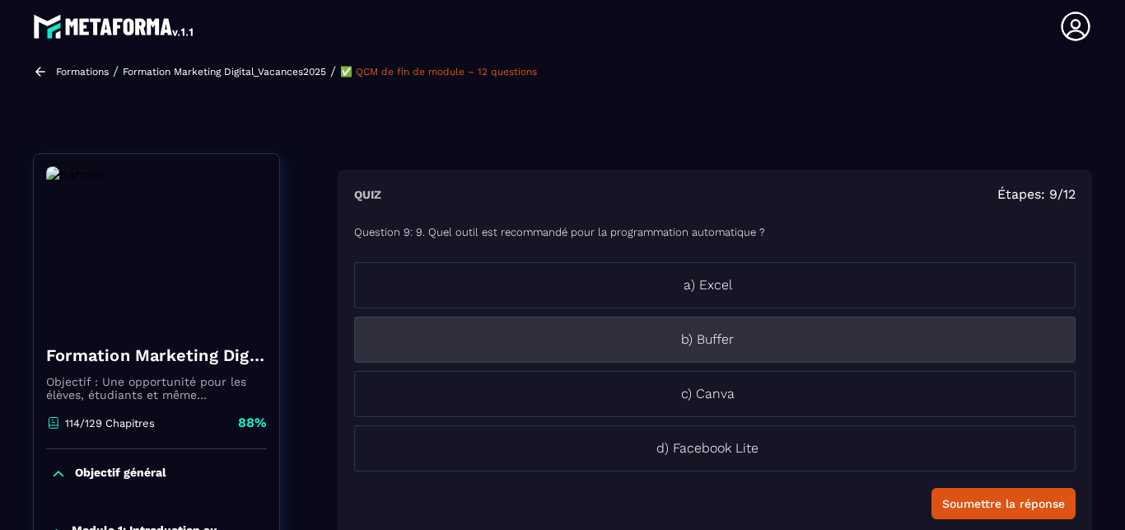
click at [745, 335] on p "b) Buffer" at bounding box center [707, 340] width 705 height 20
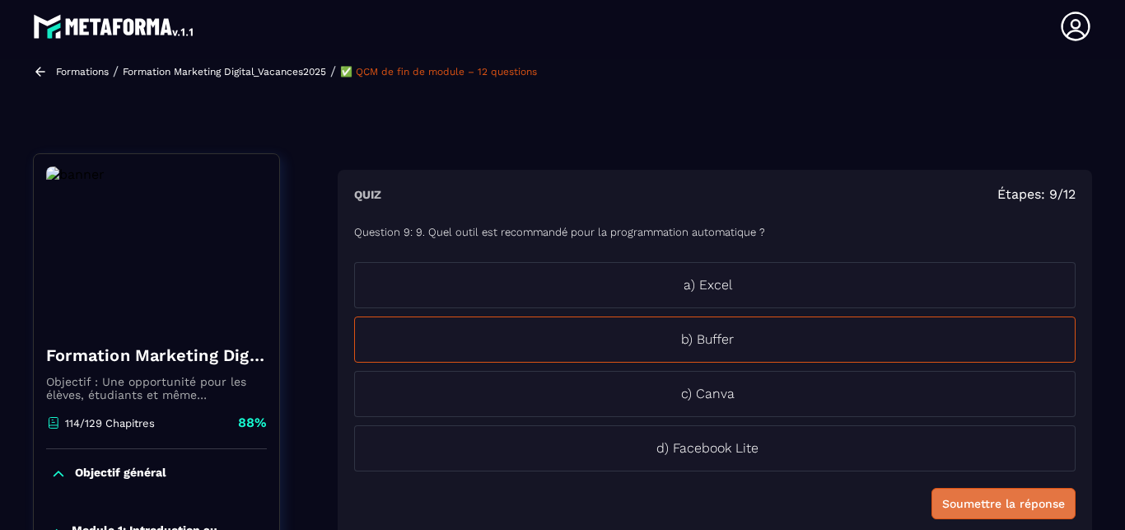
click at [966, 501] on div "Soumettre la réponse" at bounding box center [1004, 503] width 123 height 16
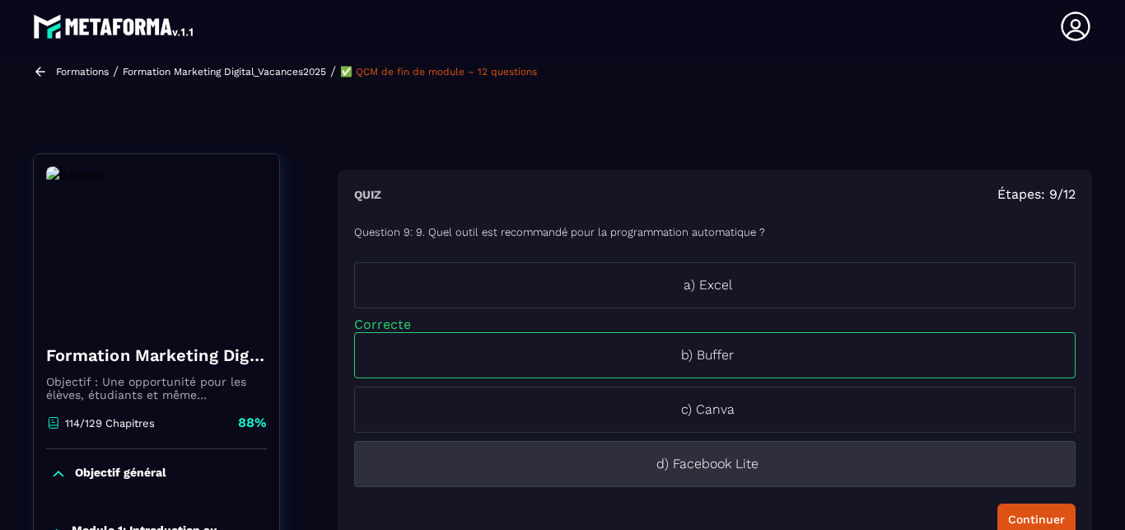
scroll to position [171, 0]
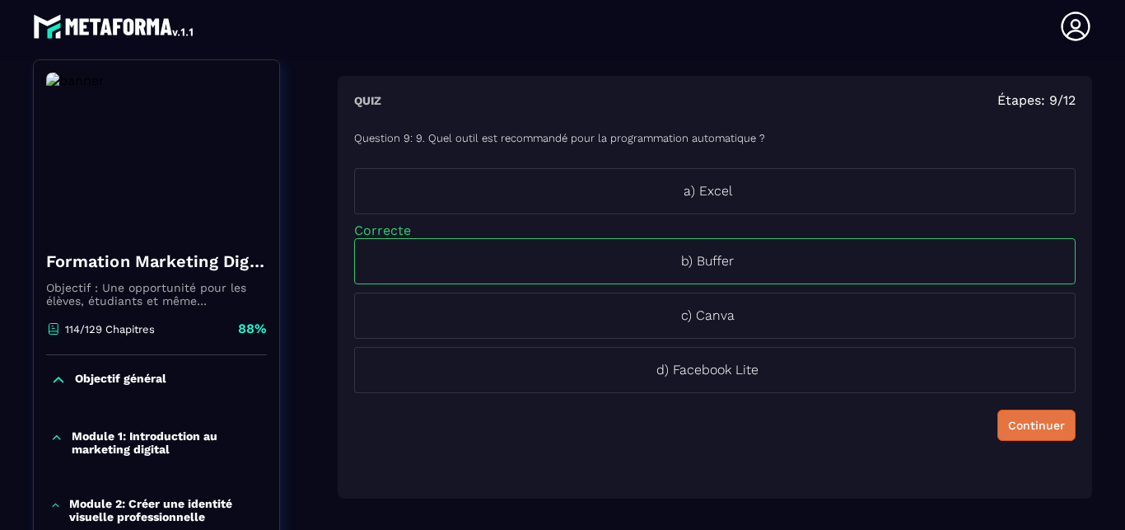
click at [999, 433] on button "Continuer" at bounding box center [1037, 424] width 78 height 31
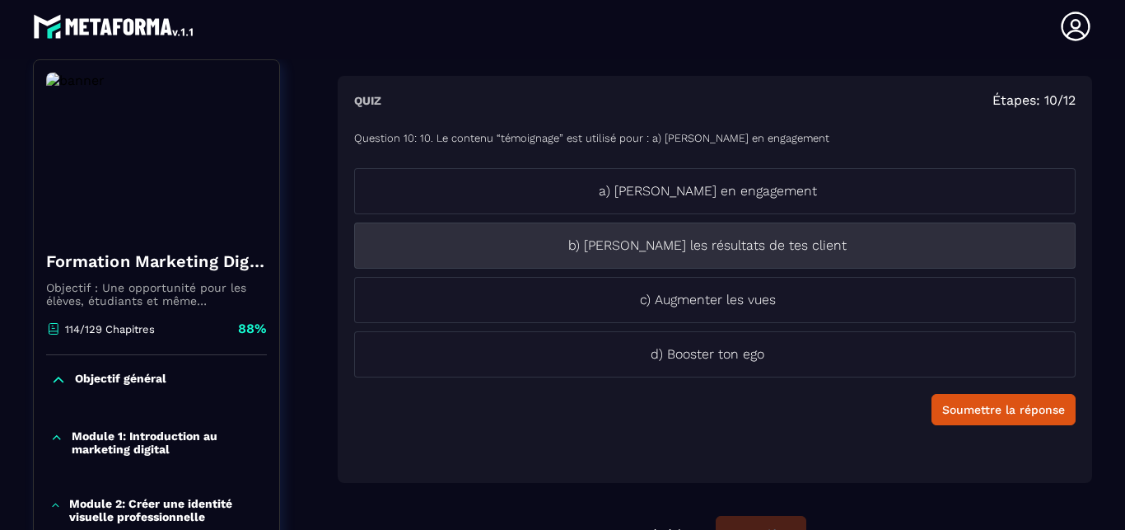
click at [774, 249] on p "b) [PERSON_NAME] les résultats de tes client" at bounding box center [707, 246] width 705 height 20
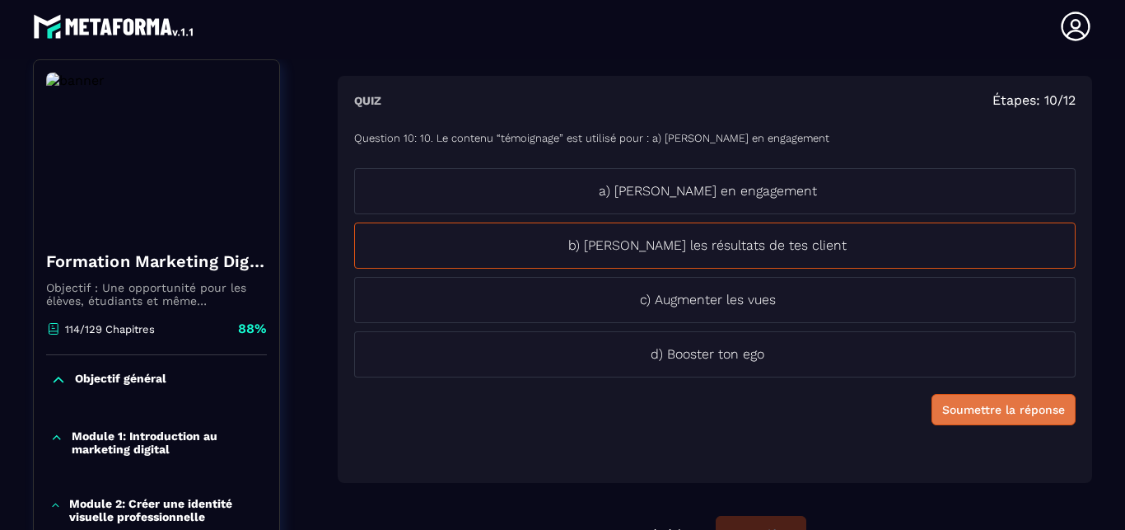
click at [967, 401] on div "Soumettre la réponse" at bounding box center [1004, 409] width 123 height 16
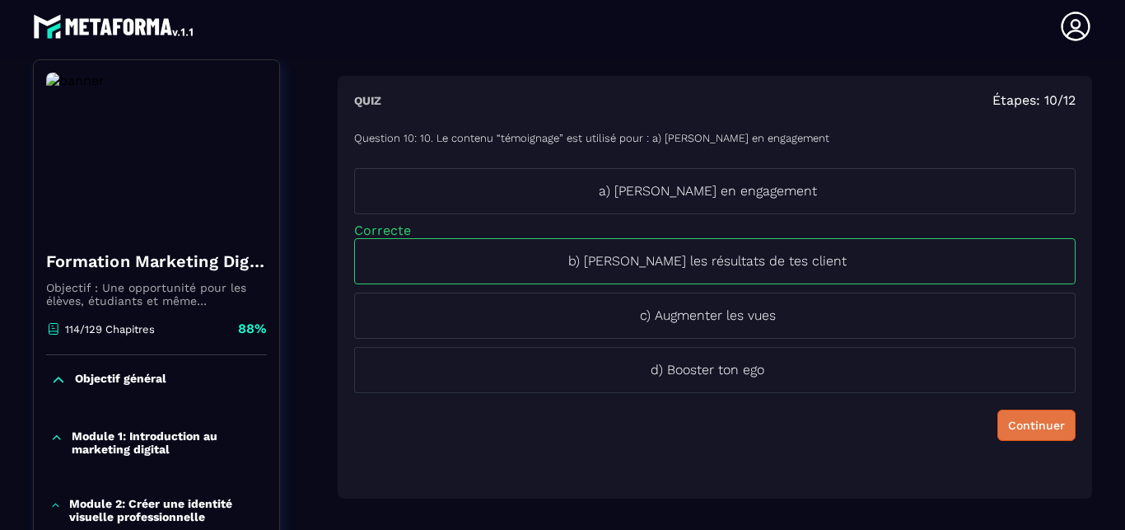
click at [1009, 430] on div "Continuer" at bounding box center [1036, 425] width 57 height 16
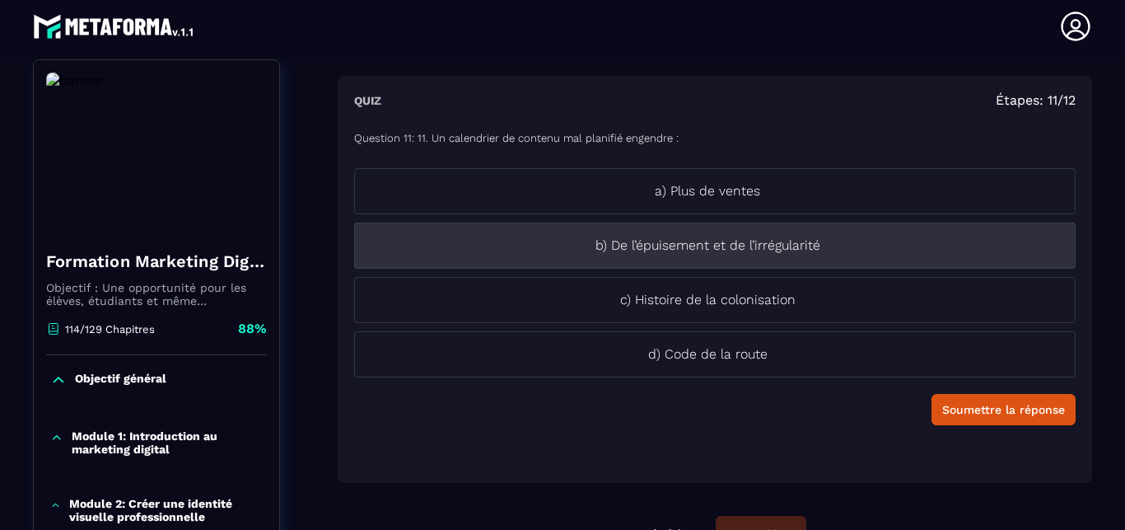
click at [762, 252] on p "b) De l’épuisement et de l’irrégularité" at bounding box center [707, 246] width 705 height 20
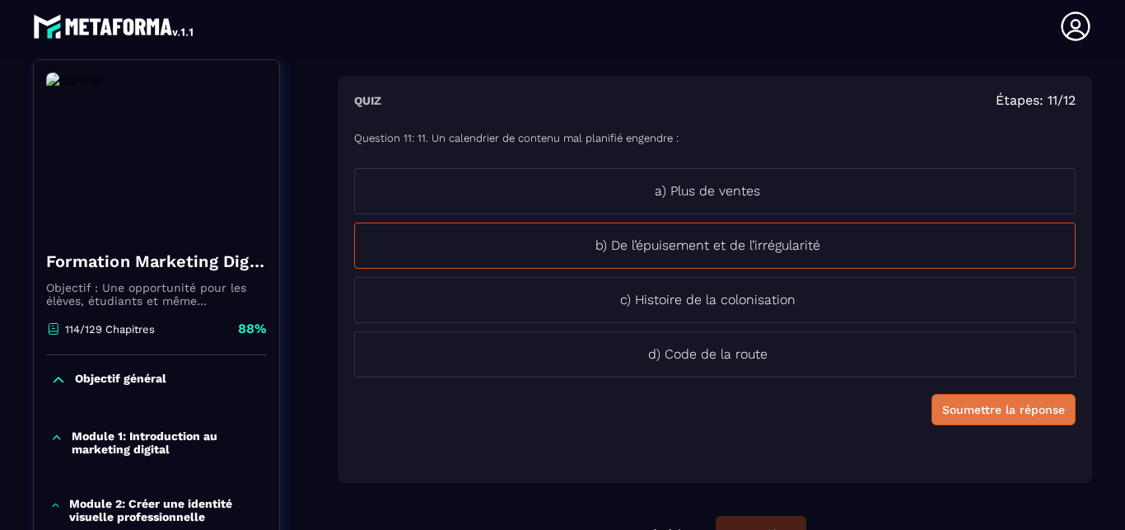
click at [963, 405] on div "Soumettre la réponse" at bounding box center [1004, 409] width 123 height 16
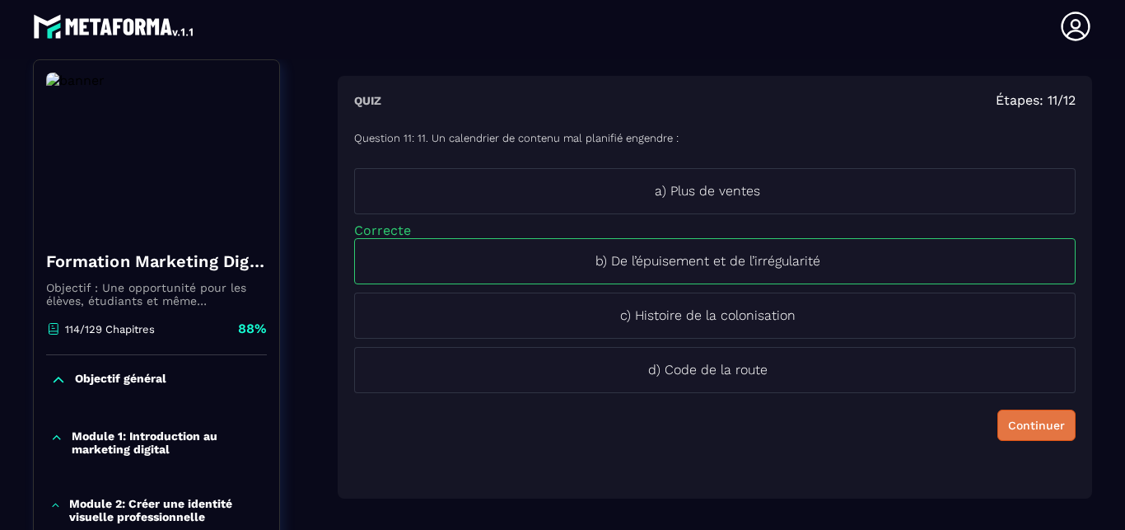
click at [1012, 416] on button "Continuer" at bounding box center [1037, 424] width 78 height 31
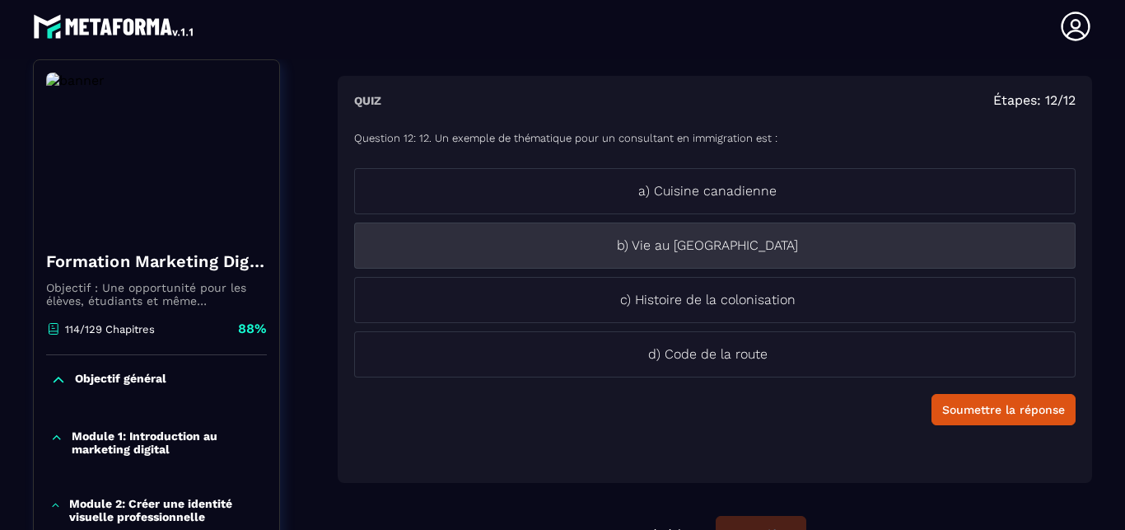
click at [718, 239] on p "b) Vie au [GEOGRAPHIC_DATA]" at bounding box center [707, 246] width 705 height 20
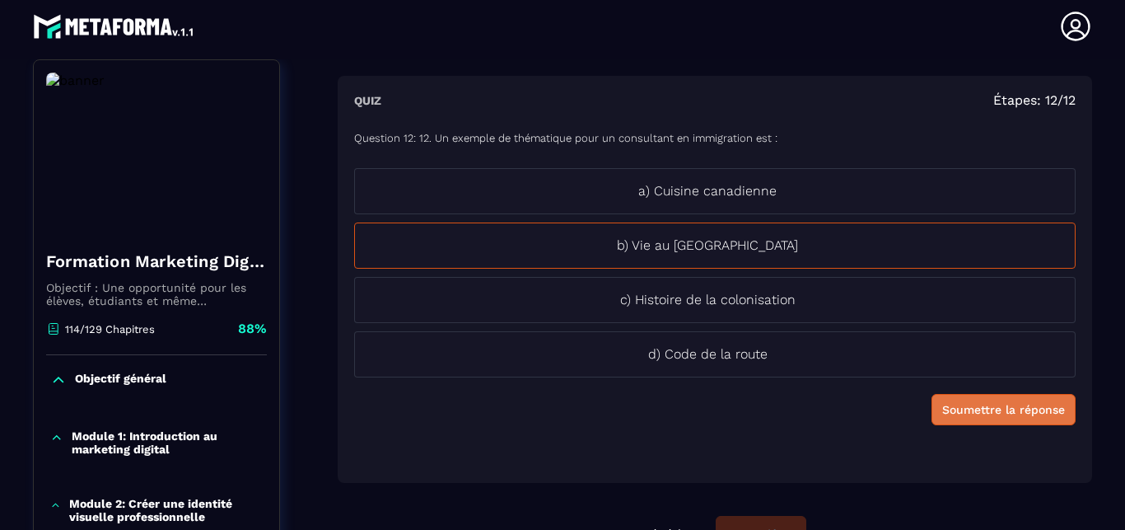
click at [1009, 414] on div "Soumettre la réponse" at bounding box center [1004, 409] width 123 height 16
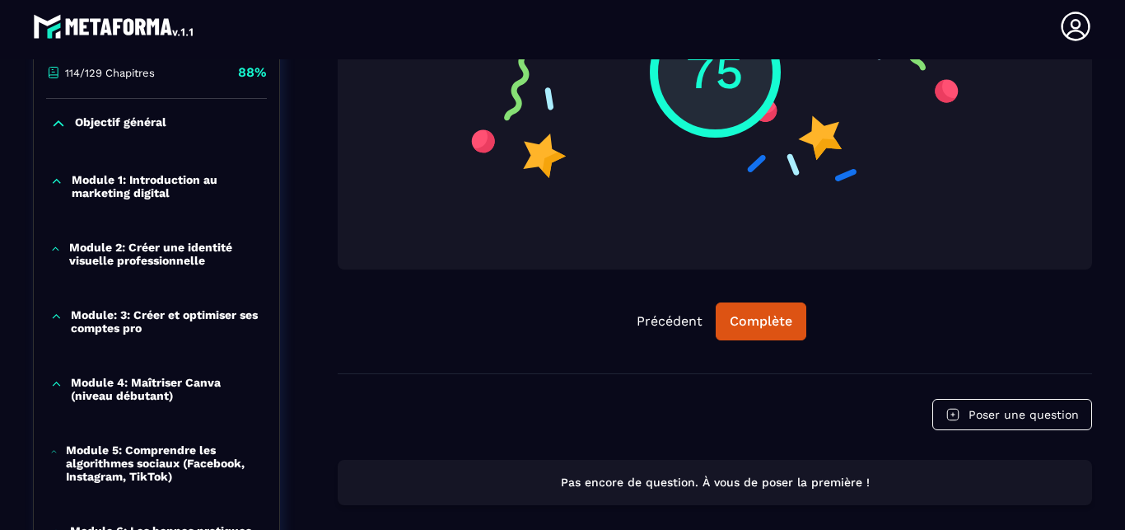
scroll to position [453, 0]
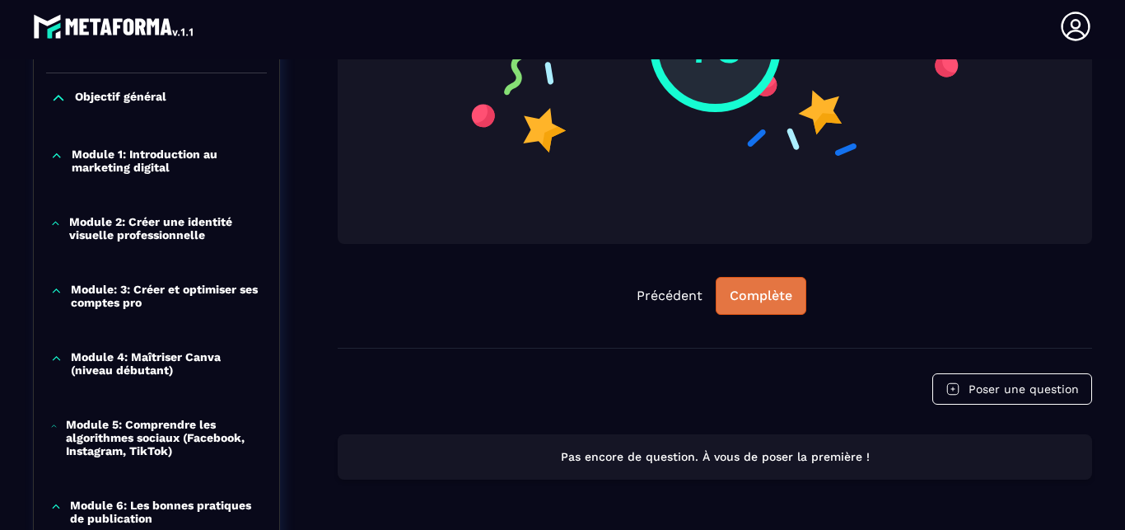
click at [772, 284] on button "Complète" at bounding box center [761, 296] width 91 height 38
click at [761, 304] on button "Continuer" at bounding box center [761, 296] width 92 height 38
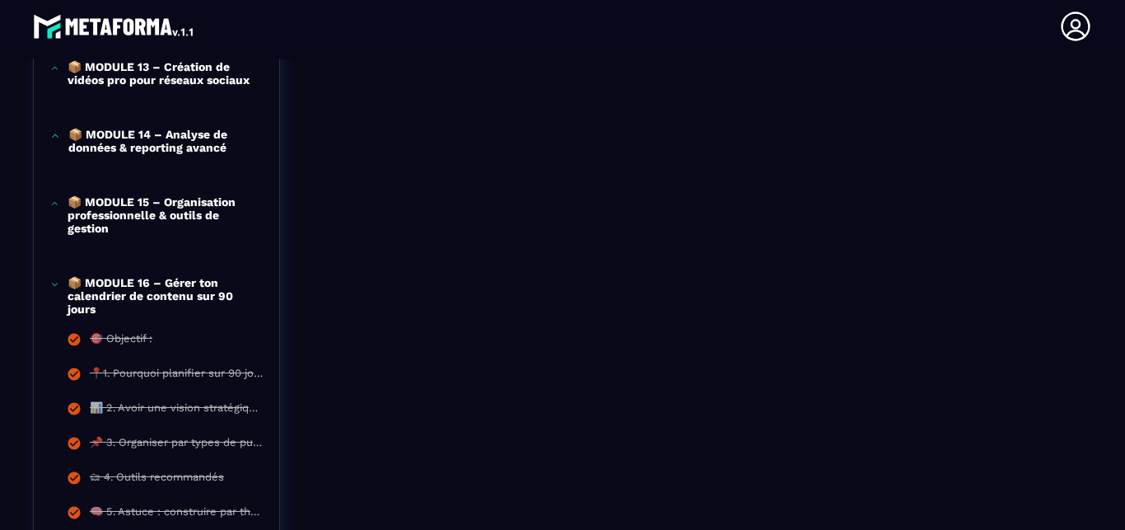
scroll to position [1486, 0]
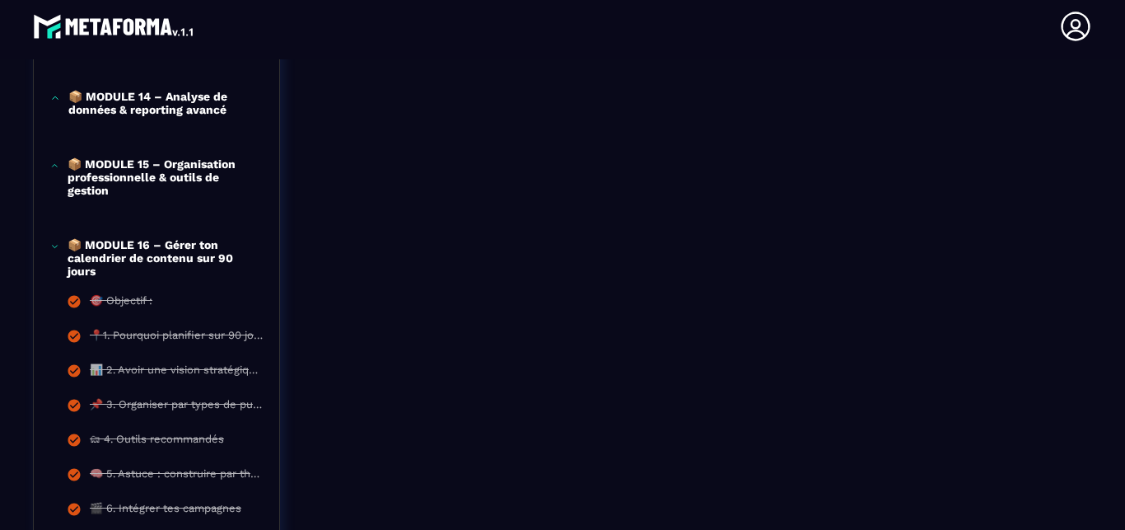
click at [157, 278] on p "📦 MODULE 16 – Gérer ton calendrier de contenu sur 90 jours" at bounding box center [165, 258] width 195 height 40
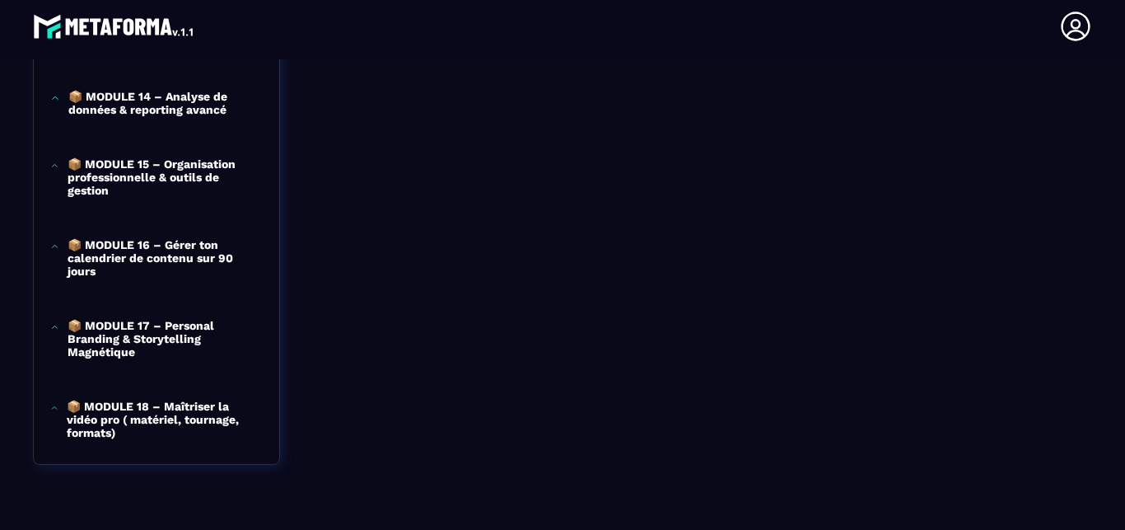
click at [138, 358] on p "📦 MODULE 17 – Personal Branding & Storytelling Magnétique" at bounding box center [165, 339] width 195 height 40
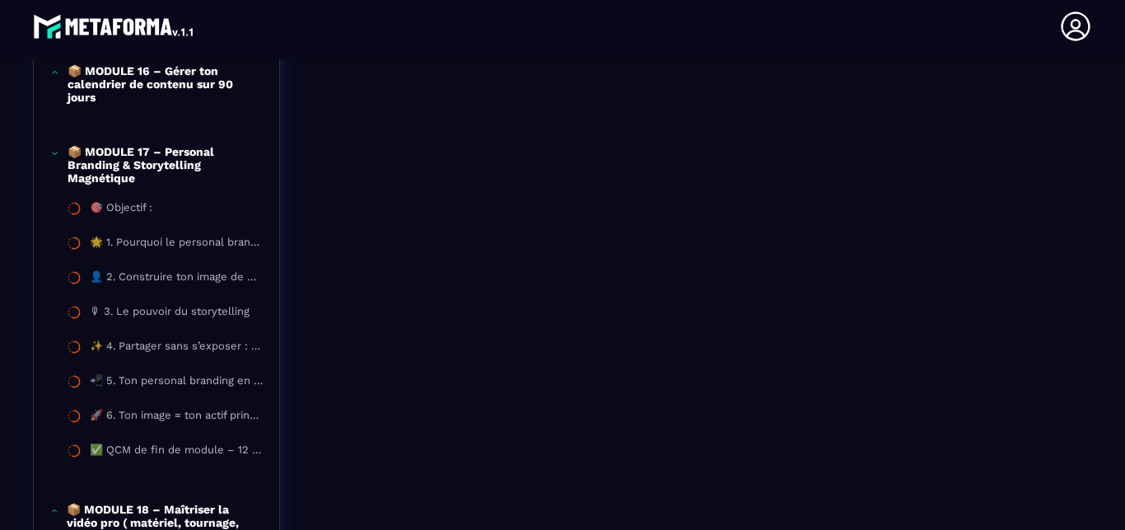
scroll to position [1674, 0]
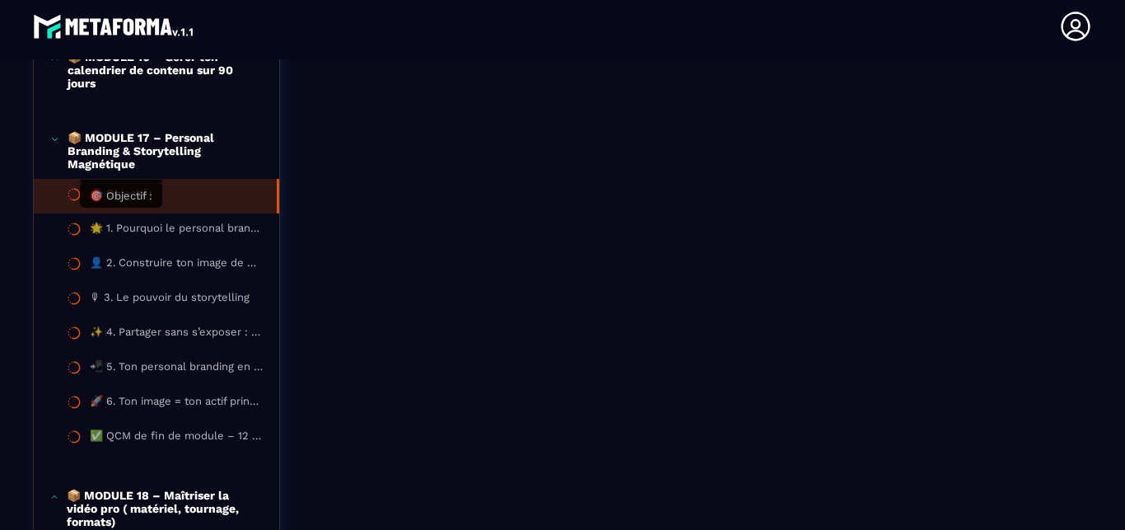
click at [128, 205] on div "🎯 Objectif :" at bounding box center [121, 196] width 63 height 18
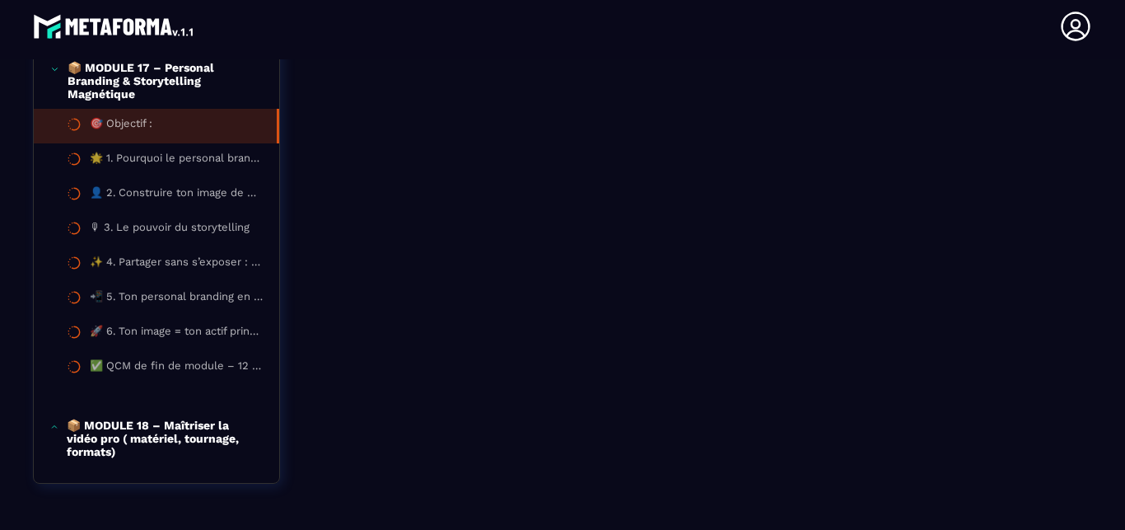
scroll to position [1558, 0]
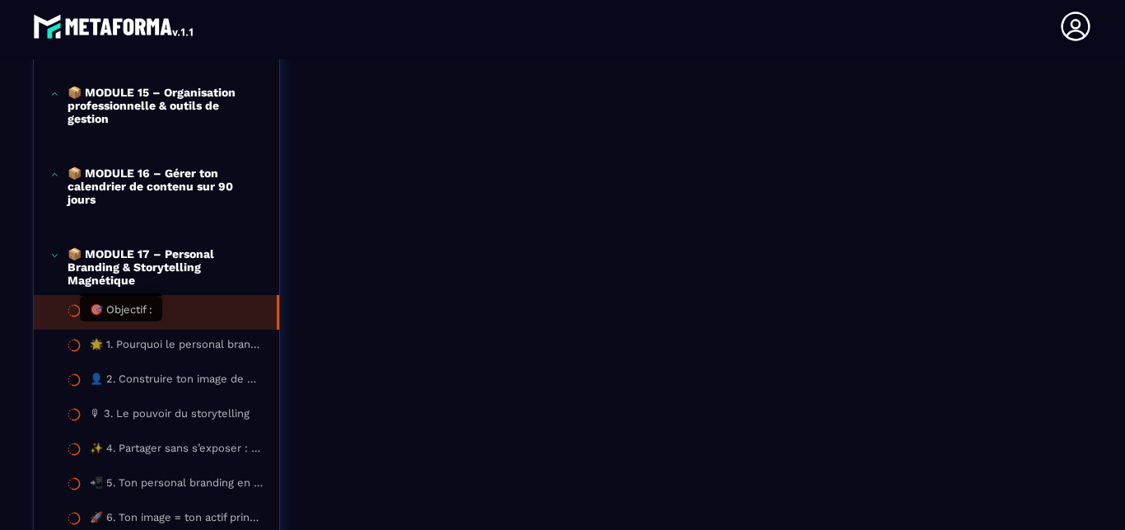
click at [121, 321] on div "🎯 Objectif :" at bounding box center [121, 312] width 63 height 18
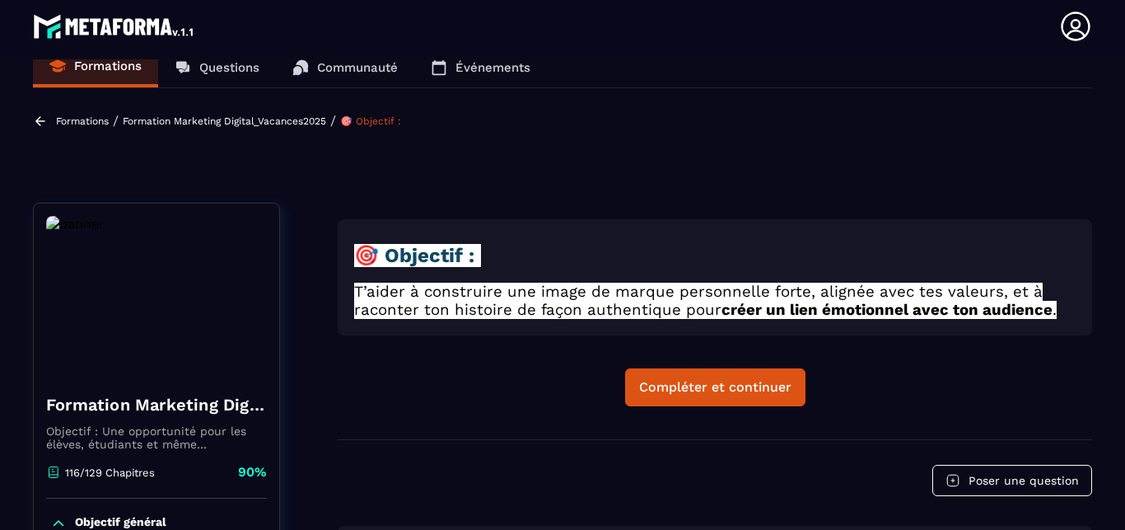
scroll to position [0, 0]
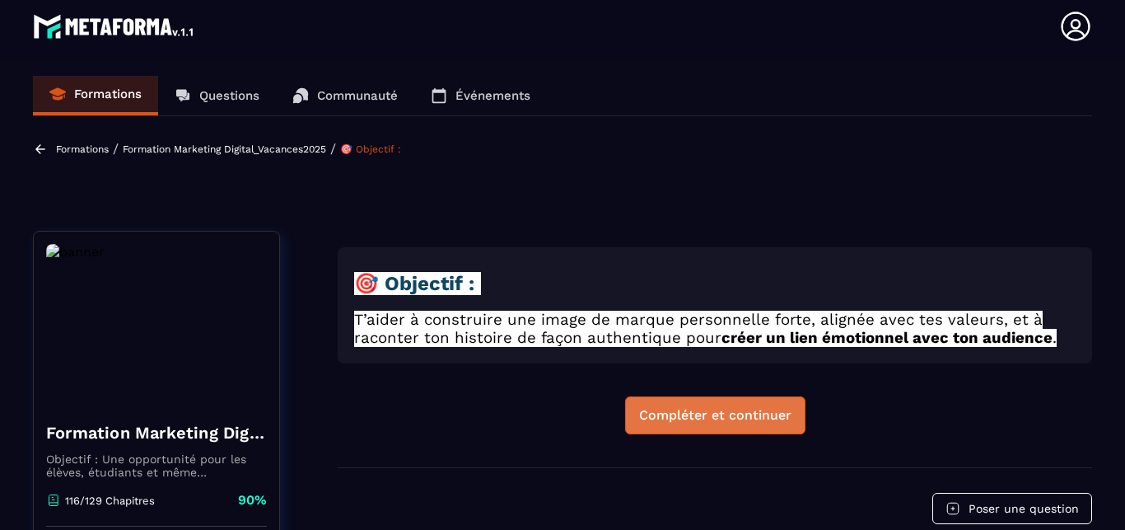
click at [718, 420] on button "Compléter et continuer" at bounding box center [715, 415] width 180 height 38
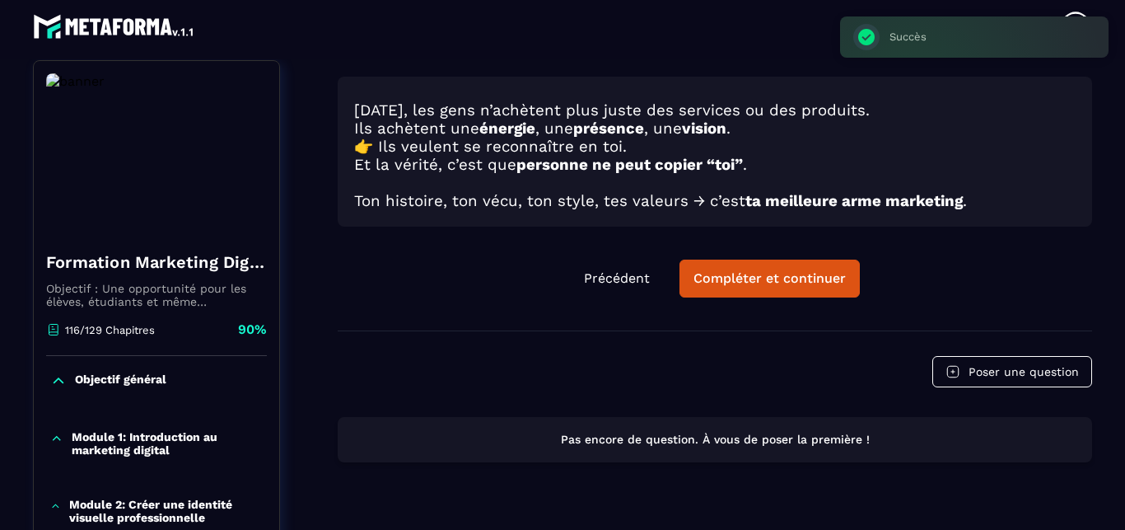
scroll to position [171, 0]
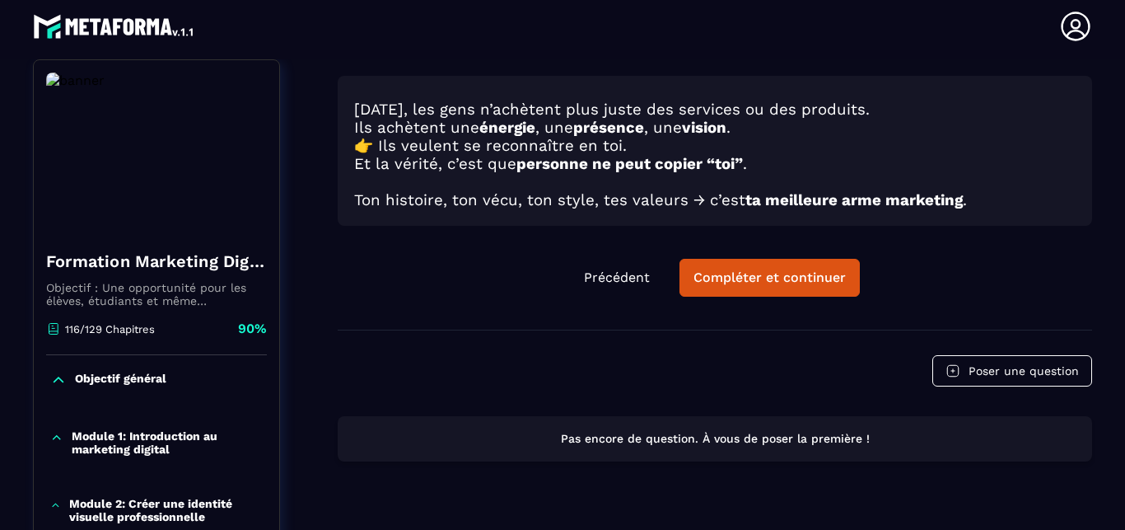
click at [703, 234] on div "[DATE], les gens n’achètent plus juste des services ou des produits. Ils achète…" at bounding box center [715, 203] width 755 height 254
click at [735, 279] on button "Compléter et continuer" at bounding box center [770, 278] width 180 height 38
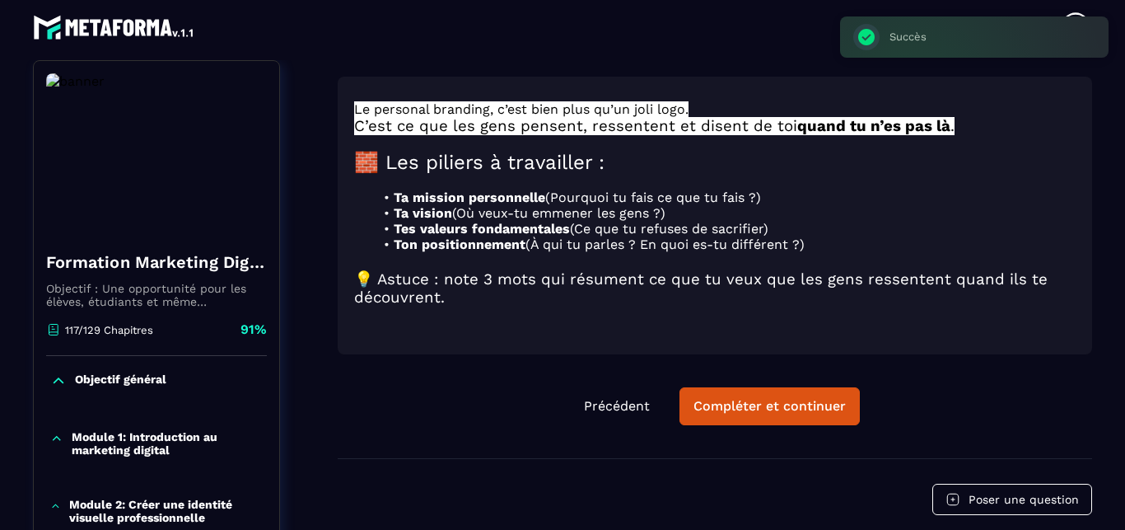
scroll to position [7, 0]
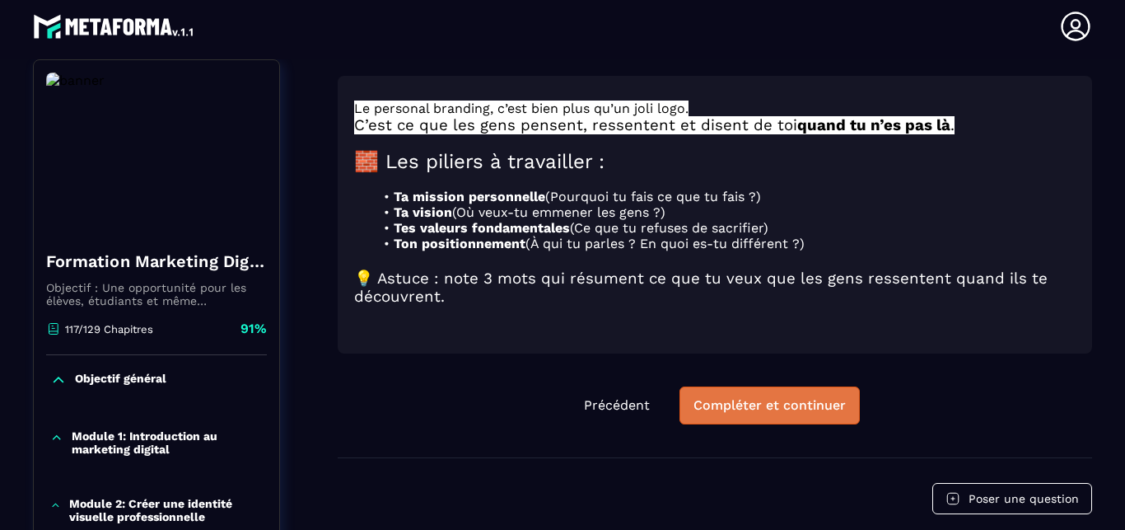
click at [763, 397] on div "Compléter et continuer" at bounding box center [770, 405] width 152 height 16
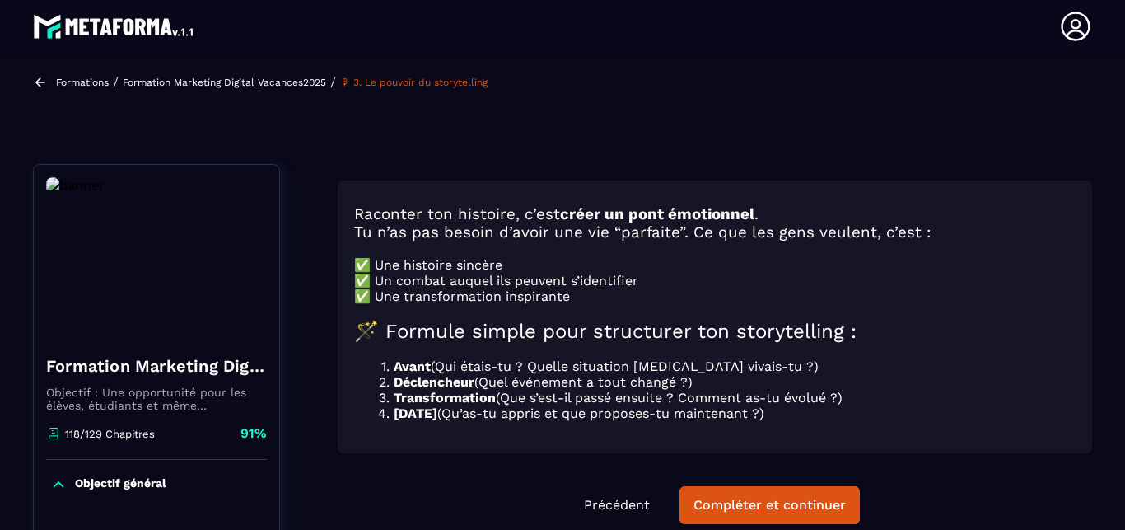
scroll to position [94, 0]
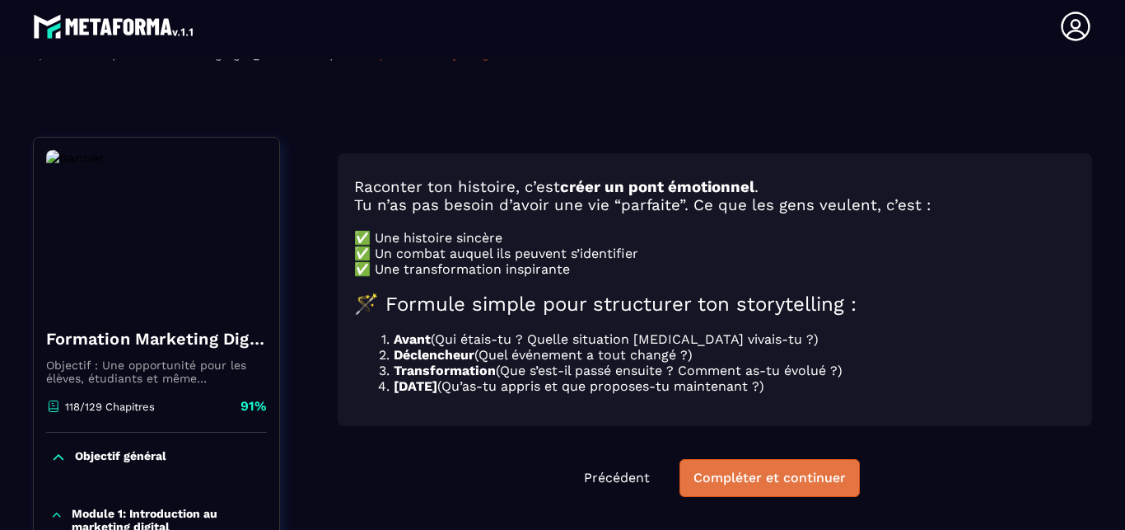
click at [768, 470] on div "Compléter et continuer" at bounding box center [770, 478] width 152 height 16
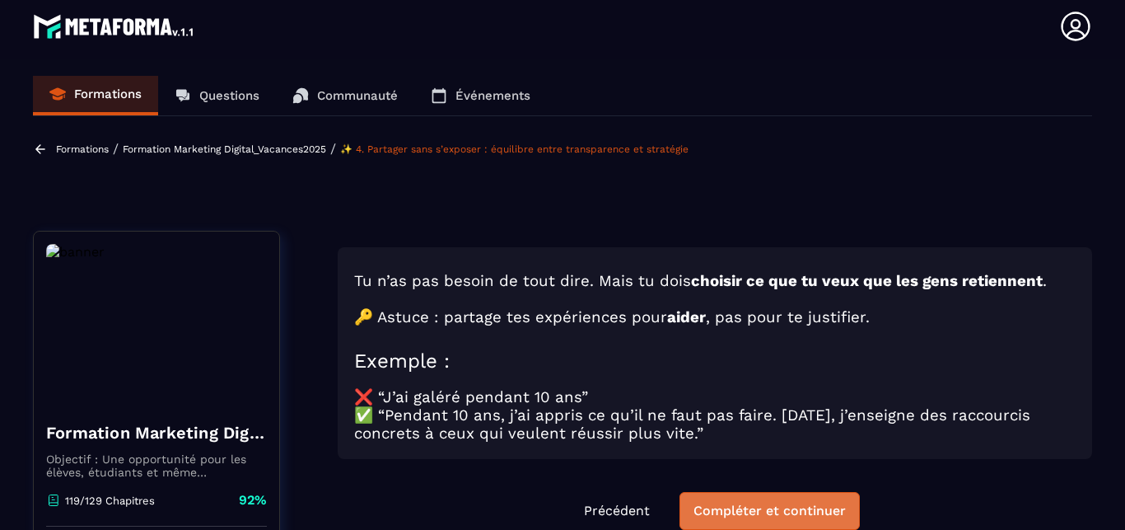
click at [776, 503] on div "Compléter et continuer" at bounding box center [770, 511] width 152 height 16
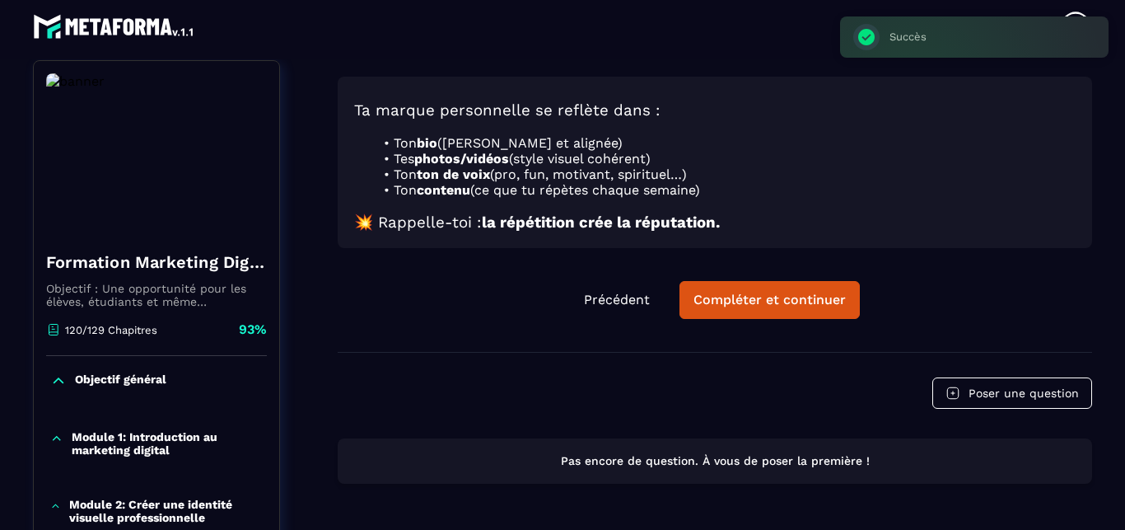
scroll to position [171, 0]
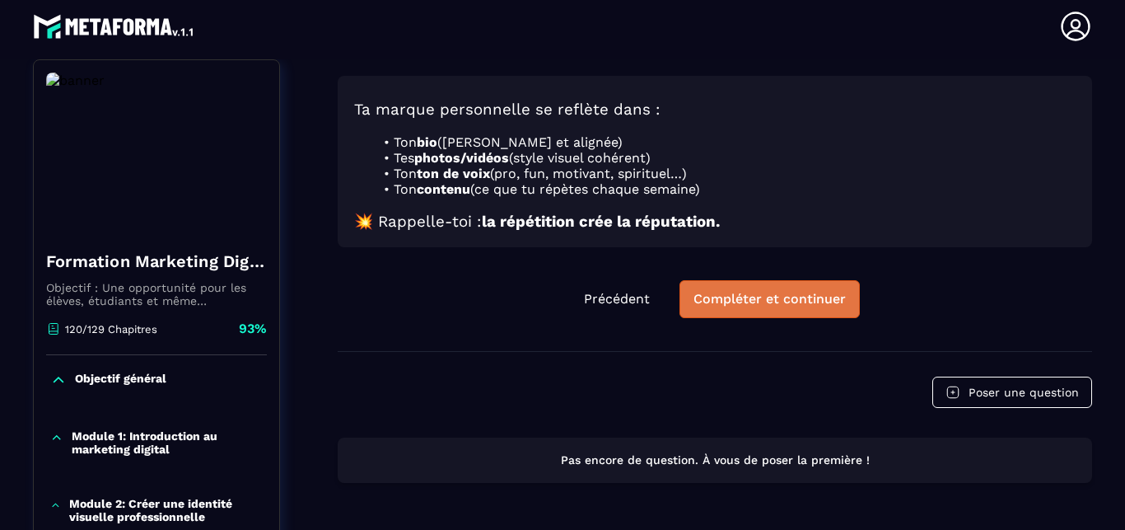
click at [696, 291] on div "Compléter et continuer" at bounding box center [770, 299] width 152 height 16
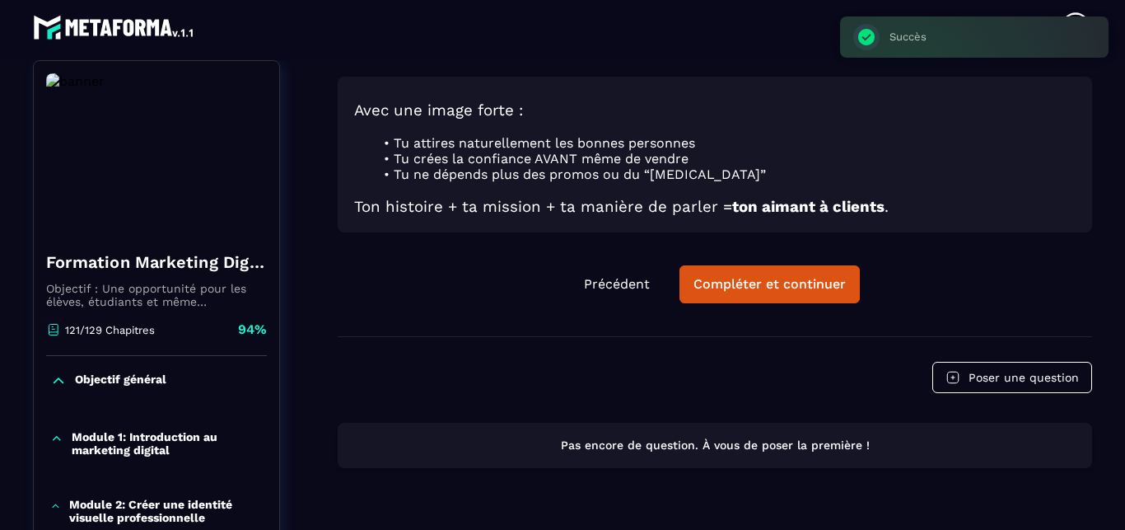
scroll to position [7, 0]
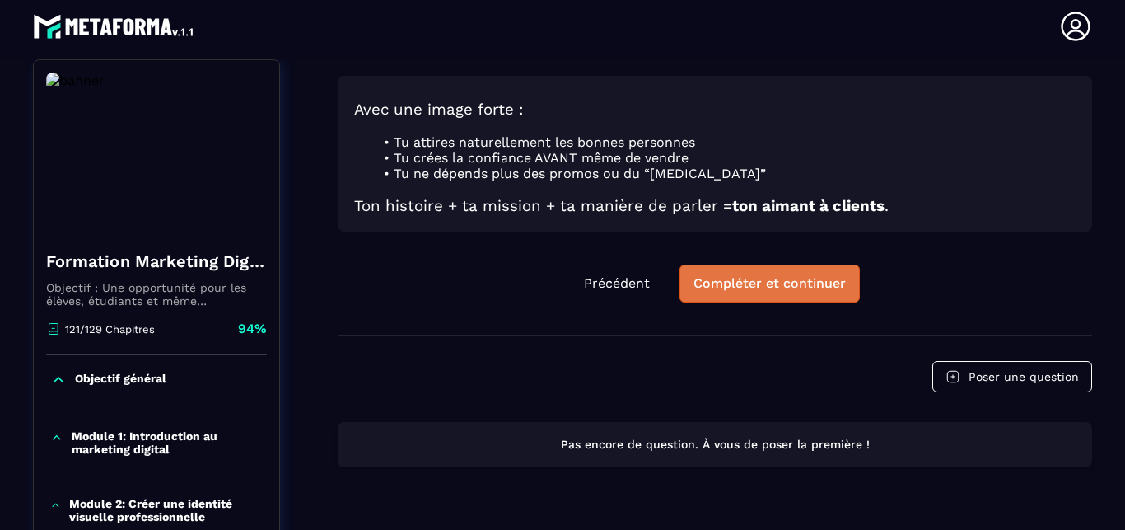
click at [740, 275] on div "Compléter et continuer" at bounding box center [770, 283] width 152 height 16
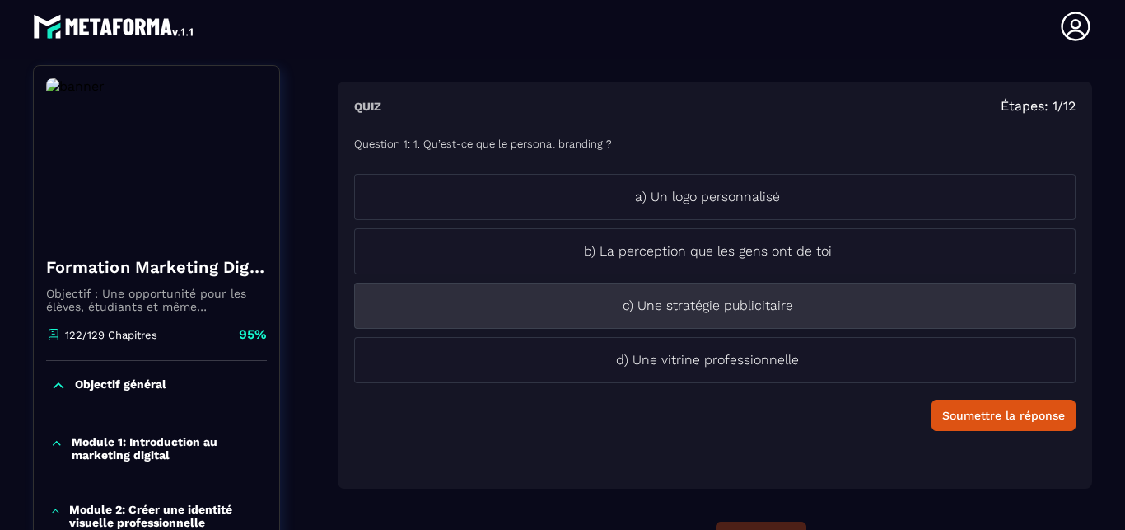
scroll to position [149, 0]
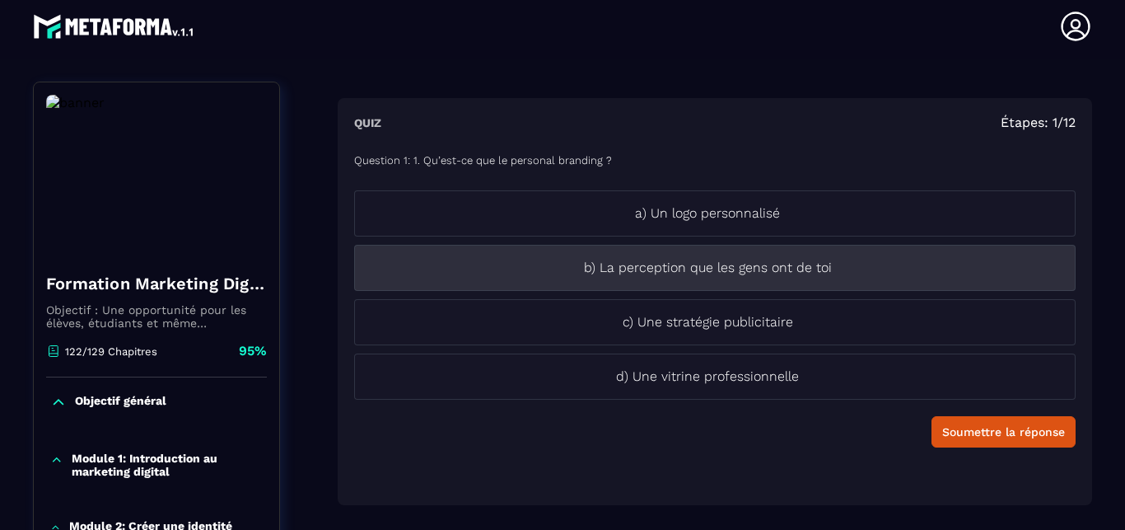
click at [751, 269] on p "b) La perception que les gens ont de toi" at bounding box center [707, 268] width 705 height 20
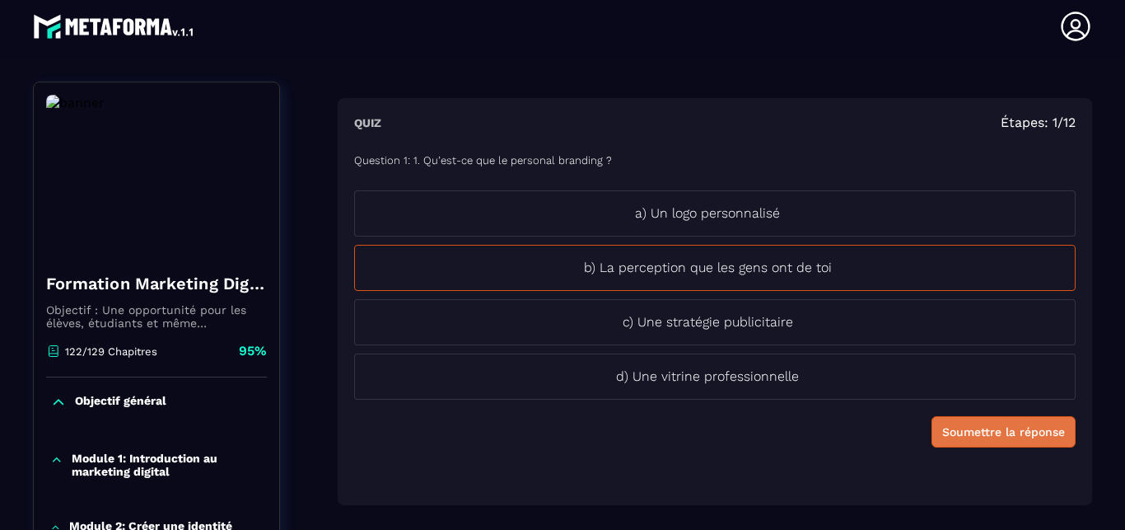
click at [957, 438] on div "Soumettre la réponse" at bounding box center [1004, 432] width 123 height 16
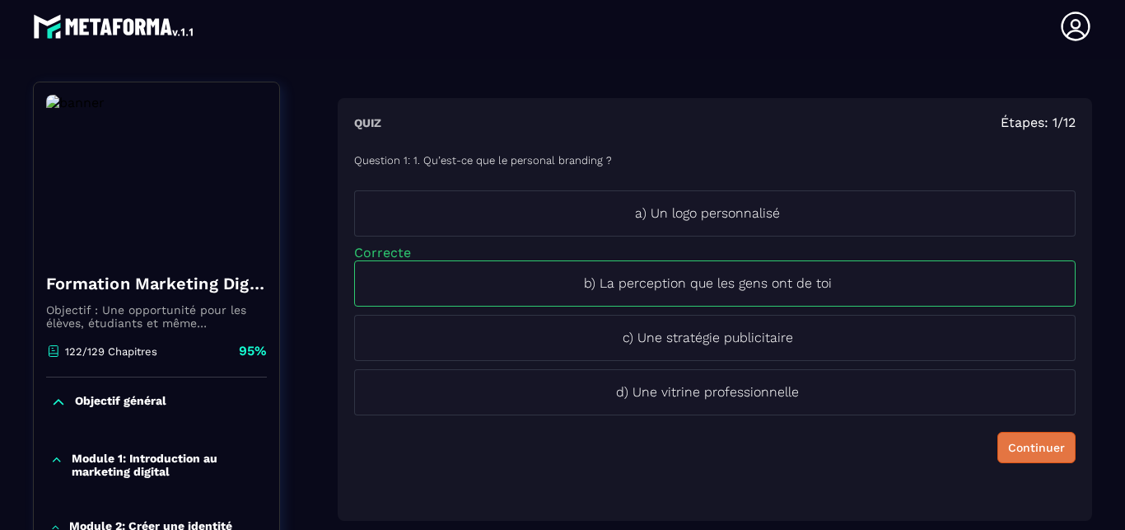
click at [1008, 441] on div "Continuer" at bounding box center [1036, 447] width 57 height 16
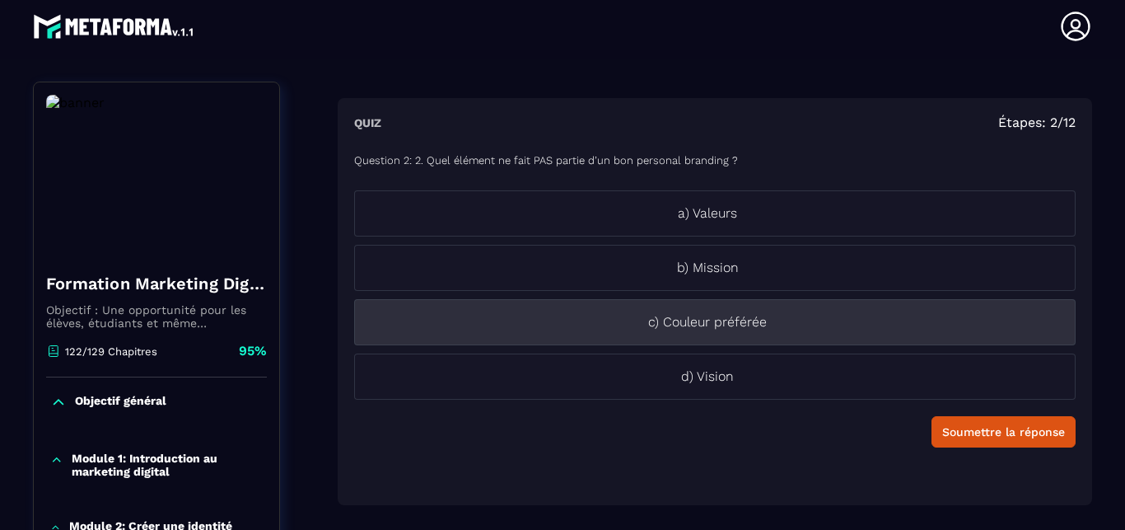
click at [755, 321] on p "c) Couleur préférée" at bounding box center [707, 322] width 705 height 20
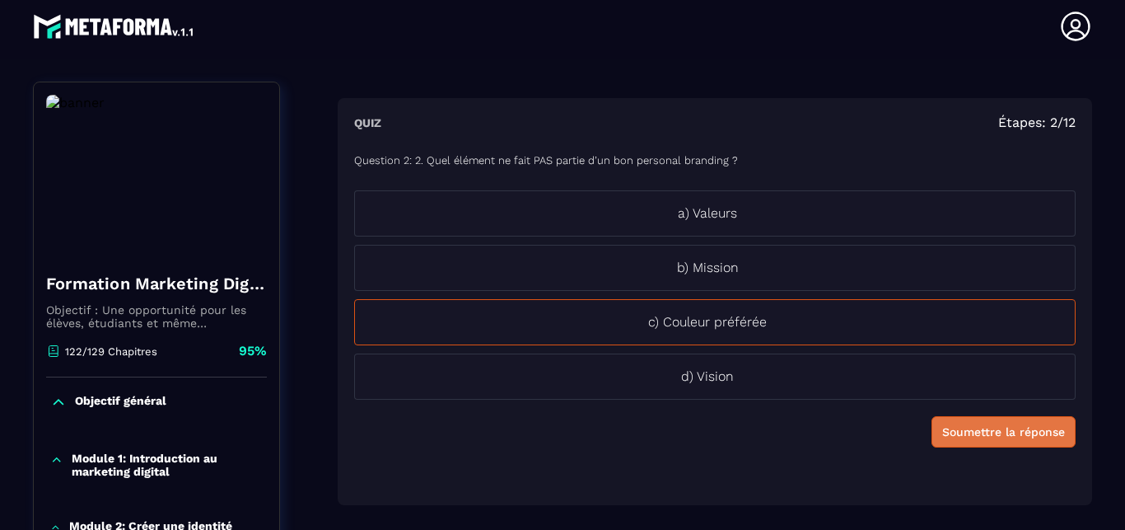
click at [945, 424] on div "Soumettre la réponse" at bounding box center [1004, 432] width 123 height 16
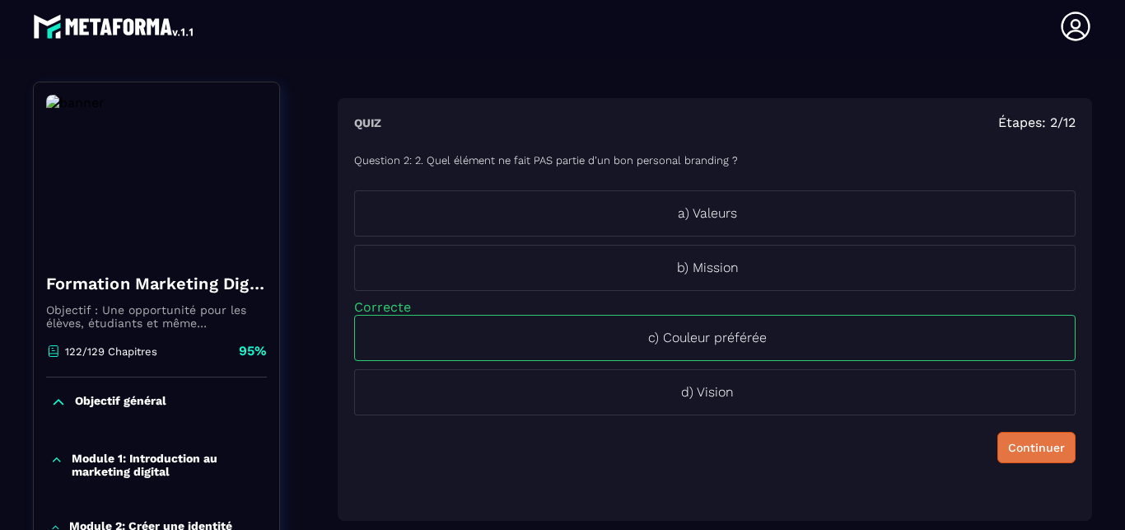
click at [1008, 450] on div "Continuer" at bounding box center [1036, 447] width 57 height 16
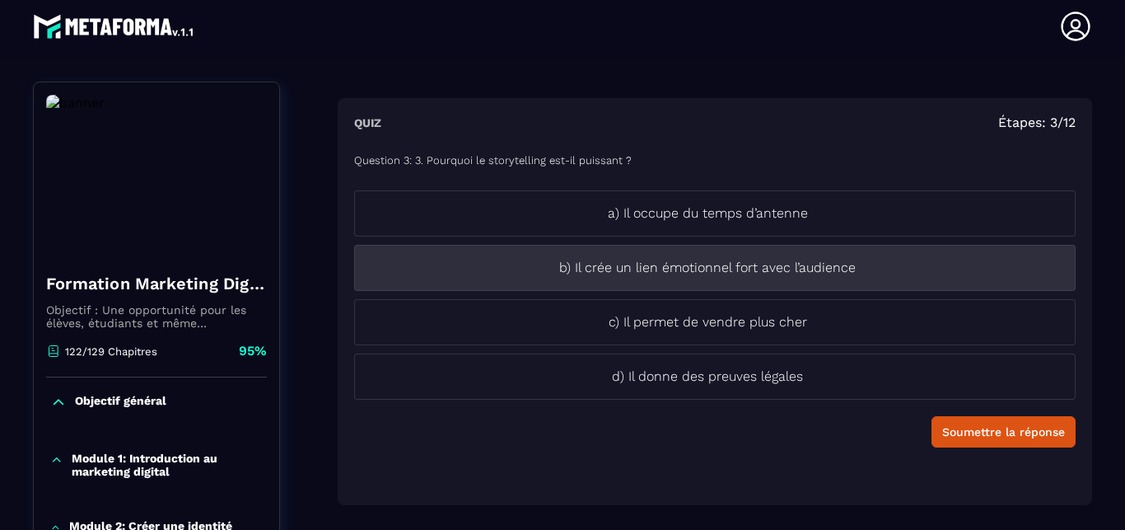
click at [737, 282] on li "b) Il crée un lien émotionnel fort avec l’audience" at bounding box center [715, 268] width 722 height 46
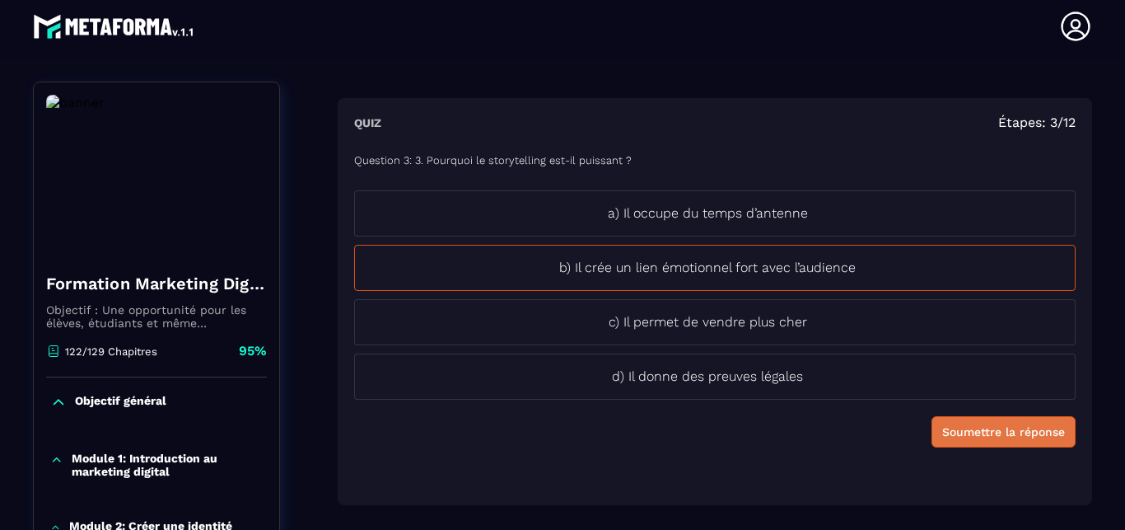
click at [971, 432] on div "Soumettre la réponse" at bounding box center [1004, 432] width 123 height 16
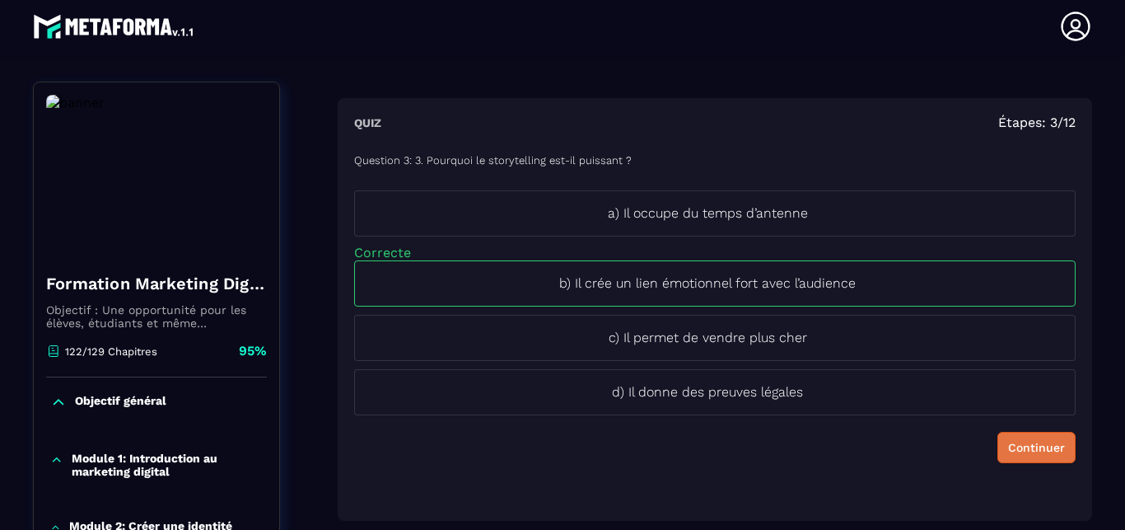
click at [1008, 439] on div "Continuer" at bounding box center [1036, 447] width 57 height 16
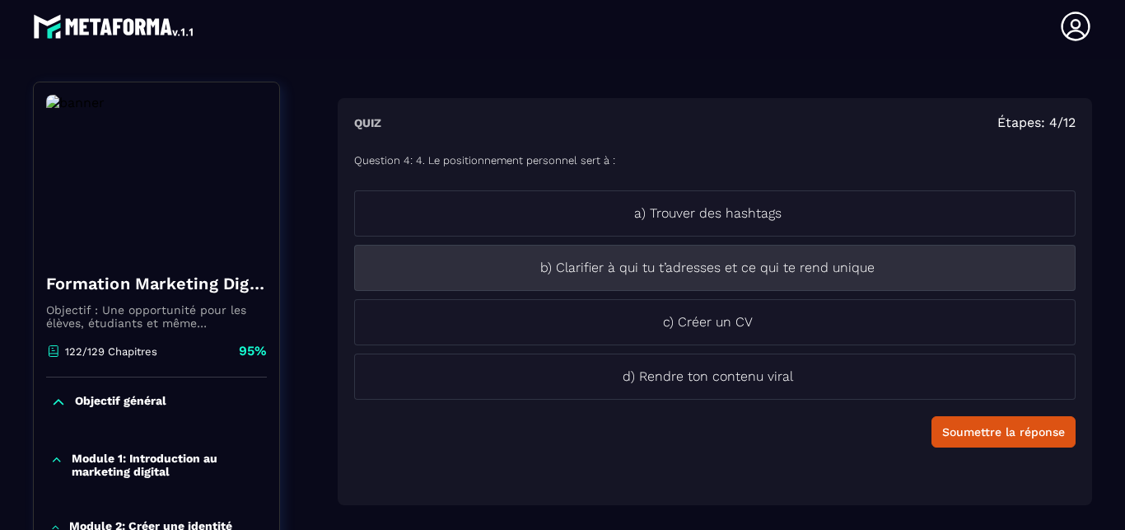
click at [770, 281] on li "b) Clarifier à qui tu t’adresses et ce qui te rend unique" at bounding box center [715, 268] width 722 height 46
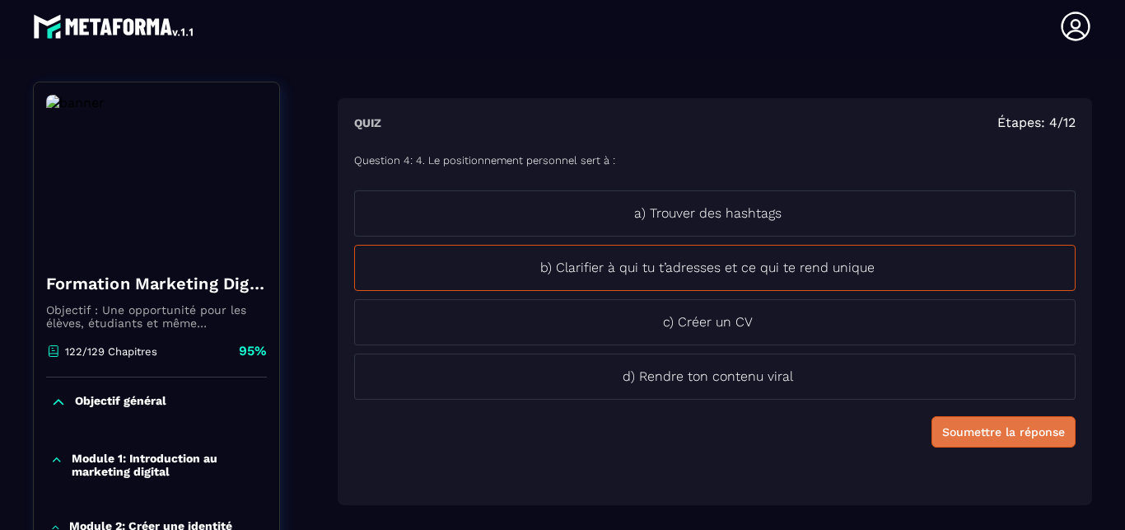
click at [979, 428] on div "Soumettre la réponse" at bounding box center [1004, 432] width 123 height 16
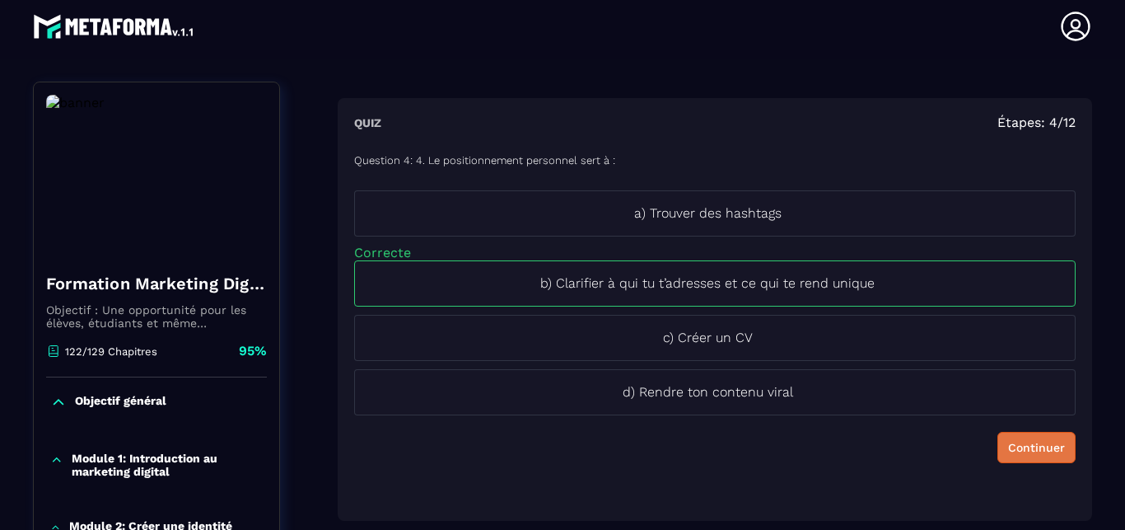
click at [1008, 453] on div "Continuer" at bounding box center [1036, 447] width 57 height 16
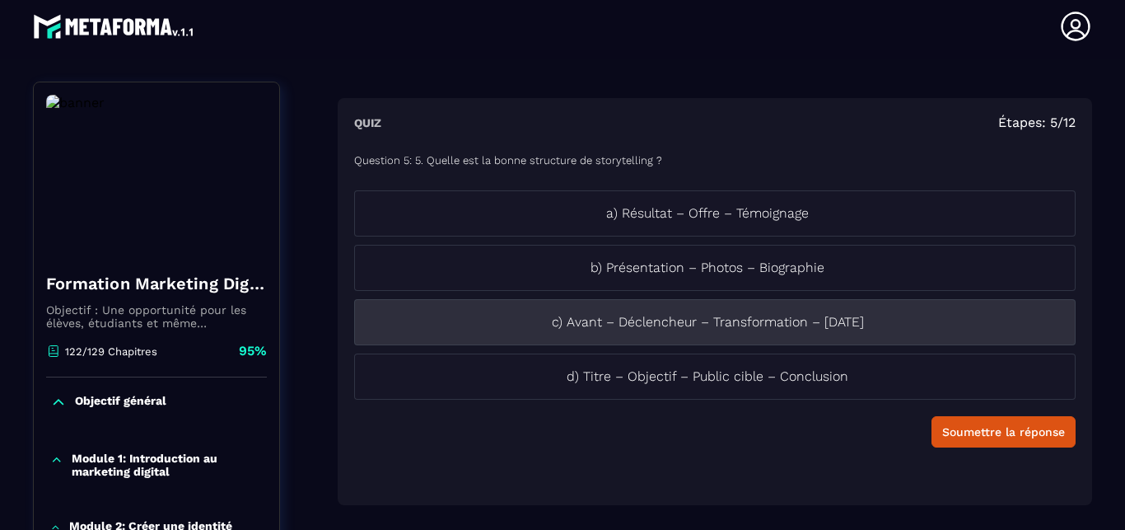
click at [773, 338] on li "c) Avant – Déclencheur – Transformation – [DATE]" at bounding box center [715, 322] width 722 height 46
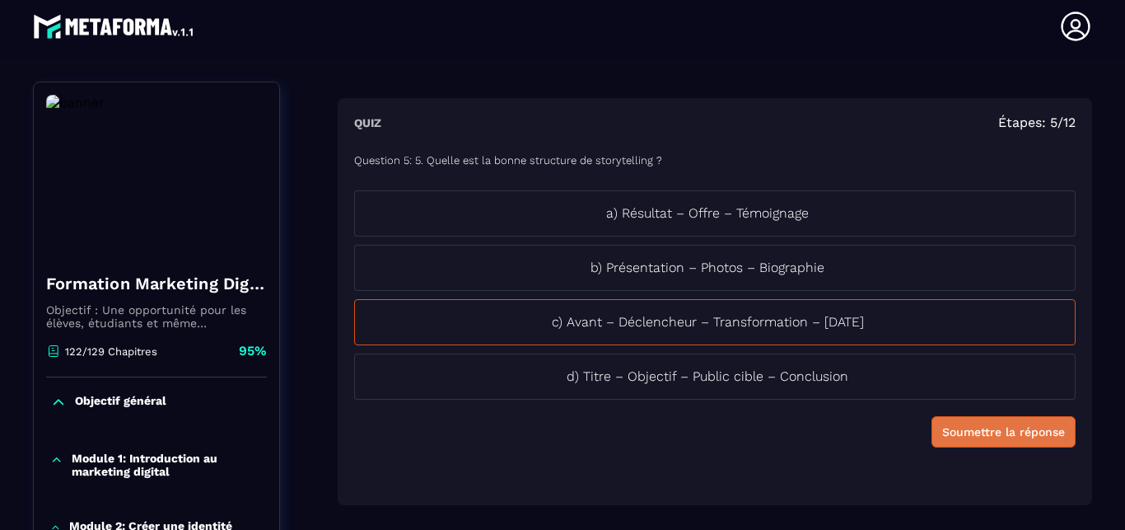
click at [987, 431] on div "Soumettre la réponse" at bounding box center [1004, 432] width 123 height 16
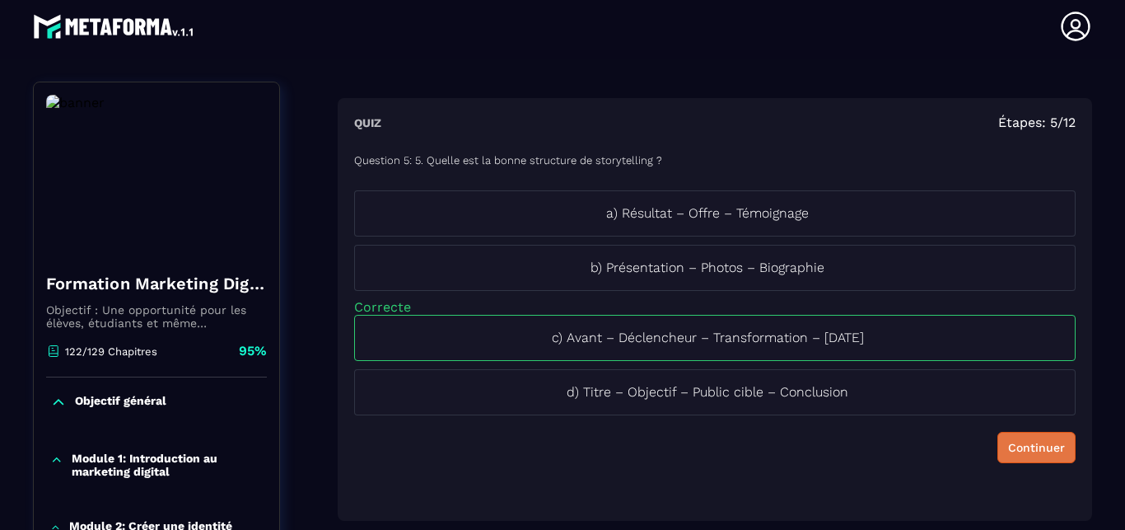
click at [1008, 442] on div "Continuer" at bounding box center [1036, 447] width 57 height 16
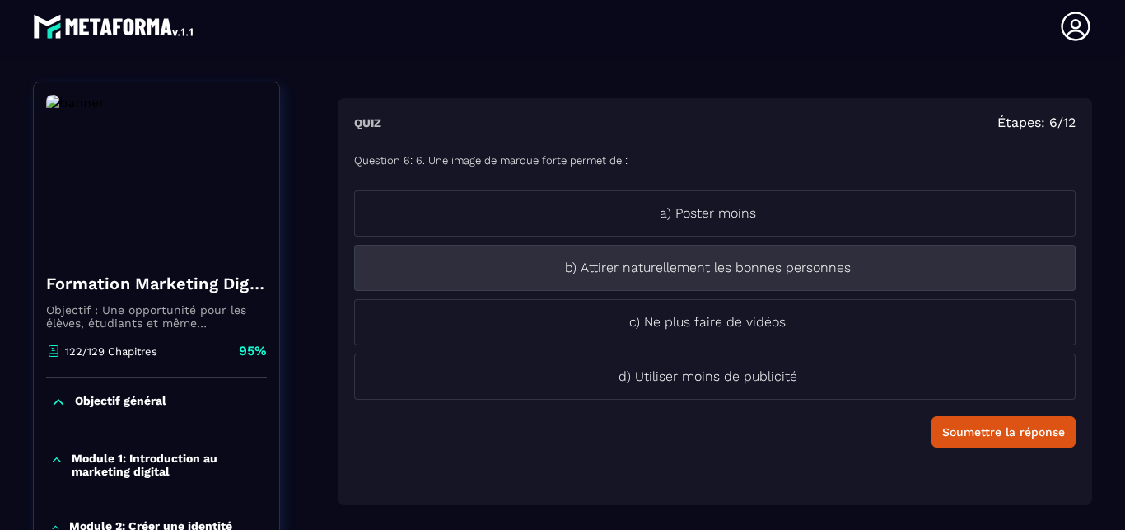
click at [737, 283] on li "b) Attirer naturellement les bonnes personnes" at bounding box center [715, 268] width 722 height 46
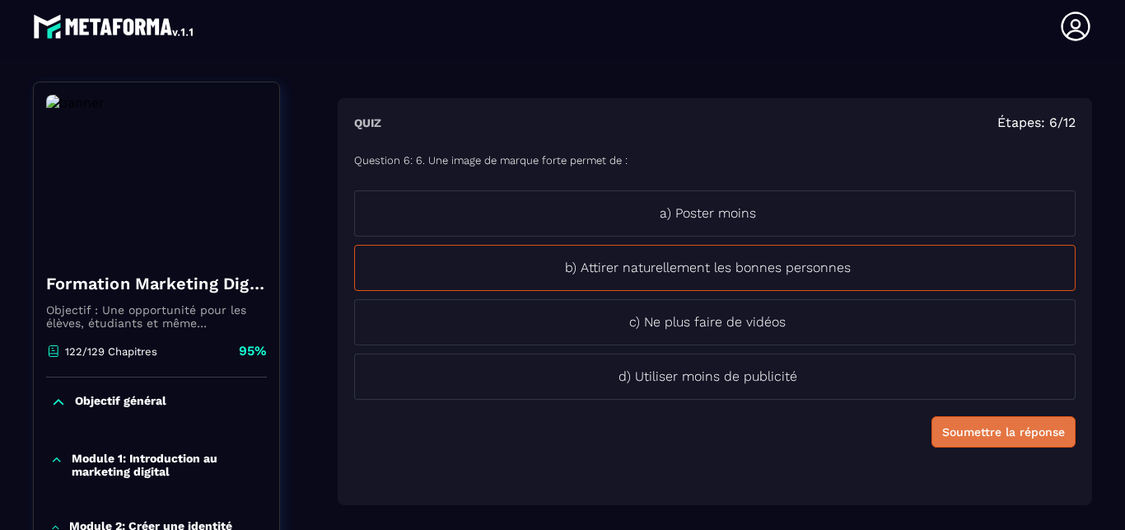
click at [961, 434] on div "Soumettre la réponse" at bounding box center [1004, 432] width 123 height 16
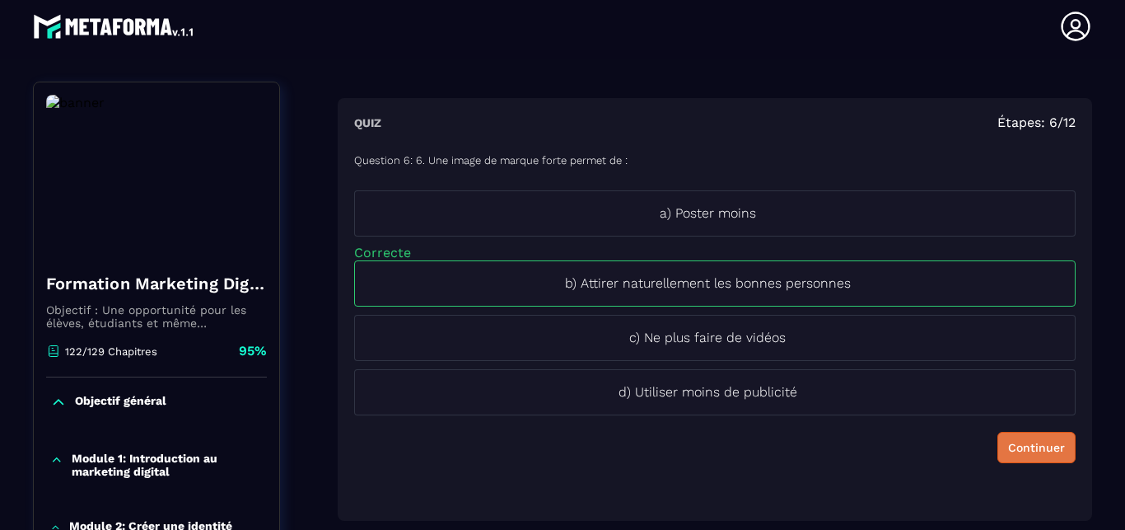
click at [1008, 439] on div "Continuer" at bounding box center [1036, 447] width 57 height 16
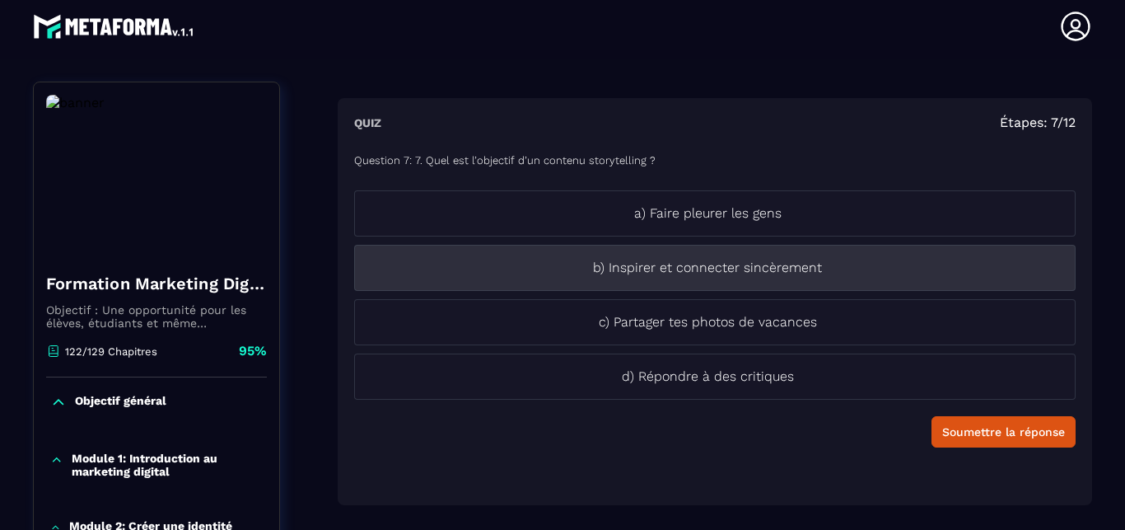
click at [753, 274] on p "b) Inspirer et connecter sincèrement" at bounding box center [707, 268] width 705 height 20
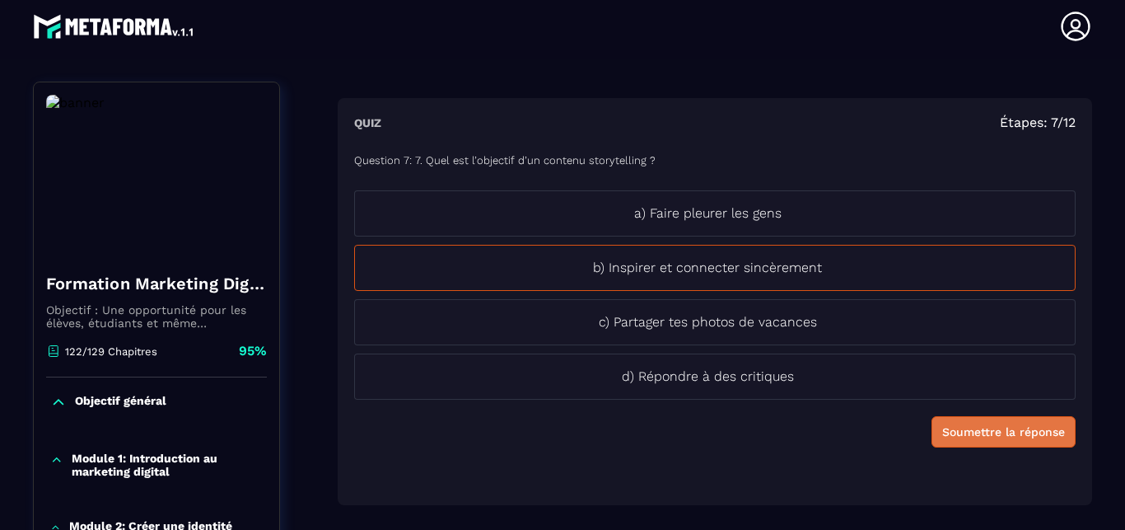
click at [965, 433] on div "Soumettre la réponse" at bounding box center [1004, 432] width 123 height 16
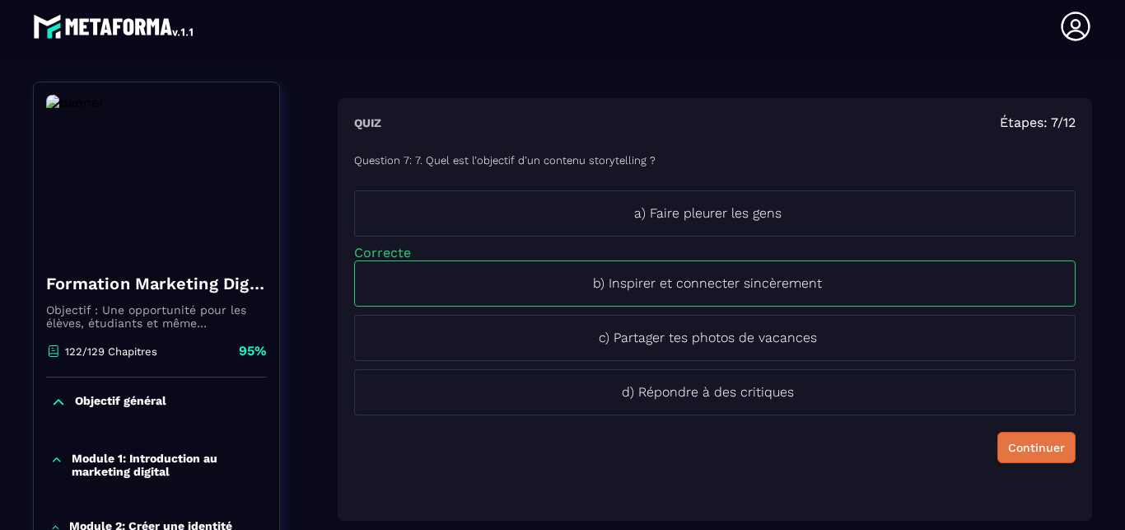
click at [1008, 444] on div "Continuer" at bounding box center [1036, 447] width 57 height 16
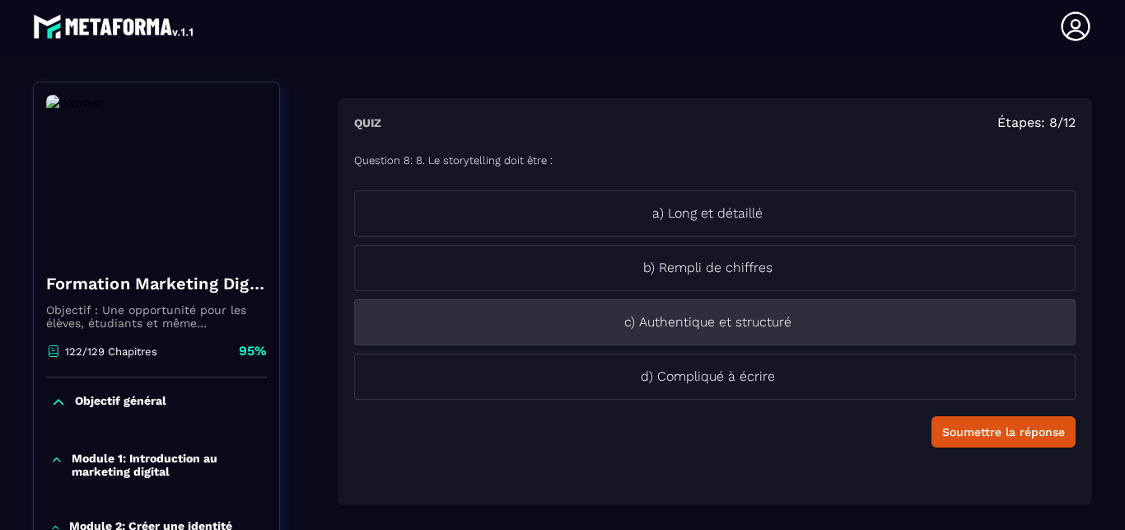
click at [794, 333] on li "c) Authentique et structuré" at bounding box center [715, 322] width 722 height 46
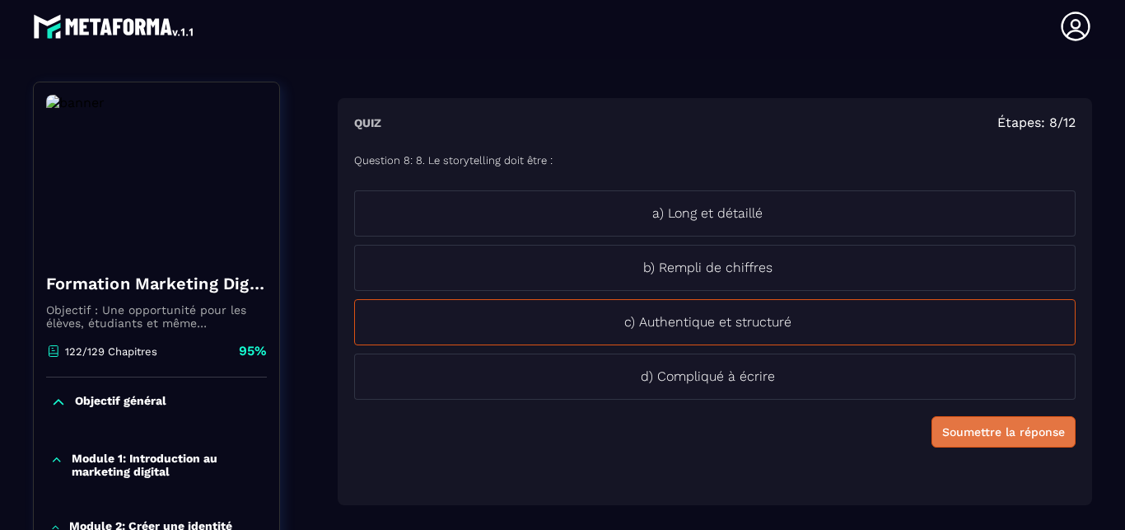
click at [951, 438] on div "Soumettre la réponse" at bounding box center [1004, 432] width 123 height 16
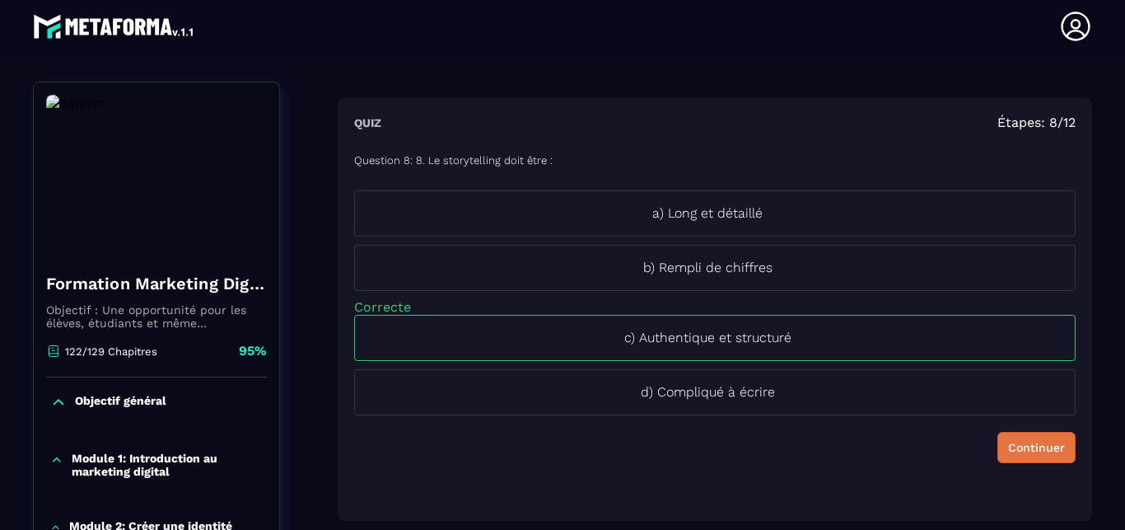
click at [1008, 441] on div "Continuer" at bounding box center [1036, 447] width 57 height 16
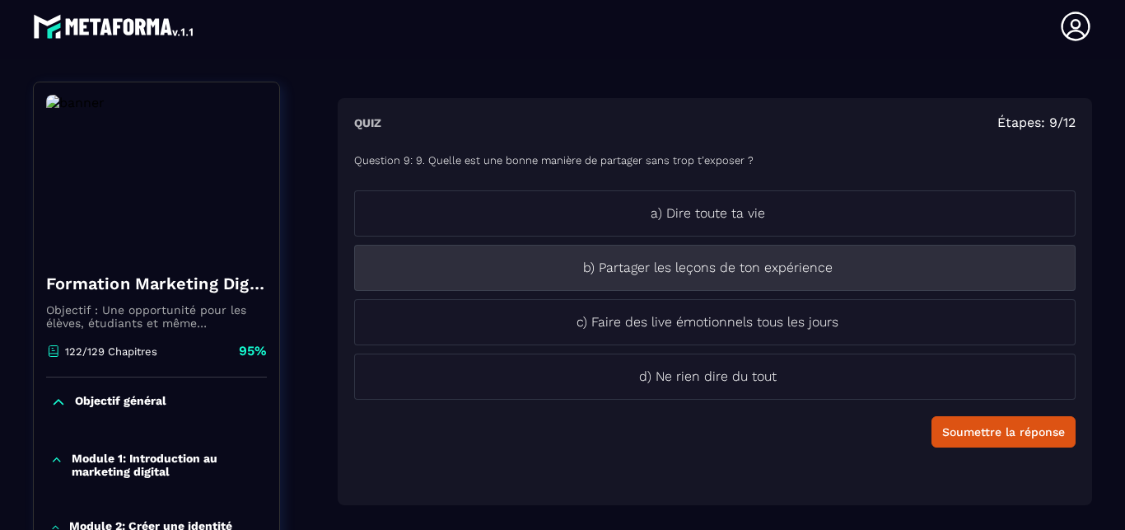
click at [773, 283] on li "b) Partager les leçons de ton expérience" at bounding box center [715, 268] width 722 height 46
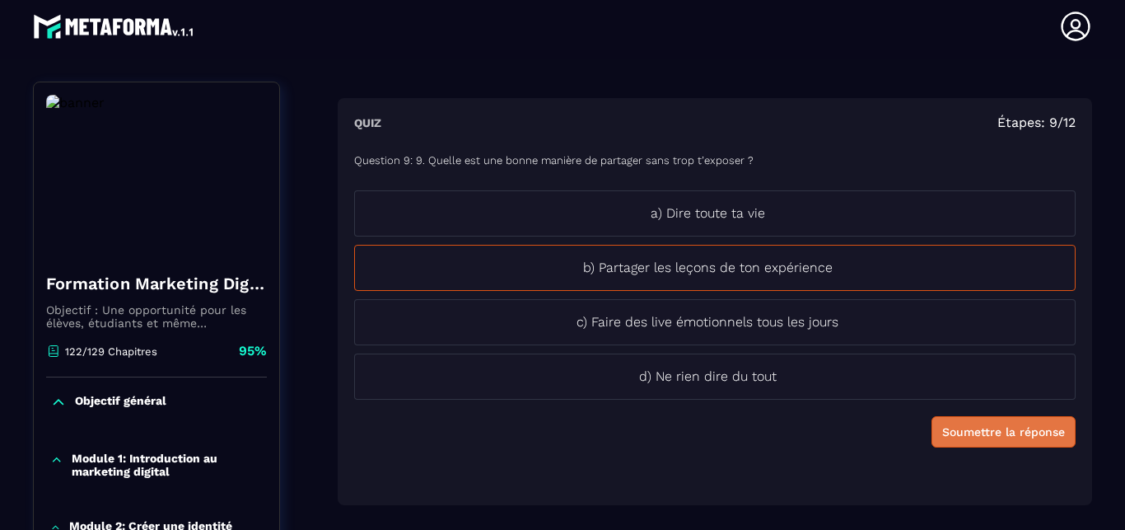
click at [960, 438] on div "Soumettre la réponse" at bounding box center [1004, 432] width 123 height 16
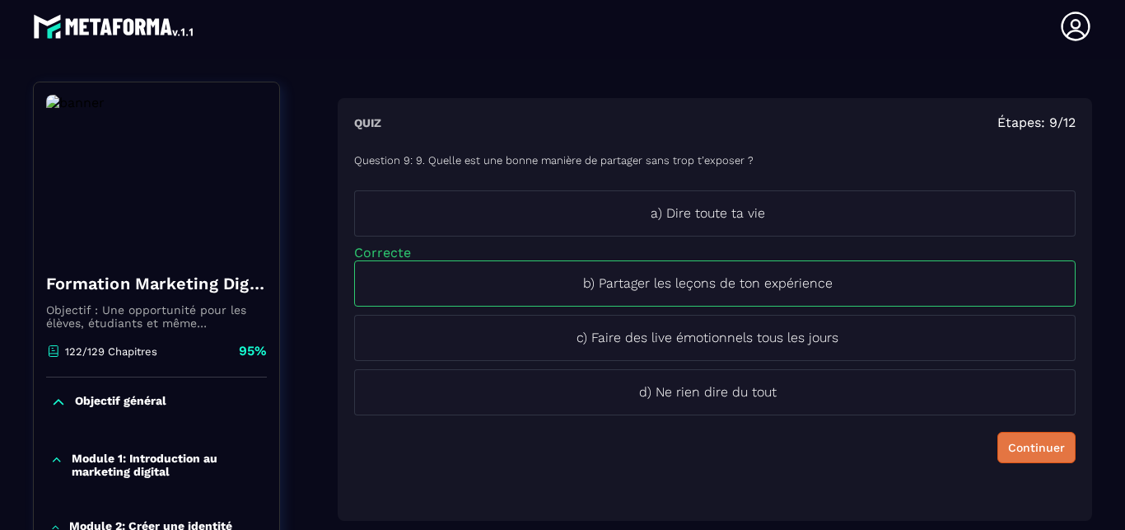
click at [1008, 446] on div "Continuer" at bounding box center [1036, 447] width 57 height 16
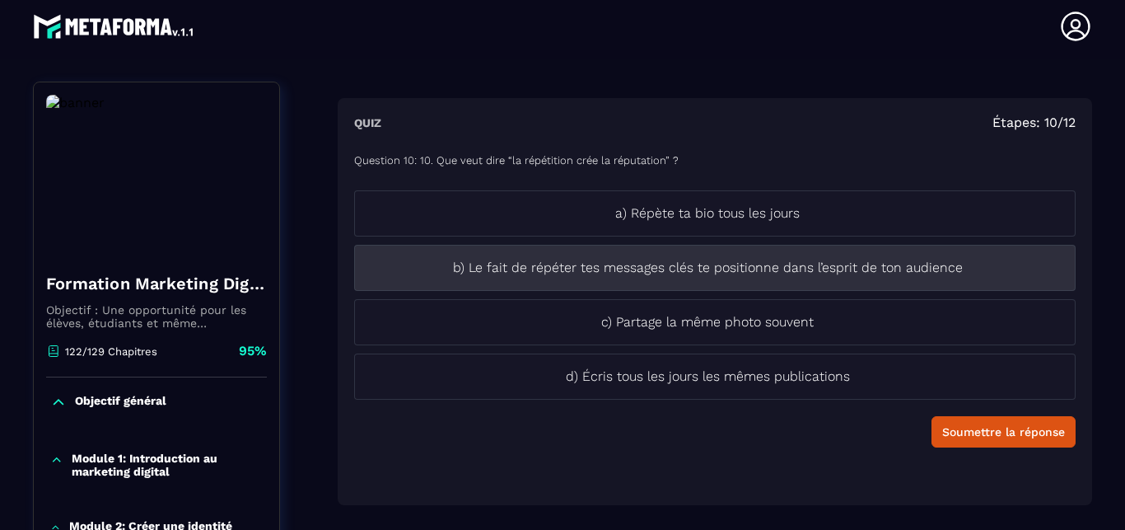
click at [842, 277] on p "b) Le fait de répéter tes messages clés te positionne dans l’esprit de ton audi…" at bounding box center [707, 268] width 705 height 20
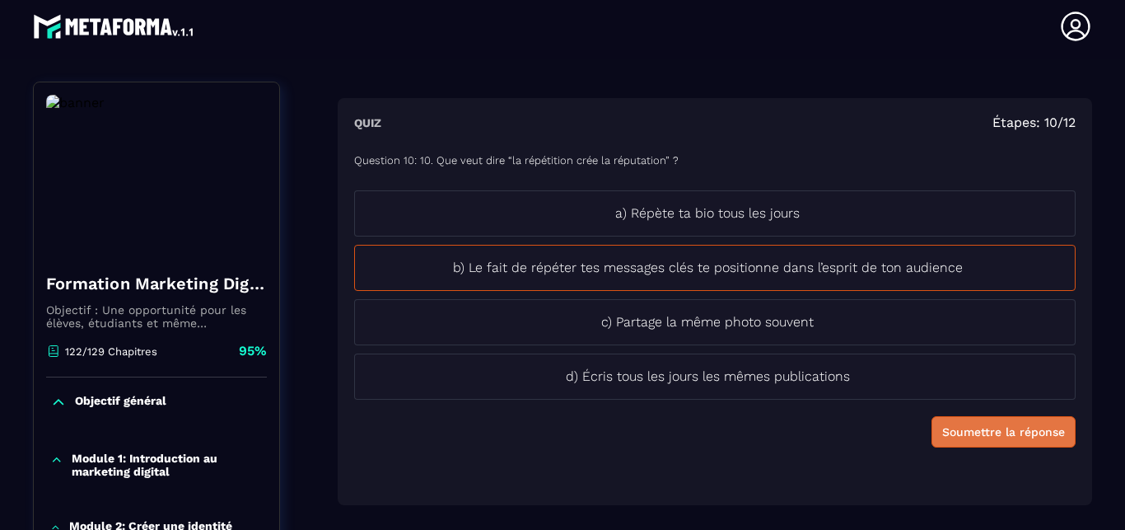
click at [943, 432] on div "Soumettre la réponse" at bounding box center [1004, 432] width 123 height 16
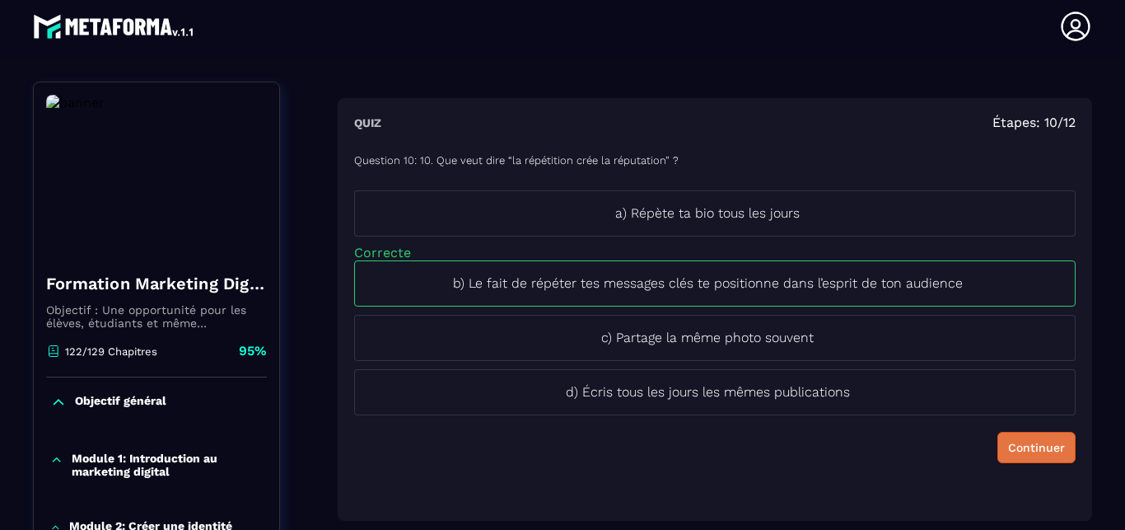
click at [1008, 454] on div "Continuer" at bounding box center [1036, 447] width 57 height 16
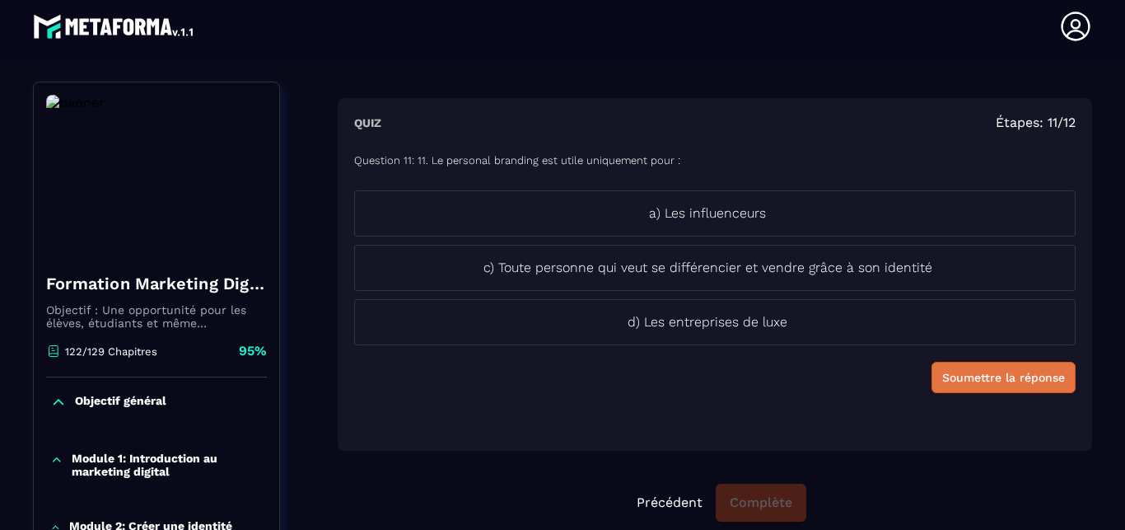
click at [948, 372] on div "Soumettre la réponse" at bounding box center [1004, 377] width 123 height 16
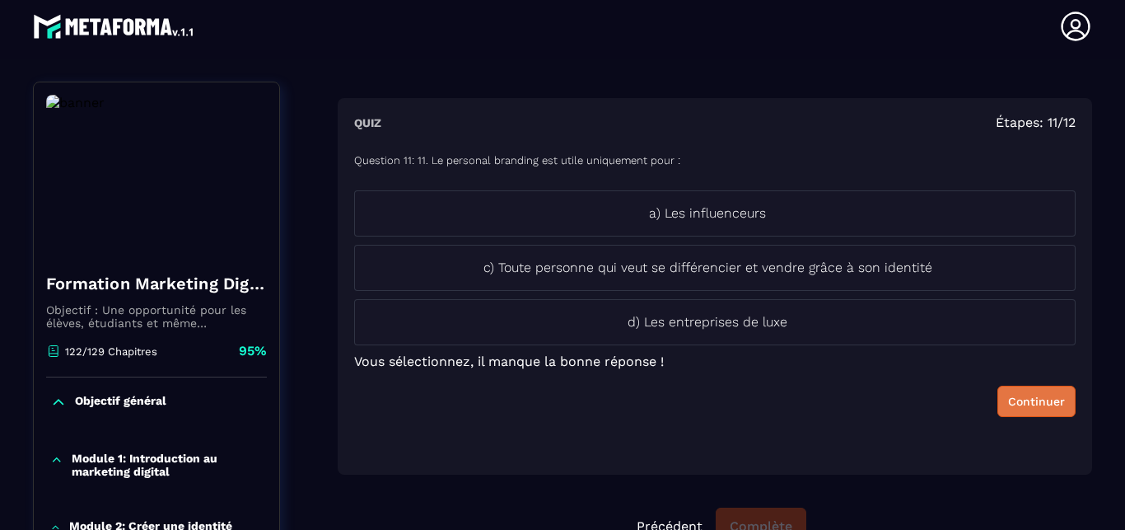
click at [998, 391] on button "Continuer" at bounding box center [1037, 401] width 78 height 31
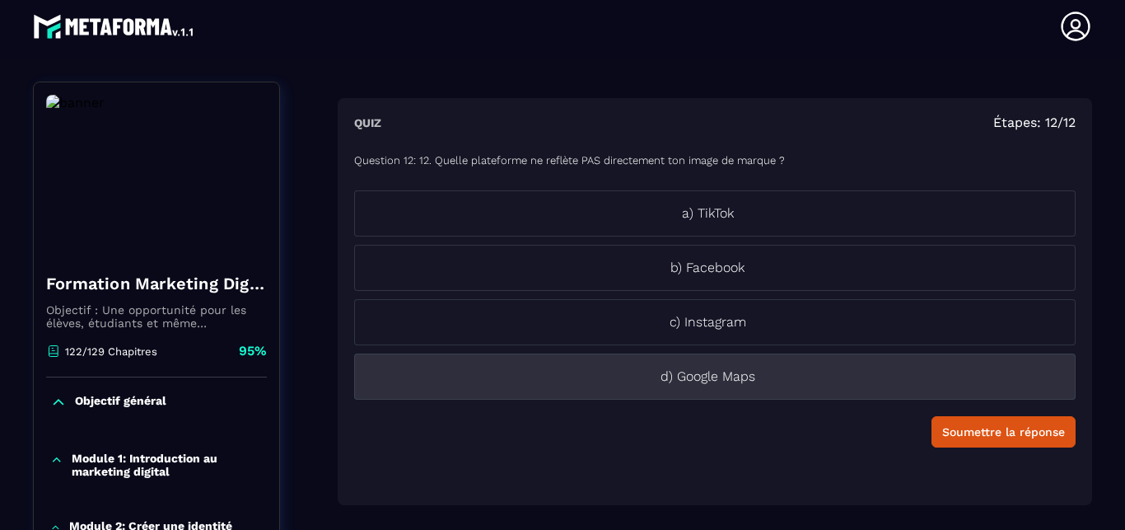
click at [779, 379] on p "d) Google Maps" at bounding box center [707, 377] width 705 height 20
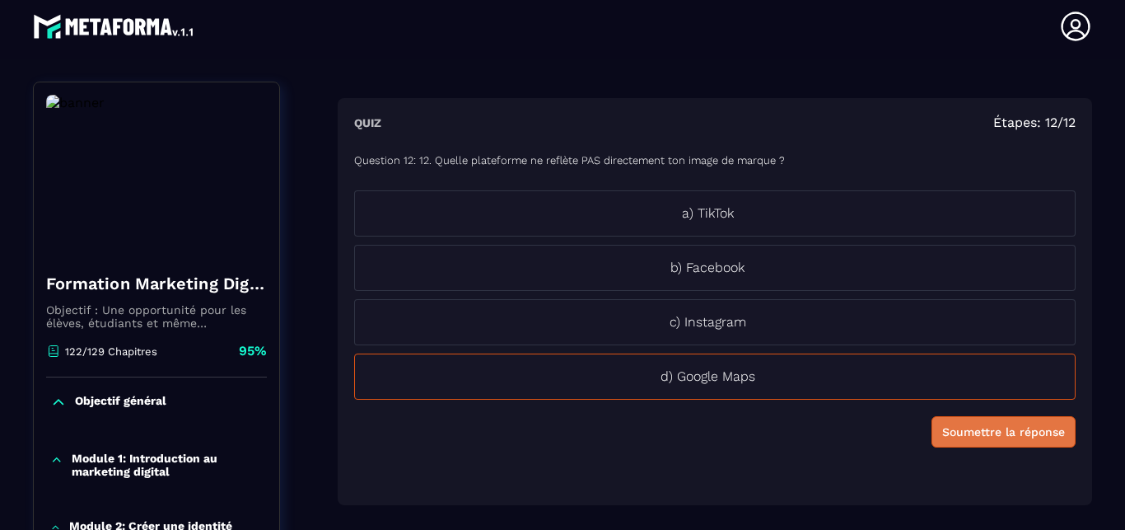
click at [995, 432] on div "Soumettre la réponse" at bounding box center [1004, 432] width 123 height 16
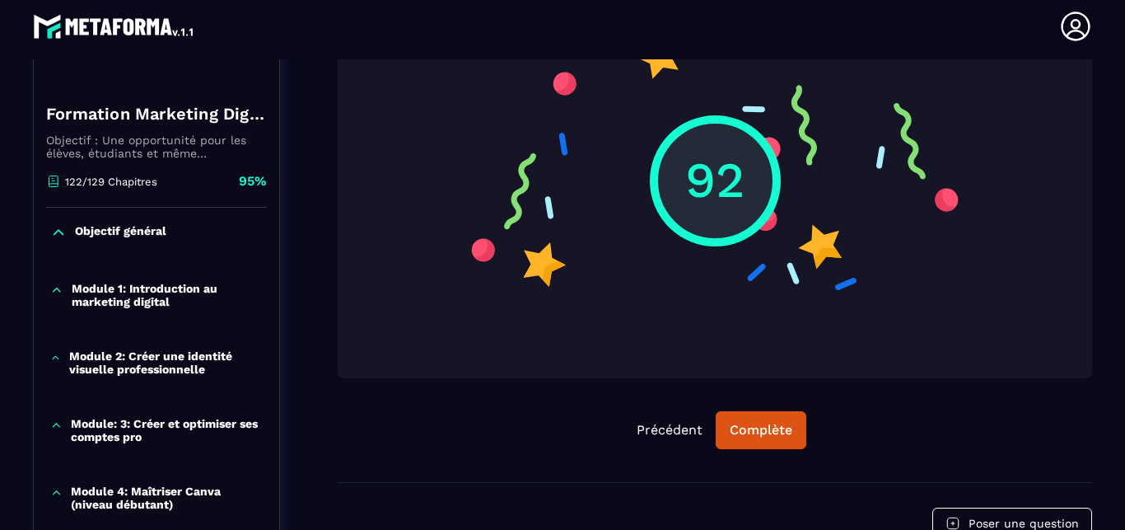
scroll to position [337, 0]
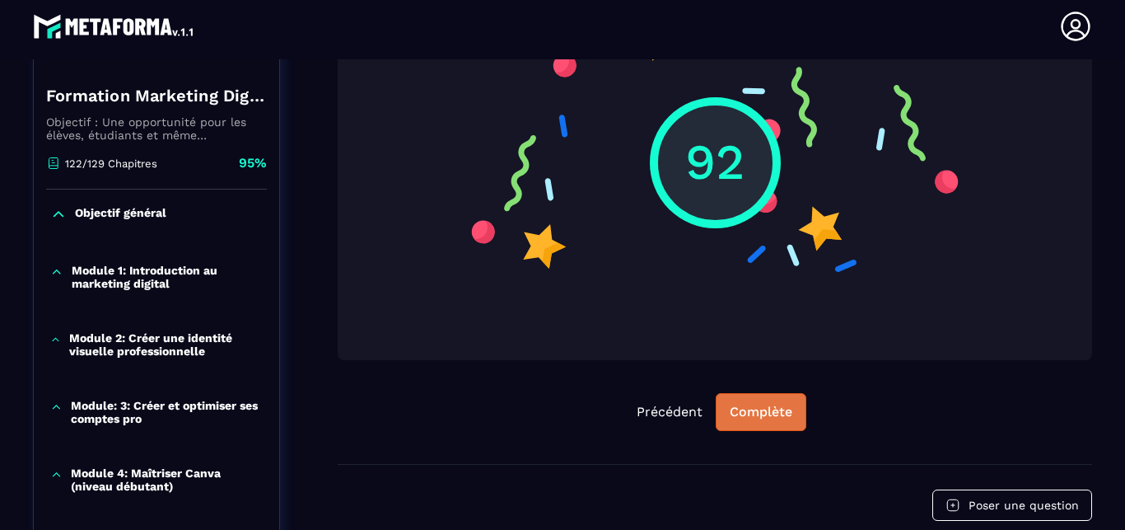
click at [760, 414] on div "Complète" at bounding box center [761, 412] width 63 height 16
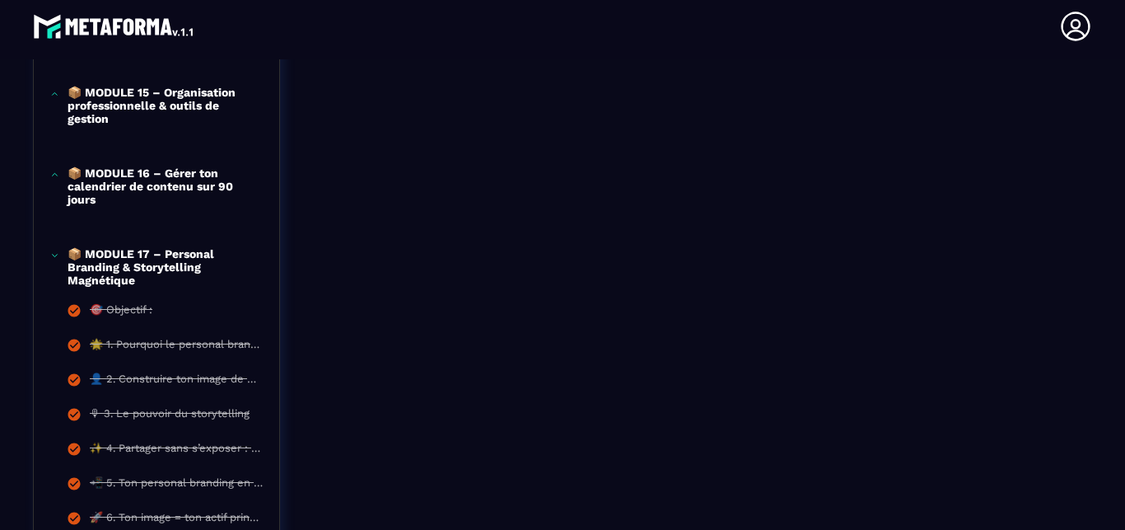
scroll to position [1840, 0]
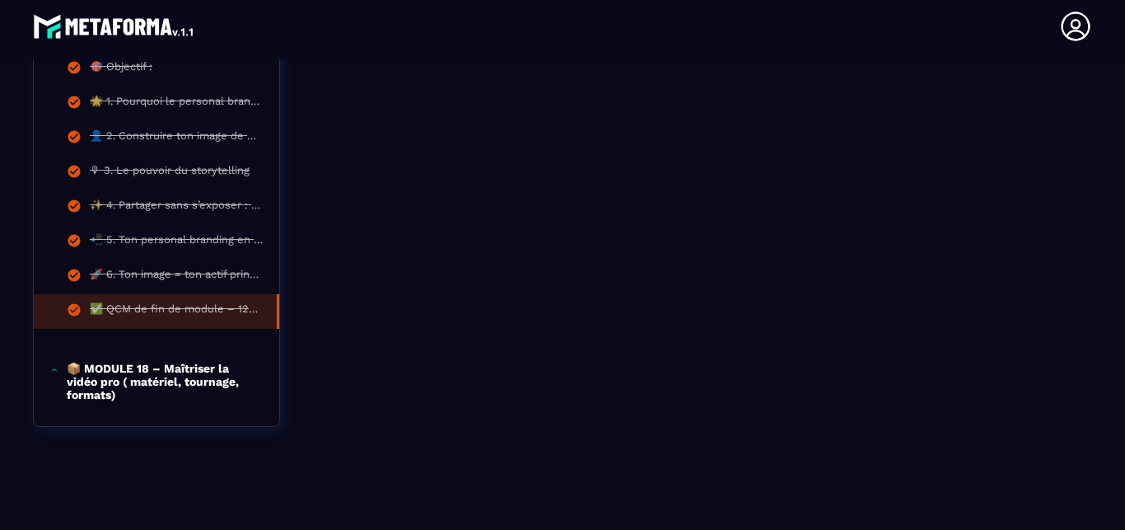
click at [138, 363] on p "📦 MODULE 18 – Maîtriser la vidéo pro ( matériel, tournage, formats)" at bounding box center [165, 382] width 196 height 40
click at [182, 362] on p "📦 MODULE 18 – Maîtriser la vidéo pro ( matériel, tournage, formats)" at bounding box center [165, 382] width 196 height 40
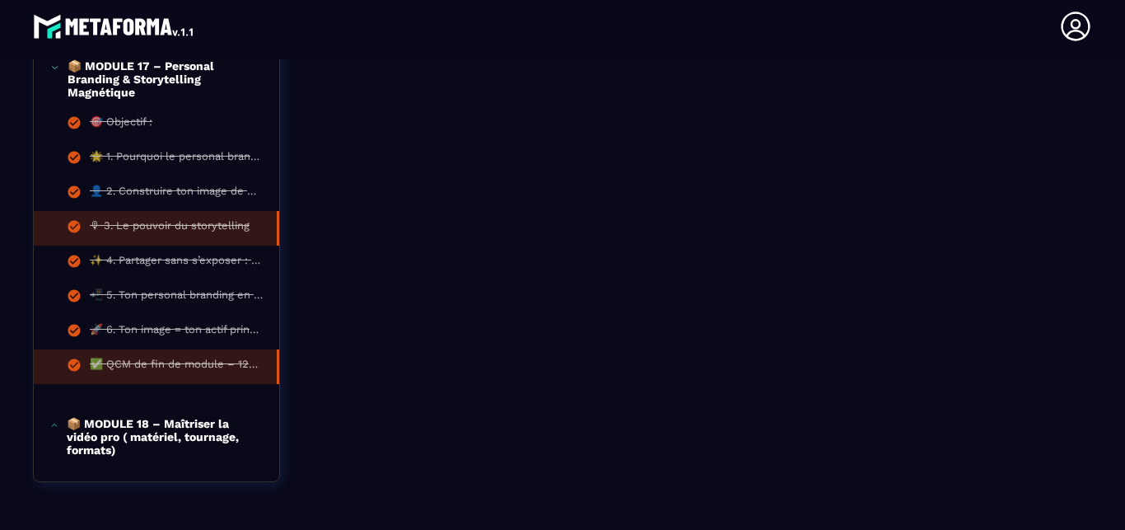
scroll to position [1652, 0]
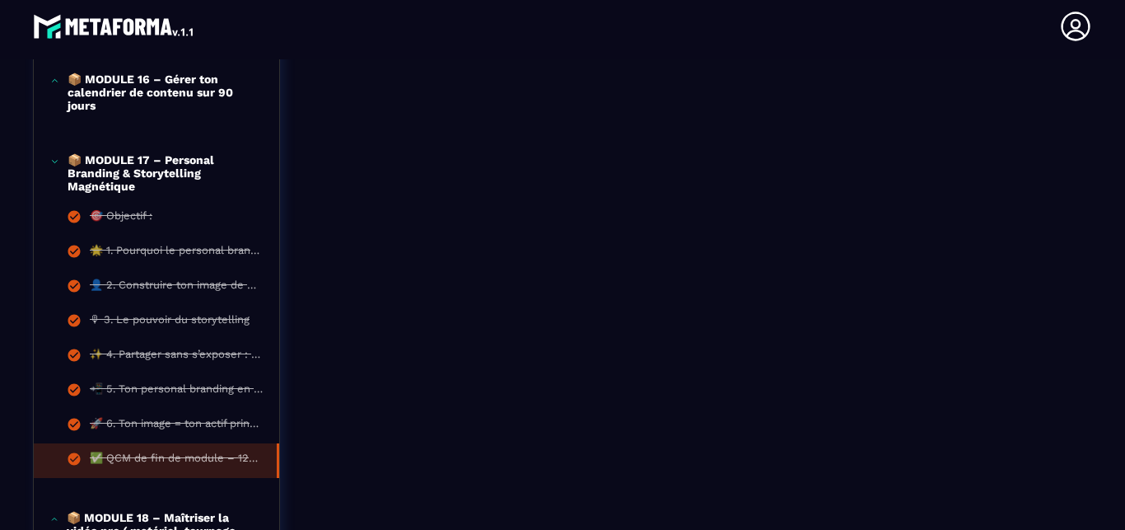
click at [129, 193] on p "📦 MODULE 17 – Personal Branding & Storytelling Magnétique" at bounding box center [165, 173] width 195 height 40
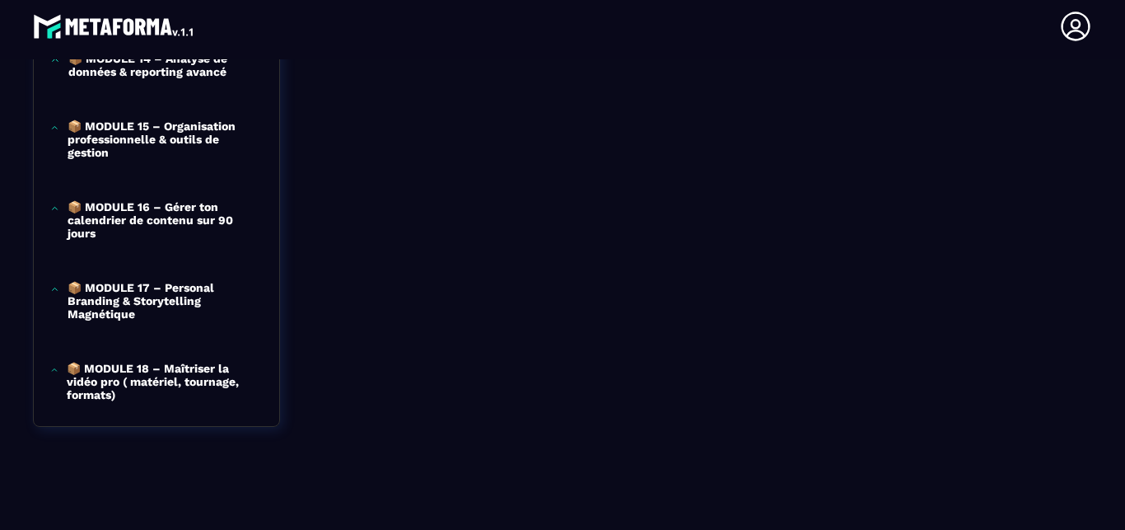
scroll to position [1563, 0]
click at [100, 362] on p "📦 MODULE 18 – Maîtriser la vidéo pro ( matériel, tournage, formats)" at bounding box center [165, 382] width 196 height 40
click at [97, 380] on p "📦 MODULE 18 – Maîtriser la vidéo pro ( matériel, tournage, formats)" at bounding box center [165, 382] width 196 height 40
click at [149, 362] on p "📦 MODULE 18 – Maîtriser la vidéo pro ( matériel, tournage, formats)" at bounding box center [165, 382] width 196 height 40
click at [150, 362] on p "📦 MODULE 18 – Maîtriser la vidéo pro ( matériel, tournage, formats)" at bounding box center [165, 382] width 196 height 40
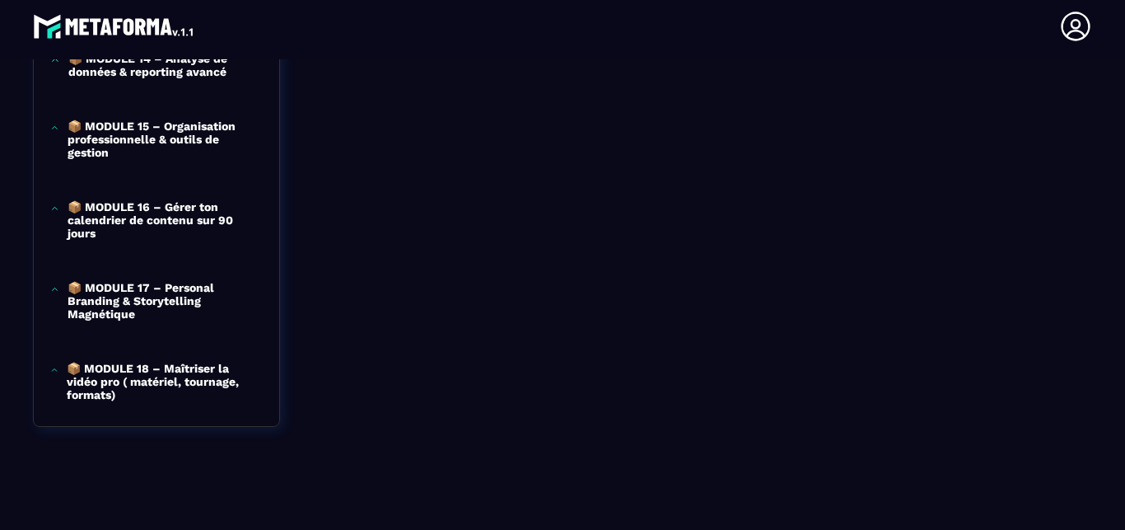
click at [151, 281] on p "📦 MODULE 17 – Personal Branding & Storytelling Magnétique" at bounding box center [165, 301] width 195 height 40
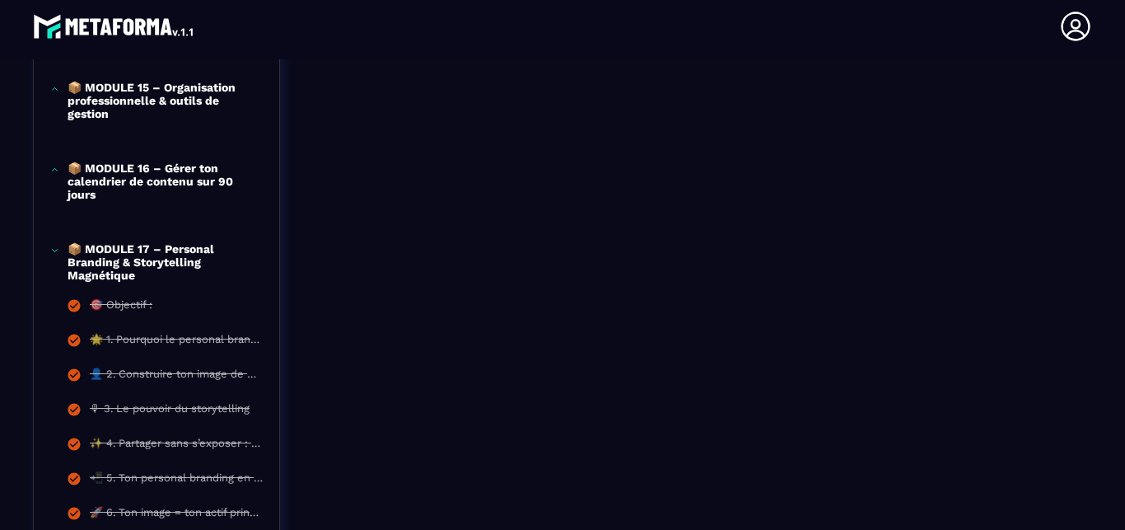
click at [150, 278] on p "📦 MODULE 17 – Personal Branding & Storytelling Magnétique" at bounding box center [165, 262] width 195 height 40
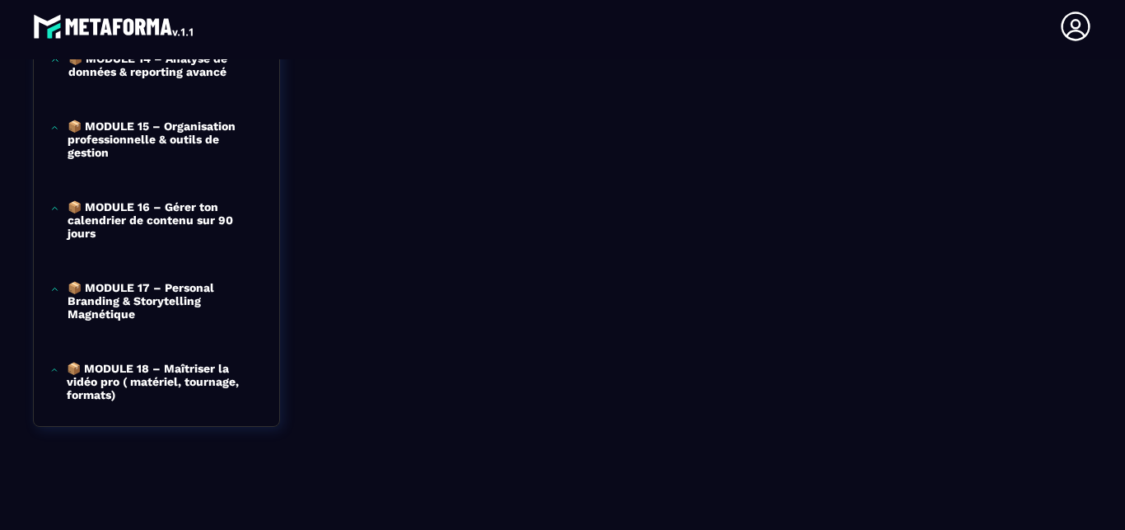
click at [117, 367] on p "📦 MODULE 18 – Maîtriser la vidéo pro ( matériel, tournage, formats)" at bounding box center [165, 382] width 196 height 40
click at [90, 362] on p "📦 MODULE 18 – Maîtriser la vidéo pro ( matériel, tournage, formats)" at bounding box center [165, 382] width 196 height 40
click at [182, 362] on p "📦 MODULE 18 – Maîtriser la vidéo pro ( matériel, tournage, formats)" at bounding box center [165, 382] width 196 height 40
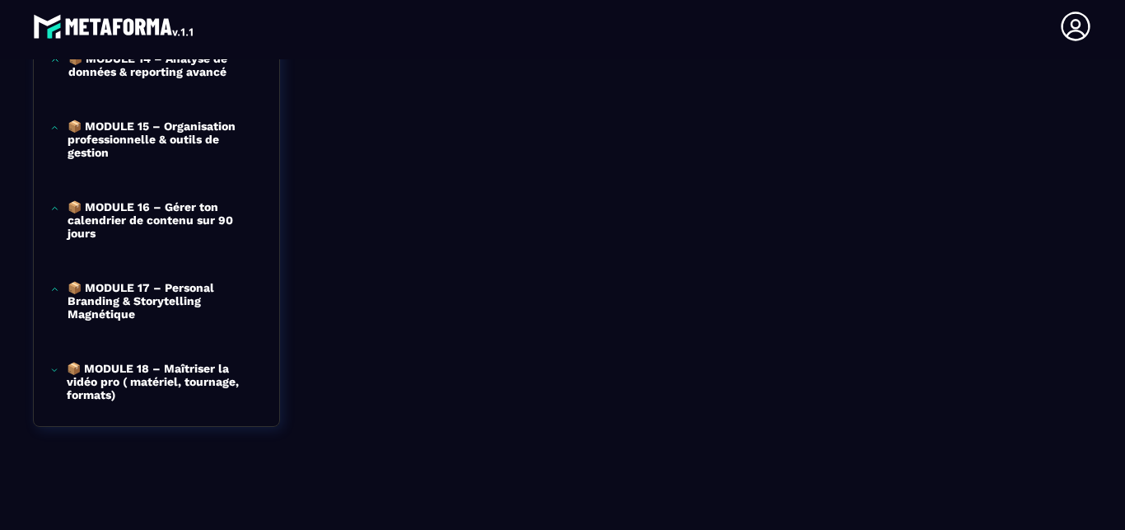
click at [182, 362] on p "📦 MODULE 18 – Maîtriser la vidéo pro ( matériel, tournage, formats)" at bounding box center [165, 382] width 196 height 40
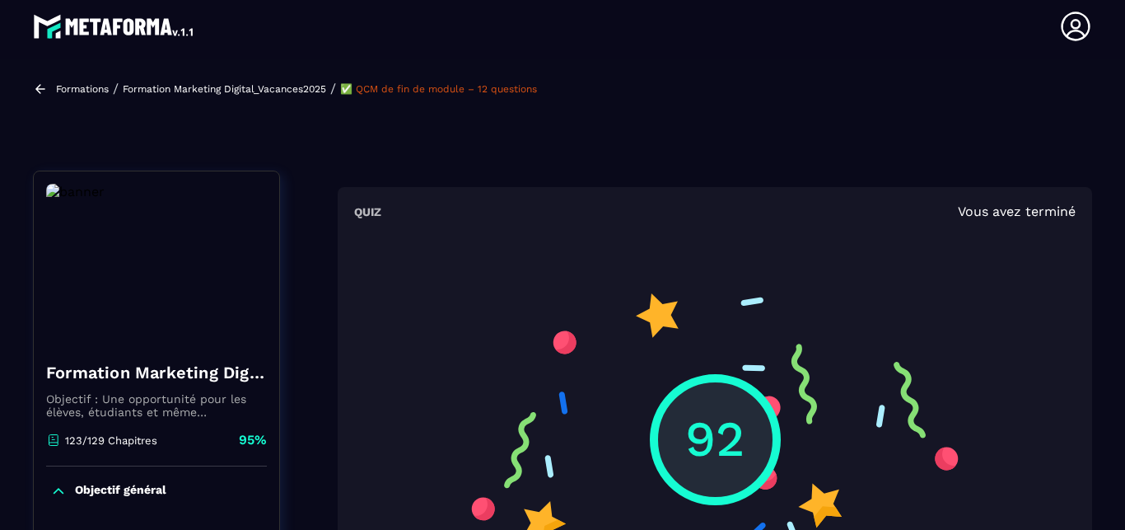
scroll to position [530, 0]
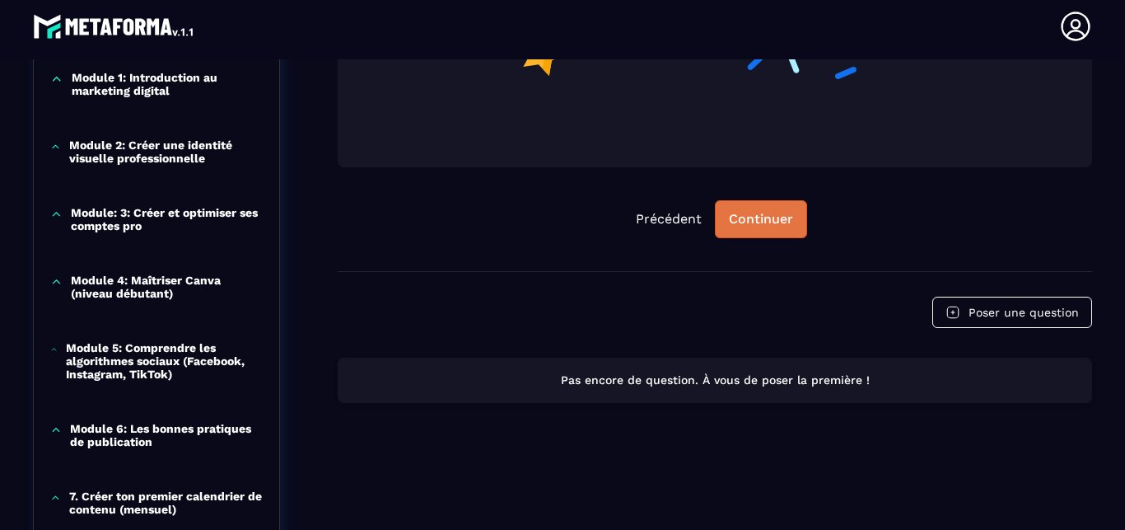
click at [765, 228] on button "Continuer" at bounding box center [761, 219] width 92 height 38
click at [763, 219] on div "Continuer" at bounding box center [761, 219] width 64 height 16
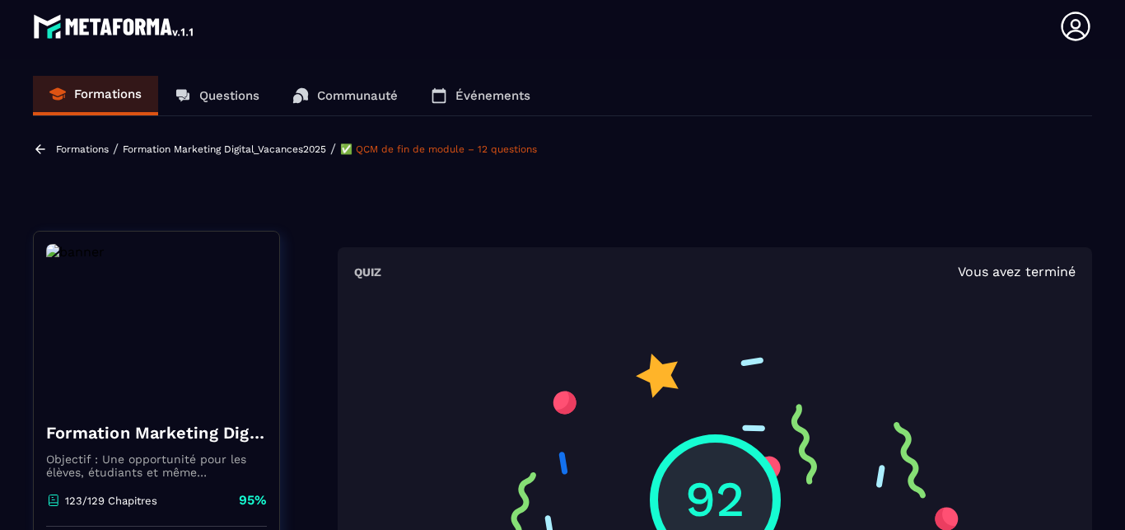
scroll to position [0, 0]
click at [480, 86] on link "Événements" at bounding box center [480, 96] width 133 height 40
click at [468, 94] on p "Événements" at bounding box center [493, 95] width 75 height 15
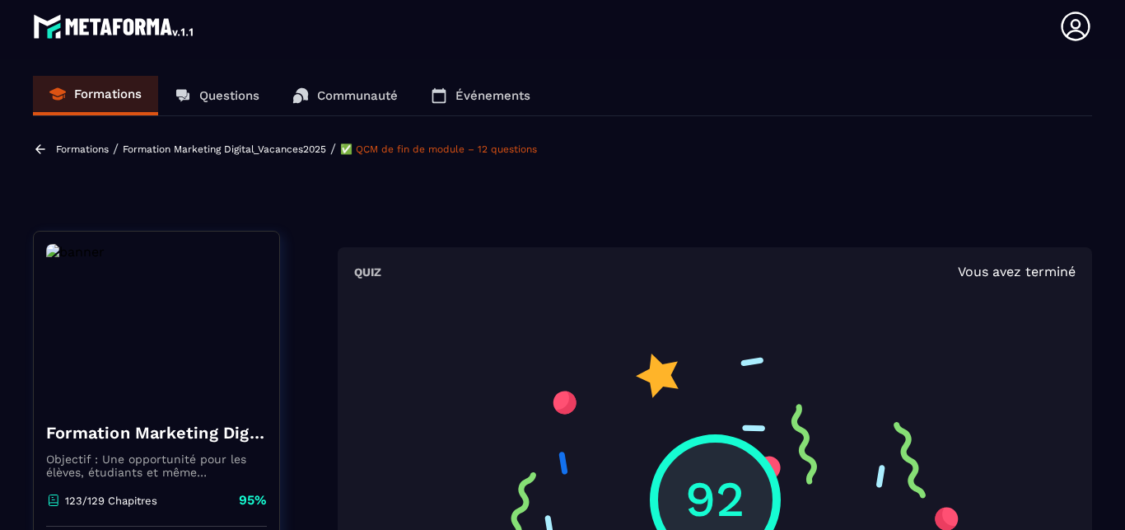
click at [330, 93] on p "Communauté" at bounding box center [357, 95] width 81 height 15
click at [251, 93] on p "Questions" at bounding box center [229, 95] width 60 height 15
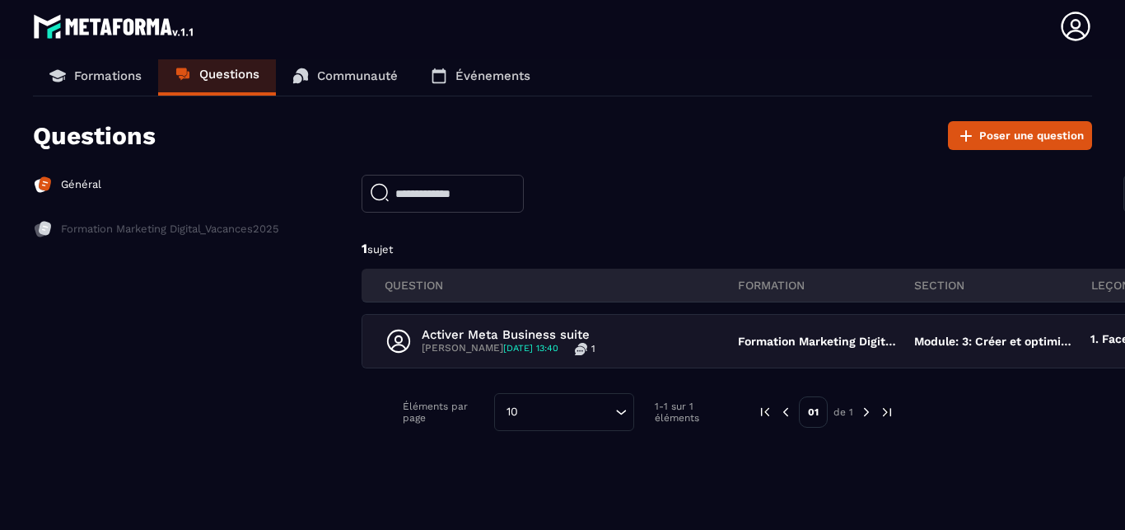
scroll to position [34, 0]
click at [352, 68] on p "Communauté" at bounding box center [357, 75] width 81 height 15
click at [524, 68] on p "Événements" at bounding box center [493, 75] width 75 height 15
click at [73, 54] on header "[PERSON_NAME] [EMAIL_ADDRESS][DOMAIN_NAME] Formations Questions Communauté Évén…" at bounding box center [562, 26] width 1125 height 66
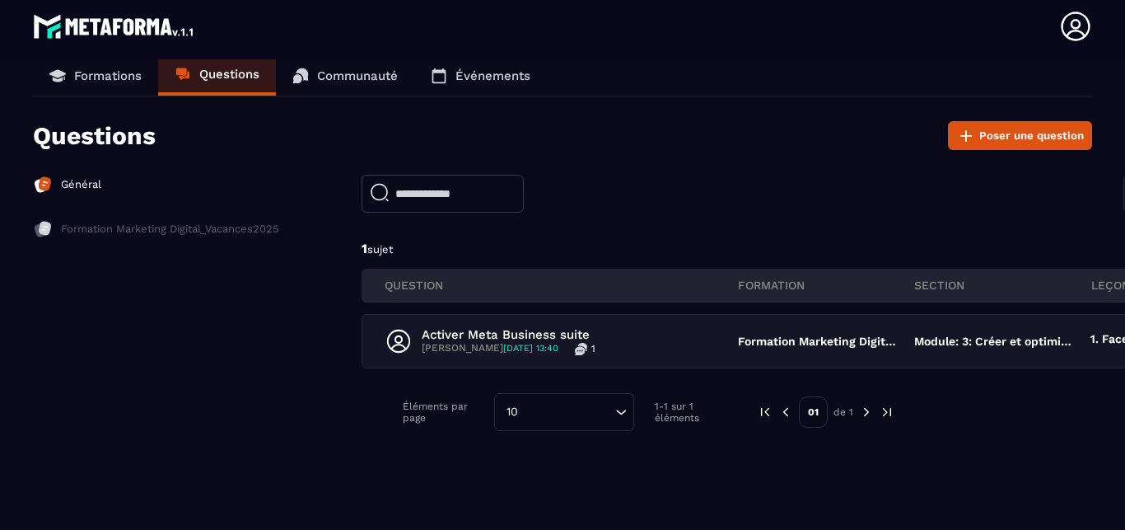
scroll to position [0, 0]
